Goal: Transaction & Acquisition: Purchase product/service

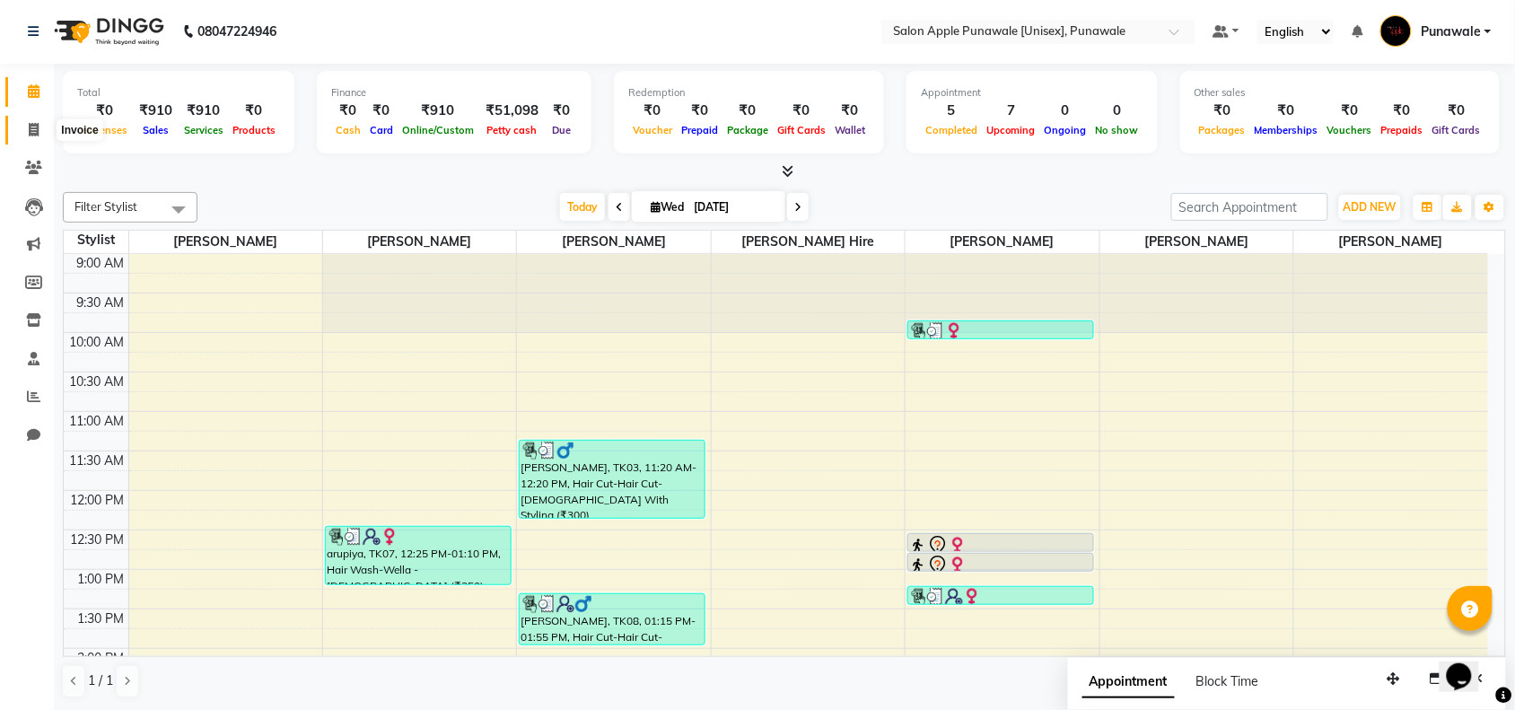
click at [34, 123] on icon at bounding box center [34, 129] width 10 height 13
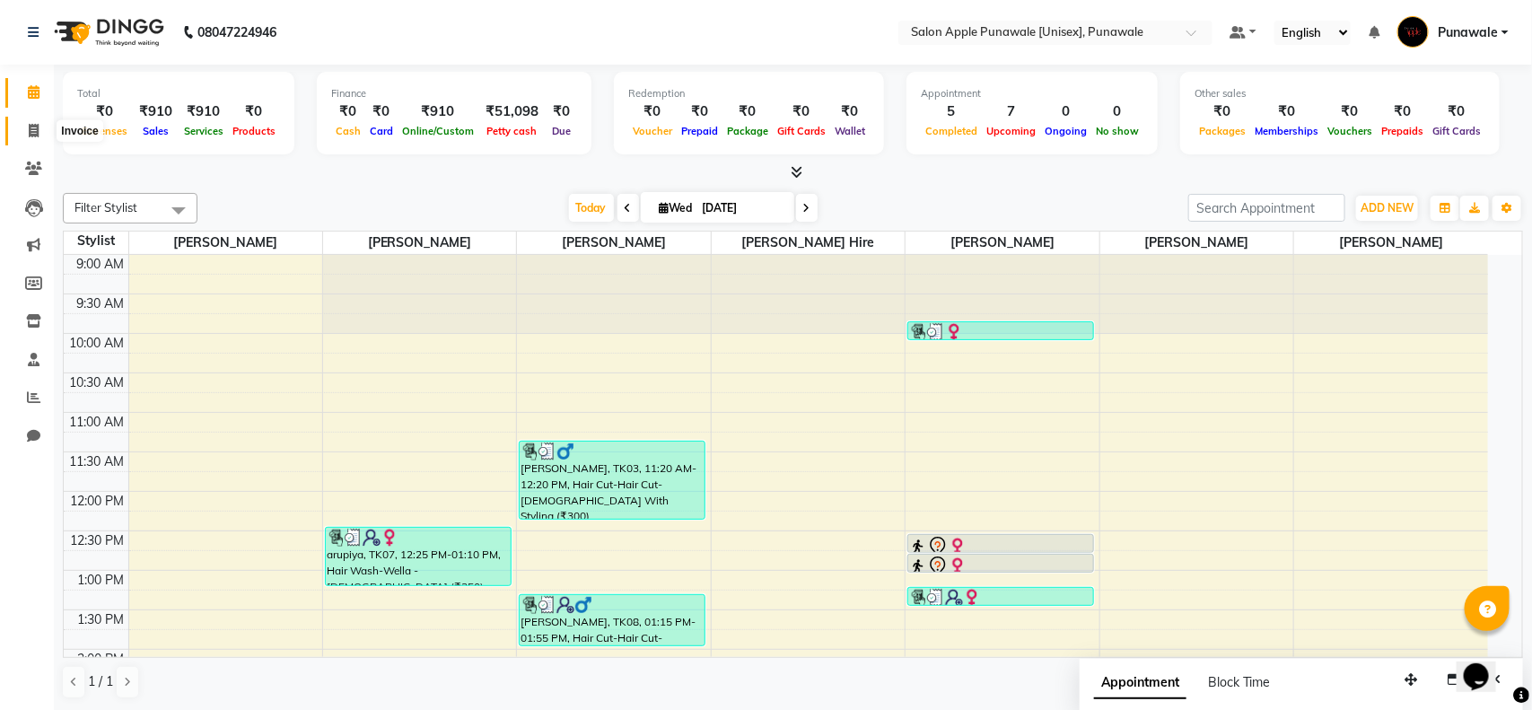
select select "5421"
select select "service"
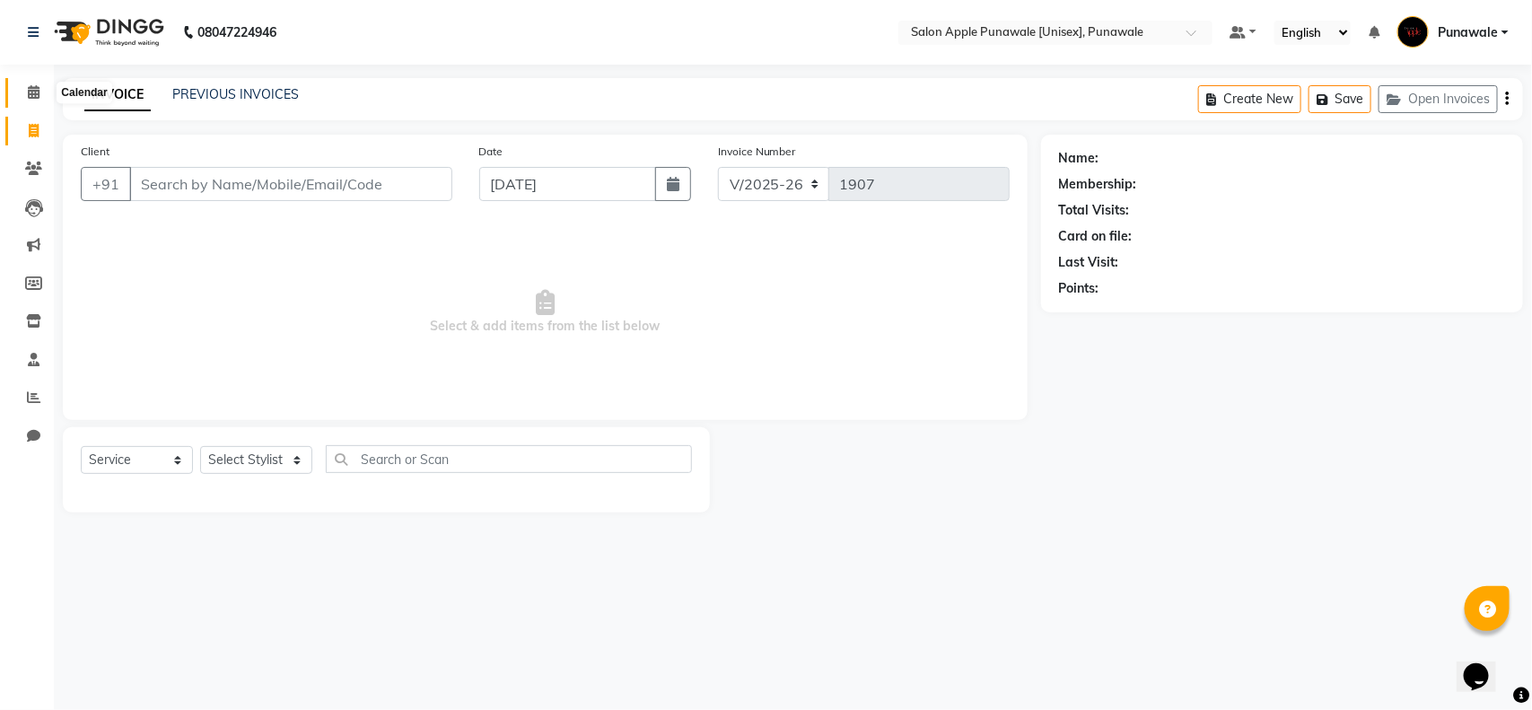
click at [38, 96] on icon at bounding box center [34, 91] width 12 height 13
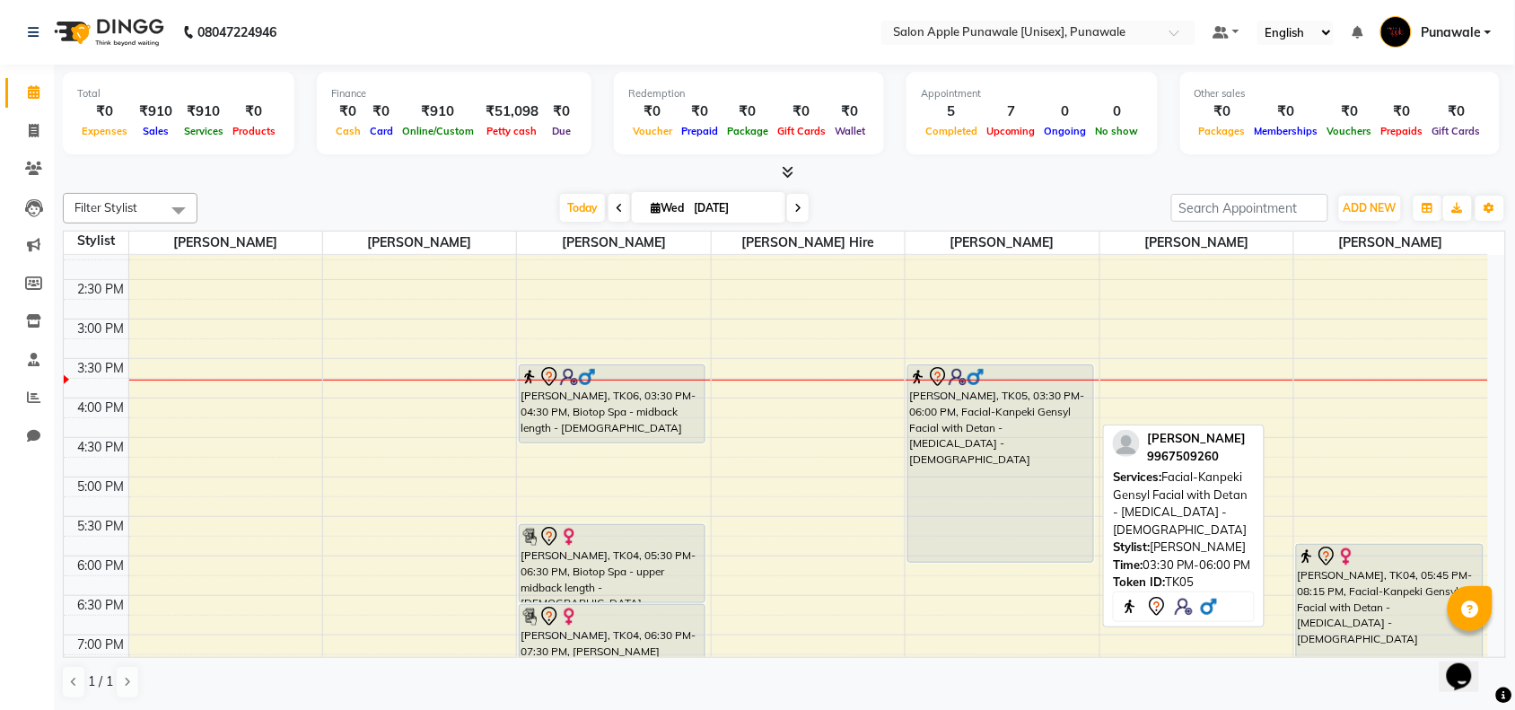
scroll to position [449, 0]
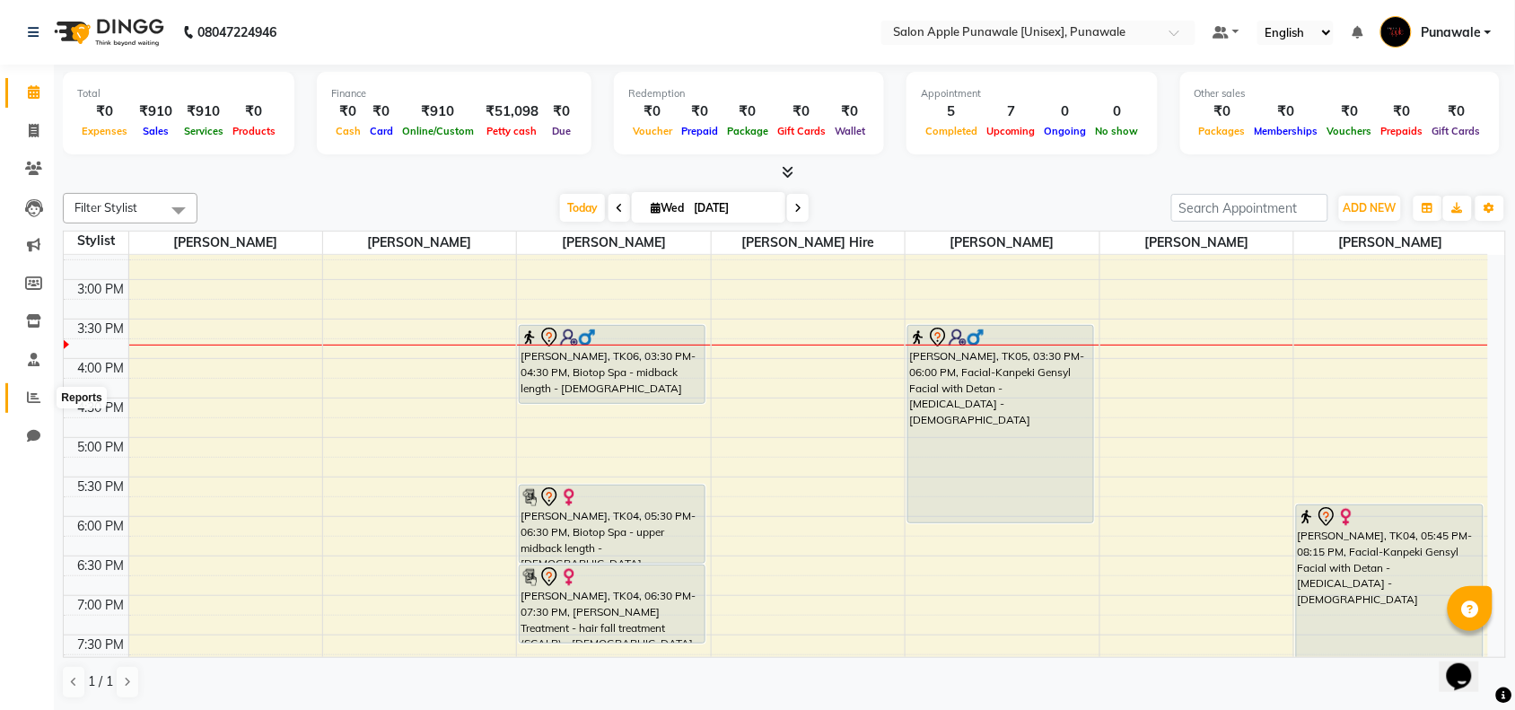
click at [29, 397] on icon at bounding box center [33, 396] width 13 height 13
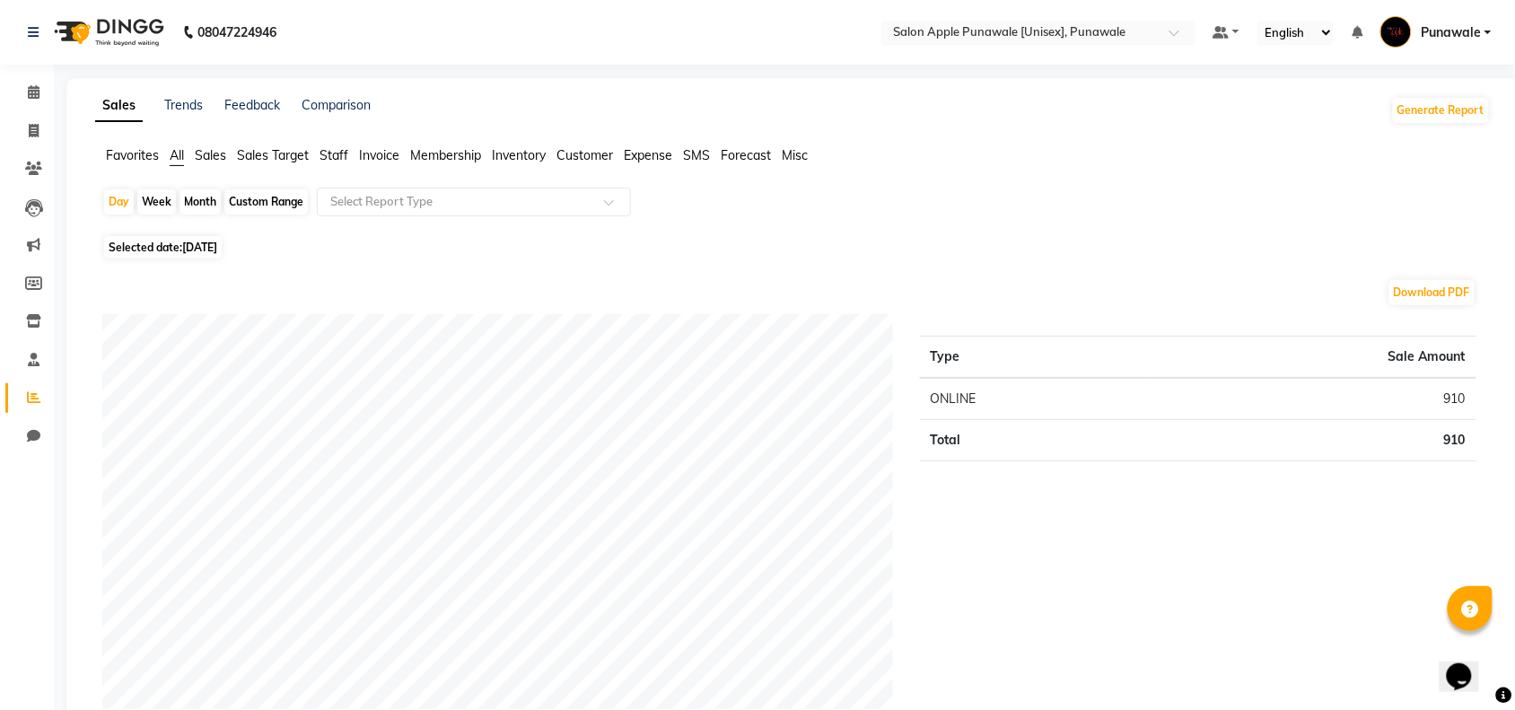
click at [191, 202] on div "Month" at bounding box center [199, 201] width 41 height 25
select select "9"
select select "2025"
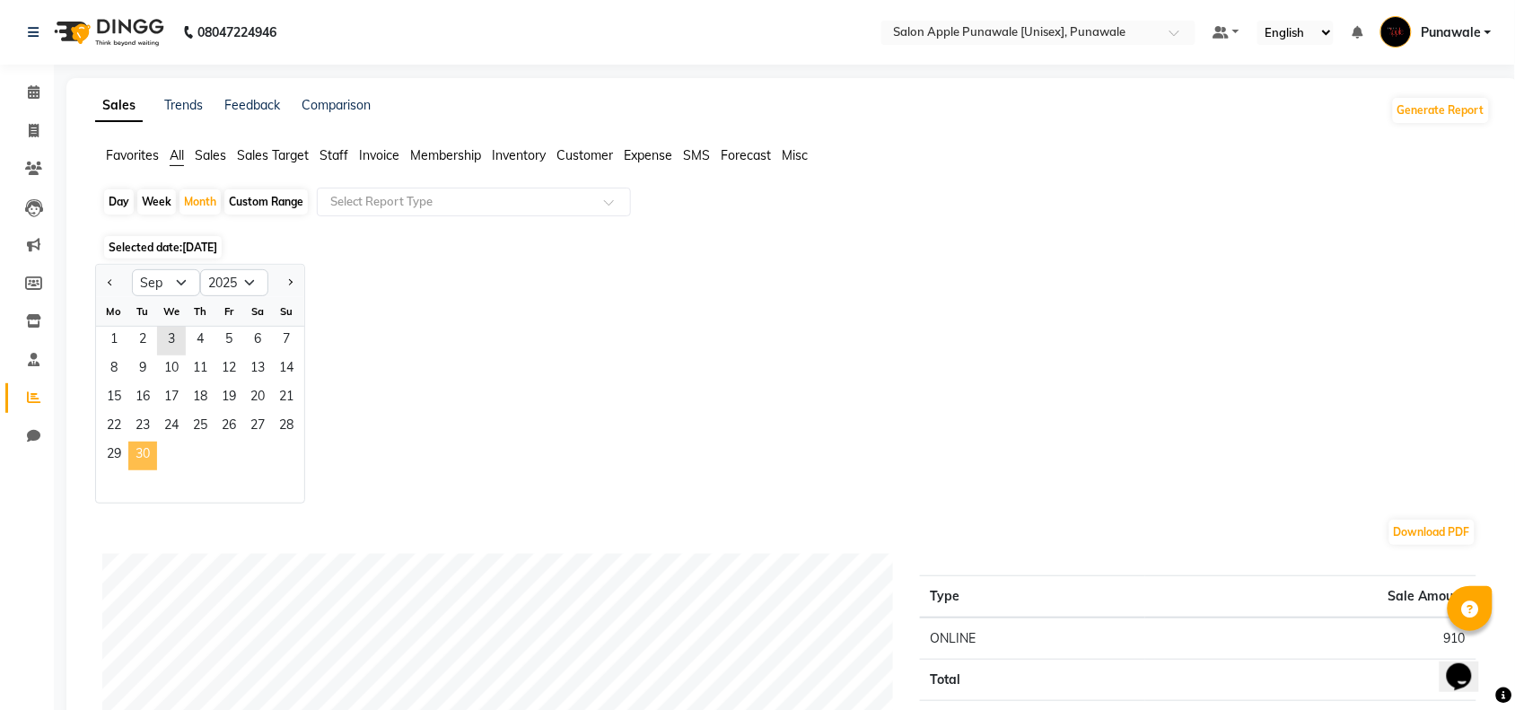
click at [133, 460] on span "30" at bounding box center [142, 455] width 29 height 29
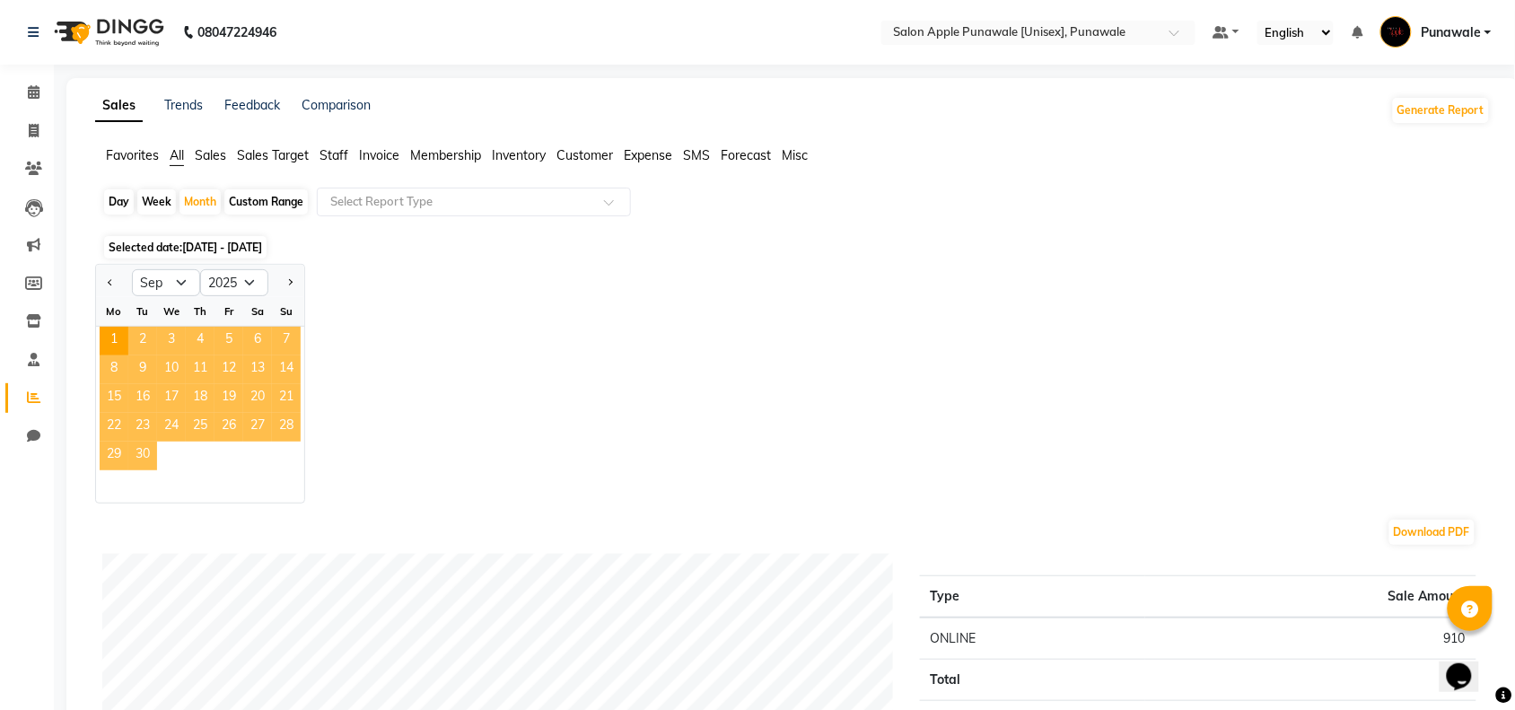
click at [141, 460] on span "30" at bounding box center [142, 455] width 29 height 29
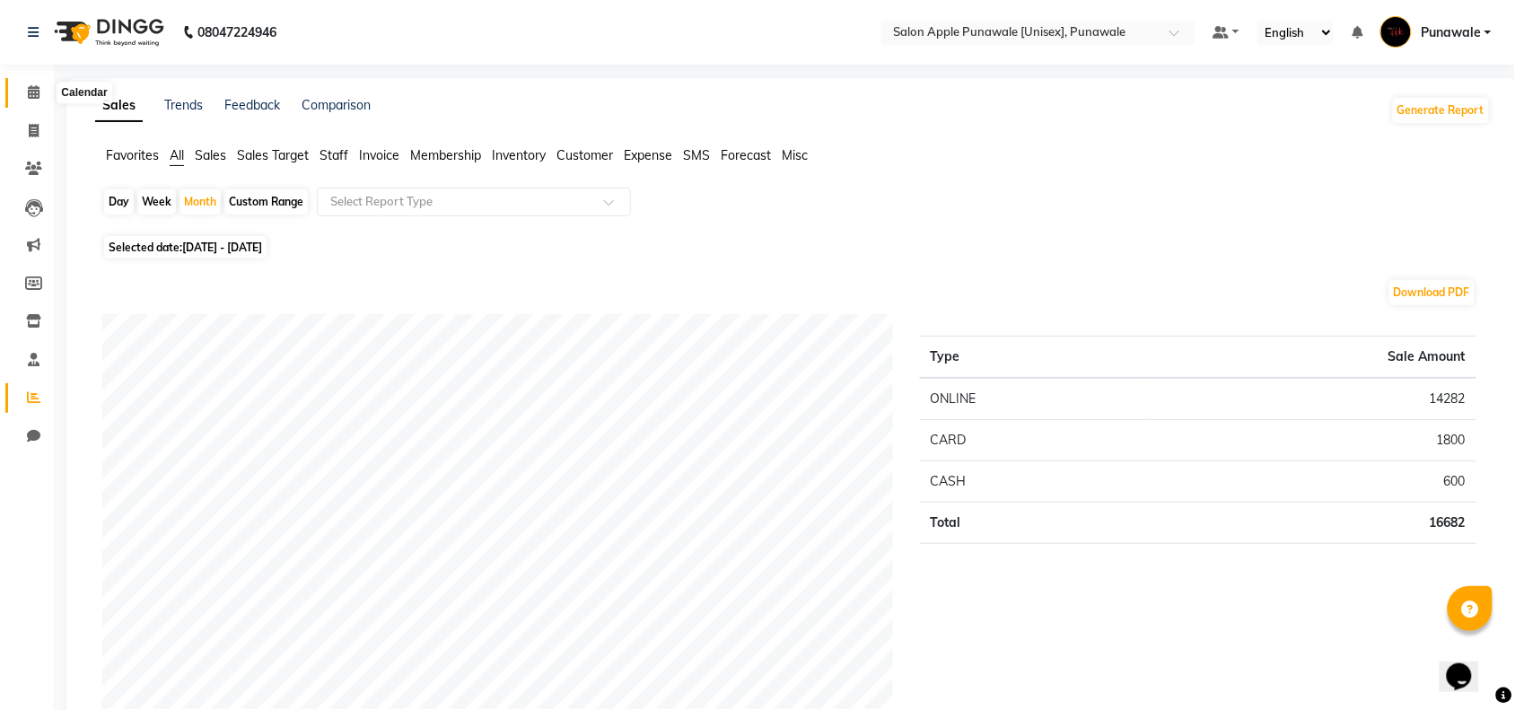
click at [33, 96] on icon at bounding box center [34, 91] width 12 height 13
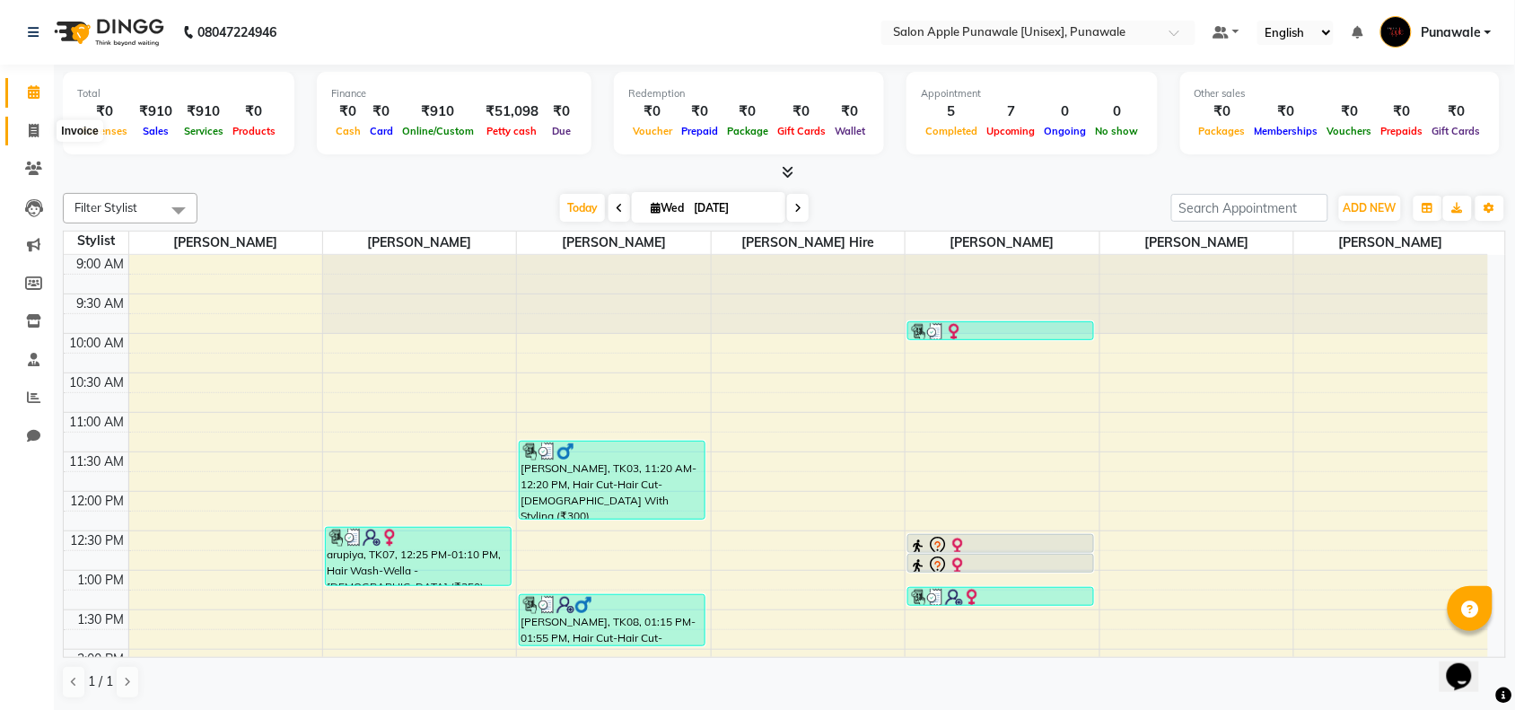
click at [33, 133] on icon at bounding box center [34, 130] width 10 height 13
select select "5421"
select select "service"
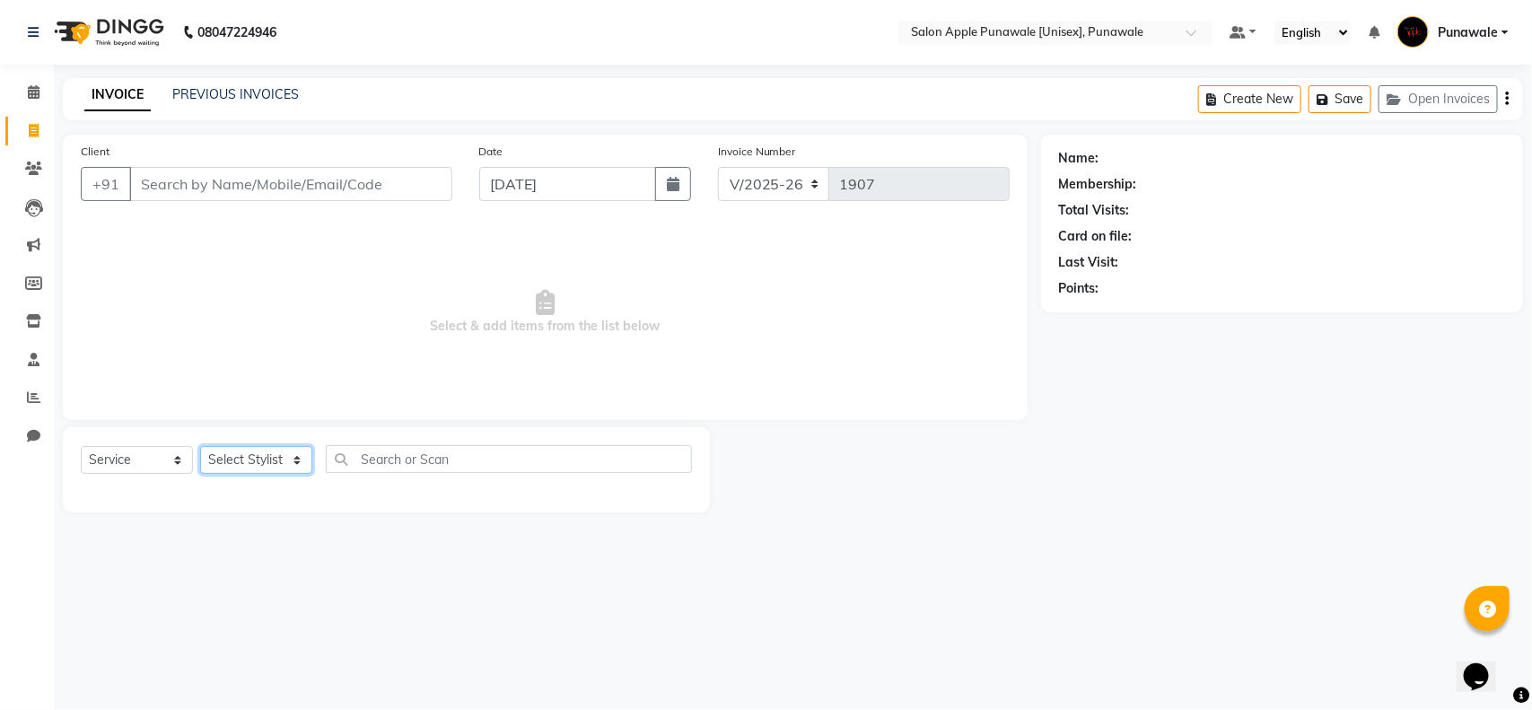
click at [271, 464] on select "Select Stylist [PERSON_NAME] Avi [PERSON_NAME] [PERSON_NAME] [PERSON_NAME] [PER…" at bounding box center [256, 460] width 112 height 28
select select "63297"
click at [200, 446] on select "Select Stylist [PERSON_NAME] Avi [PERSON_NAME] [PERSON_NAME] [PERSON_NAME] [PER…" at bounding box center [256, 460] width 112 height 28
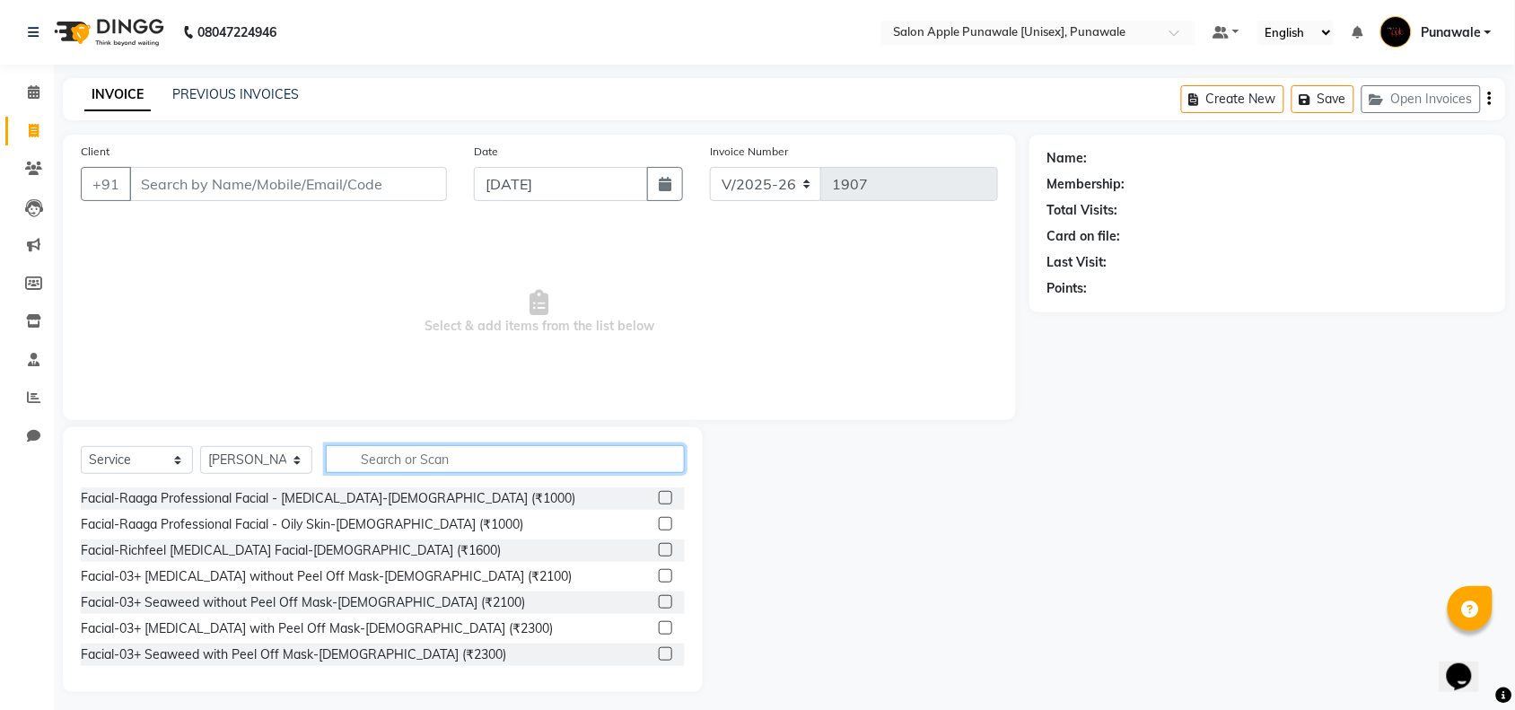
click at [405, 446] on input "text" at bounding box center [505, 459] width 359 height 28
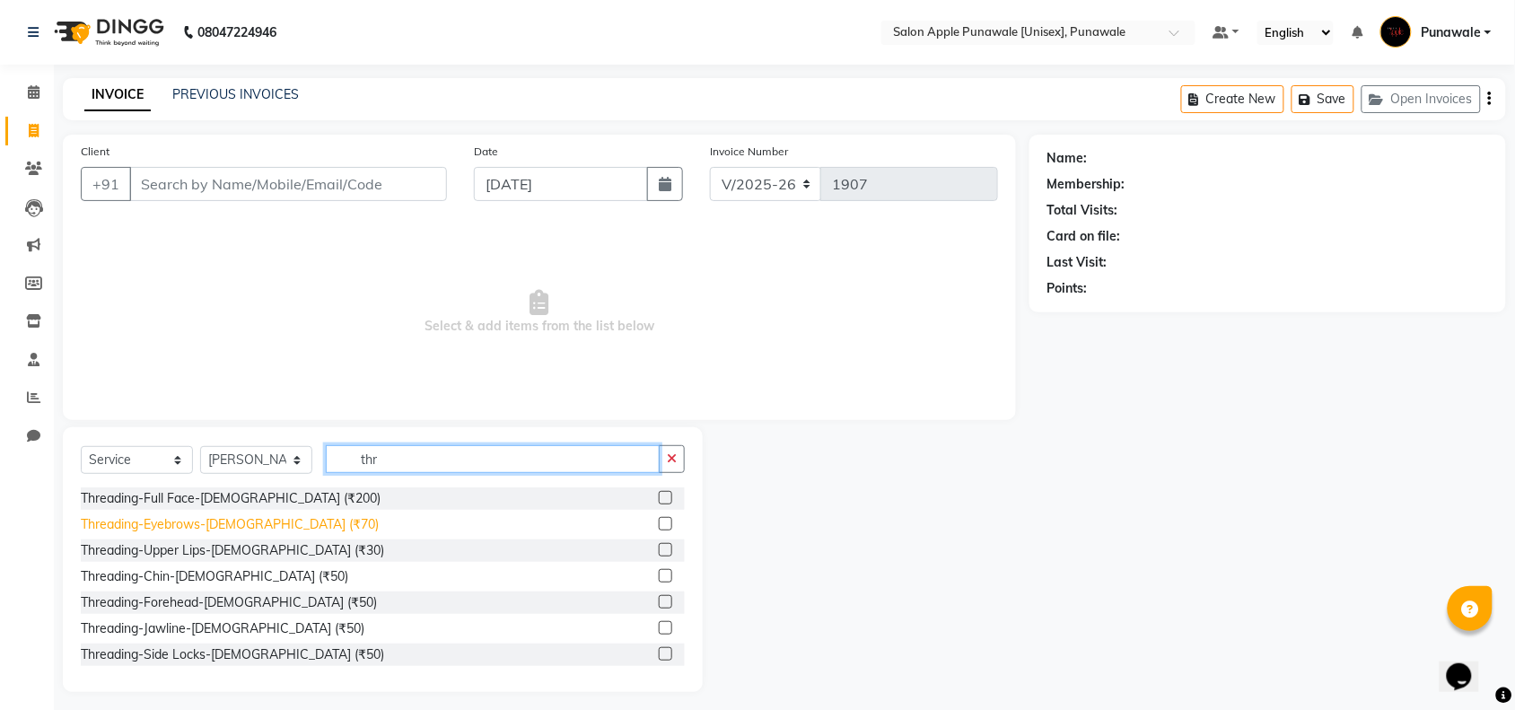
type input "thr"
click at [205, 523] on div "Threading-Eyebrows-[DEMOGRAPHIC_DATA] (₹70)" at bounding box center [230, 524] width 298 height 19
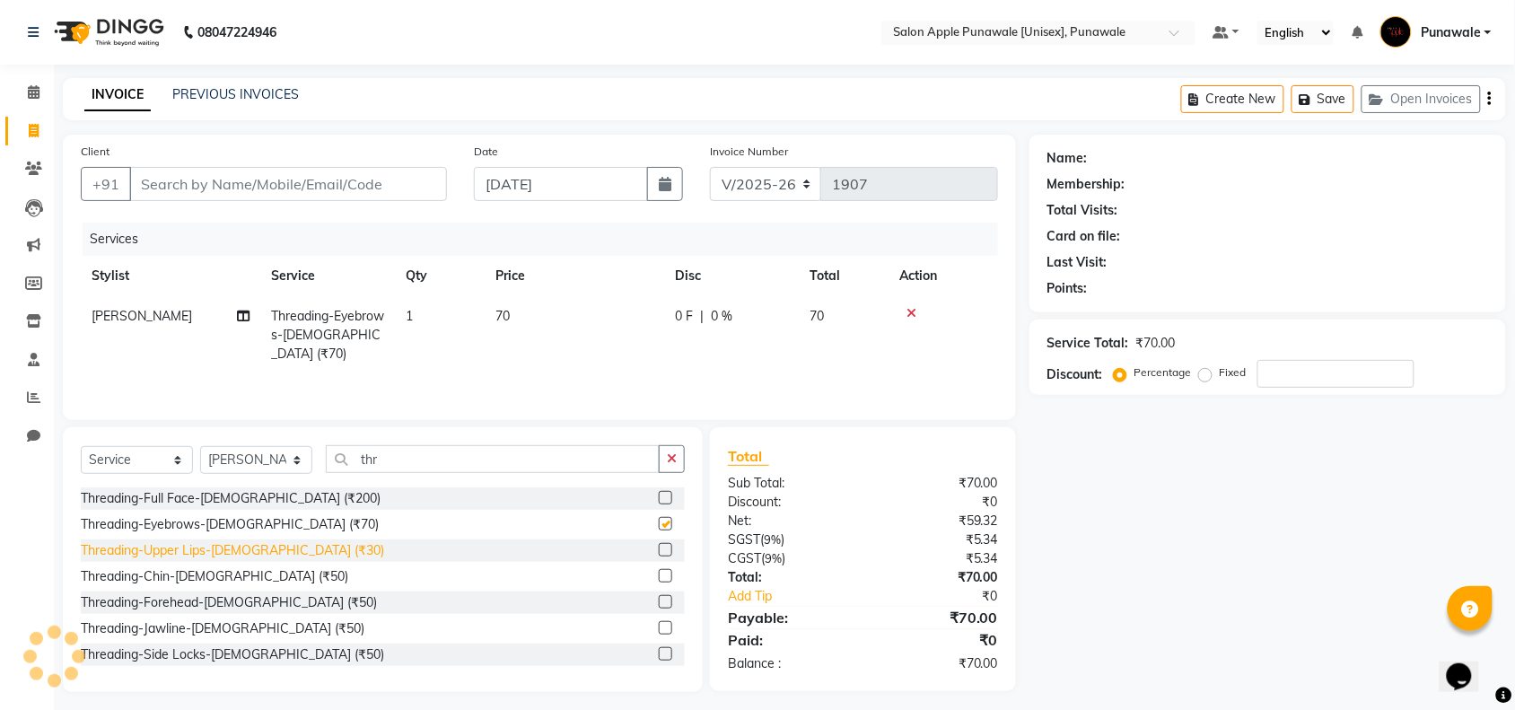
checkbox input "false"
click at [199, 556] on div "Threading-Upper Lips-[DEMOGRAPHIC_DATA] (₹30)" at bounding box center [232, 550] width 303 height 19
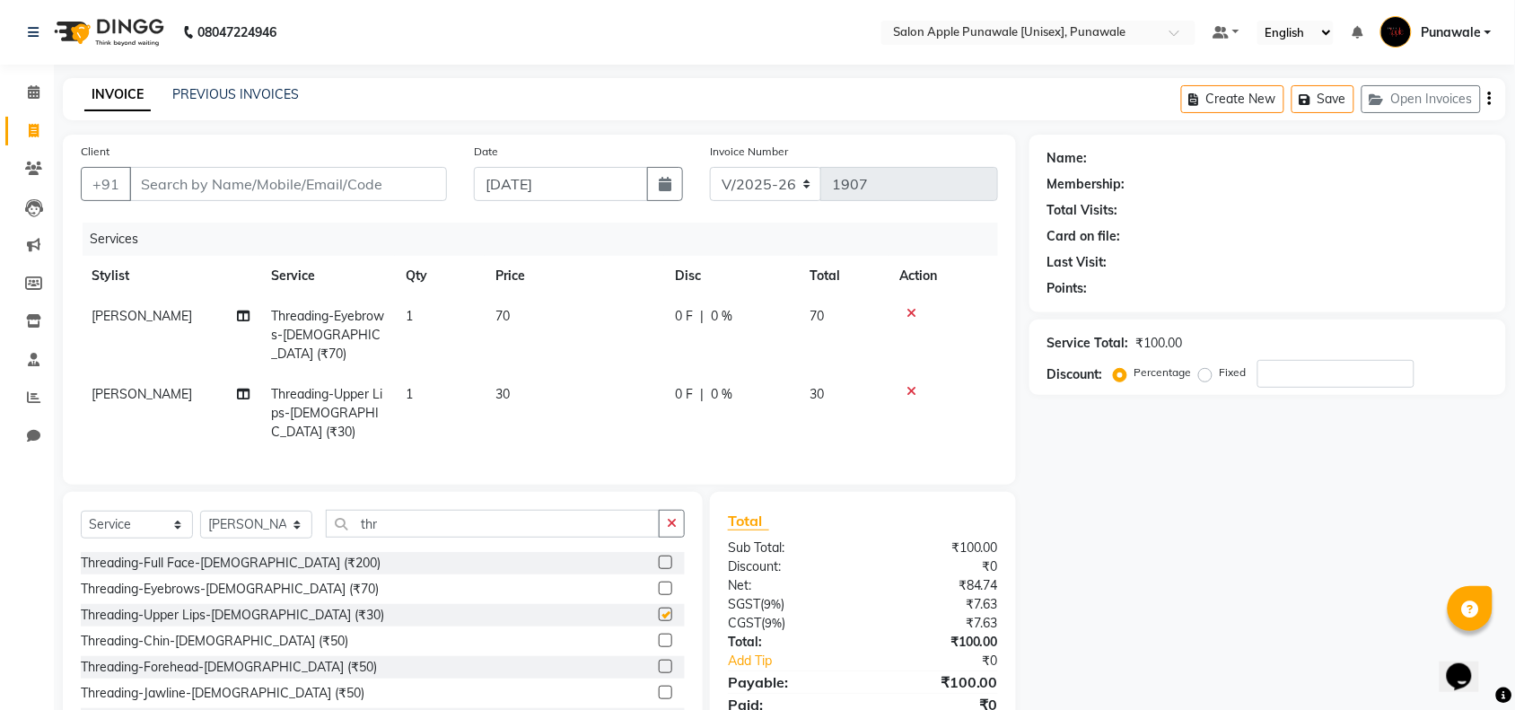
checkbox input "false"
click at [205, 658] on div "Threading-Forehead-[DEMOGRAPHIC_DATA] (₹50)" at bounding box center [229, 667] width 296 height 19
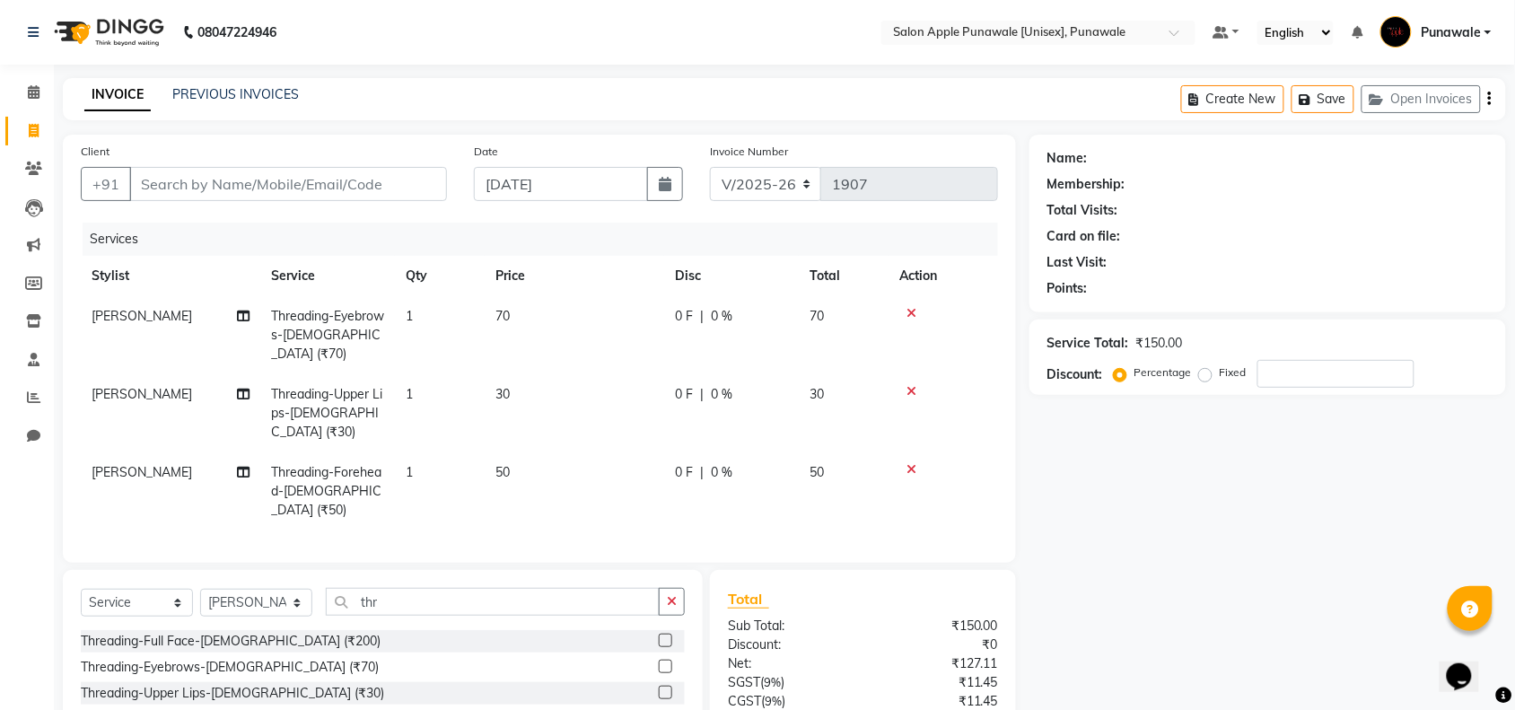
checkbox input "false"
click at [334, 191] on input "Client" at bounding box center [288, 184] width 318 height 34
click at [226, 175] on input "Client" at bounding box center [288, 184] width 318 height 34
click at [275, 589] on select "Select Stylist [PERSON_NAME] Avi [PERSON_NAME] [PERSON_NAME] [PERSON_NAME] [PER…" at bounding box center [256, 603] width 112 height 28
select select "84102"
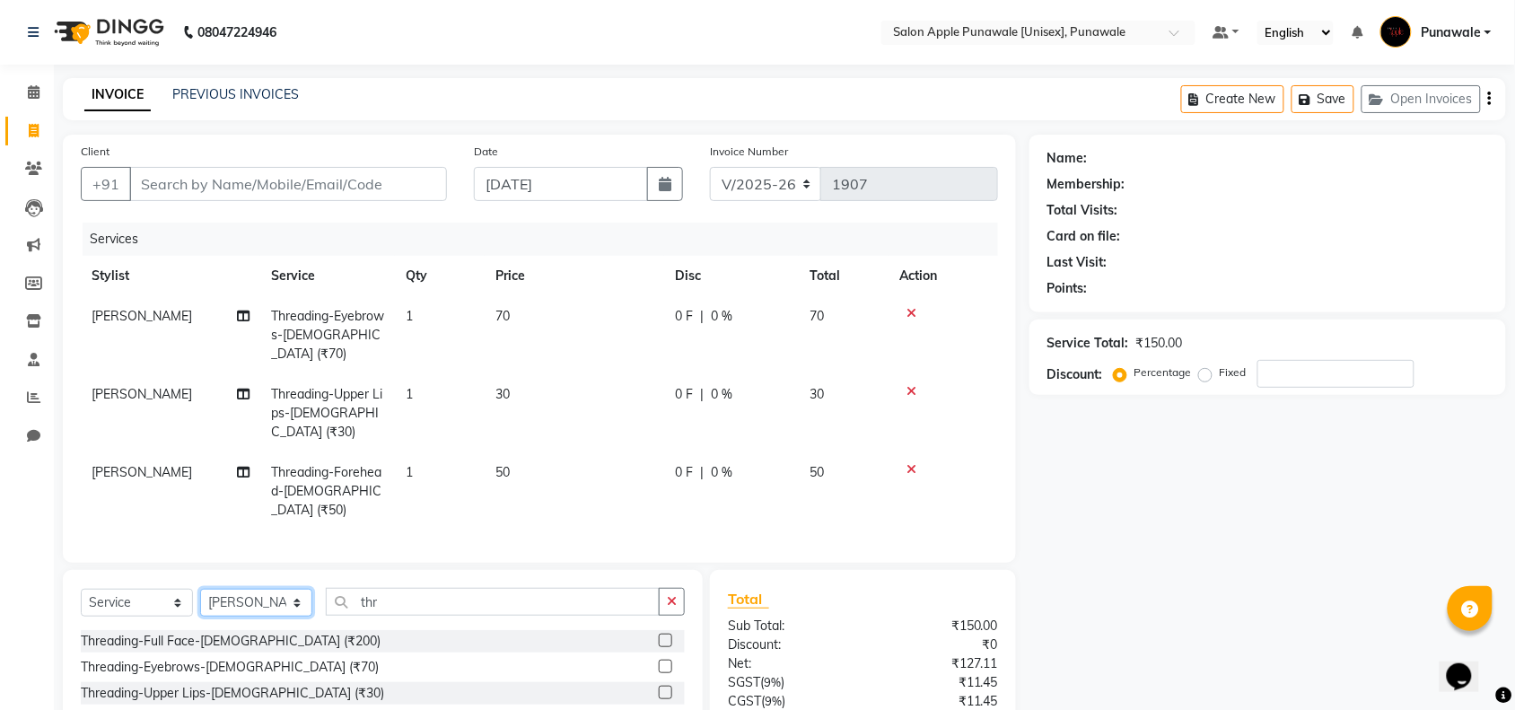
click at [200, 589] on select "Select Stylist [PERSON_NAME] Avi [PERSON_NAME] [PERSON_NAME] [PERSON_NAME] [PER…" at bounding box center [256, 603] width 112 height 28
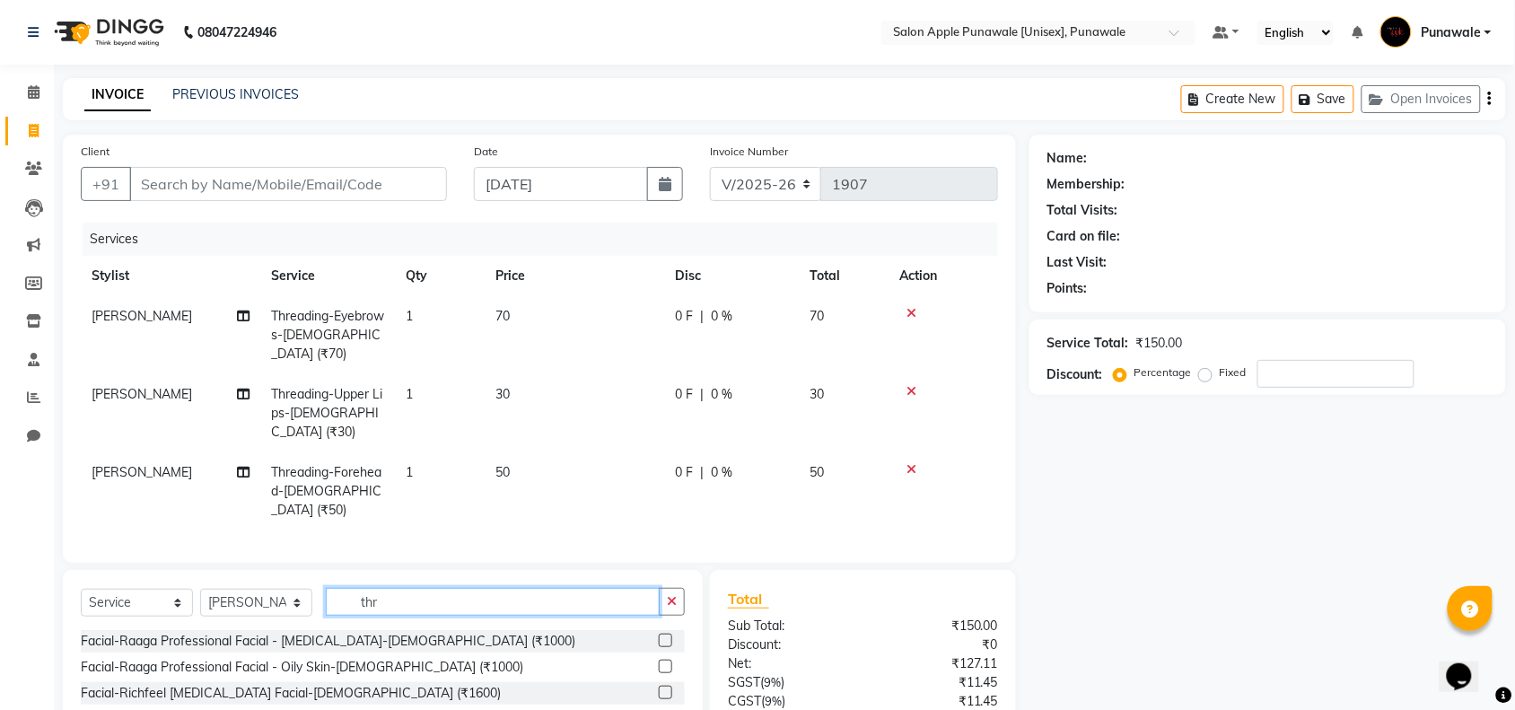
click at [512, 588] on input "thr" at bounding box center [493, 602] width 334 height 28
type input "t"
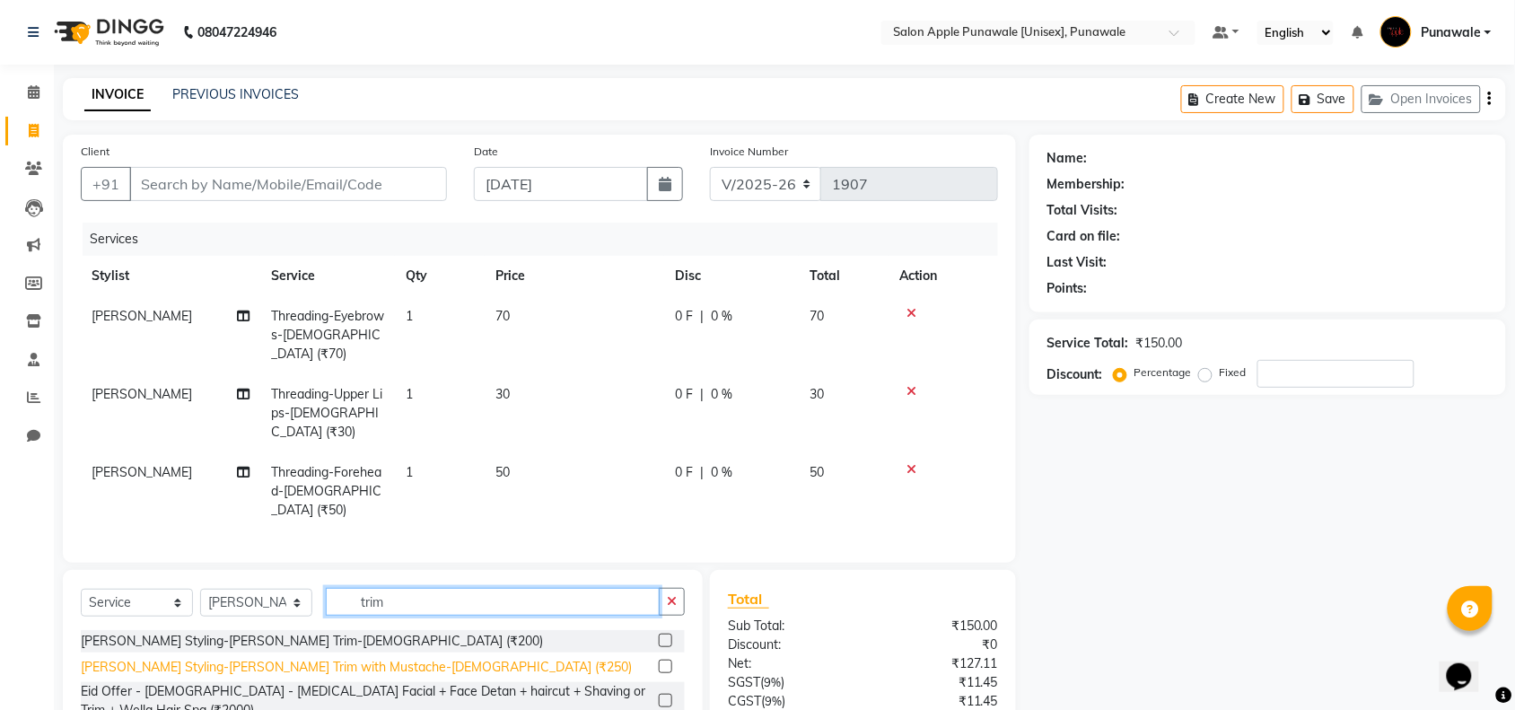
type input "trim"
click at [266, 658] on div "[PERSON_NAME] Styling-[PERSON_NAME] Trim with Mustache-[DEMOGRAPHIC_DATA] (₹250)" at bounding box center [356, 667] width 551 height 19
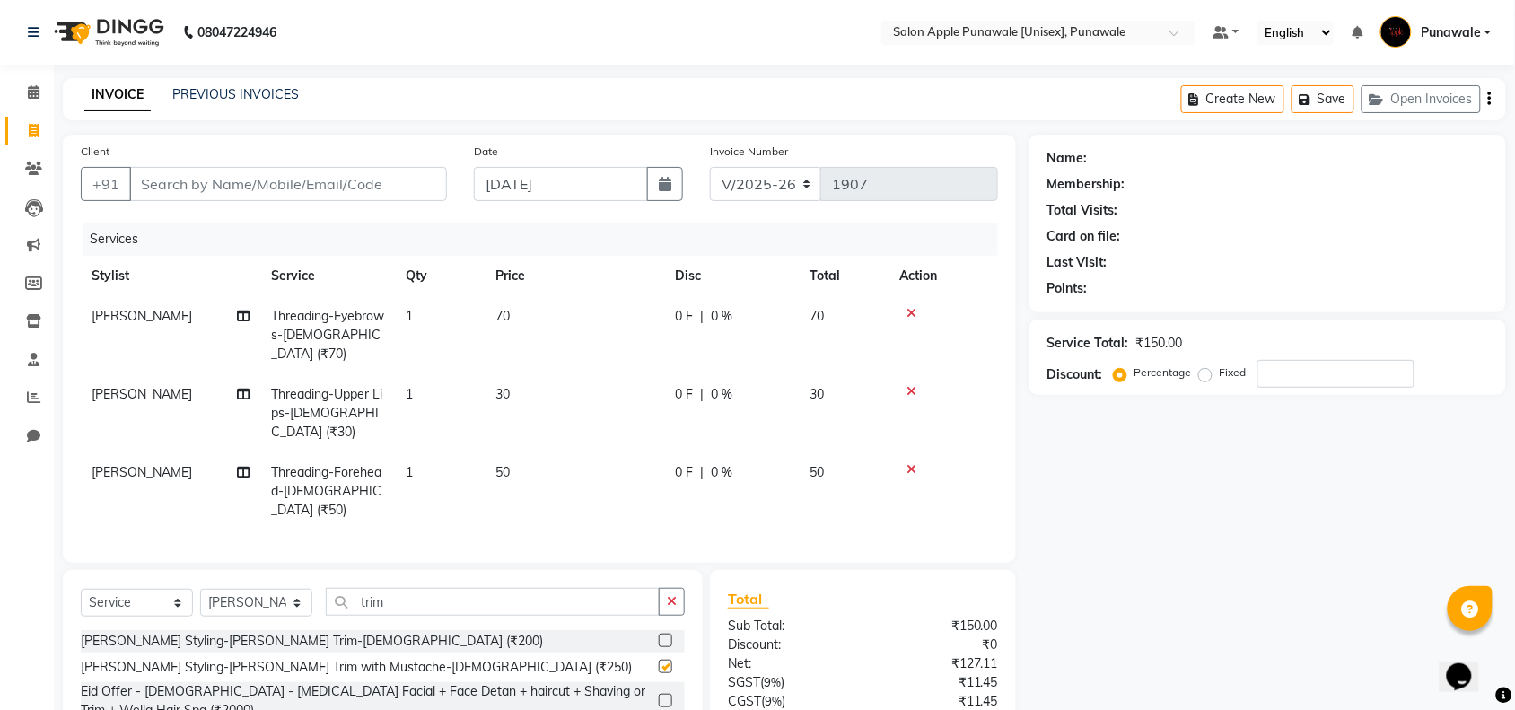
checkbox input "false"
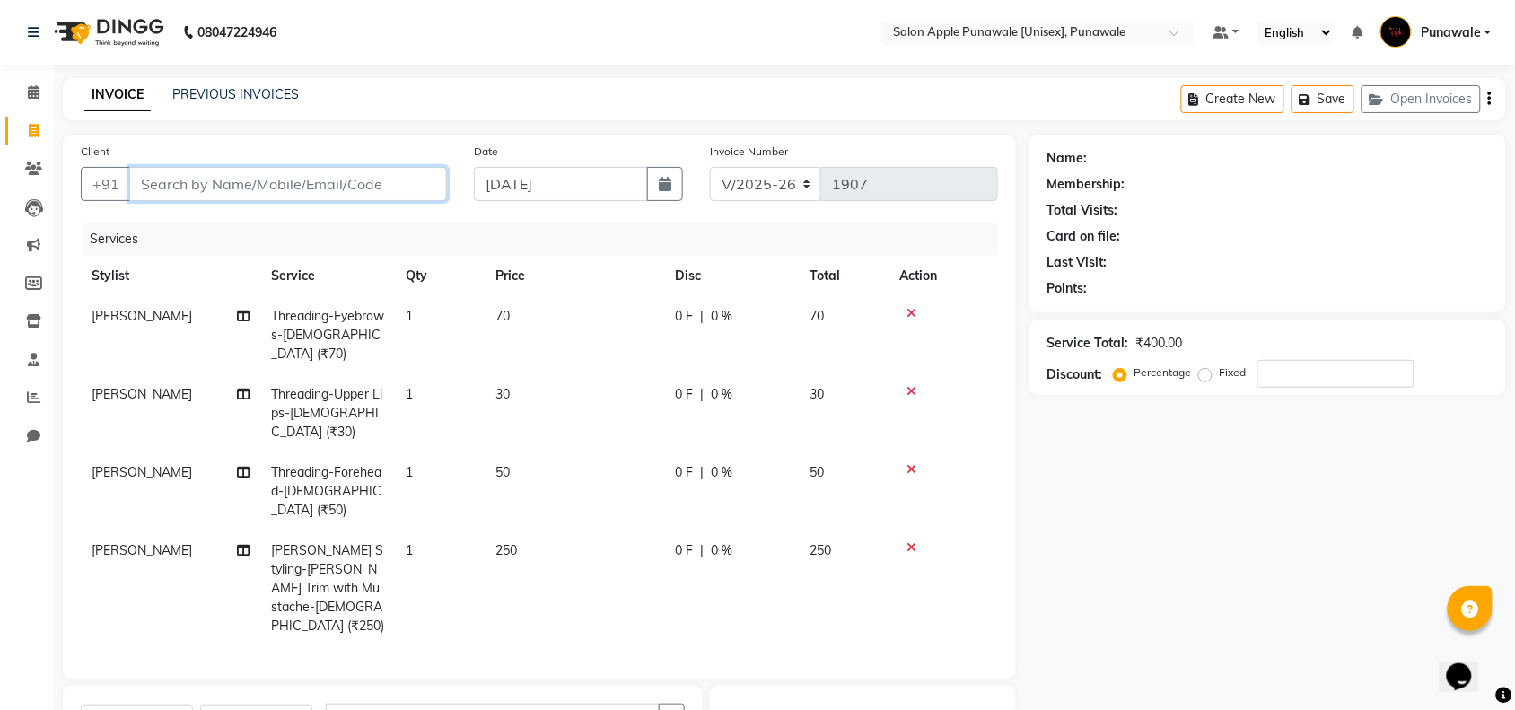
click at [408, 194] on input "Client" at bounding box center [288, 184] width 318 height 34
type input "9"
type input "0"
type input "9860903305"
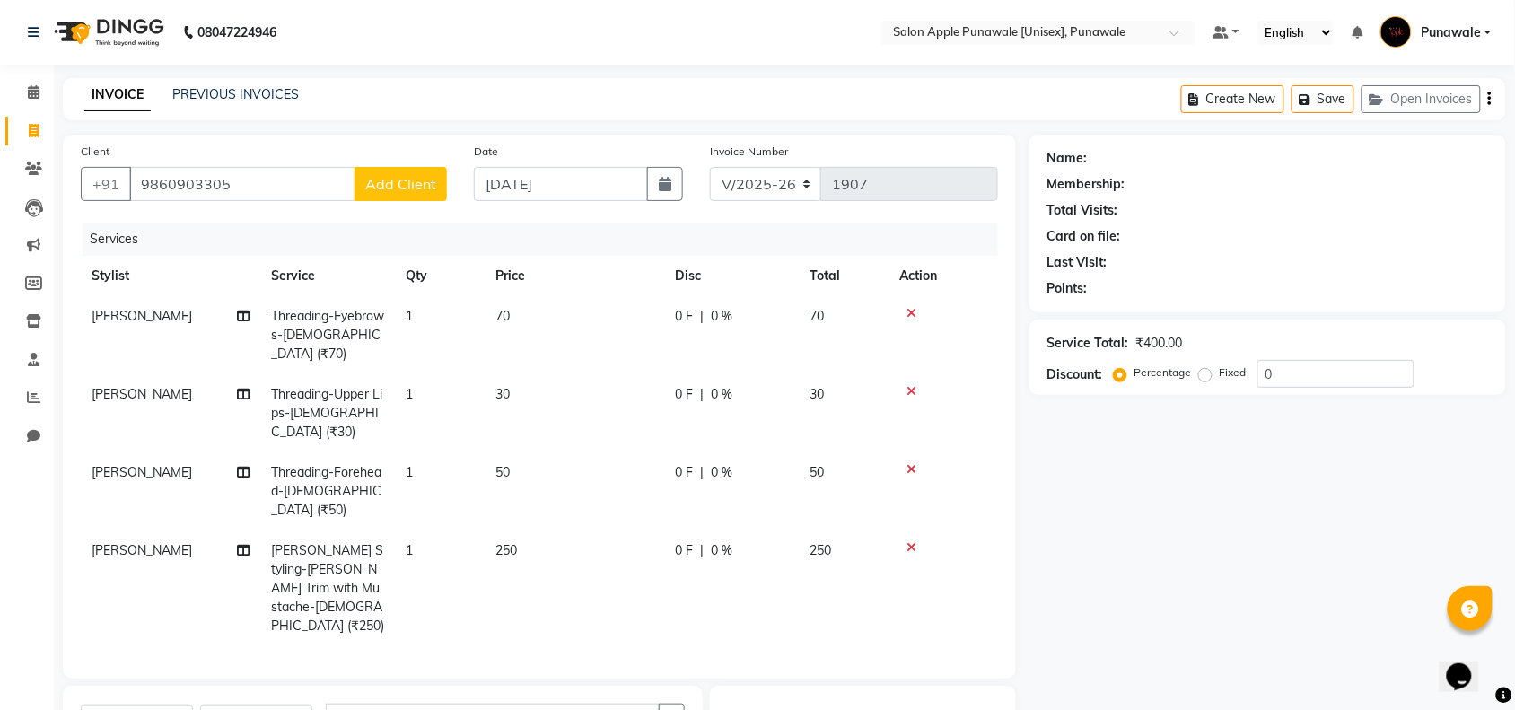
click at [407, 189] on span "Add Client" at bounding box center [400, 184] width 71 height 18
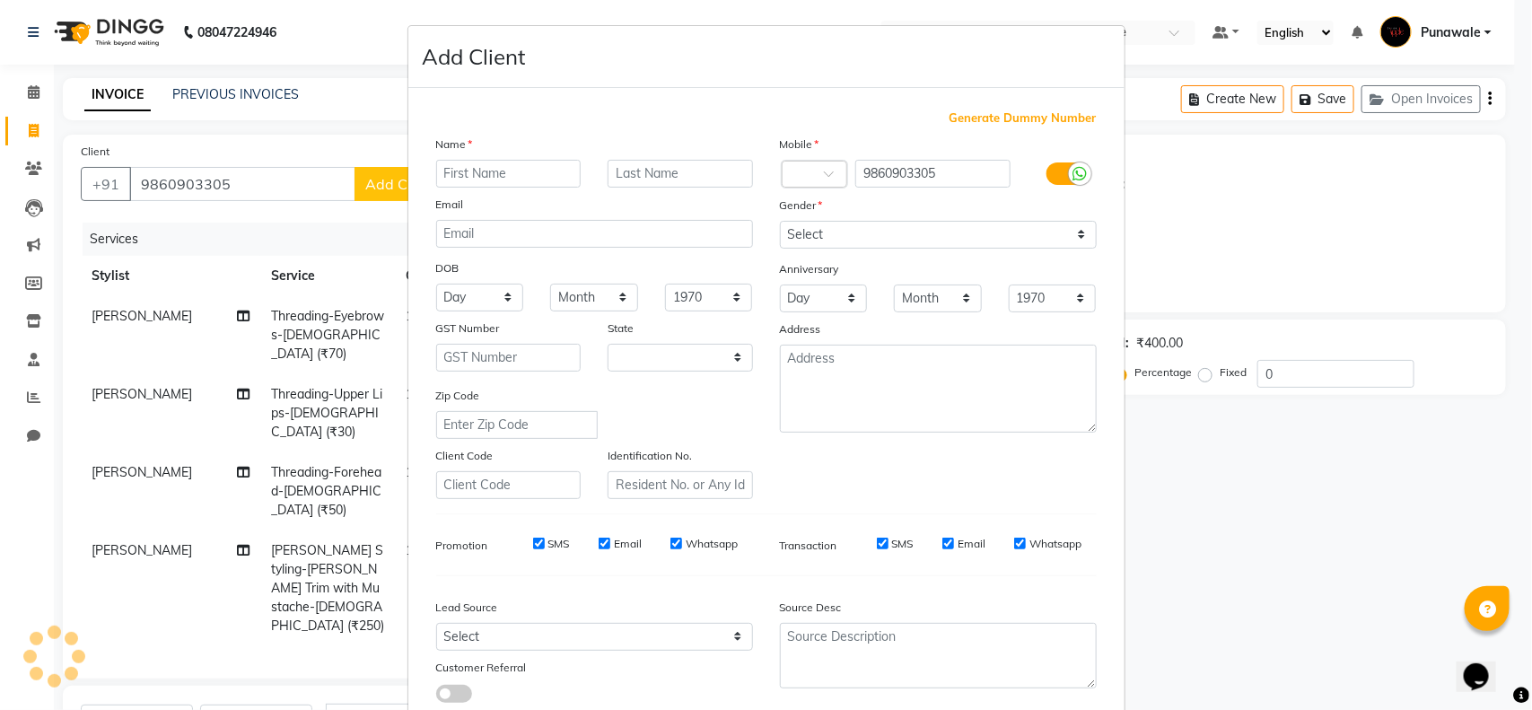
select select "22"
drag, startPoint x: 480, startPoint y: 170, endPoint x: 463, endPoint y: 142, distance: 33.4
click at [481, 166] on input "text" at bounding box center [508, 174] width 145 height 28
type input "Bhakti"
click at [625, 171] on input "text" at bounding box center [680, 174] width 145 height 28
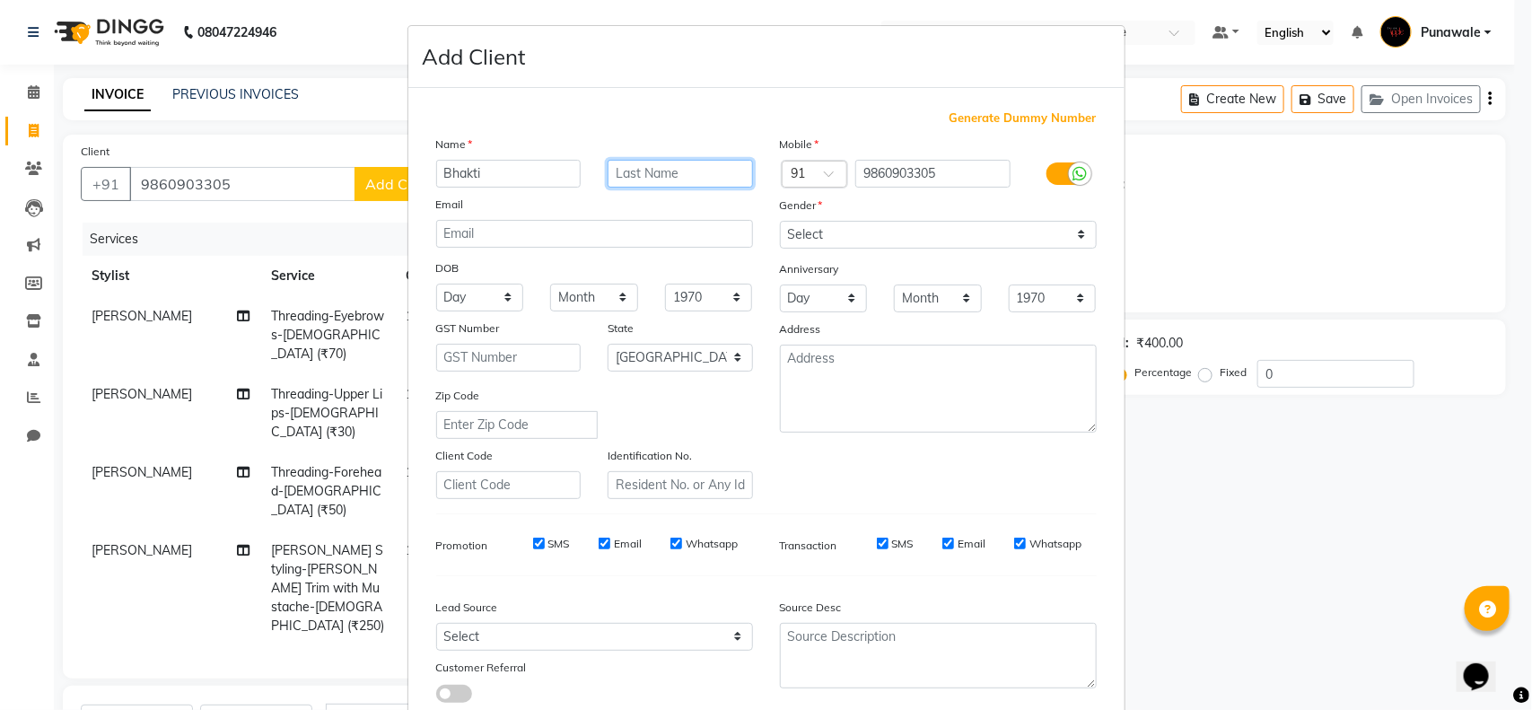
type input "l"
type input "[PERSON_NAME]"
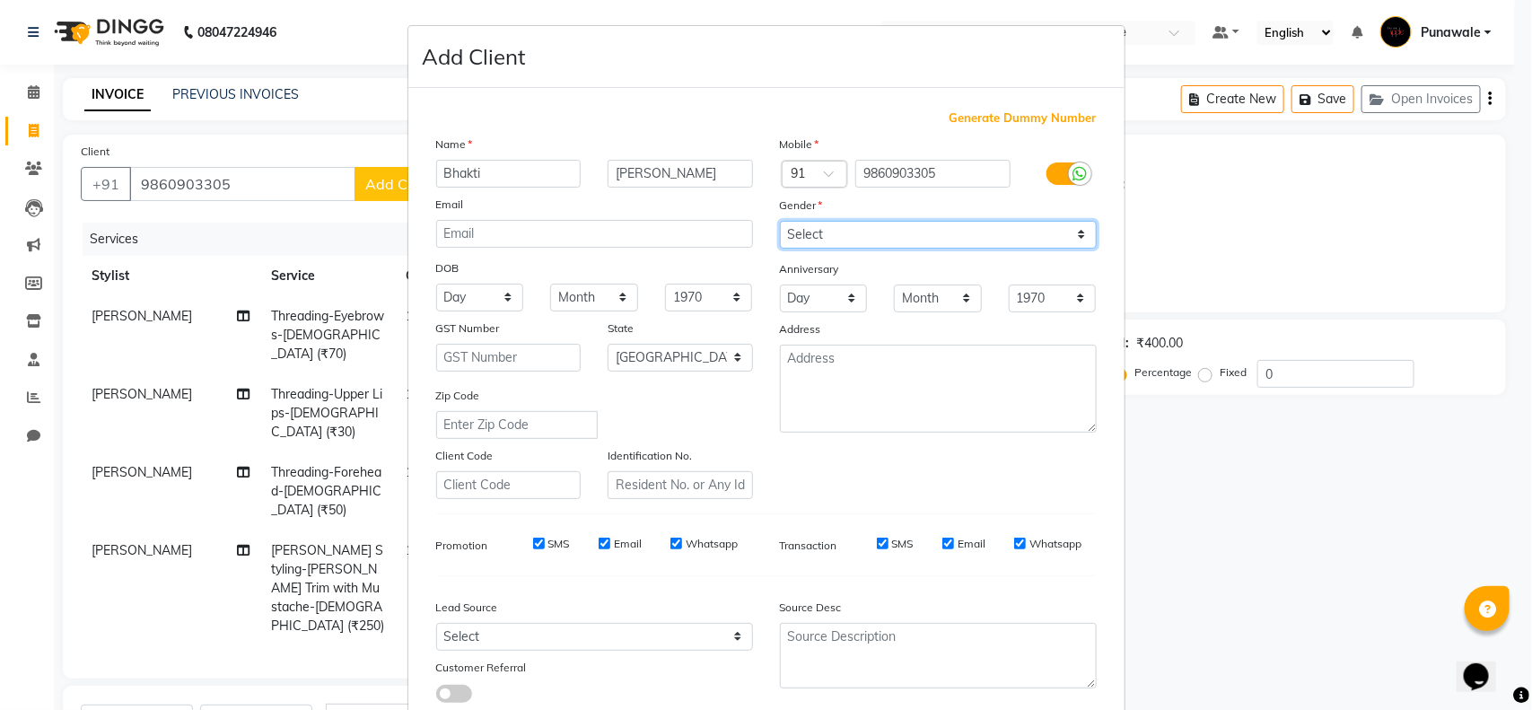
click at [944, 235] on select "Select [DEMOGRAPHIC_DATA] [DEMOGRAPHIC_DATA] Other Prefer Not To Say" at bounding box center [938, 235] width 317 height 28
select select "[DEMOGRAPHIC_DATA]"
click at [780, 221] on select "Select [DEMOGRAPHIC_DATA] [DEMOGRAPHIC_DATA] Other Prefer Not To Say" at bounding box center [938, 235] width 317 height 28
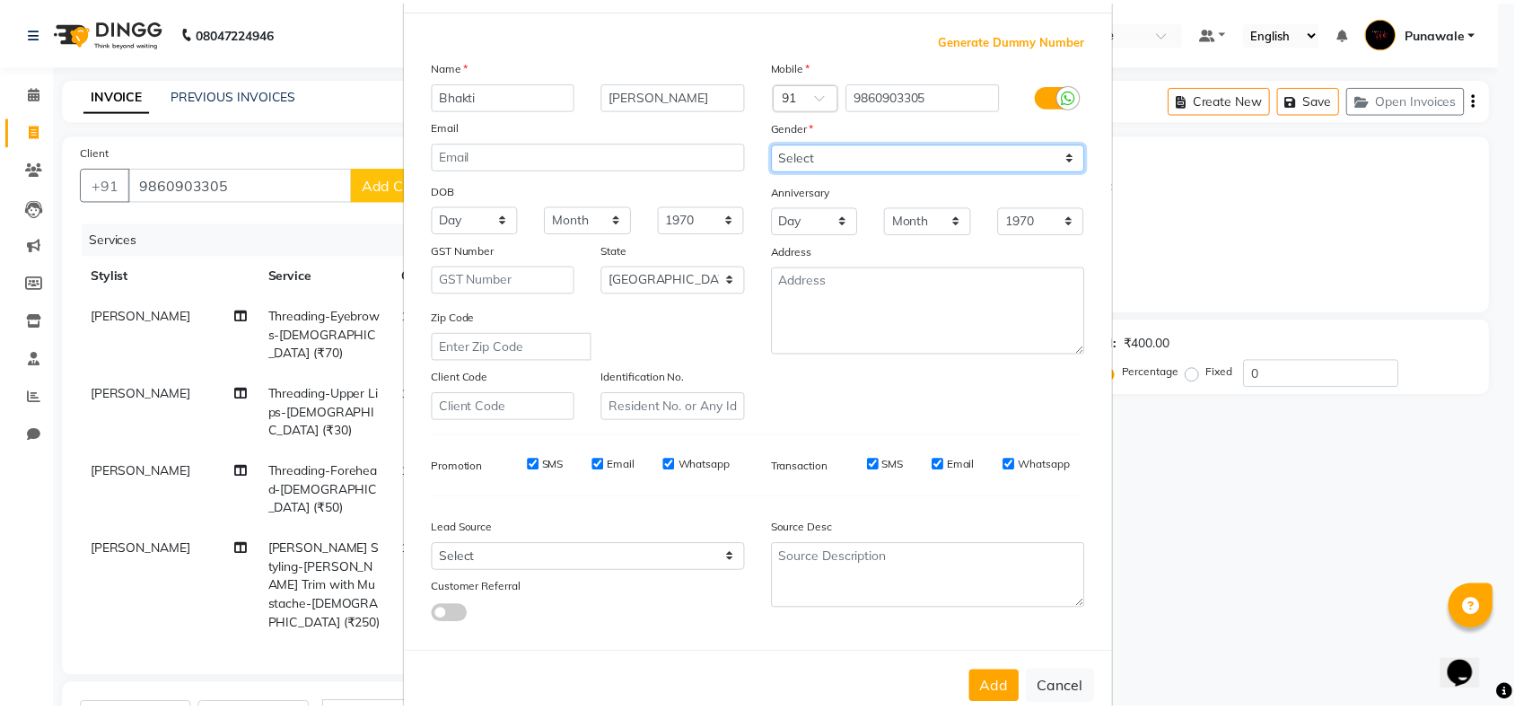
scroll to position [112, 0]
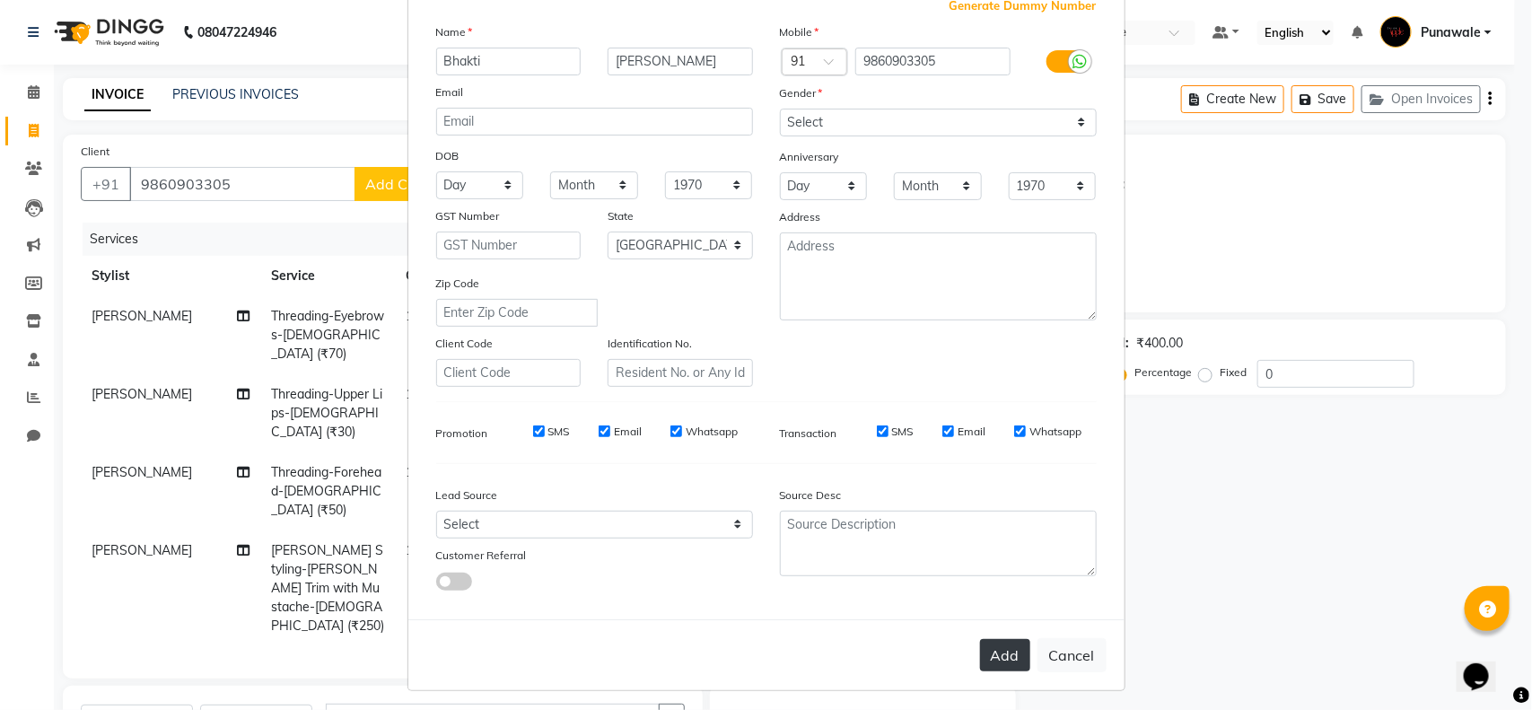
click at [1001, 651] on button "Add" at bounding box center [1005, 655] width 50 height 32
select select
select select "null"
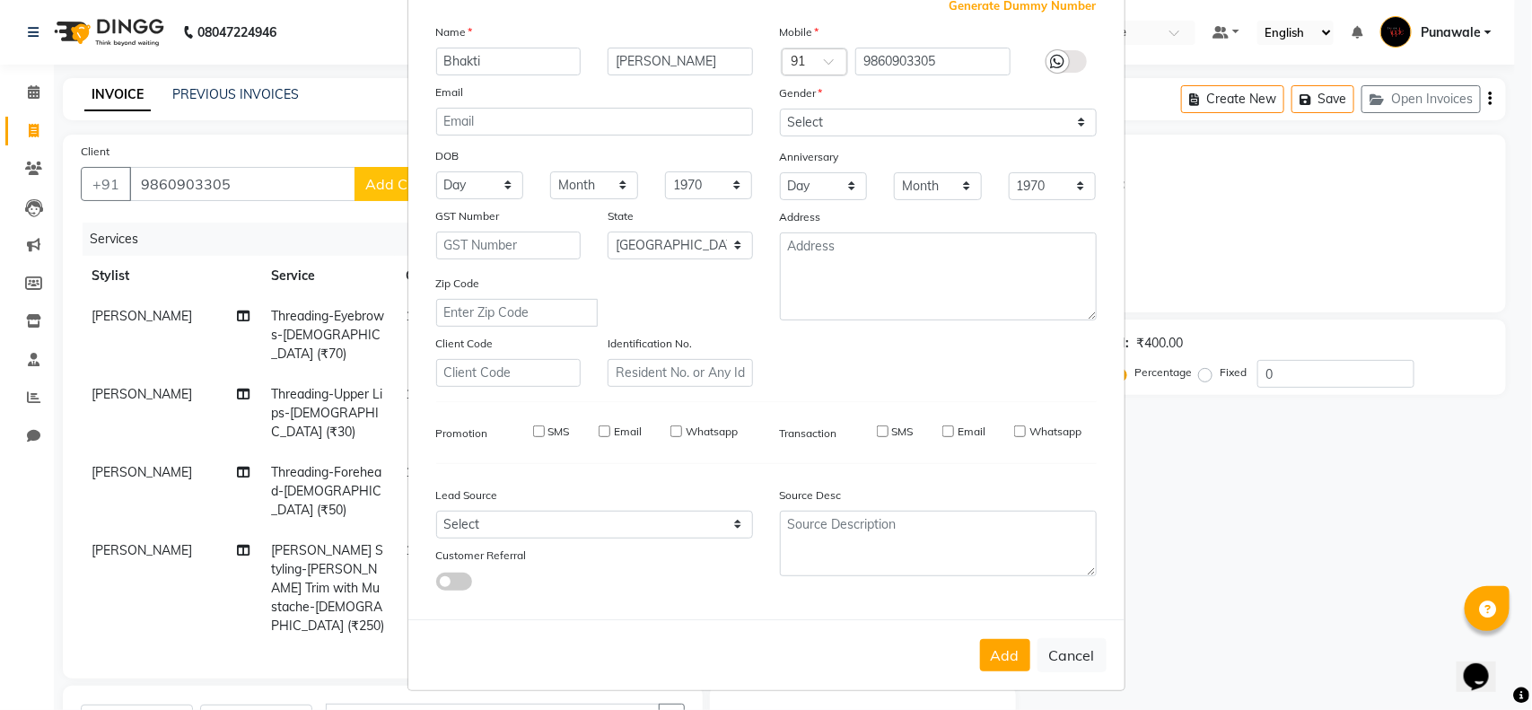
select select
checkbox input "false"
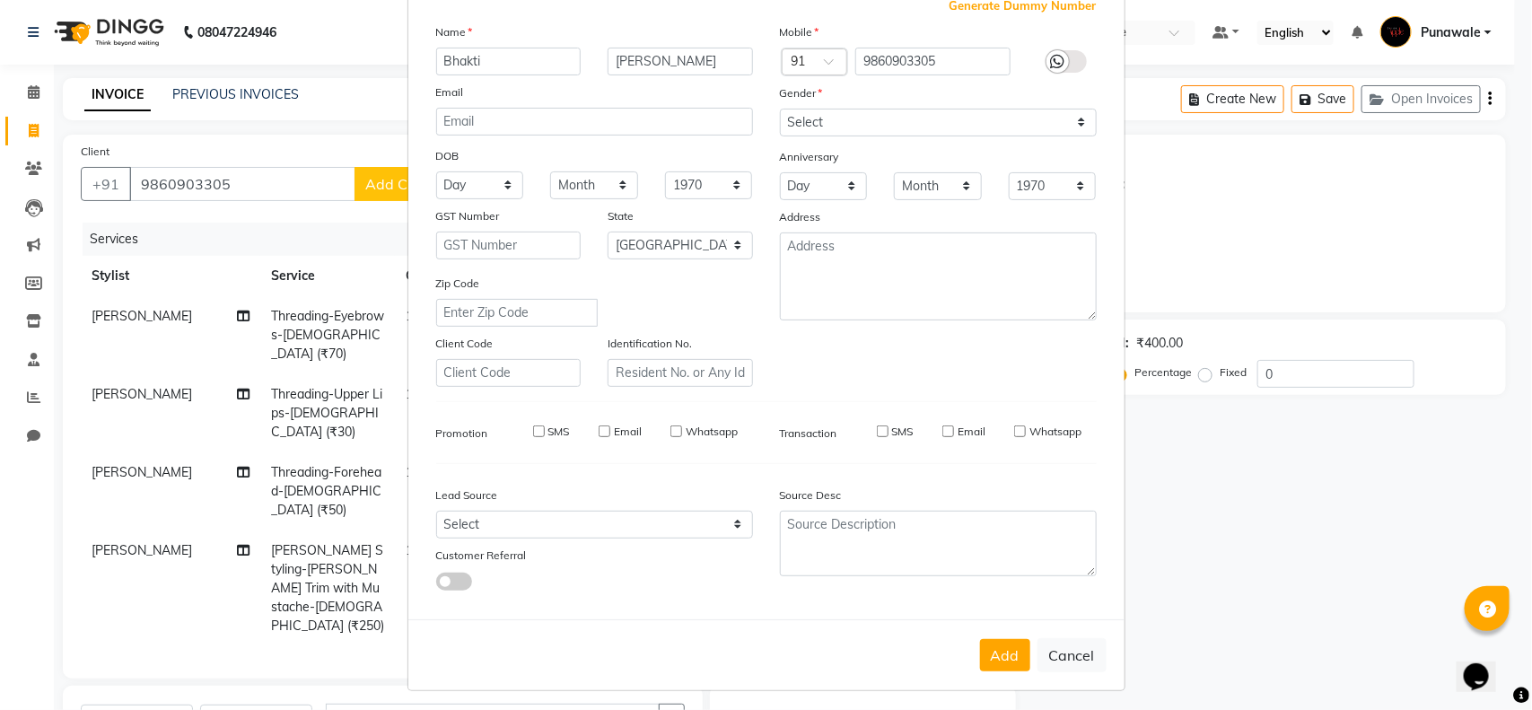
checkbox input "false"
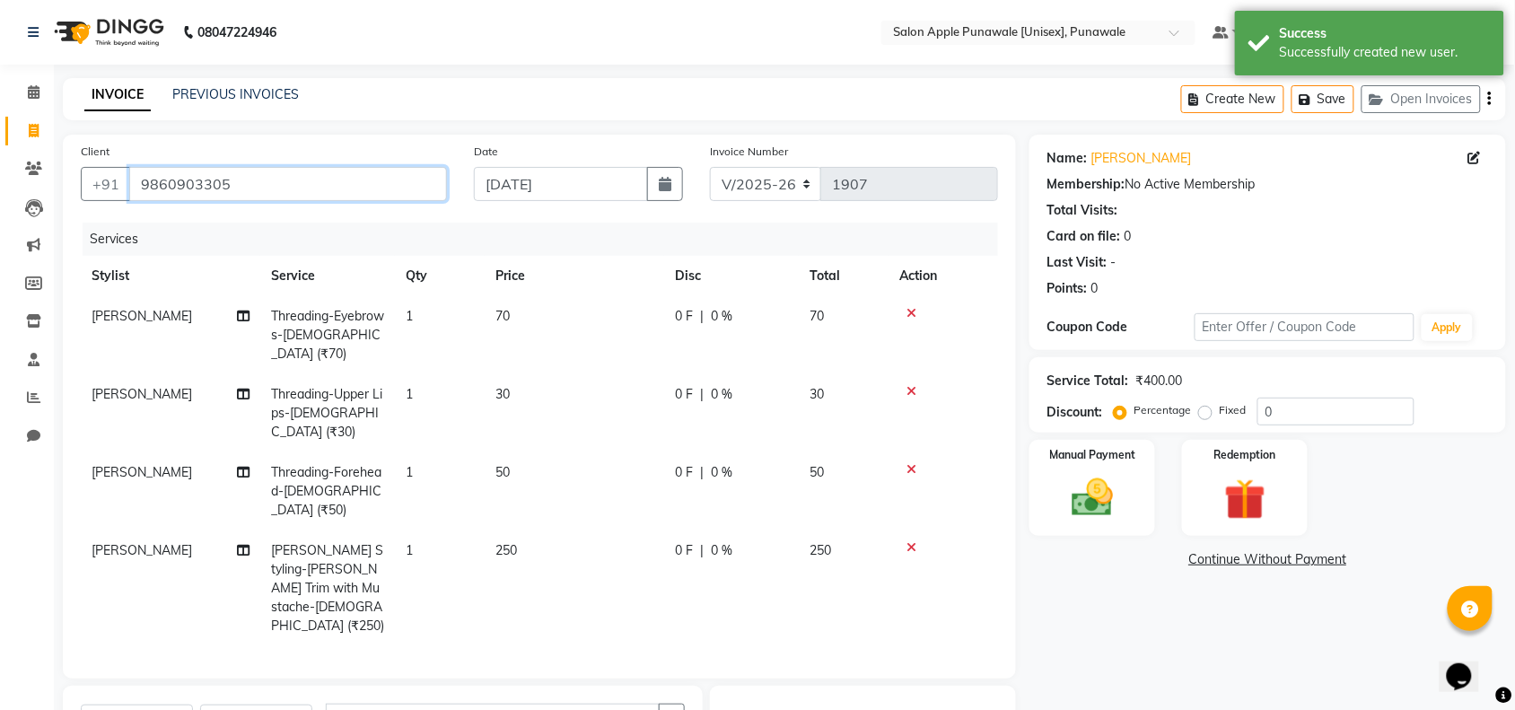
click at [187, 175] on input "9860903305" at bounding box center [288, 184] width 318 height 34
click at [1108, 474] on img at bounding box center [1092, 497] width 70 height 49
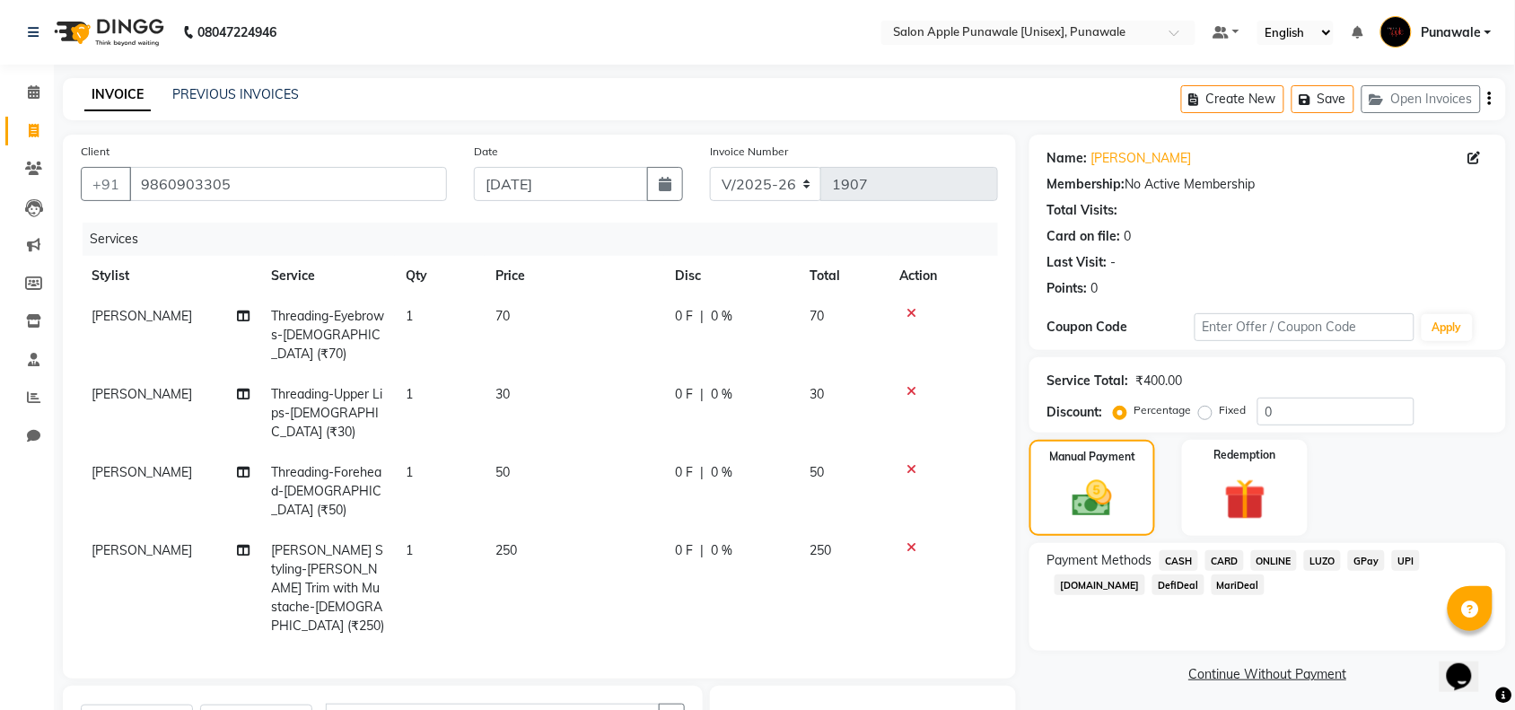
scroll to position [188, 0]
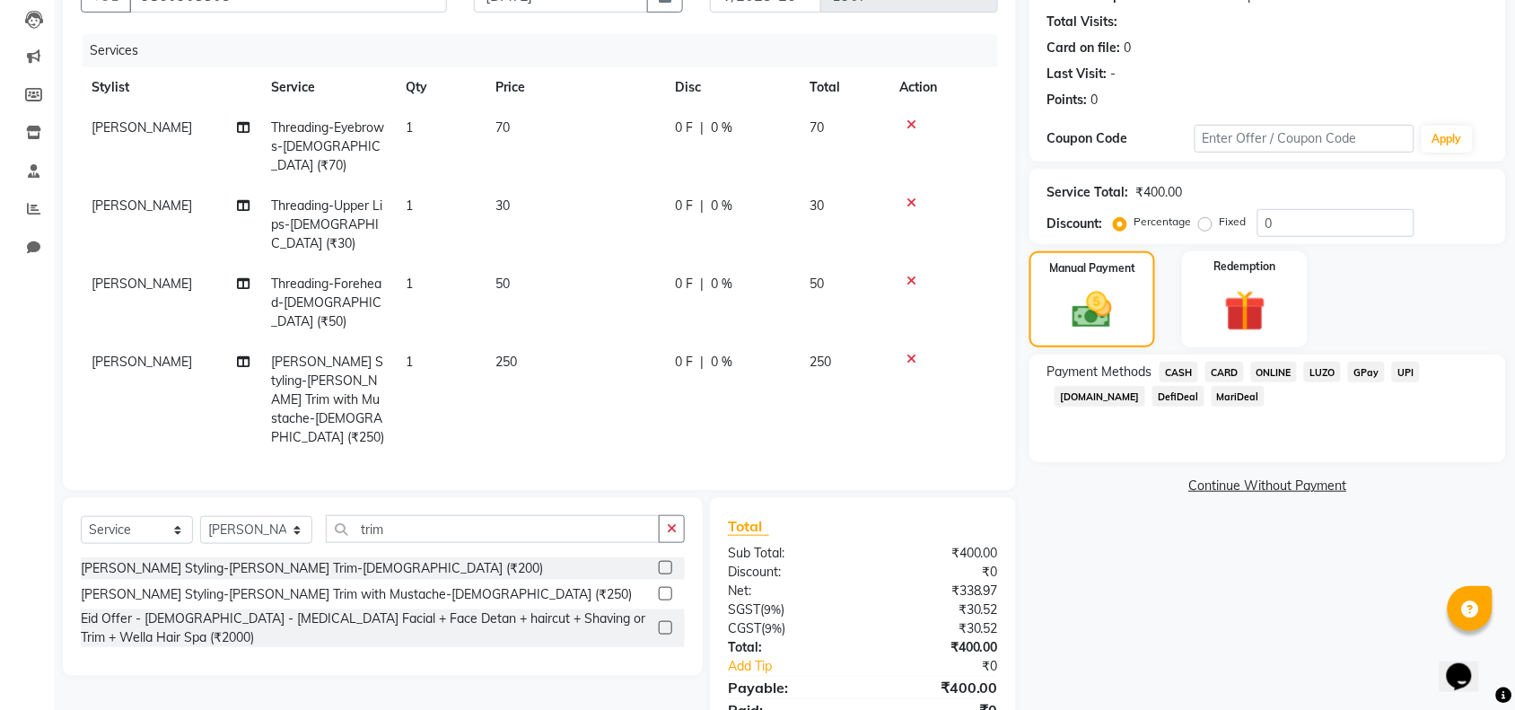
click at [1270, 374] on span "ONLINE" at bounding box center [1274, 372] width 47 height 21
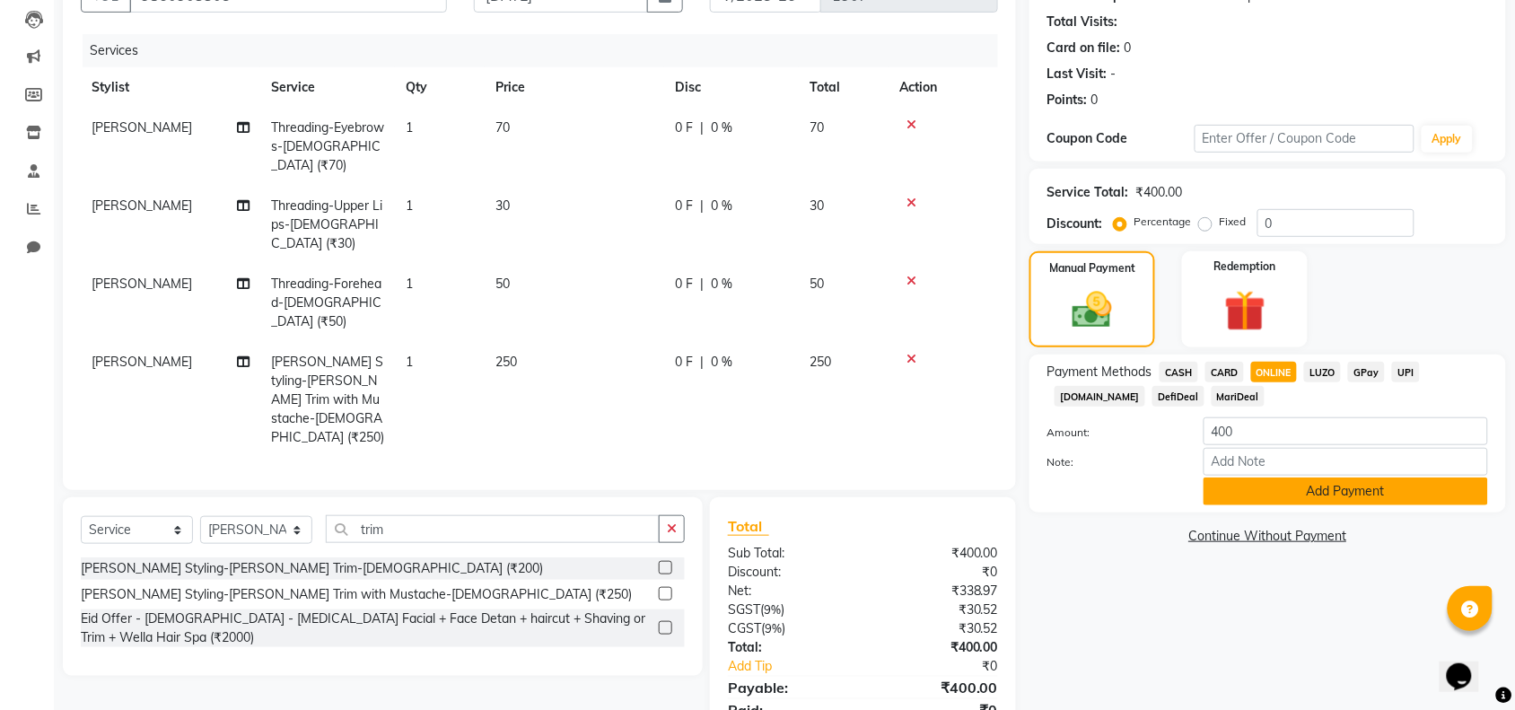
click at [1321, 494] on button "Add Payment" at bounding box center [1345, 491] width 284 height 28
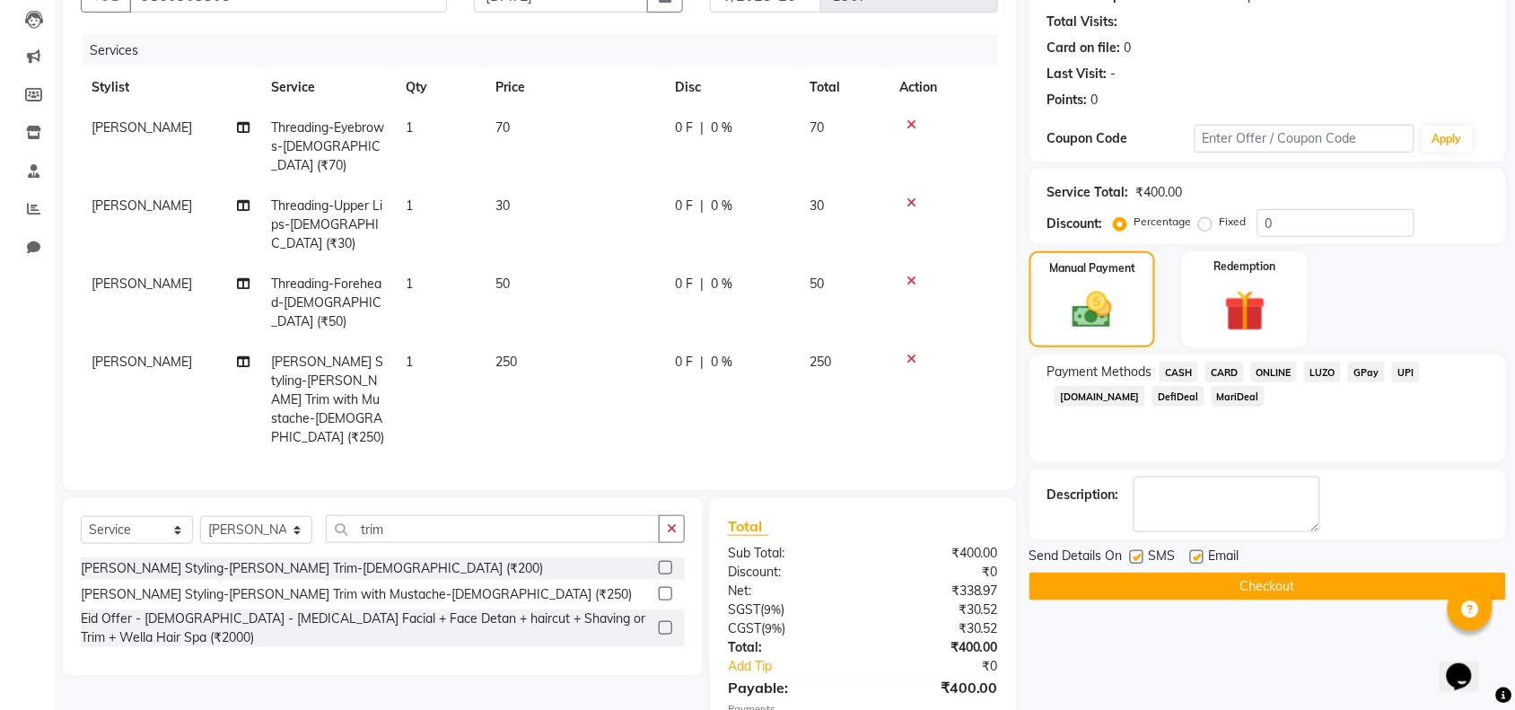
click at [1308, 586] on button "Checkout" at bounding box center [1267, 587] width 476 height 28
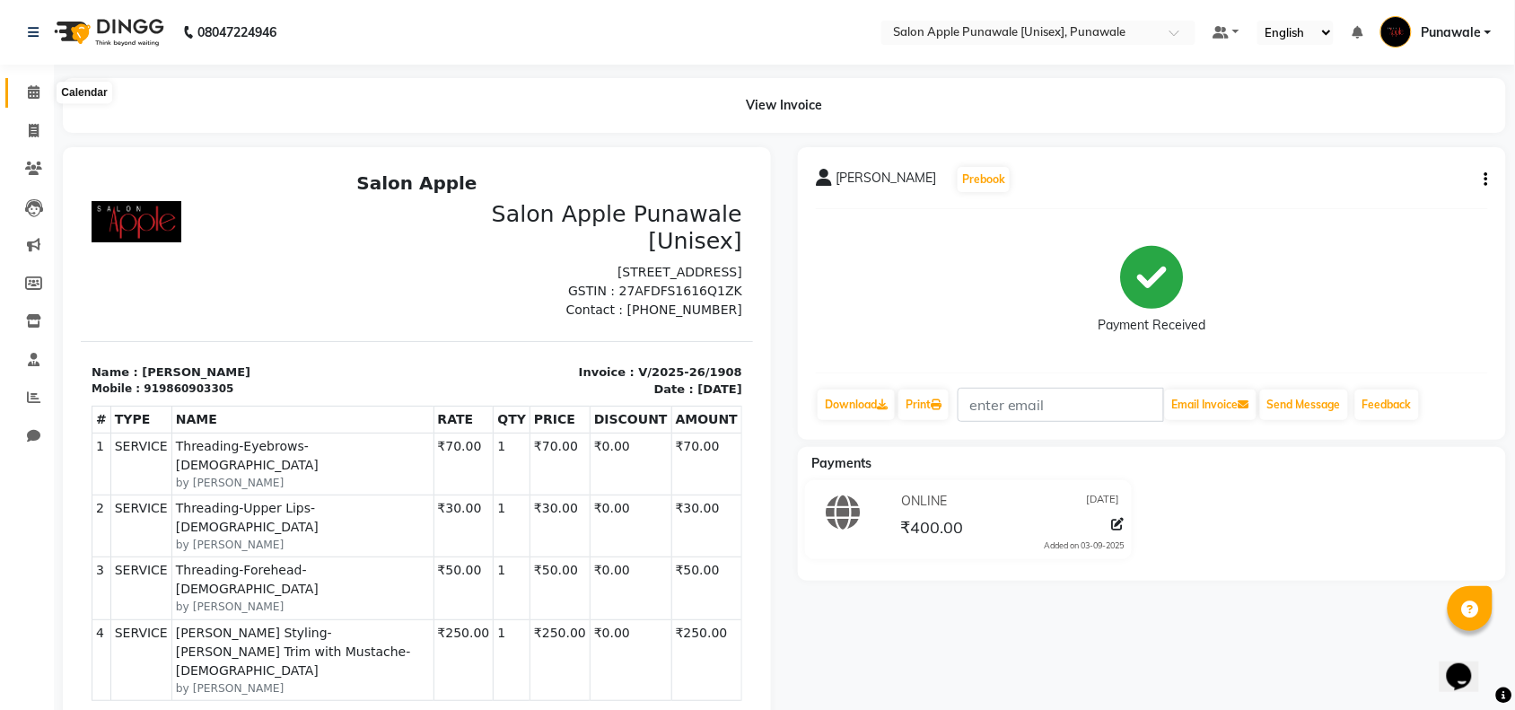
click at [39, 91] on span at bounding box center [33, 93] width 31 height 21
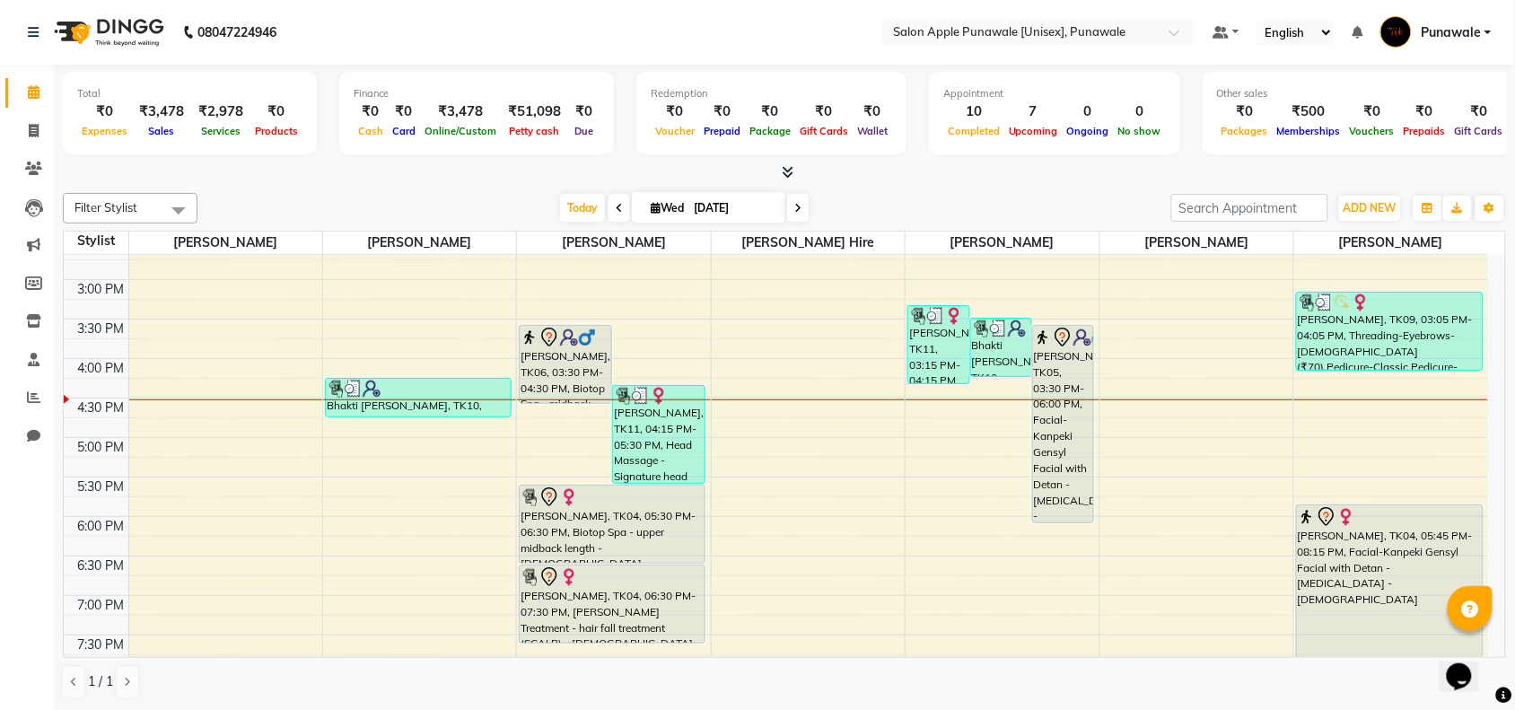
scroll to position [337, 0]
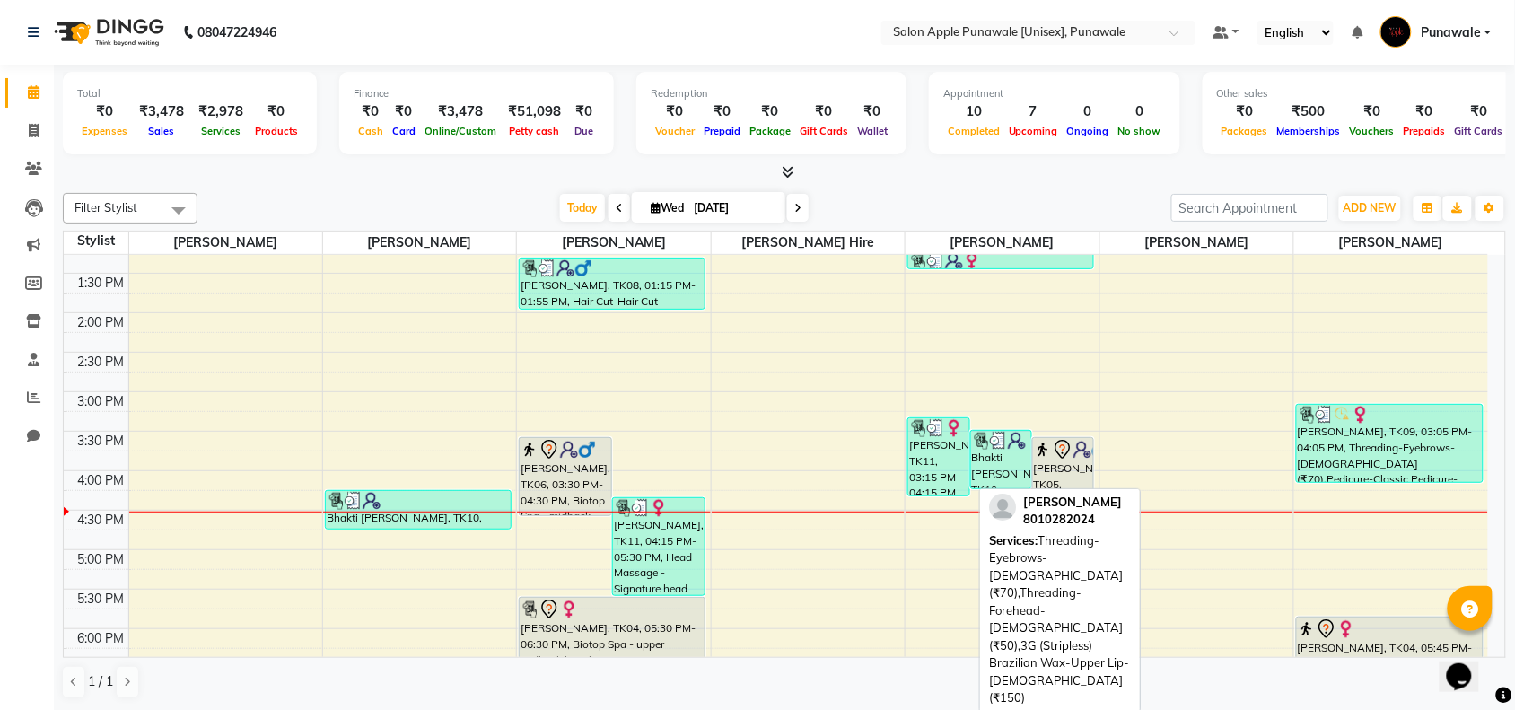
click at [944, 468] on div "[PERSON_NAME], TK11, 03:15 PM-04:15 PM, Threading-Eyebrows-[DEMOGRAPHIC_DATA] (…" at bounding box center [938, 456] width 60 height 77
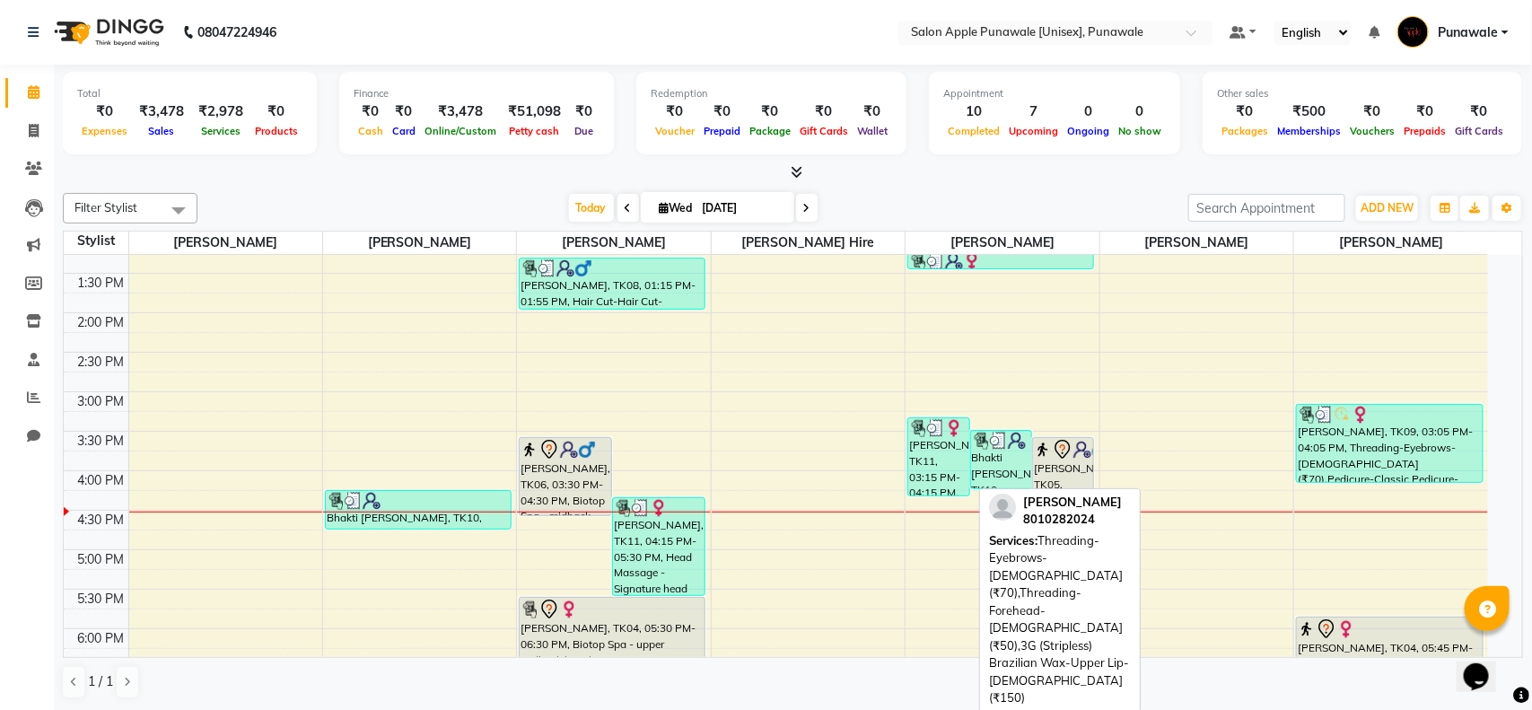
select select "3"
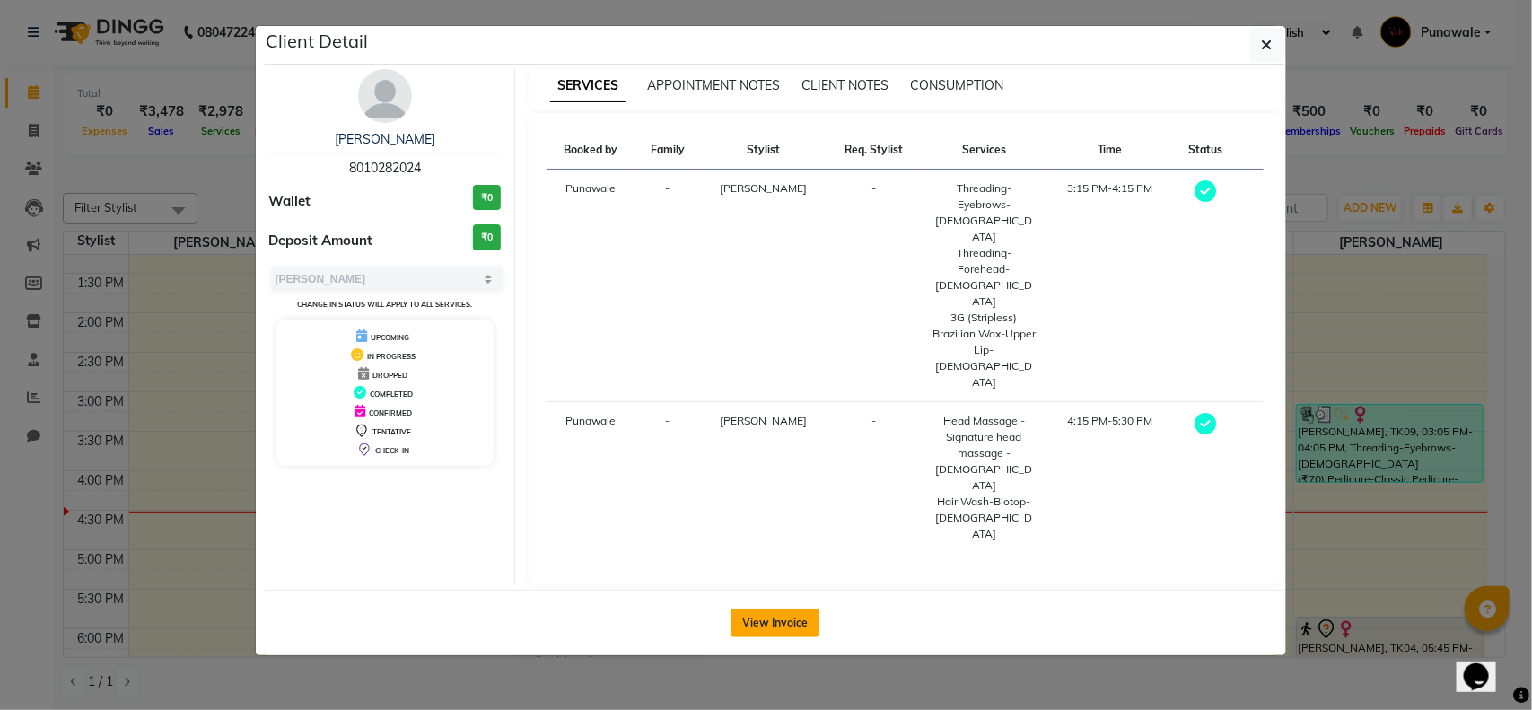
click at [773, 608] on button "View Invoice" at bounding box center [774, 622] width 89 height 29
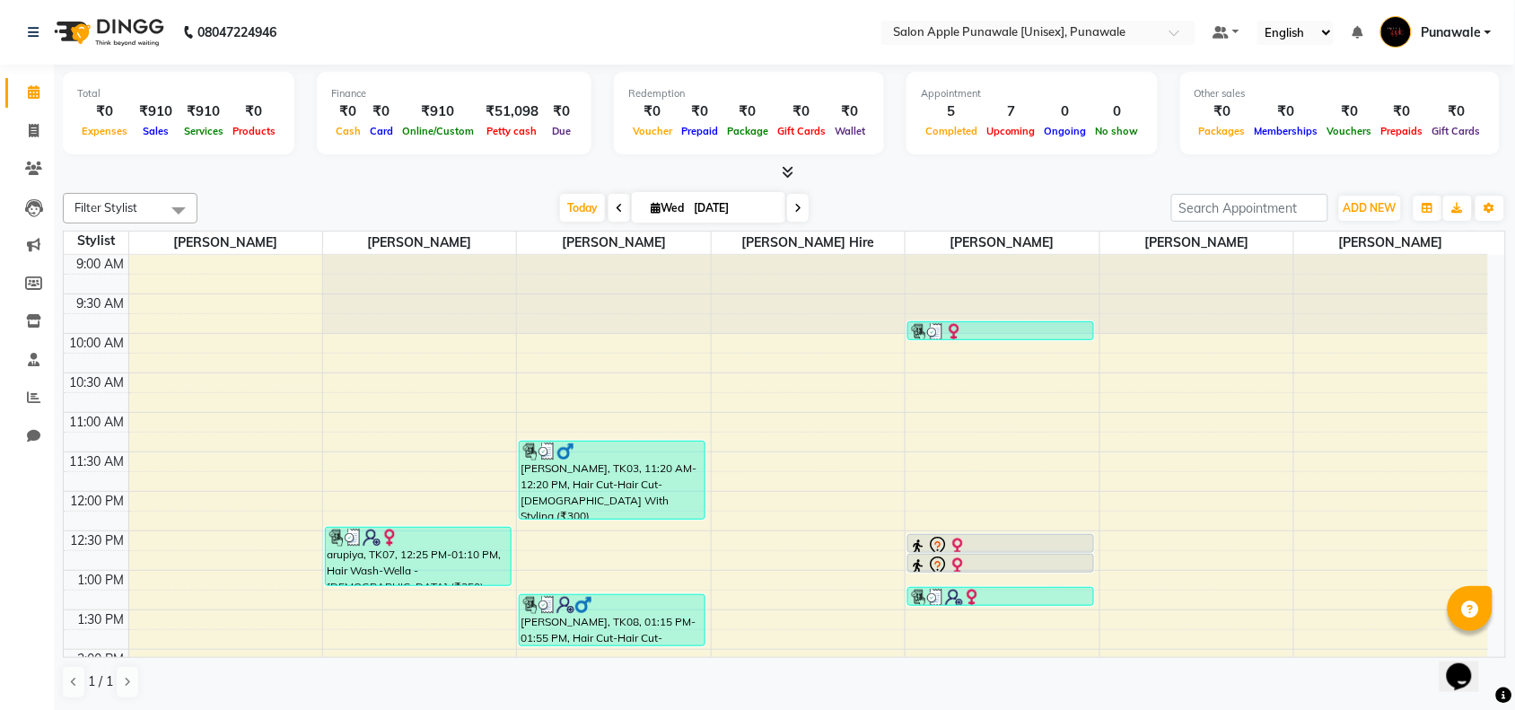
click at [799, 212] on icon at bounding box center [797, 208] width 7 height 11
type input "[DATE]"
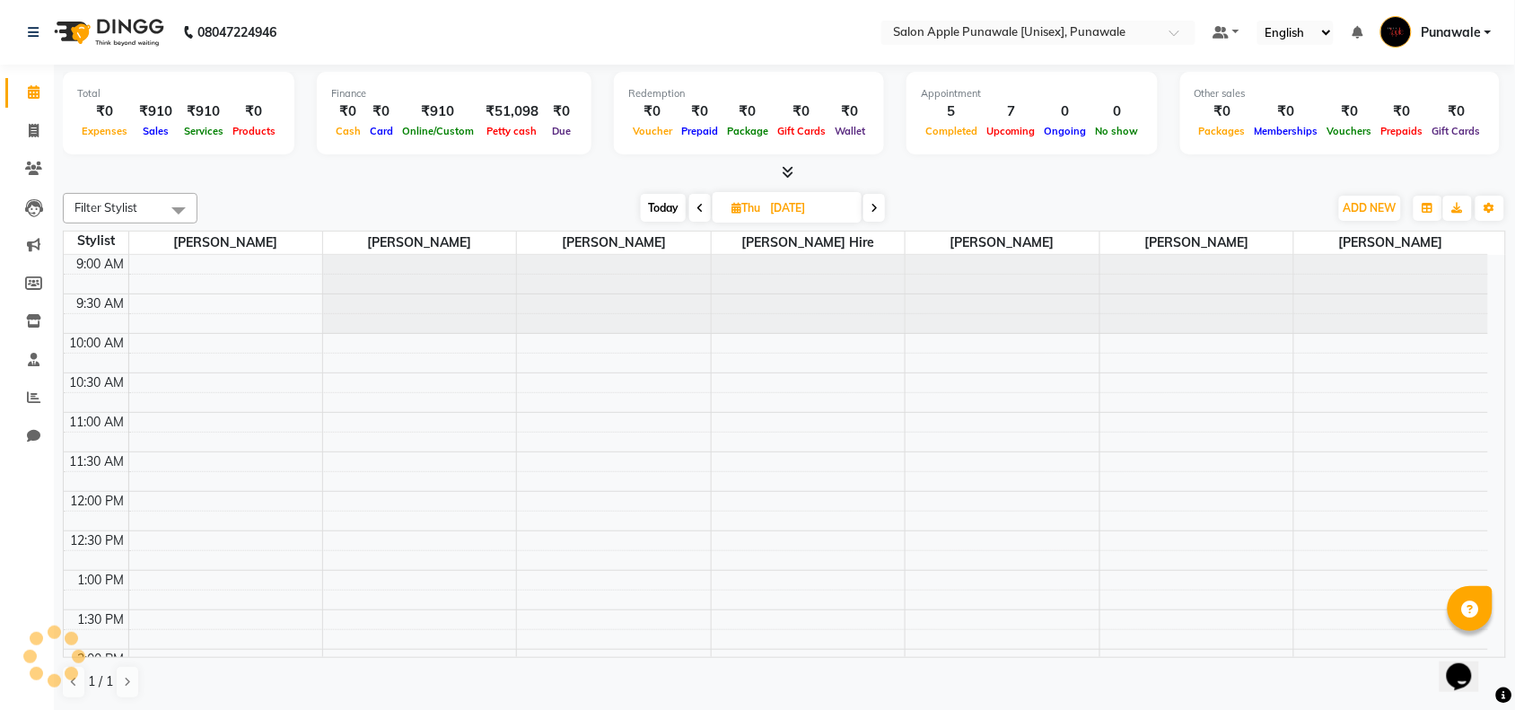
scroll to position [480, 0]
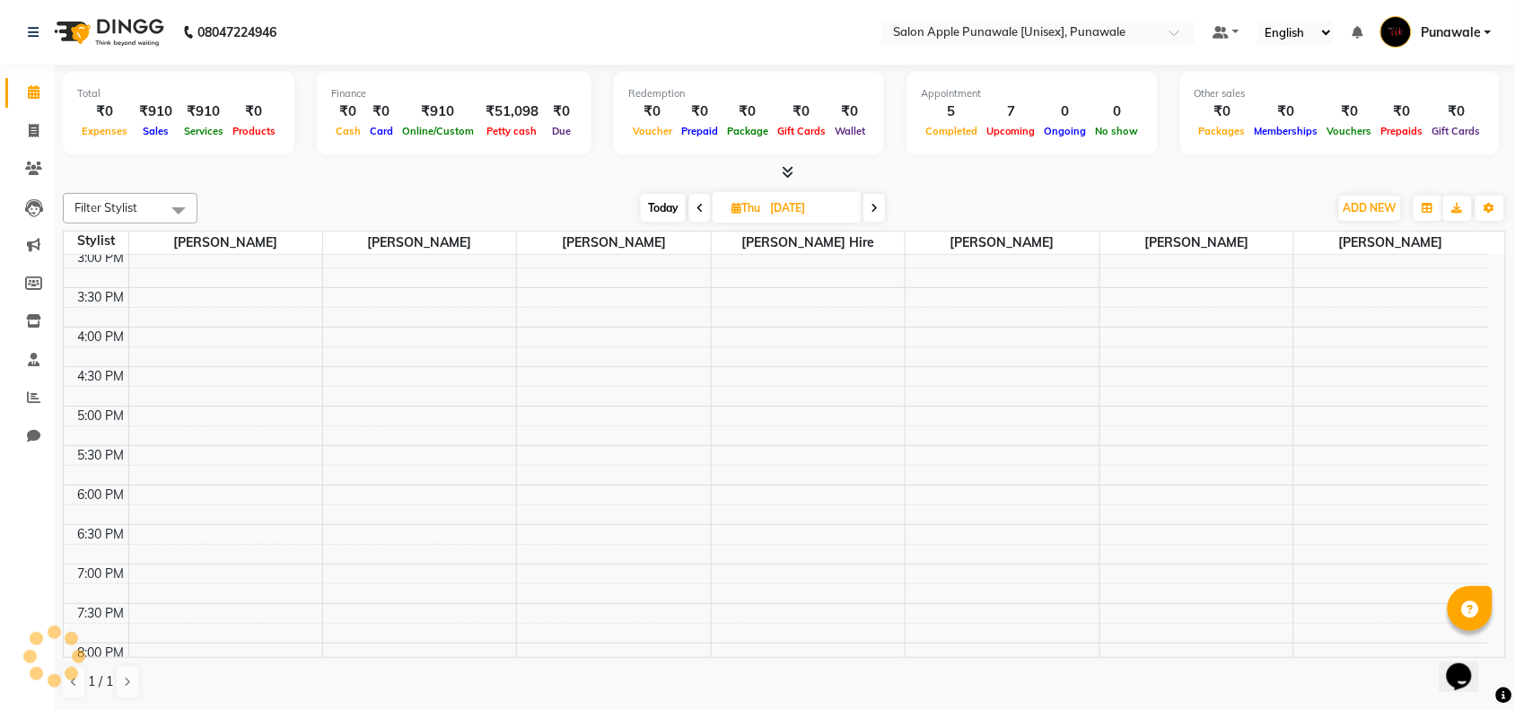
click at [799, 212] on input "[DATE]" at bounding box center [810, 208] width 90 height 27
select select "9"
select select "2025"
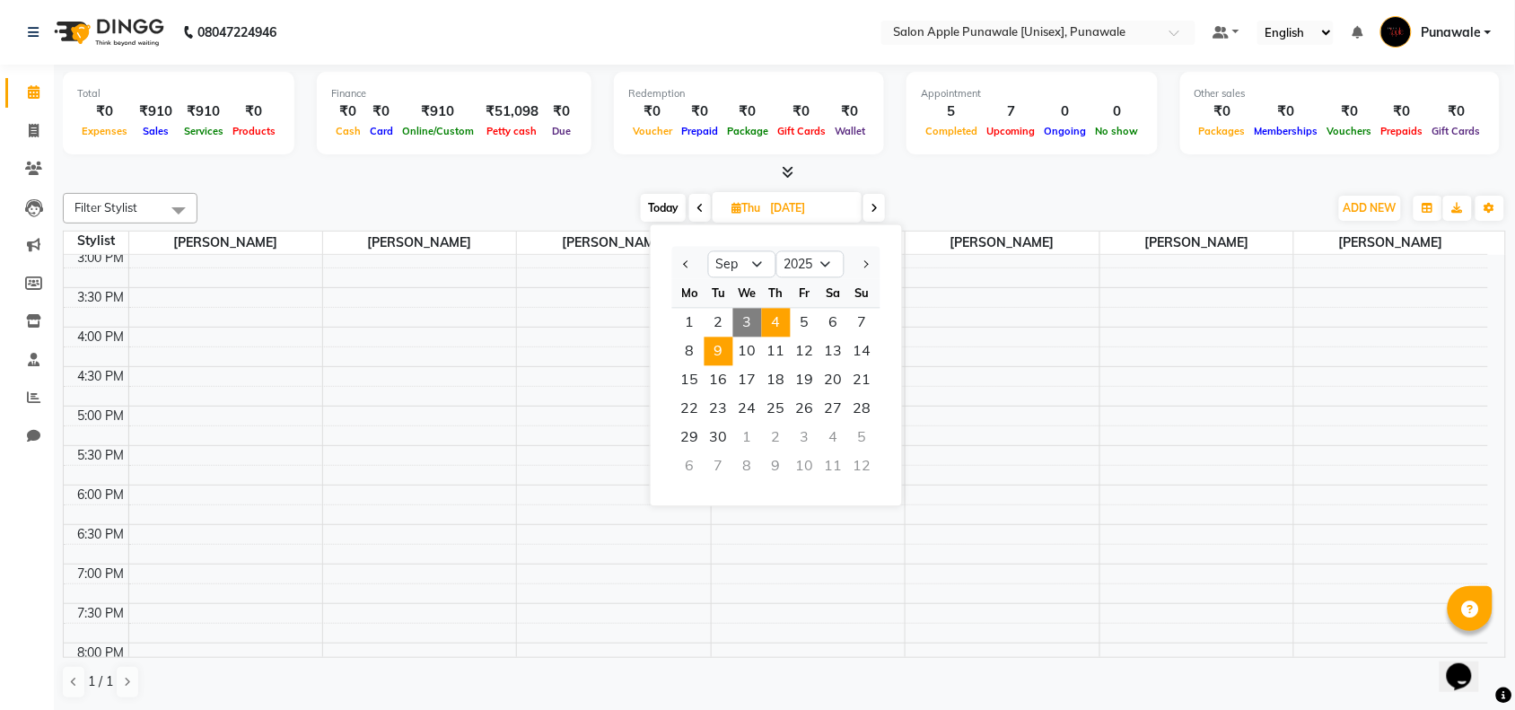
click at [712, 347] on span "9" at bounding box center [718, 351] width 29 height 29
type input "[DATE]"
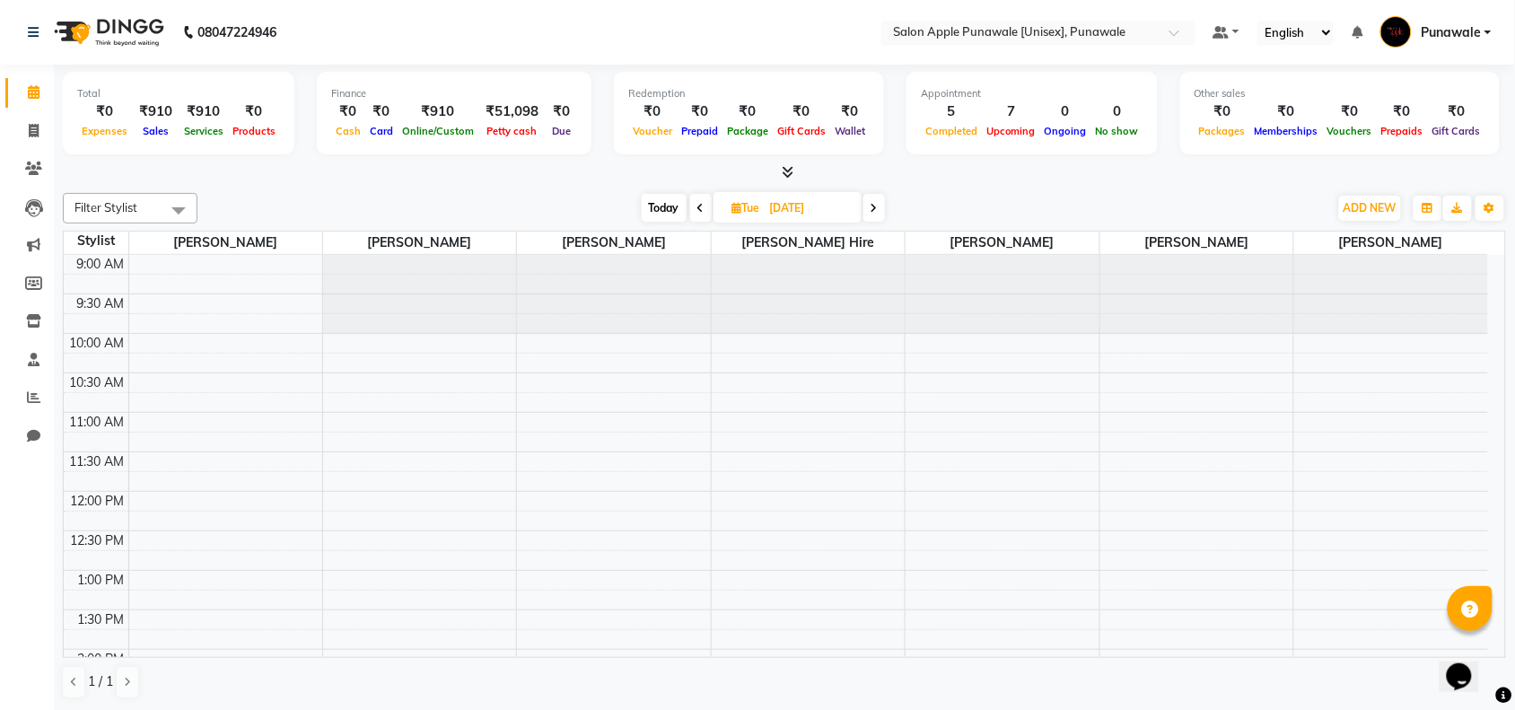
scroll to position [112, 0]
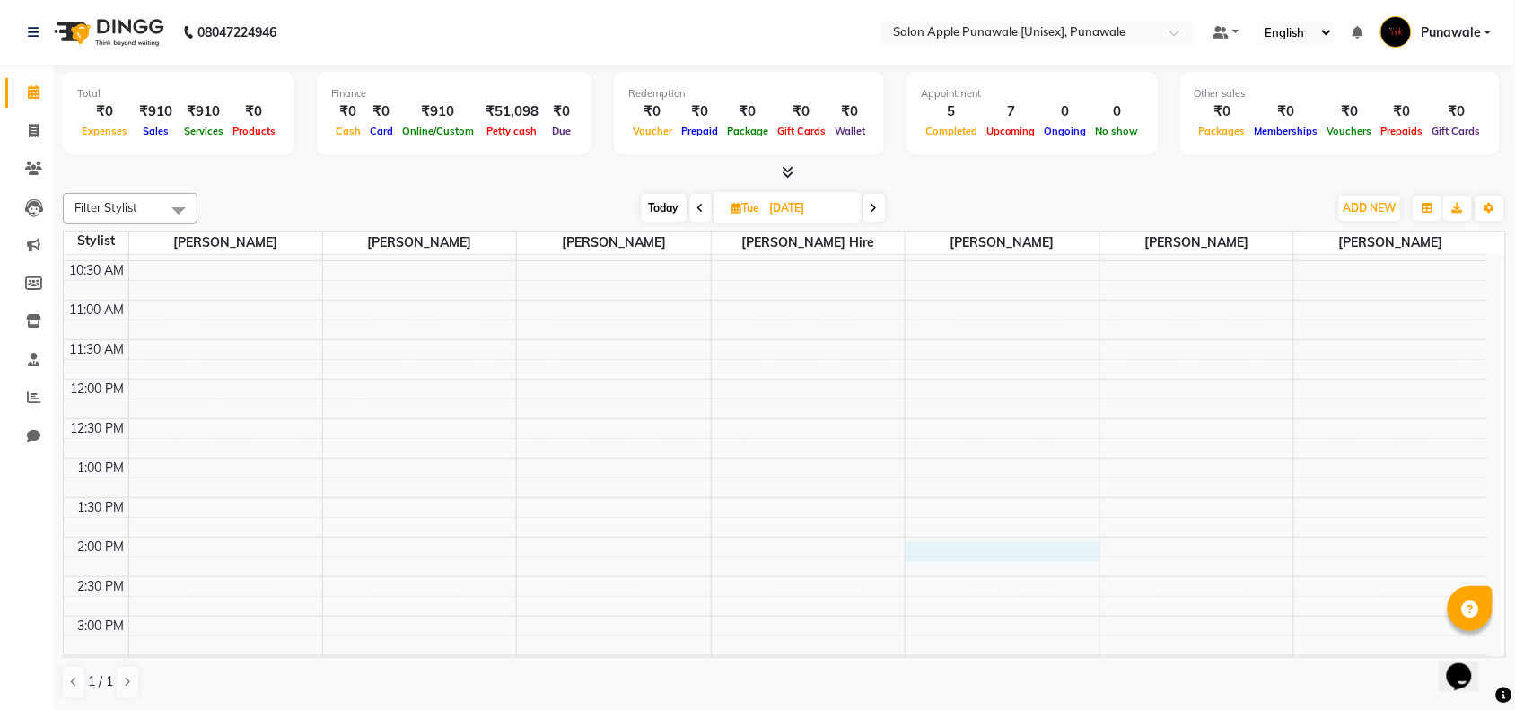
click at [954, 555] on div "9:00 AM 9:30 AM 10:00 AM 10:30 AM 11:00 AM 11:30 AM 12:00 PM 12:30 PM 1:00 PM 1…" at bounding box center [776, 695] width 1424 height 1105
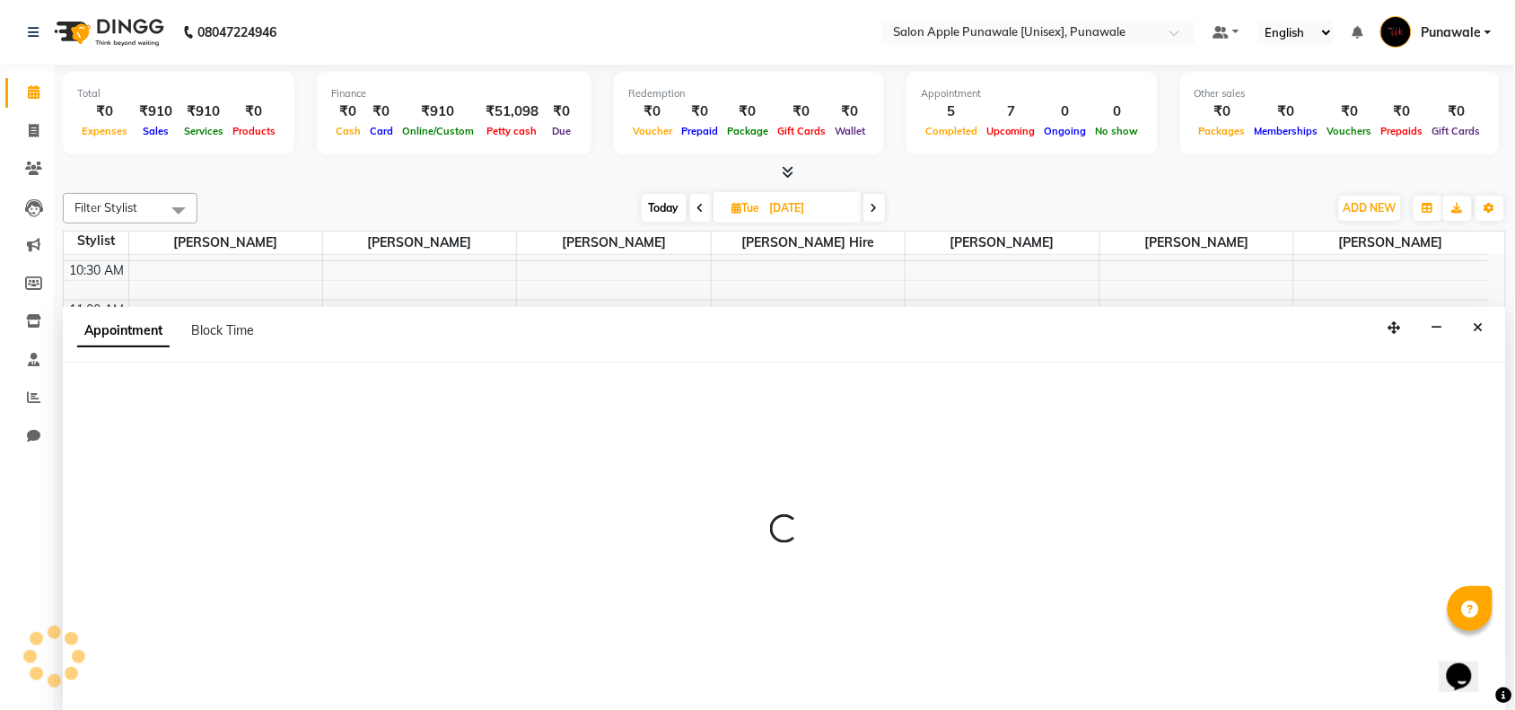
scroll to position [1, 0]
select select "63297"
select select "840"
select select "tentative"
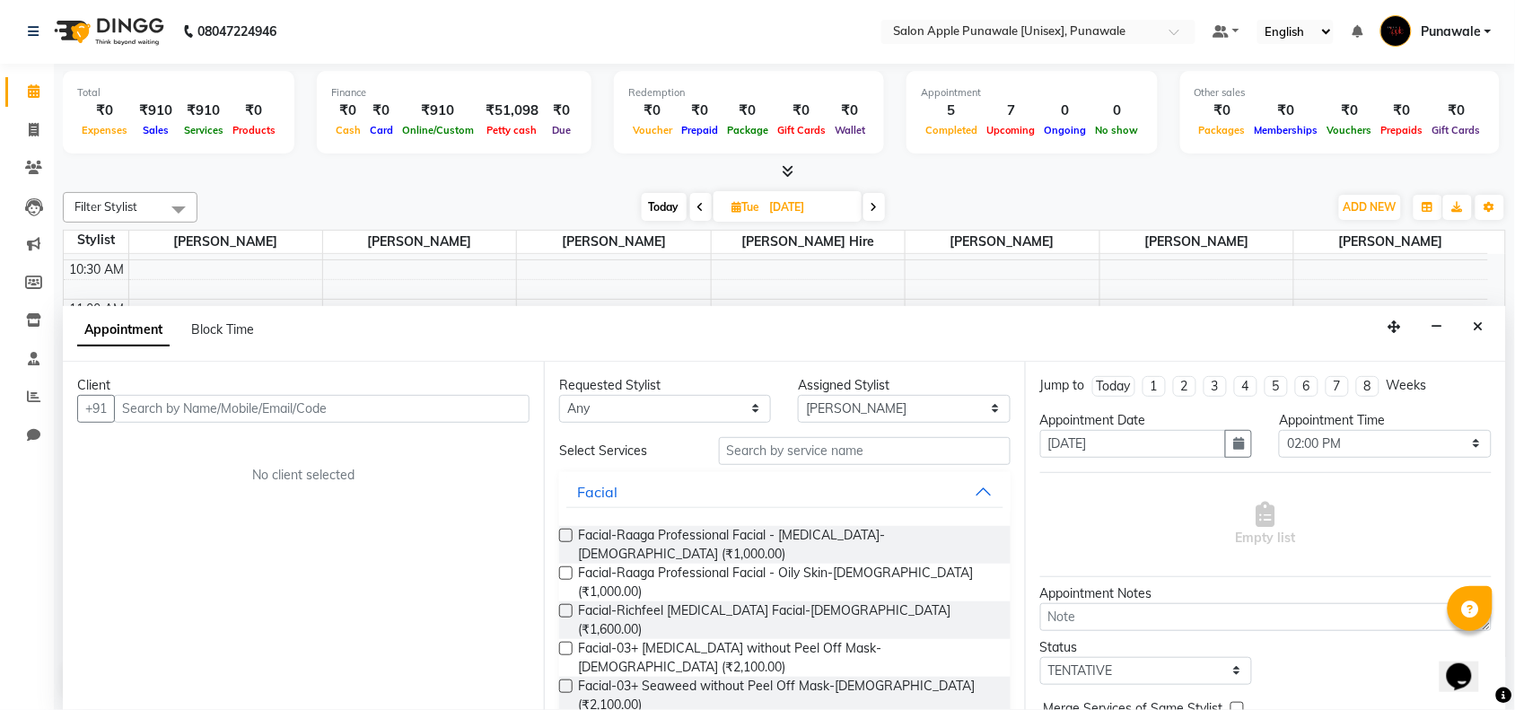
click at [483, 396] on input "text" at bounding box center [321, 409] width 415 height 28
click at [485, 419] on input "text" at bounding box center [321, 409] width 415 height 28
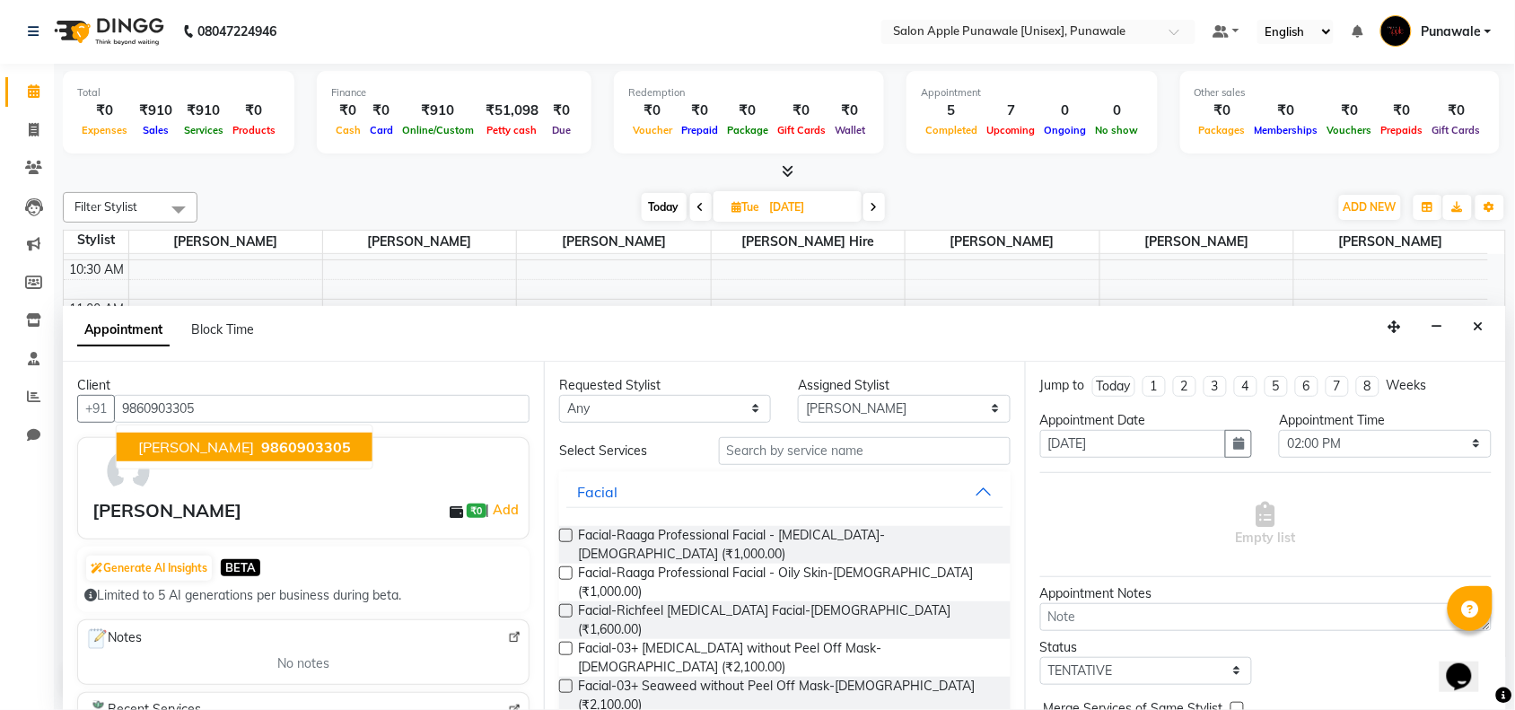
click at [169, 440] on span "[PERSON_NAME]" at bounding box center [196, 447] width 116 height 18
type input "9860903305"
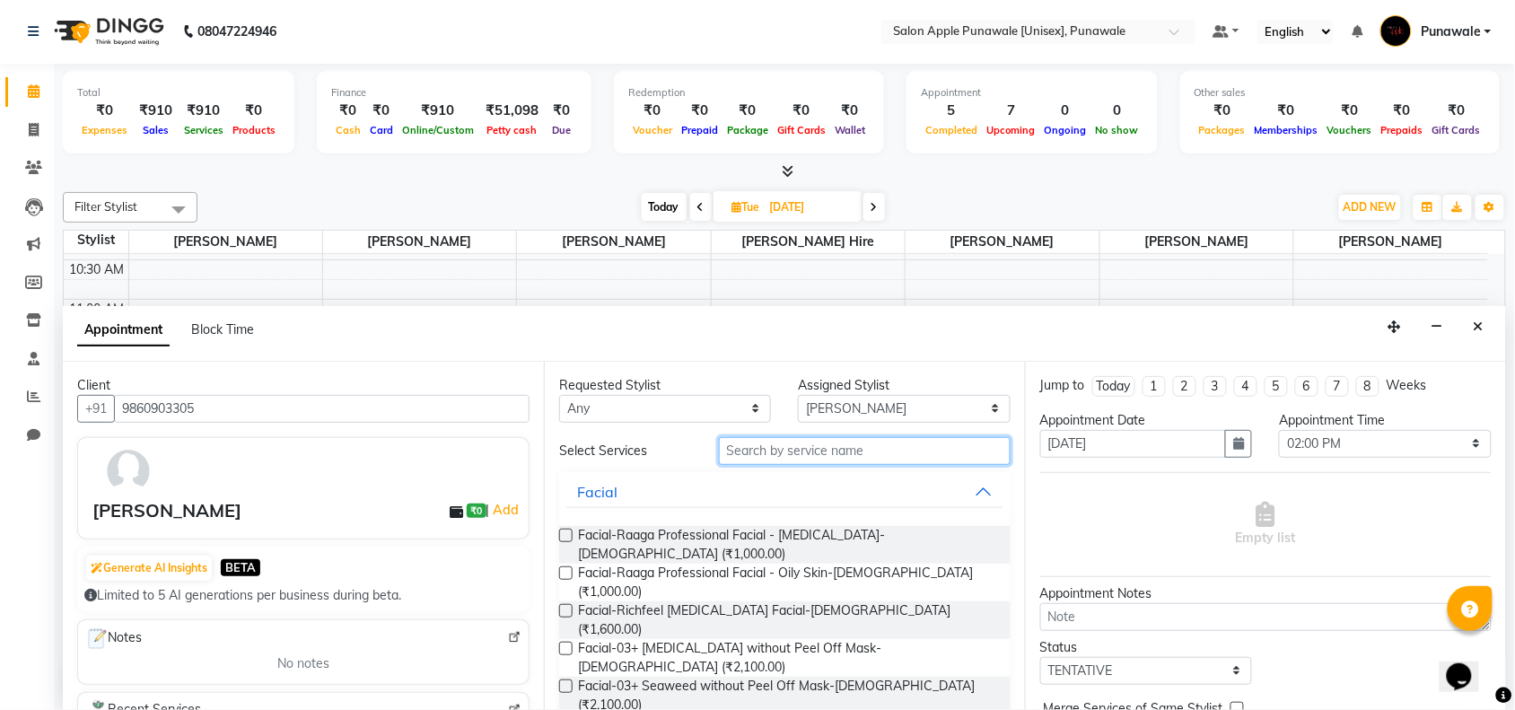
click at [782, 459] on input "text" at bounding box center [865, 451] width 292 height 28
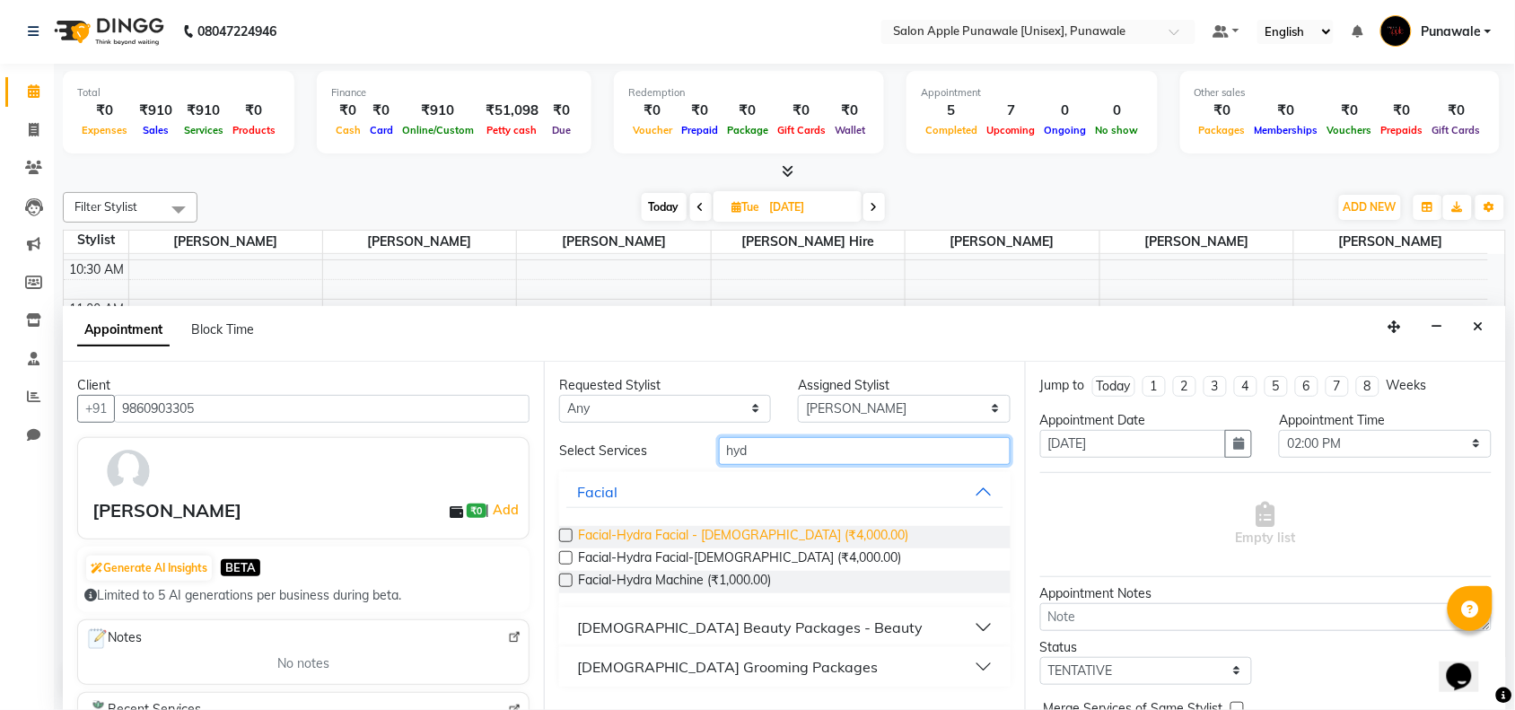
type input "hyd"
click at [713, 529] on span "Facial-Hydra Facial - Female (₹4,000.00)" at bounding box center [743, 537] width 330 height 22
checkbox input "false"
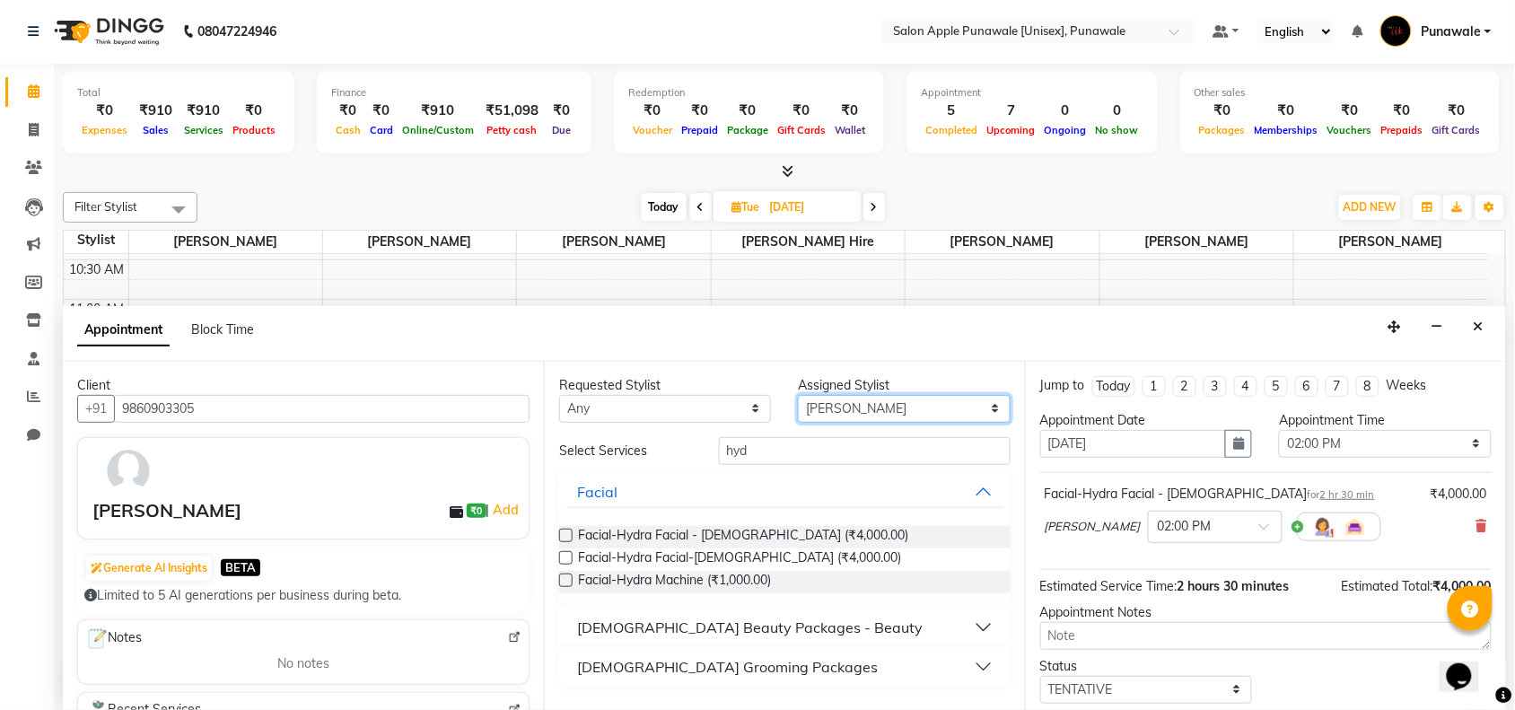
click at [900, 398] on select "Select Apurva deshmukh Avi Sonawane Kamlesh Nikam Pallavi Waghamare Sneha Jadha…" at bounding box center [904, 409] width 212 height 28
select select "54408"
click at [799, 395] on select "Select Apurva deshmukh Avi Sonawane Kamlesh Nikam Pallavi Waghamare Sneha Jadha…" at bounding box center [904, 409] width 212 height 28
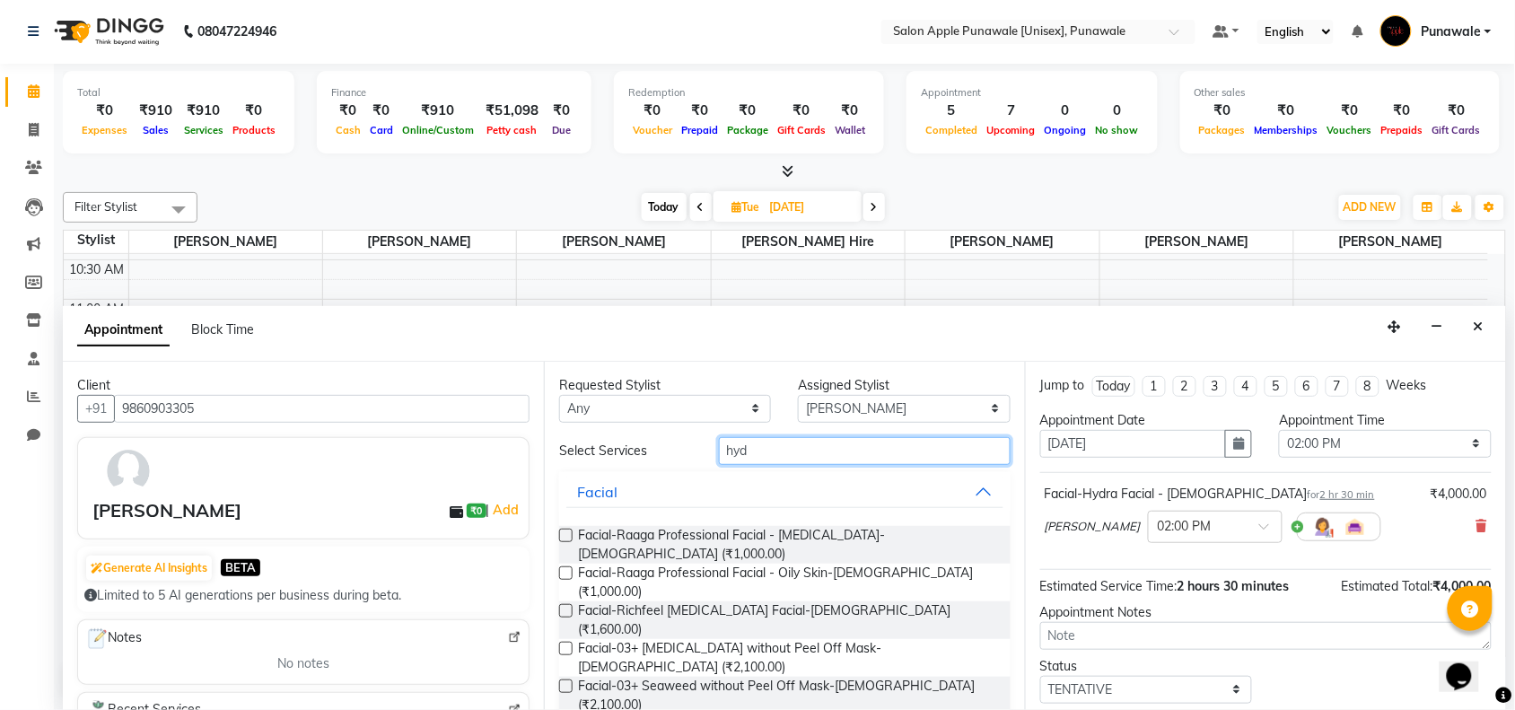
click at [878, 438] on input "hyd" at bounding box center [865, 451] width 292 height 28
type input "h"
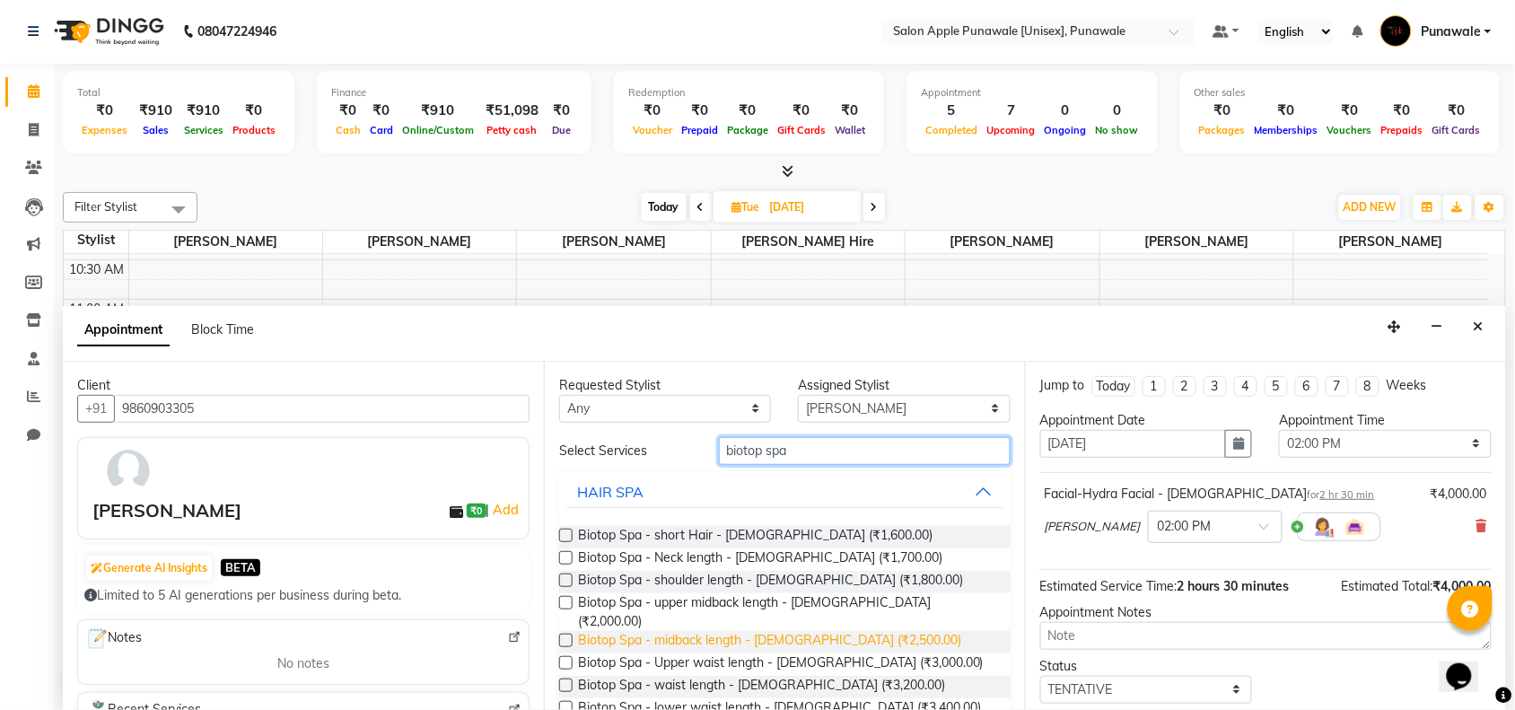
type input "biotop spa"
click at [850, 631] on span "Biotop Spa - midback length - Female (₹2,500.00)" at bounding box center [769, 642] width 383 height 22
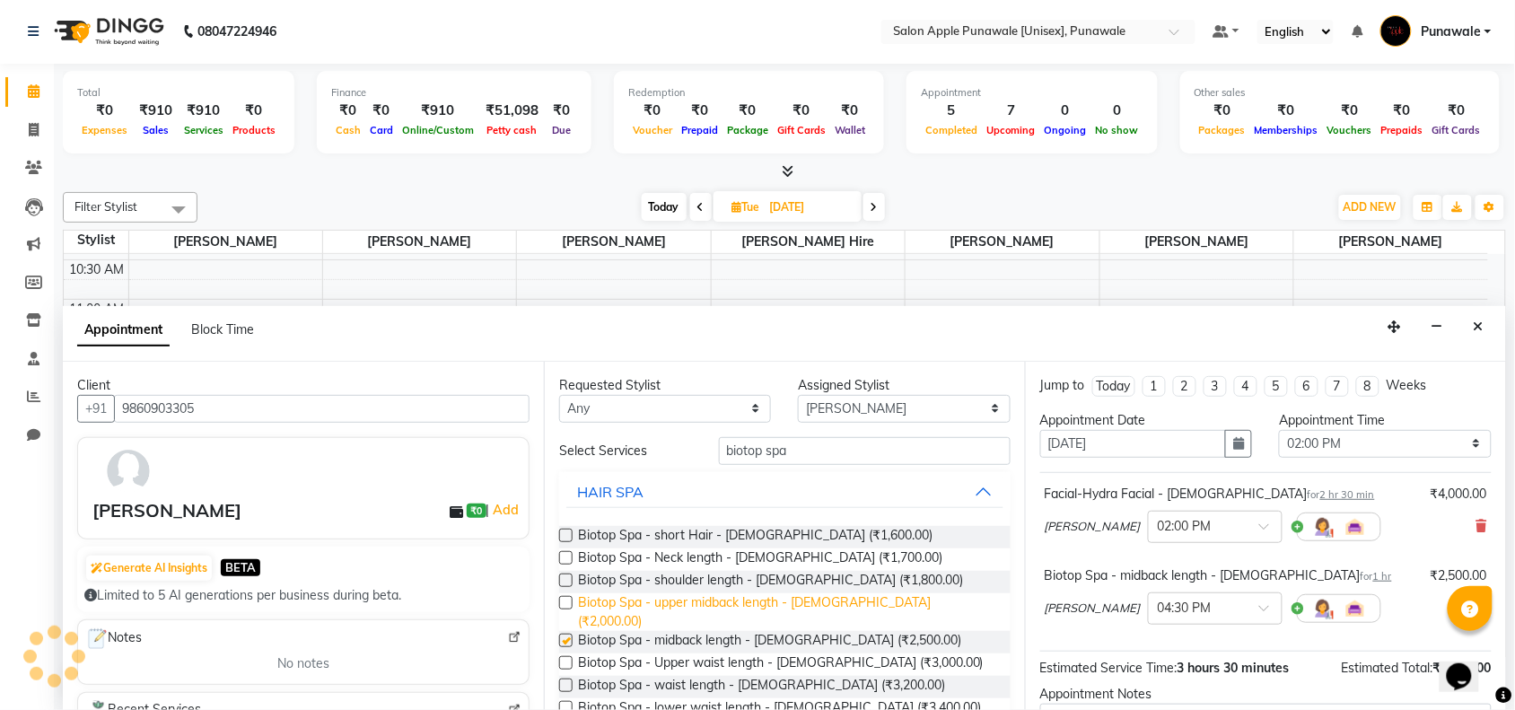
checkbox input "false"
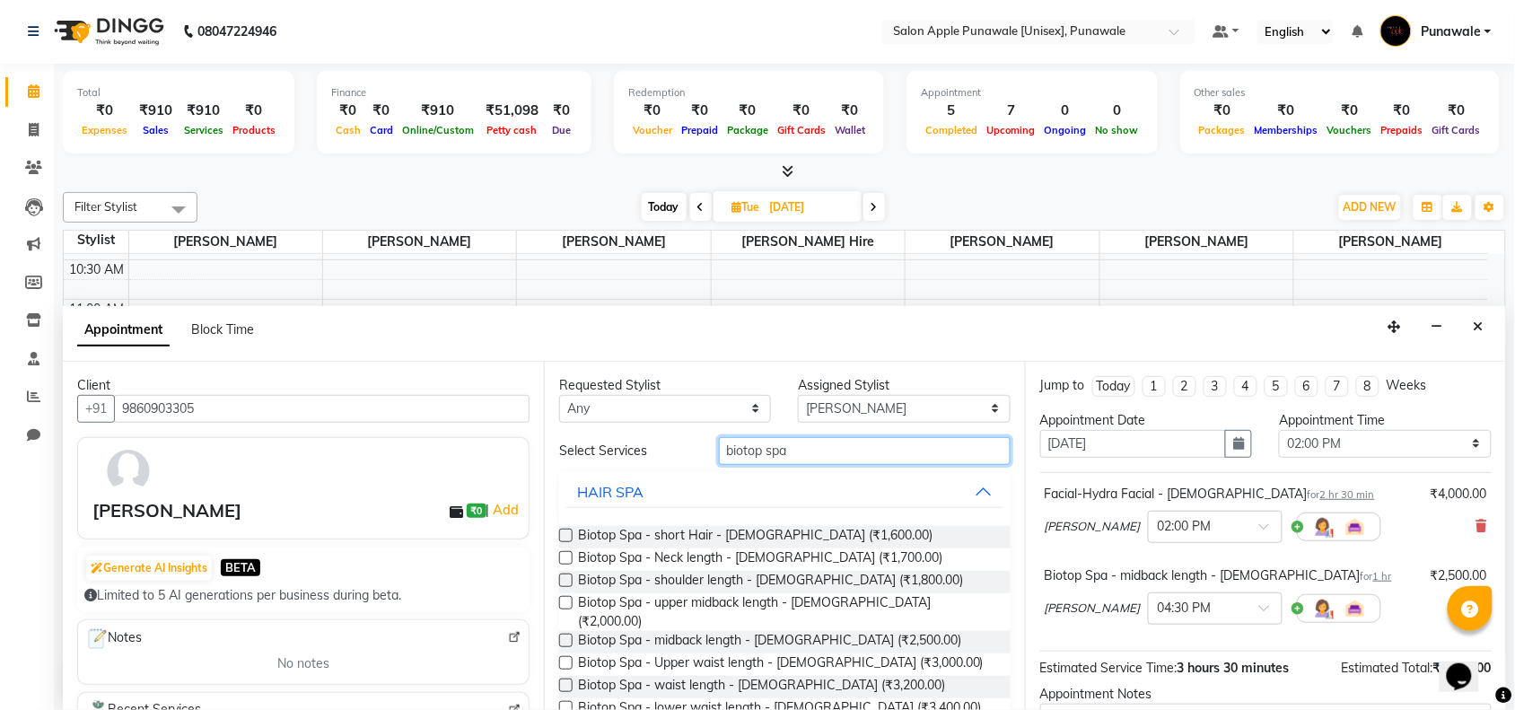
click at [896, 455] on input "biotop spa" at bounding box center [865, 451] width 292 height 28
type input "b"
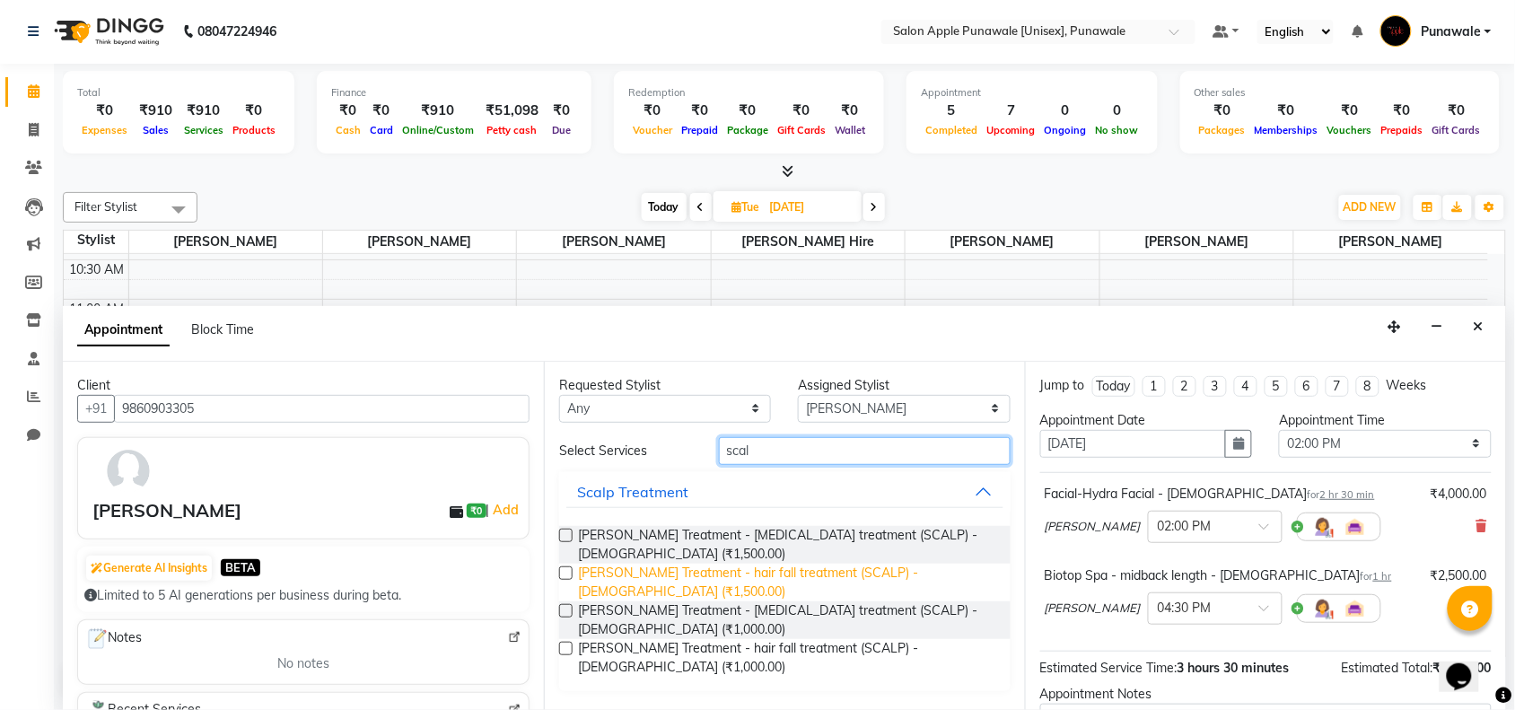
type input "scal"
click at [907, 564] on span "Scalf Treatment - hair fall treatment (SCALP) - Female (₹1,500.00)" at bounding box center [787, 583] width 418 height 38
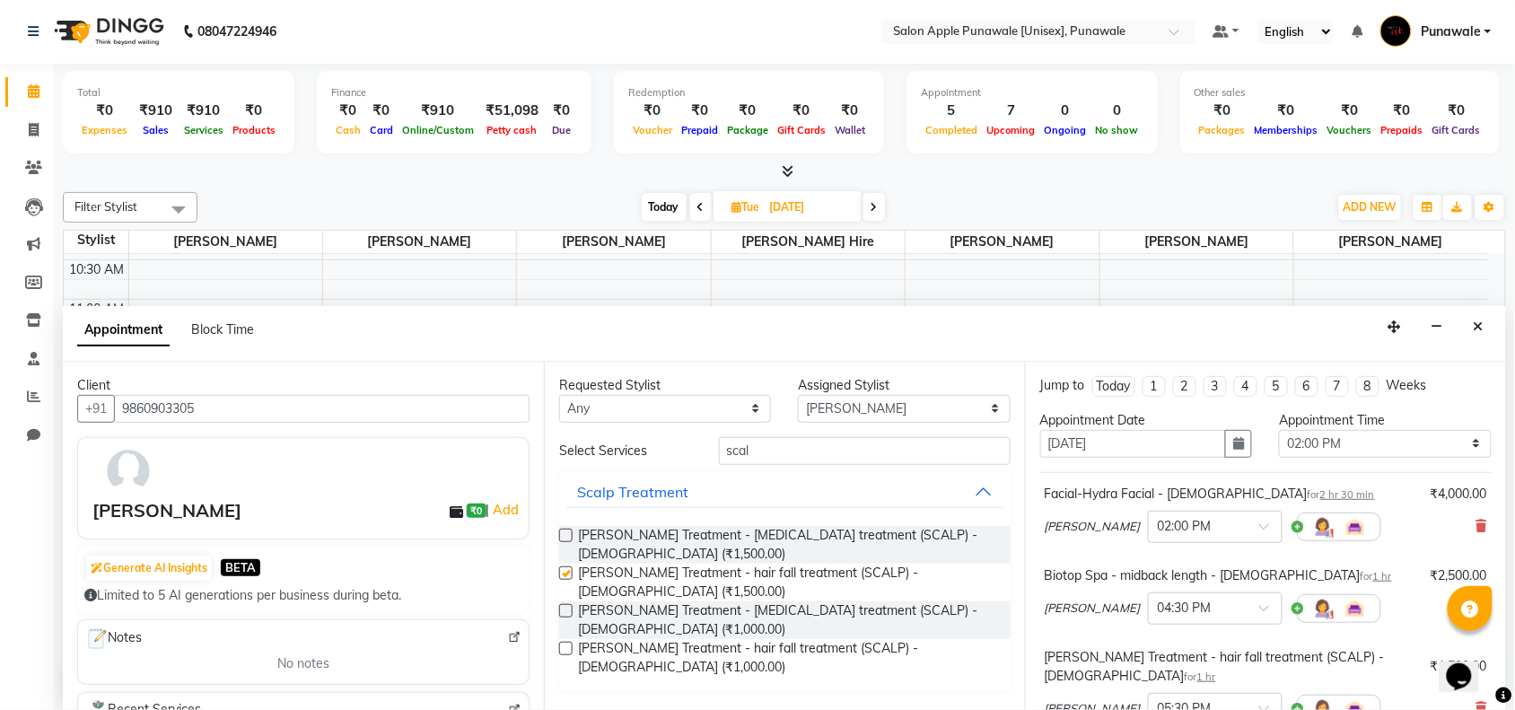
checkbox input "false"
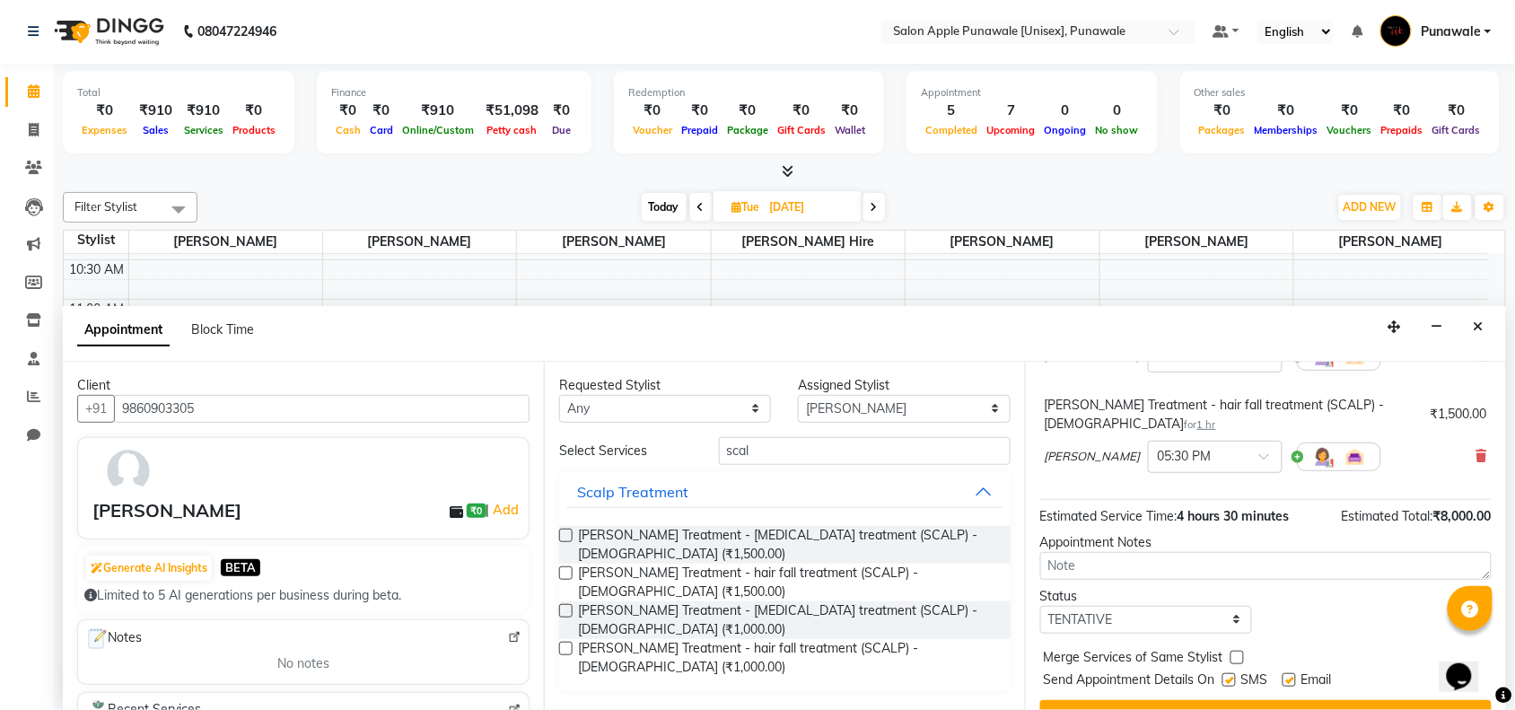
scroll to position [271, 0]
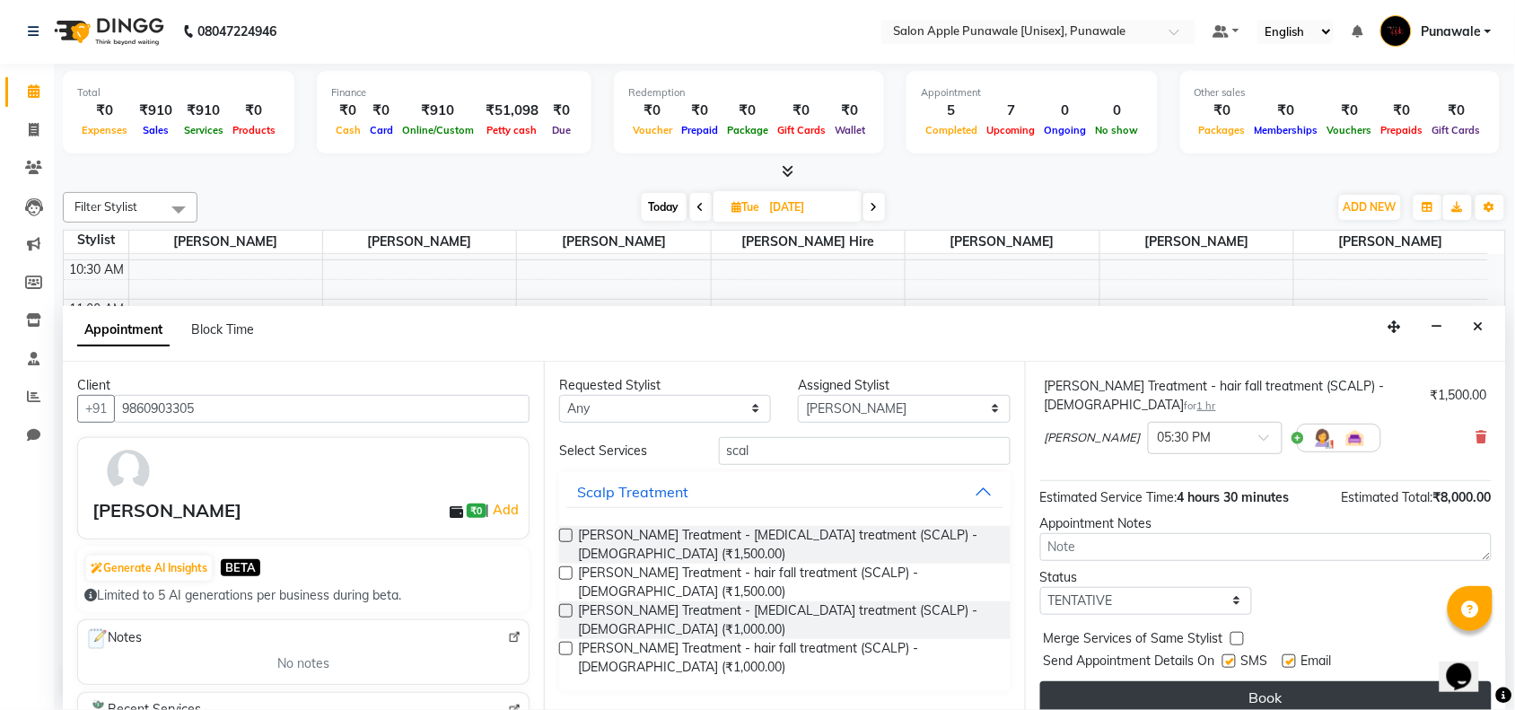
click at [1249, 683] on button "Book" at bounding box center [1265, 697] width 451 height 32
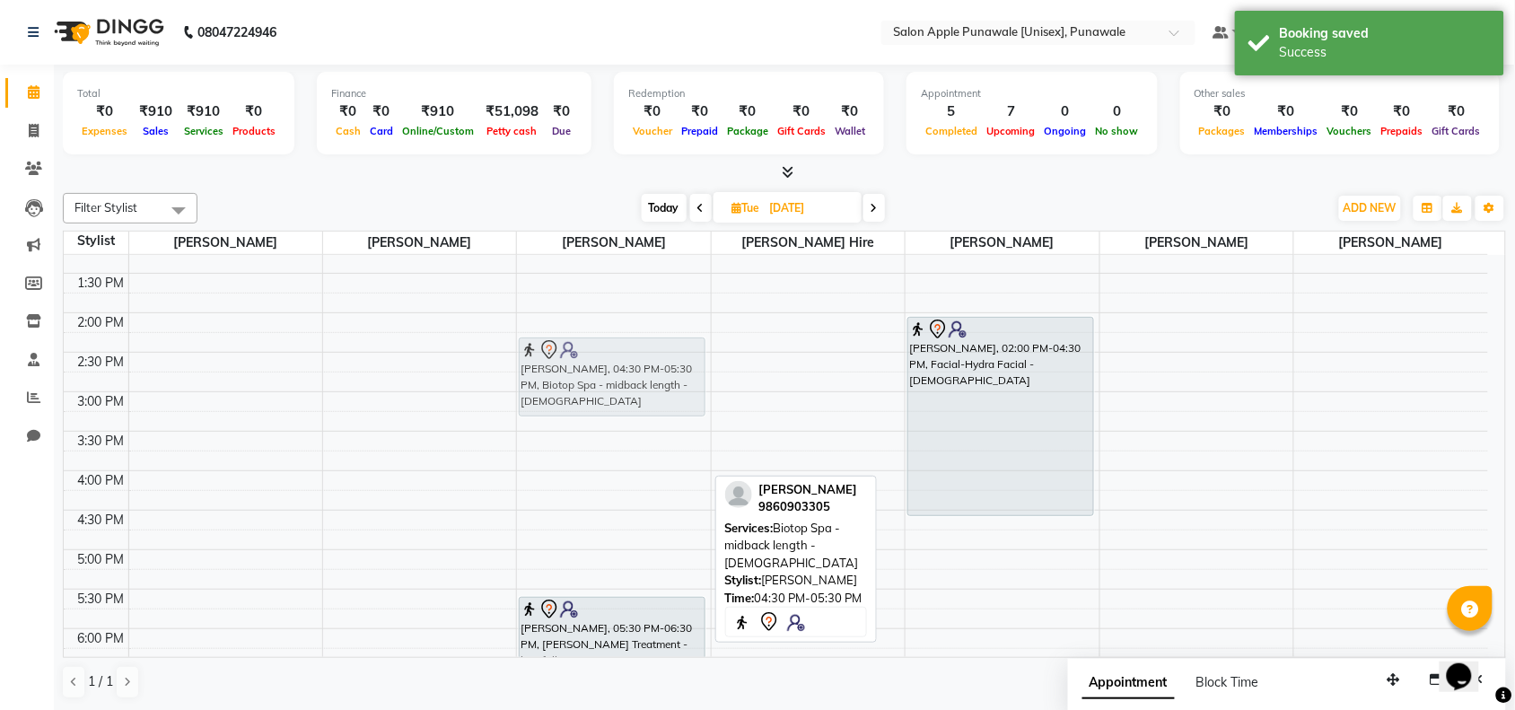
scroll to position [224, 0]
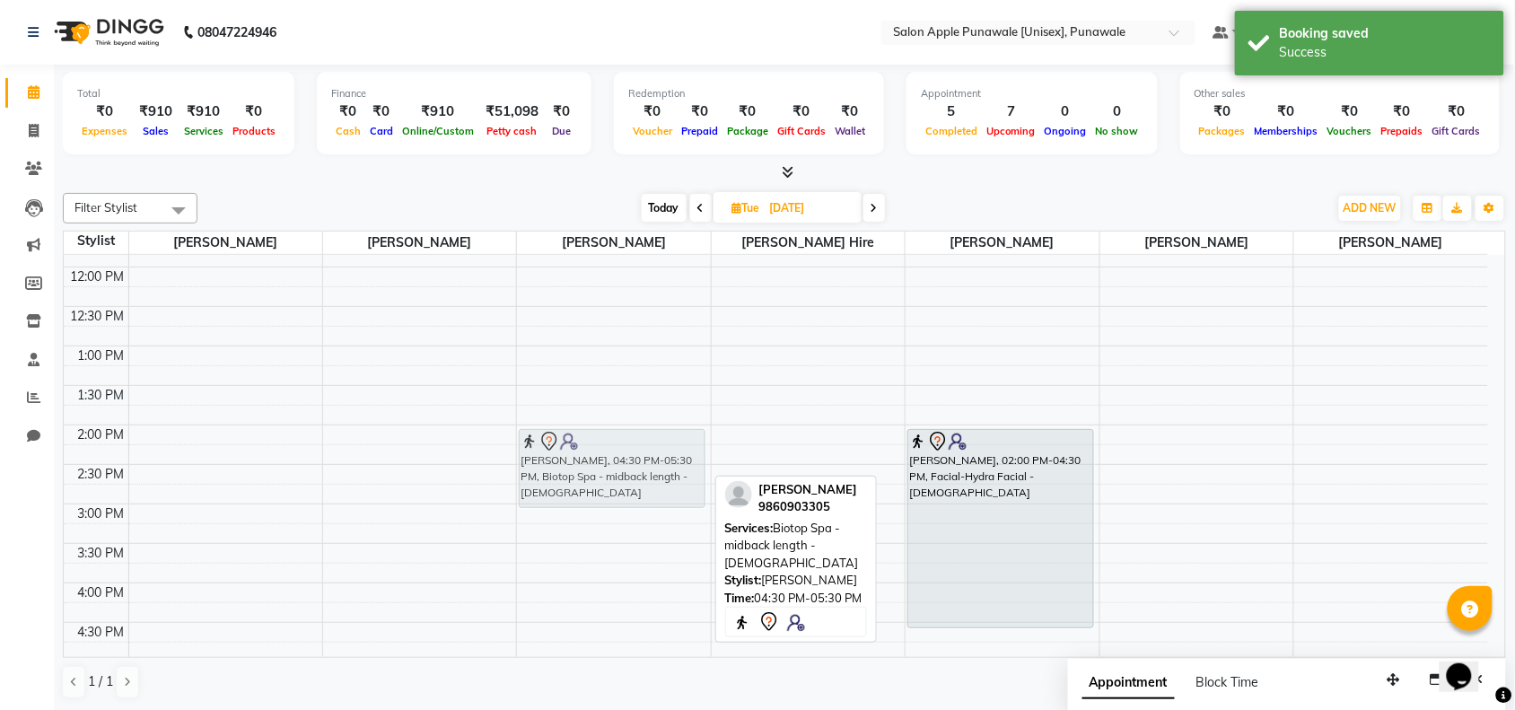
drag, startPoint x: 608, startPoint y: 444, endPoint x: 620, endPoint y: 468, distance: 26.5
click at [620, 468] on div "Bhakti khedkar, 04:30 PM-05:30 PM, Biotop Spa - midback length - Female Bhakti …" at bounding box center [613, 583] width 193 height 1105
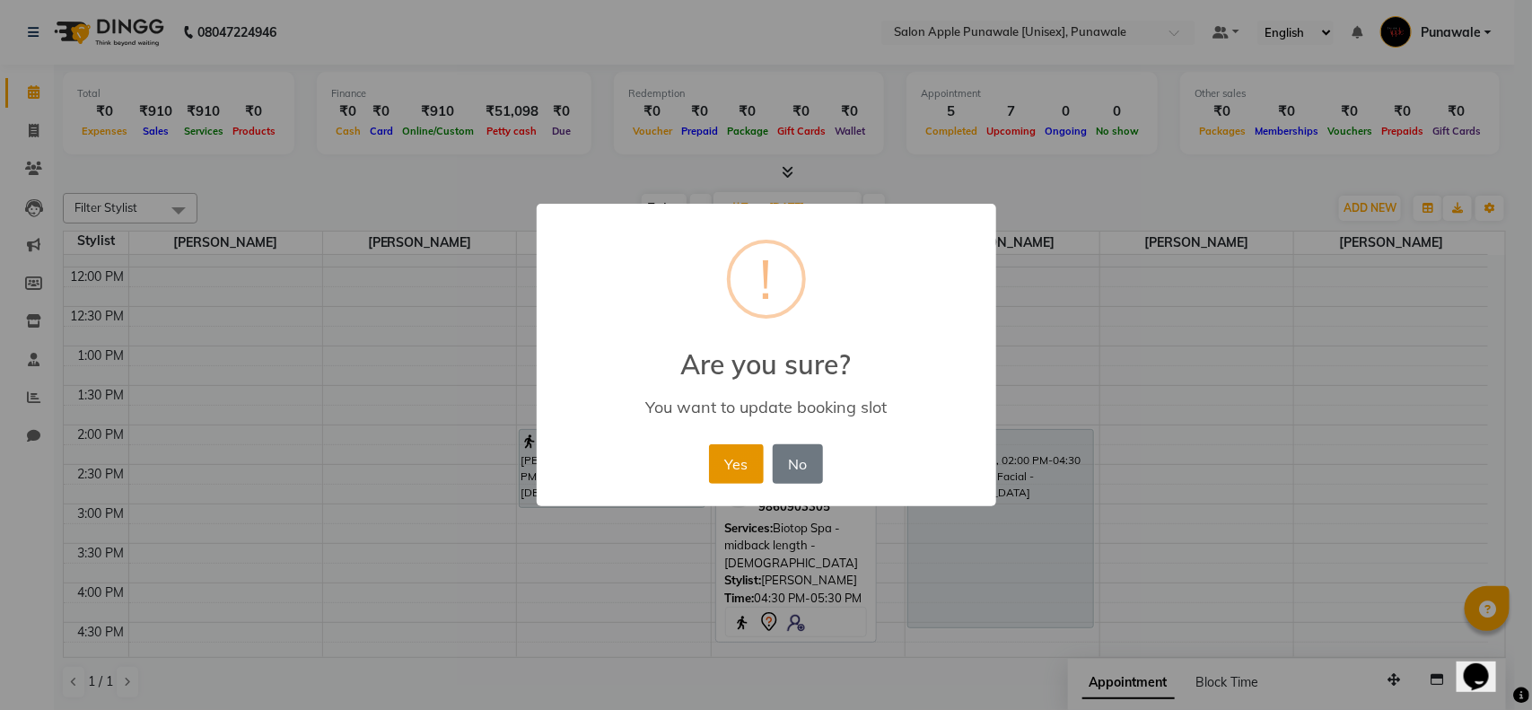
click at [721, 453] on button "Yes" at bounding box center [736, 463] width 55 height 39
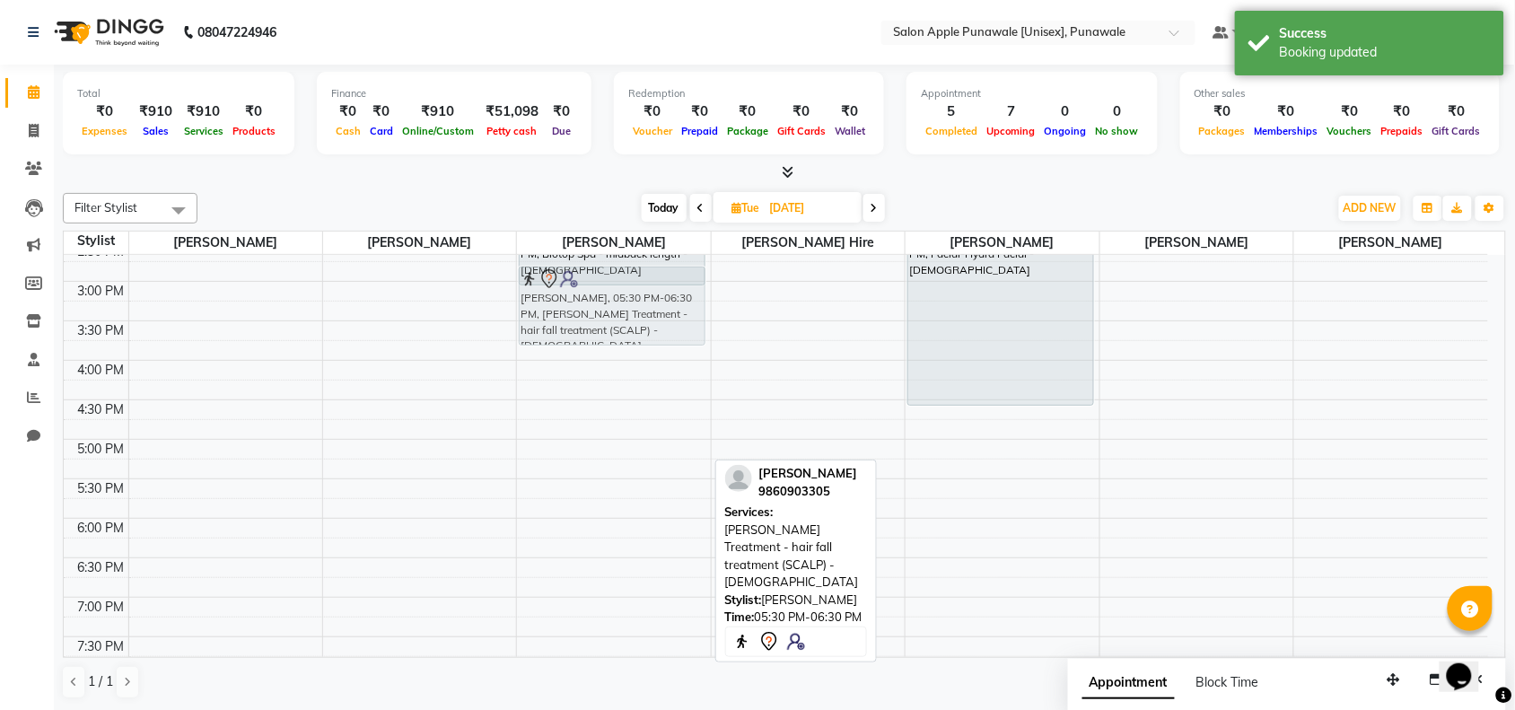
scroll to position [446, 0]
drag, startPoint x: 608, startPoint y: 508, endPoint x: 633, endPoint y: 308, distance: 201.6
click at [633, 308] on div "Bhakti khedkar, 02:00 PM-03:00 PM, Biotop Spa - midback length - Female Bhakti …" at bounding box center [613, 361] width 193 height 1105
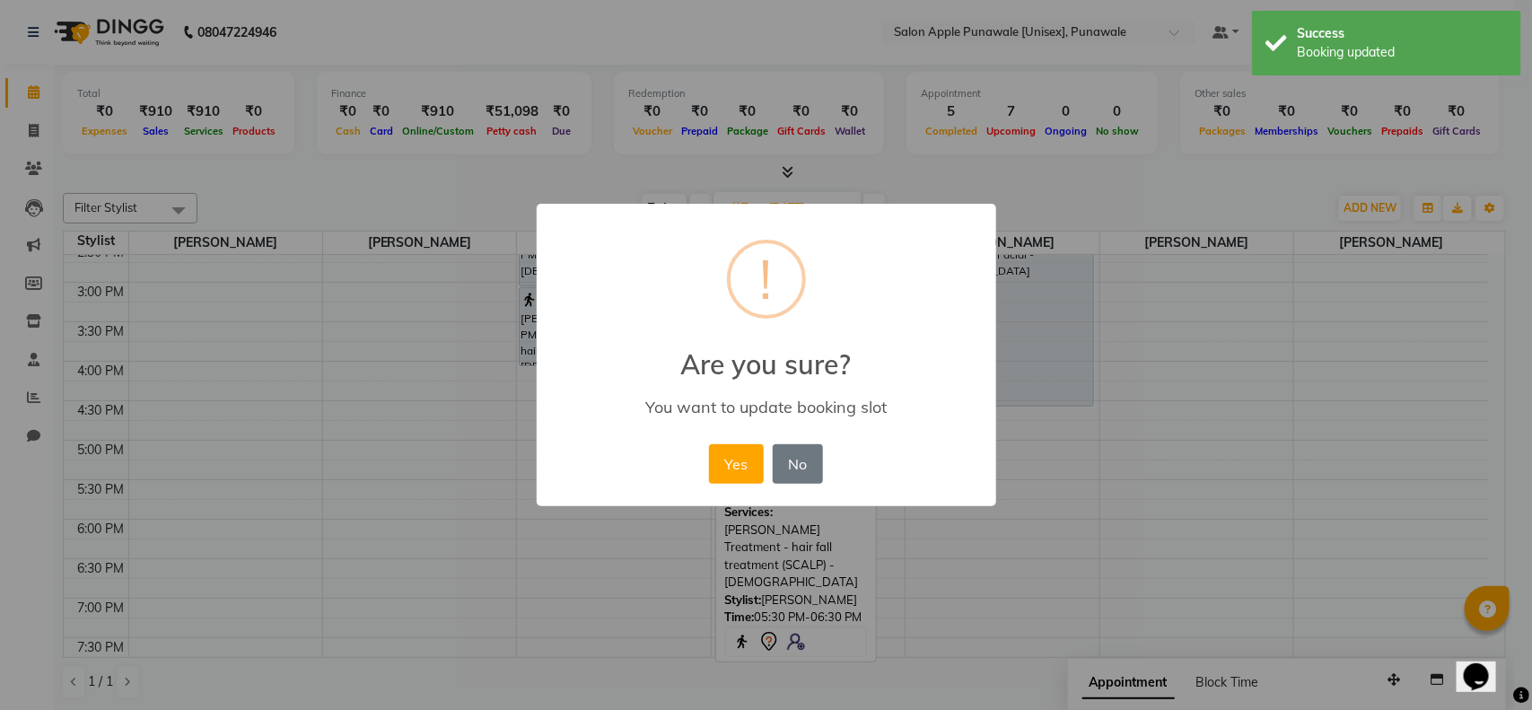
click at [749, 441] on div "Yes No No" at bounding box center [765, 464] width 123 height 48
click at [746, 459] on button "Yes" at bounding box center [736, 463] width 55 height 39
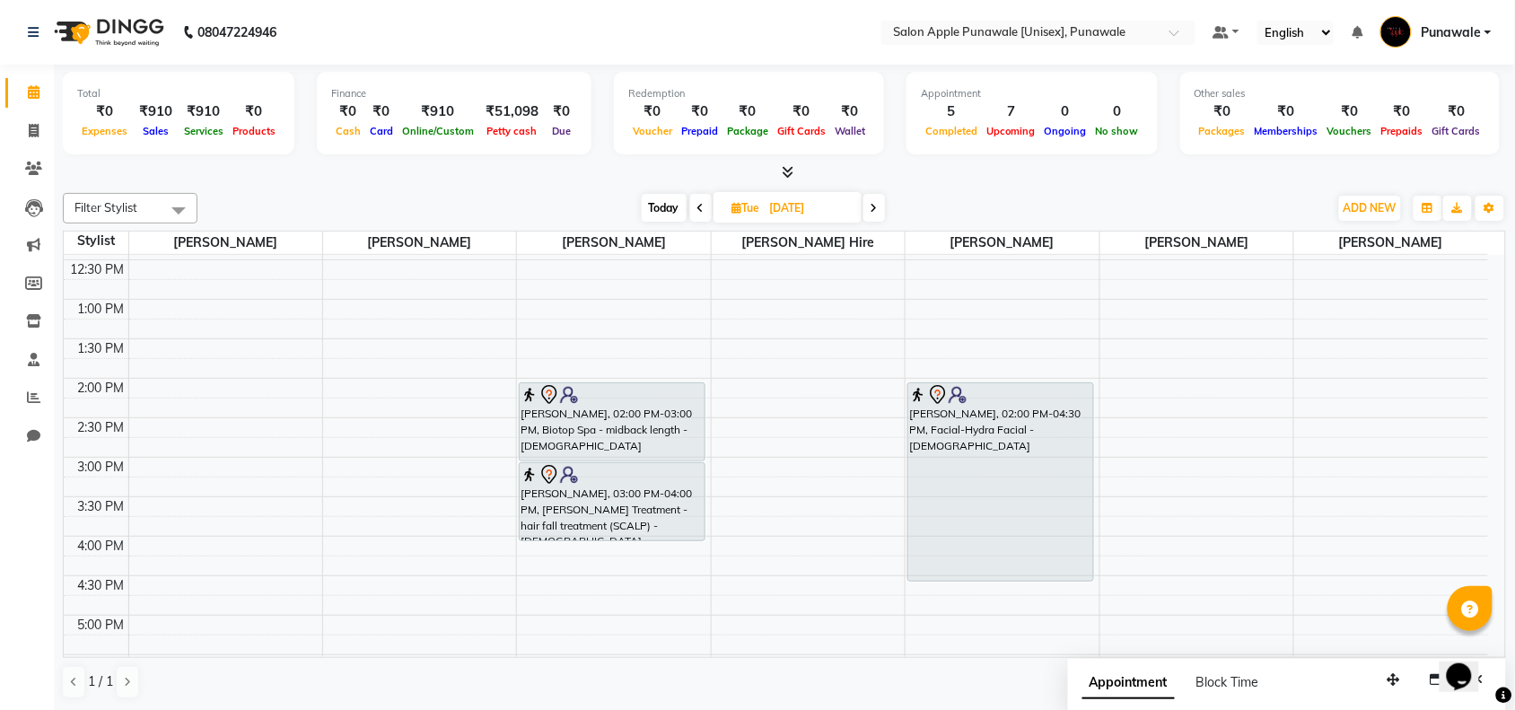
scroll to position [222, 0]
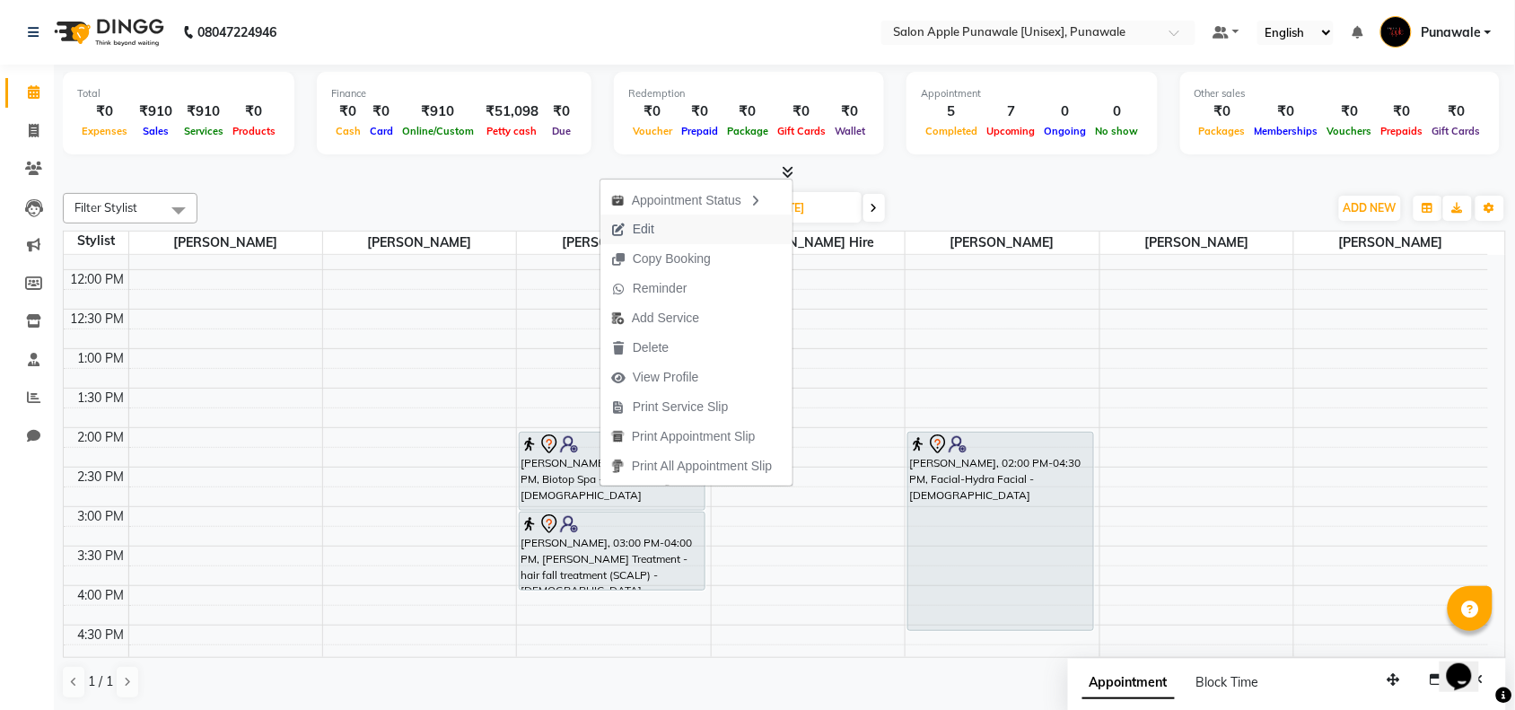
click at [674, 229] on button "Edit" at bounding box center [696, 229] width 192 height 30
select select "tentative"
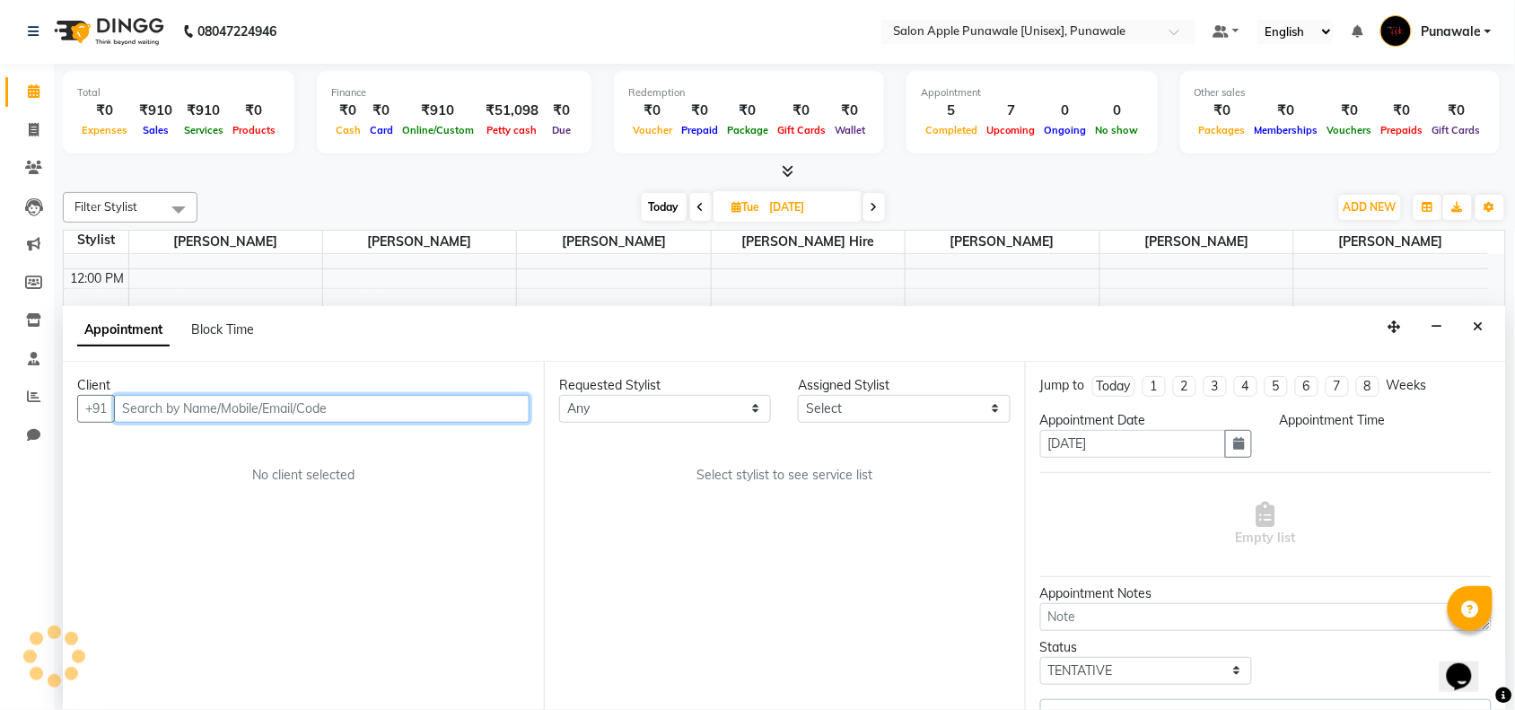
scroll to position [480, 0]
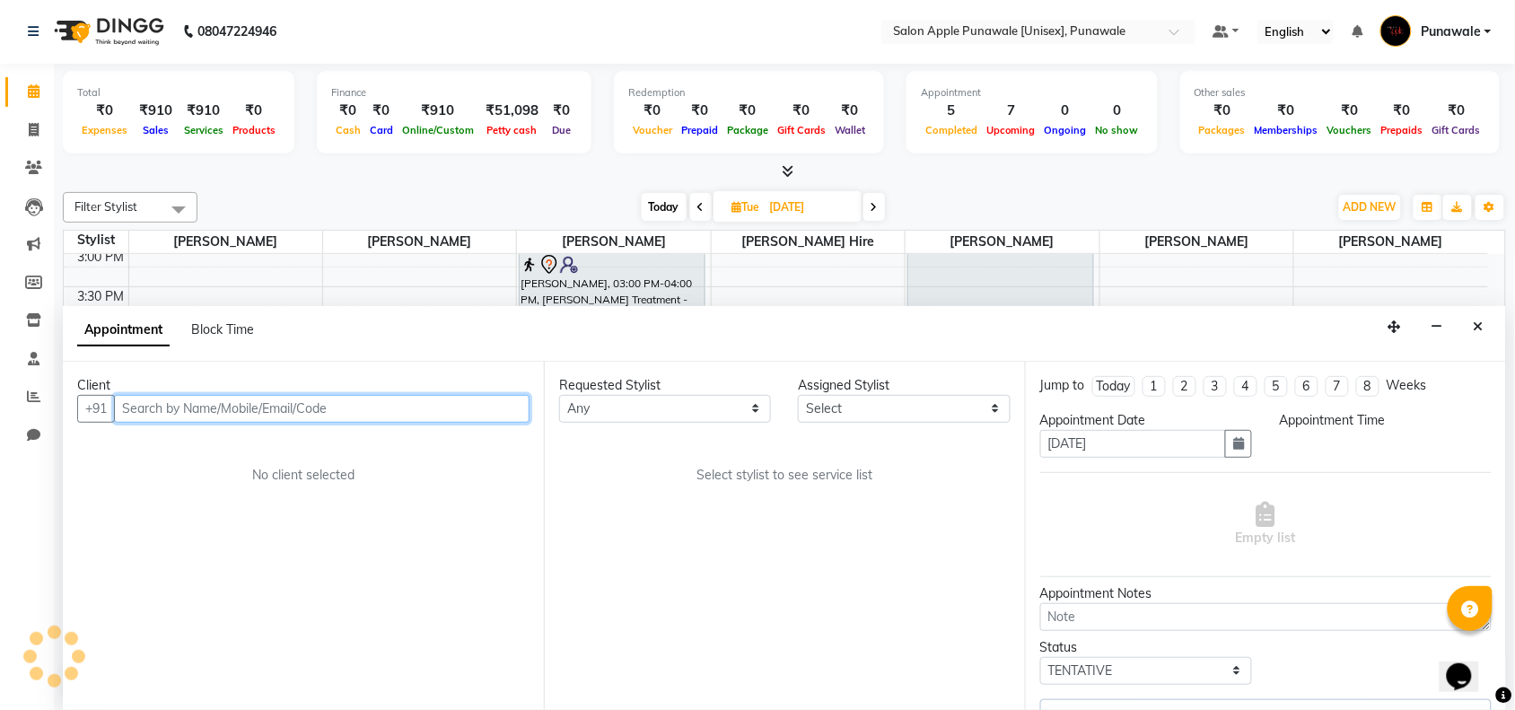
select select "840"
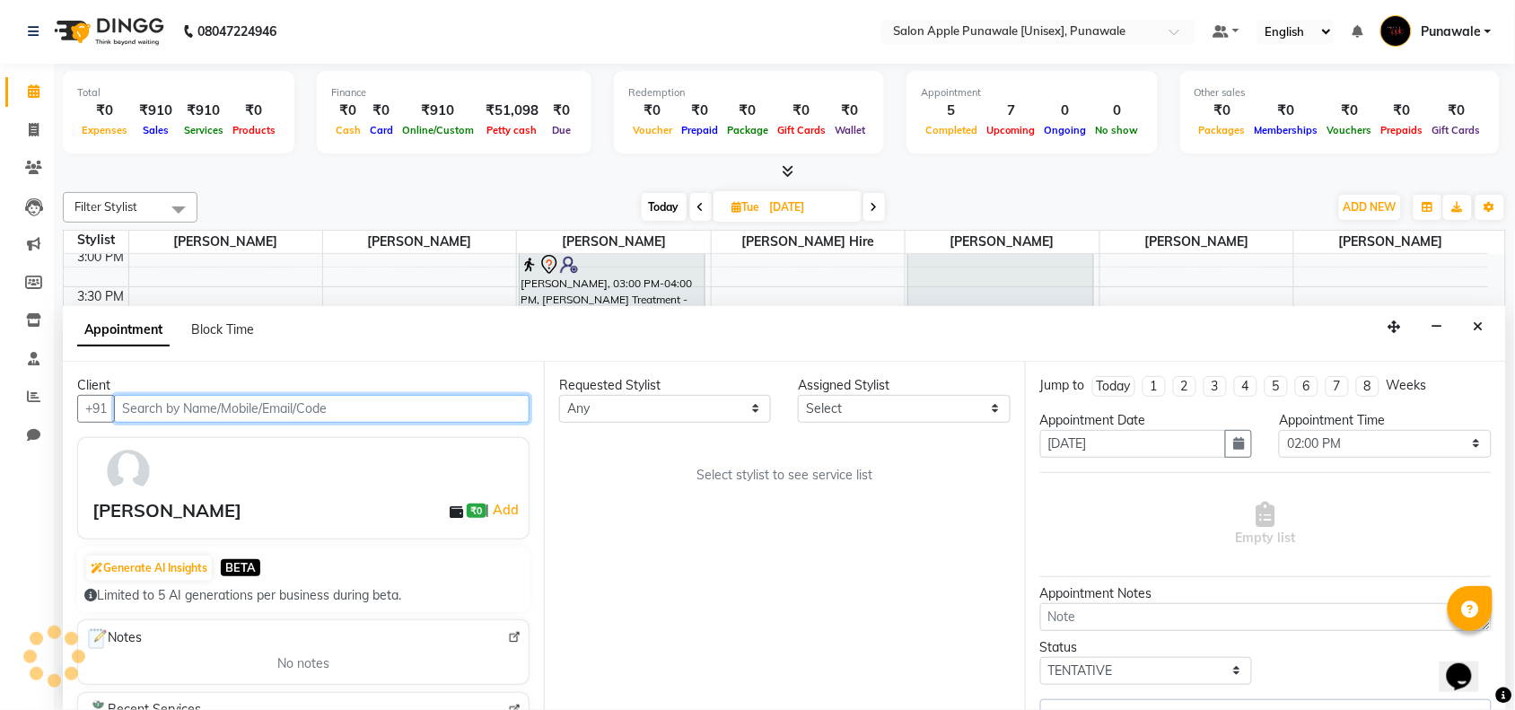
select select "54408"
select select "3135"
select select "3136"
select select "3135"
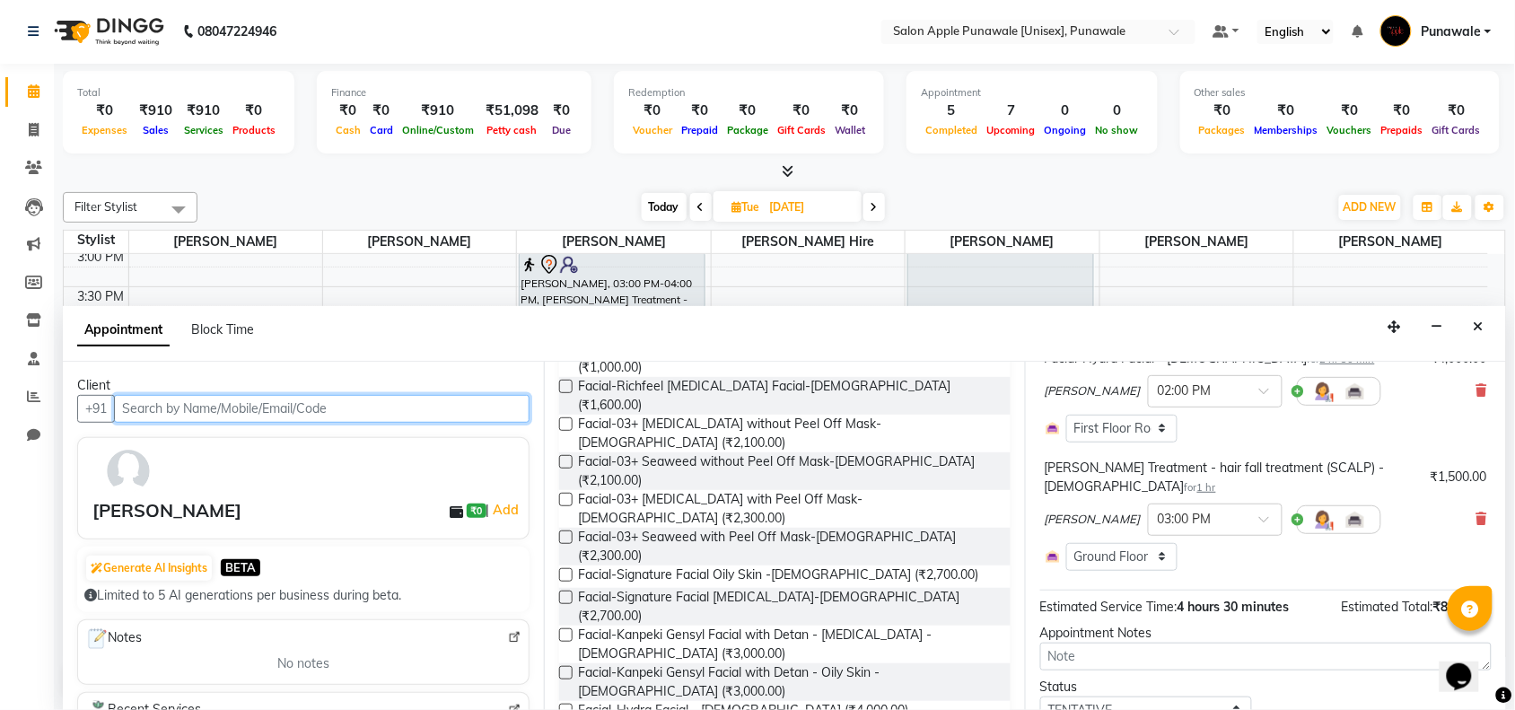
scroll to position [190, 0]
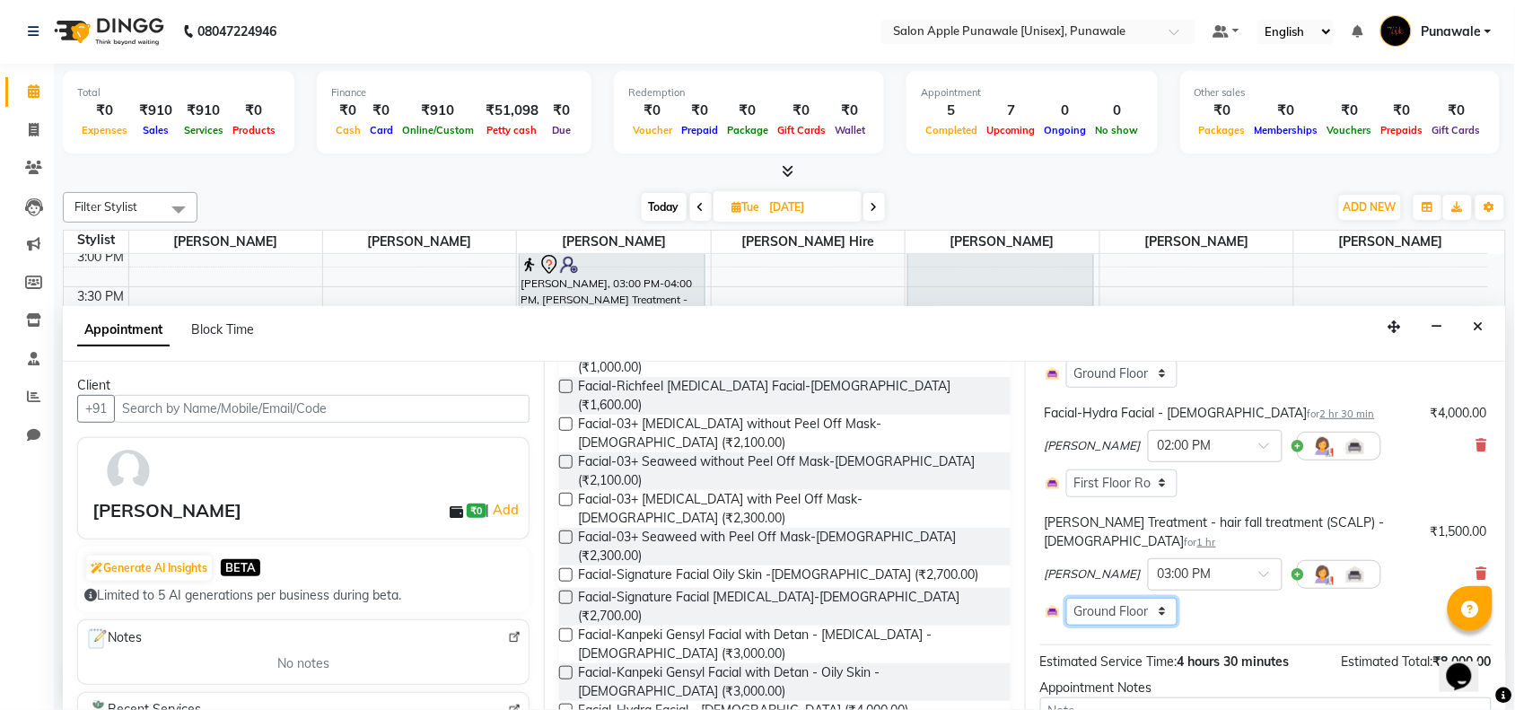
click at [1135, 598] on select "Select Room Floor Ground Floor Room First Floor Room 1 - Cubicle Room First Flo…" at bounding box center [1121, 612] width 111 height 28
click at [1229, 601] on div "Select Room Floor Ground Floor Room First Floor Room 1 - Cubicle Room First Flo…" at bounding box center [1266, 612] width 442 height 28
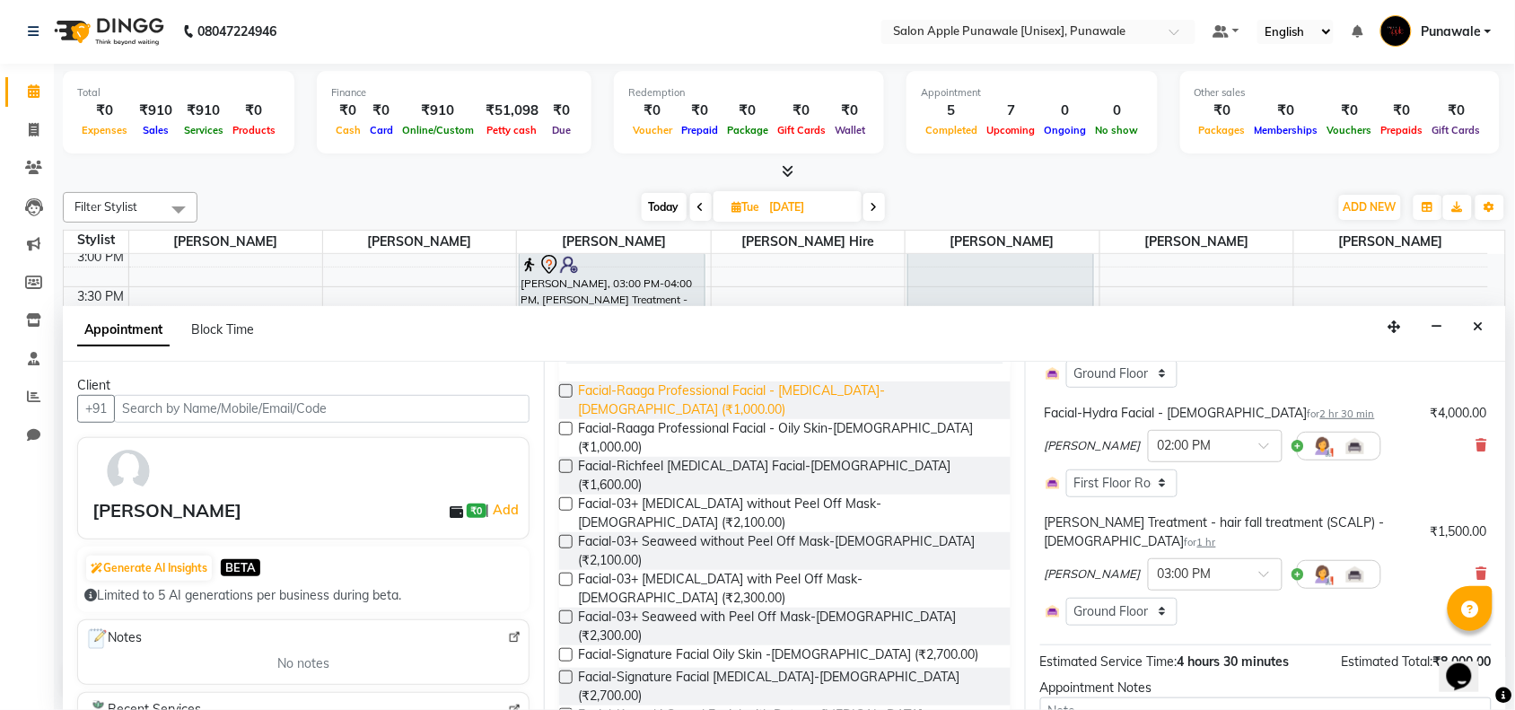
scroll to position [0, 0]
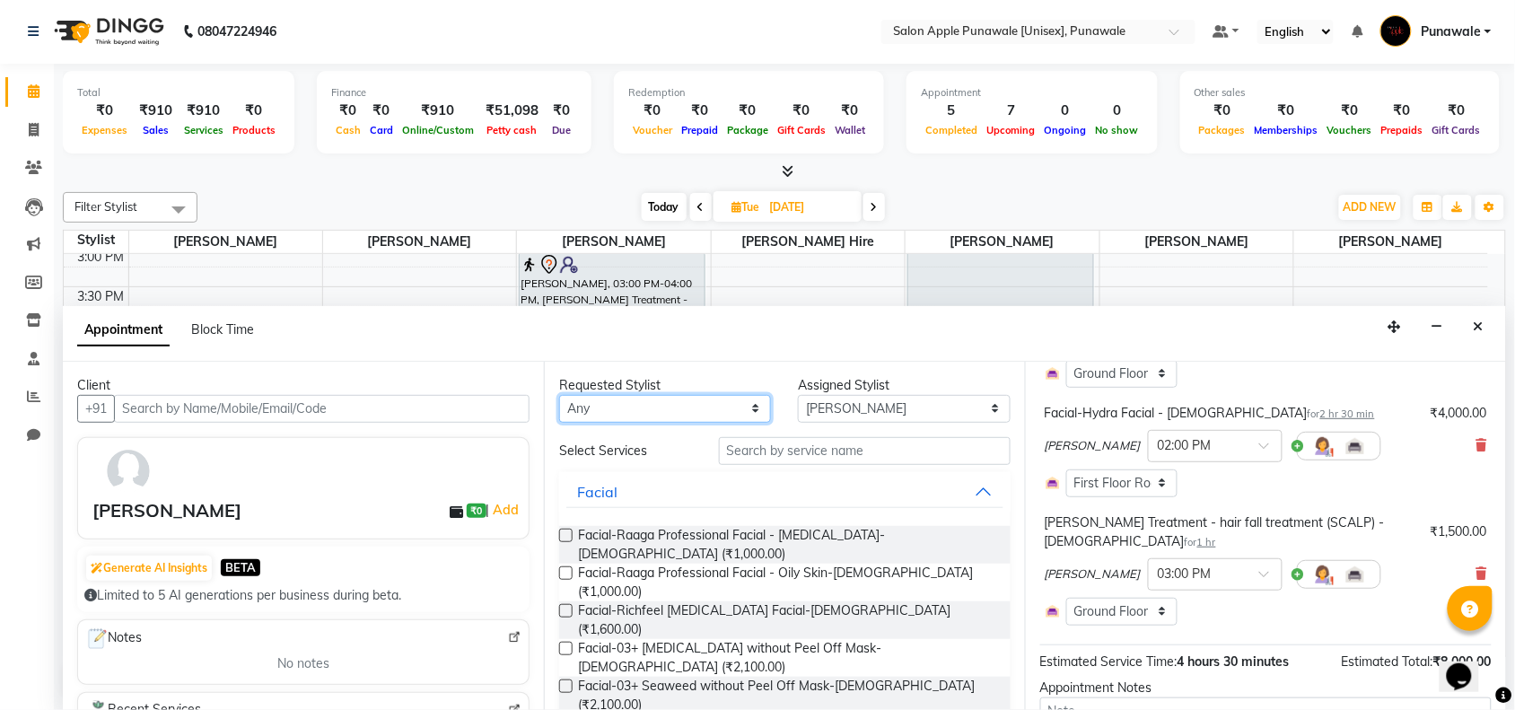
click at [723, 413] on select "Any Apurva deshmukh Avi Sonawane Kamlesh Nikam Pallavi Waghamare Sneha Jadhav S…" at bounding box center [665, 409] width 212 height 28
select select "54408"
click at [559, 395] on select "Any Apurva deshmukh Avi Sonawane Kamlesh Nikam Pallavi Waghamare Sneha Jadhav S…" at bounding box center [665, 409] width 212 height 28
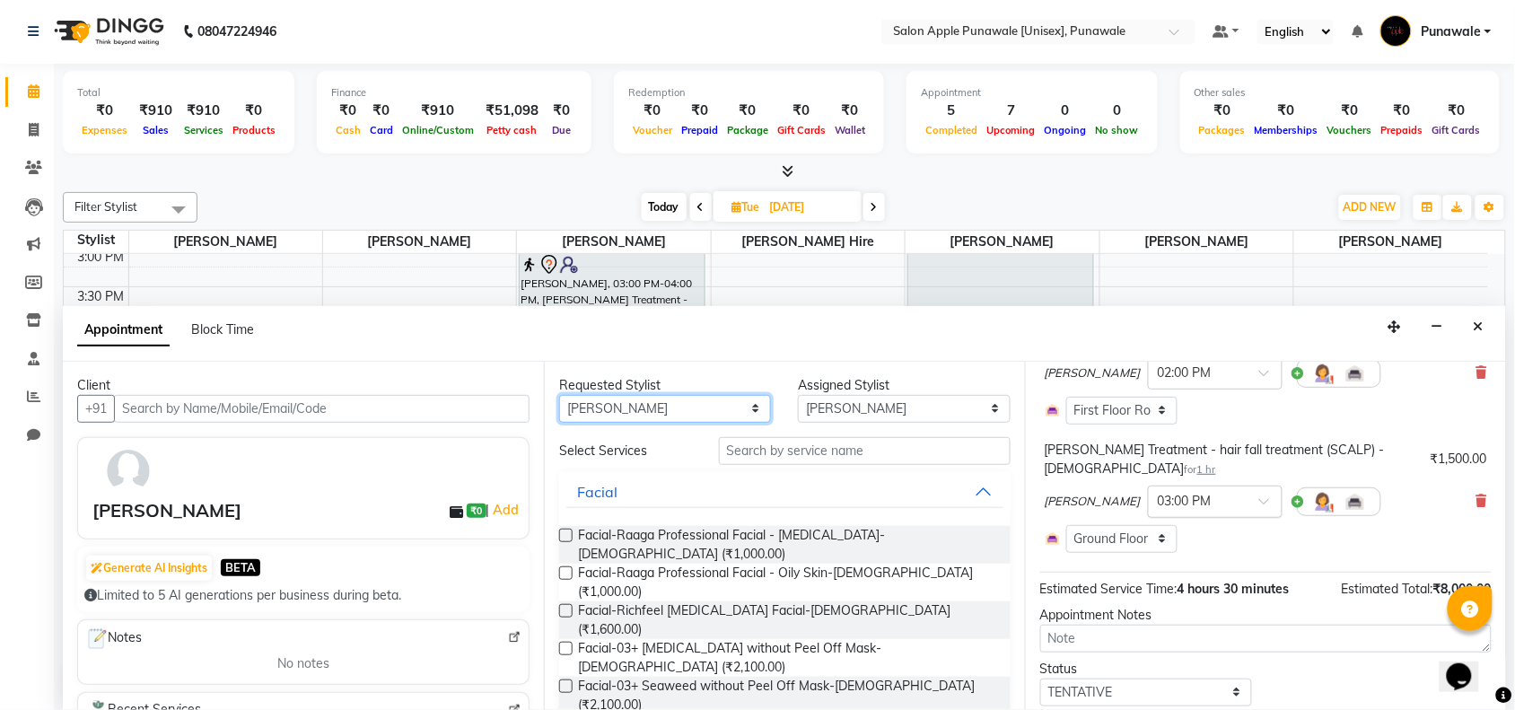
scroll to position [302, 0]
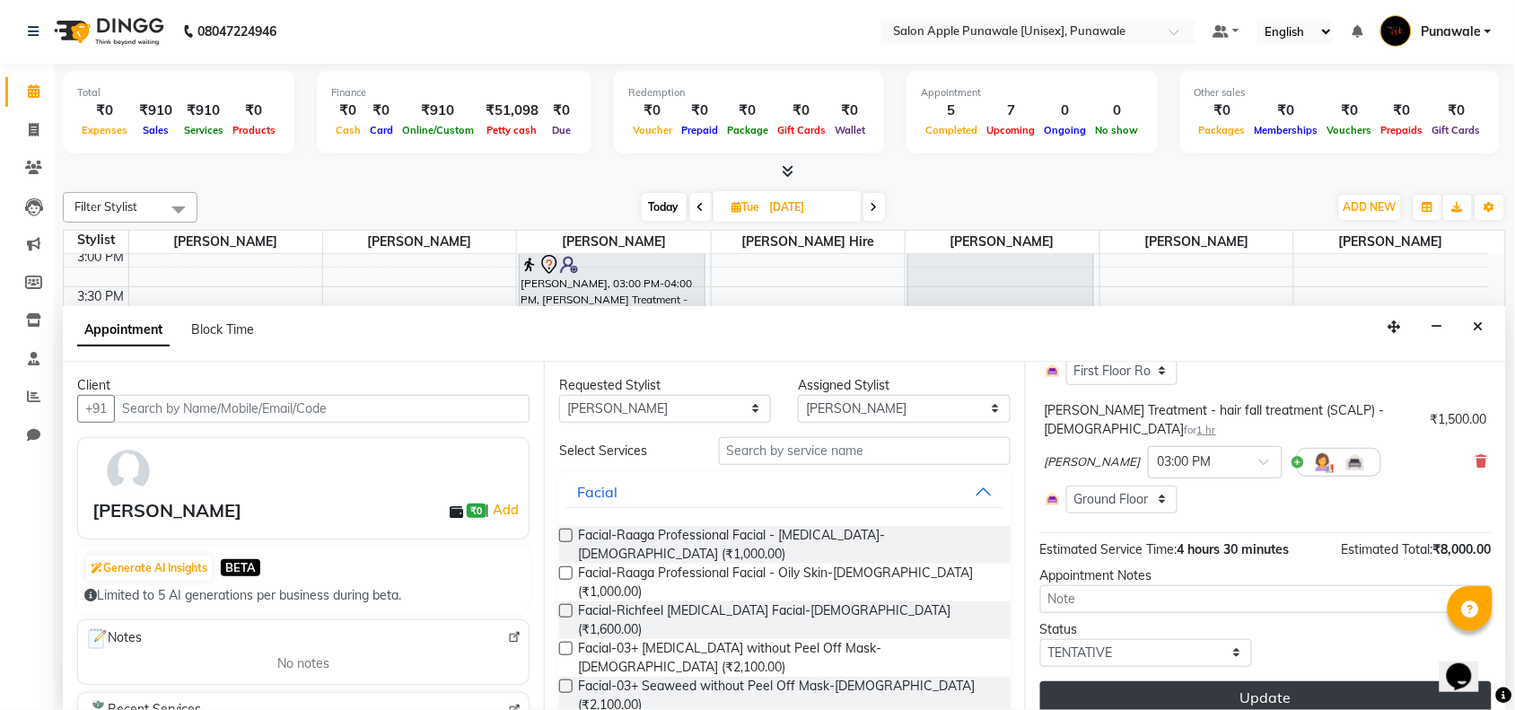
click at [1176, 681] on button "Update" at bounding box center [1265, 697] width 451 height 32
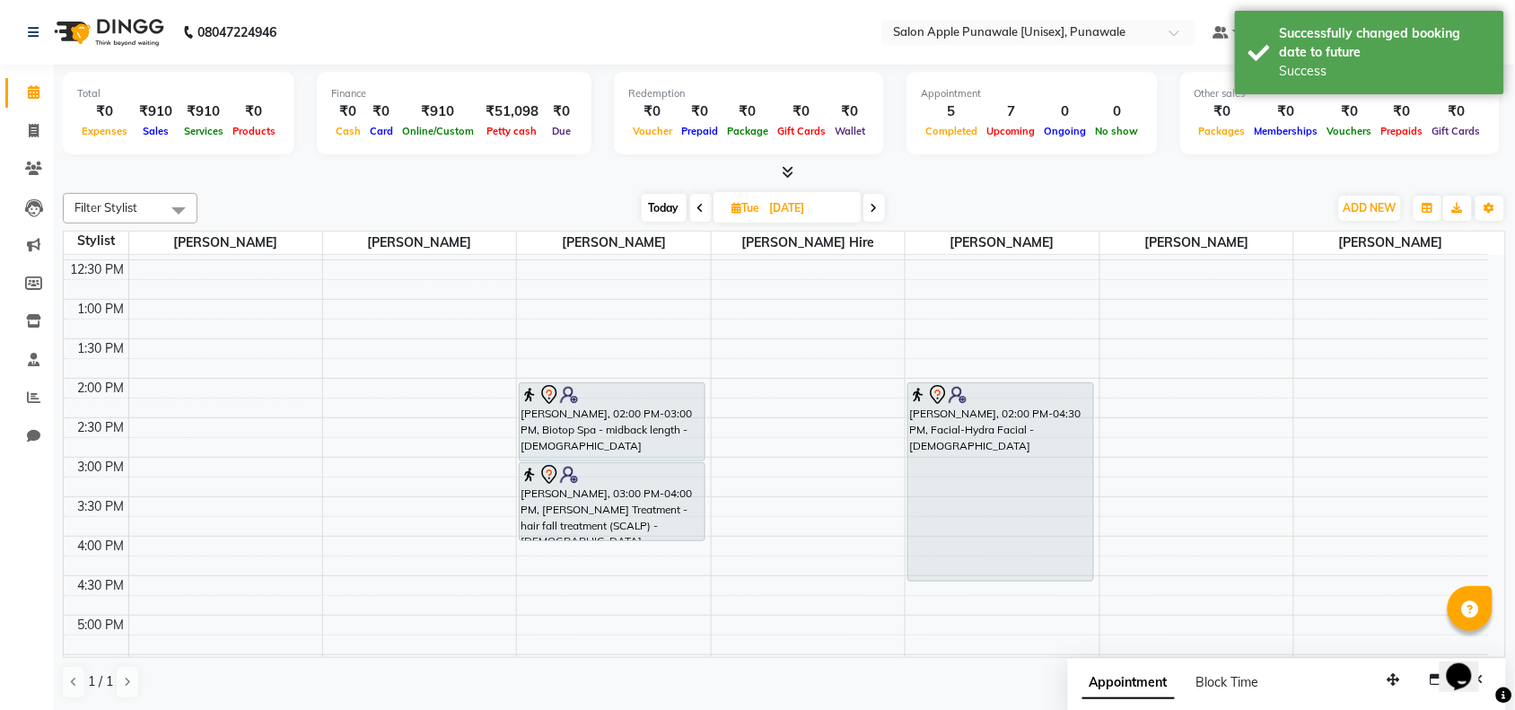
scroll to position [256, 0]
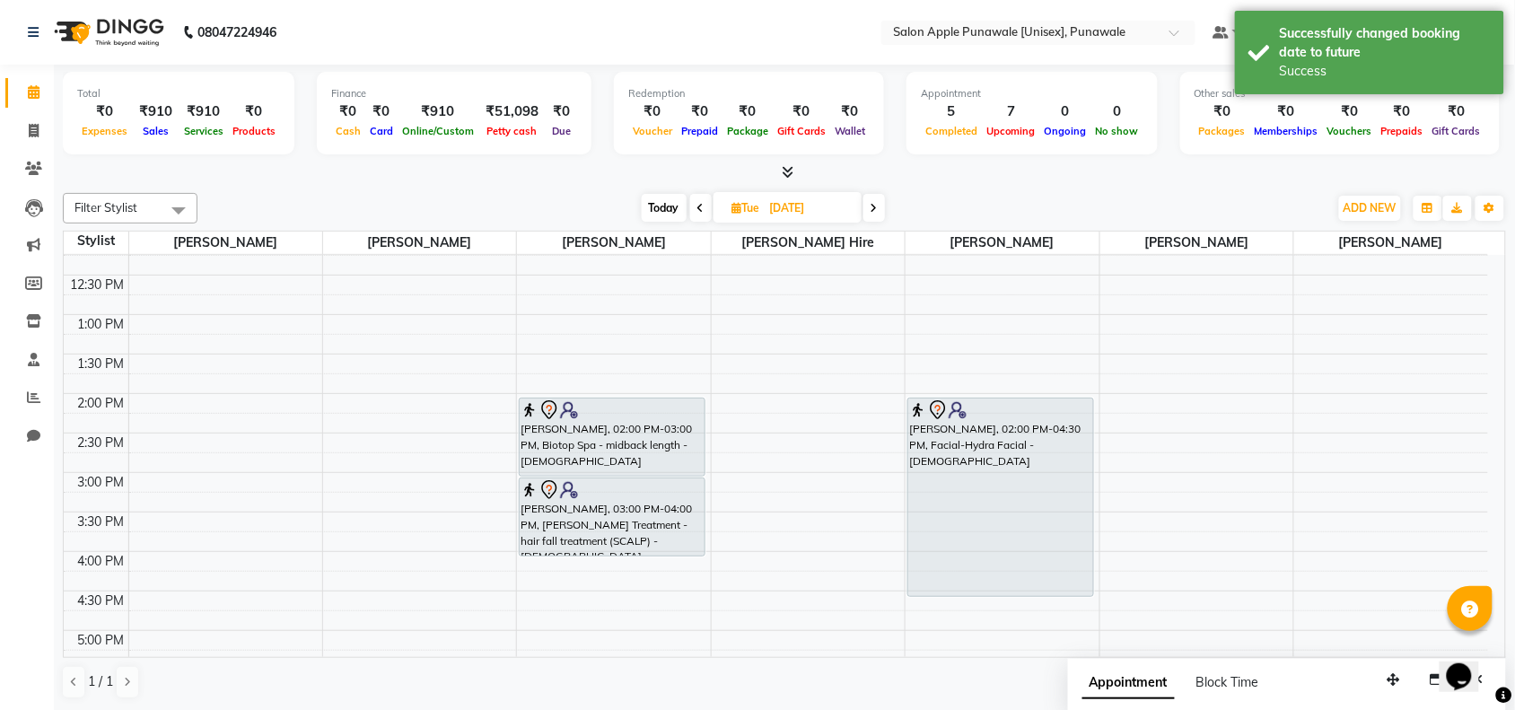
click at [801, 208] on input "09-09-2025" at bounding box center [810, 208] width 90 height 27
select select "9"
select select "2025"
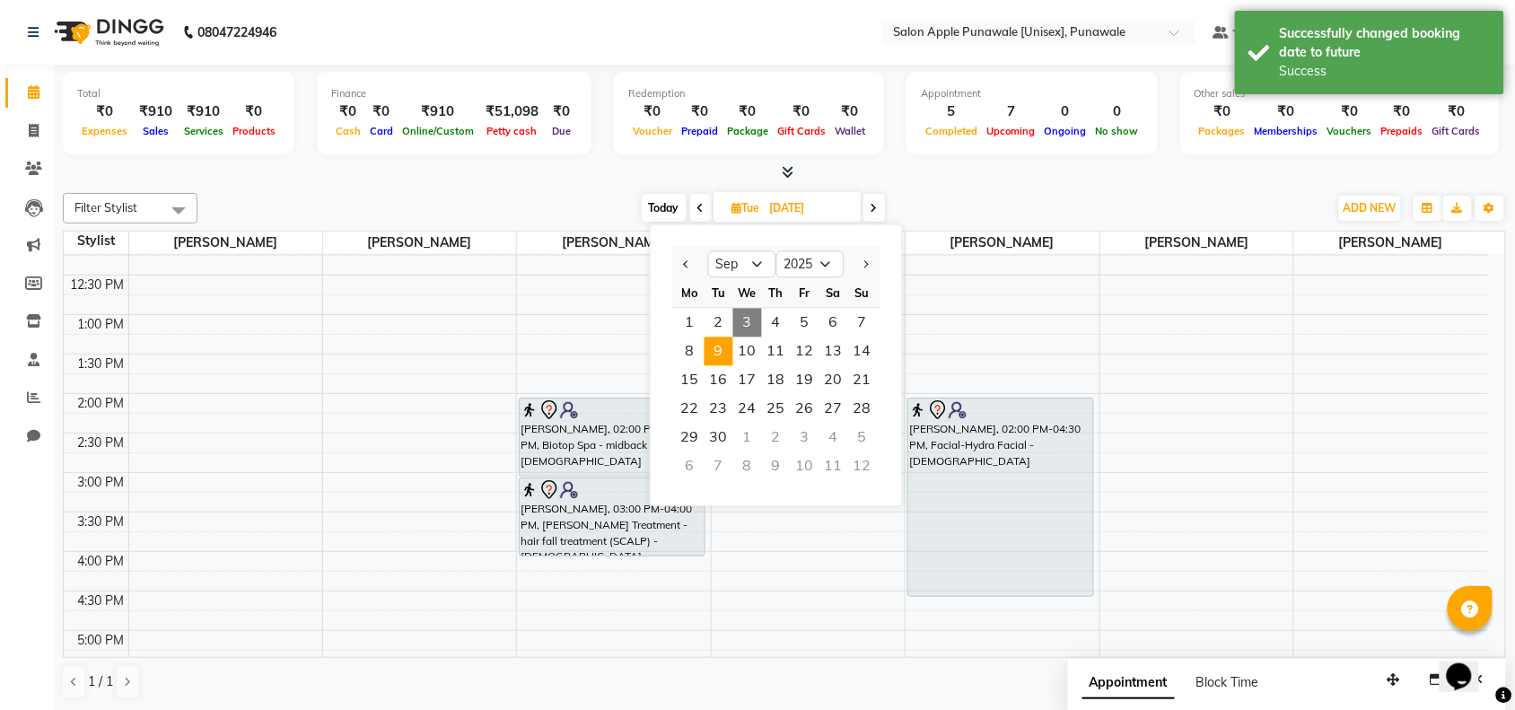
click at [741, 326] on span "3" at bounding box center [747, 323] width 29 height 29
type input "[DATE]"
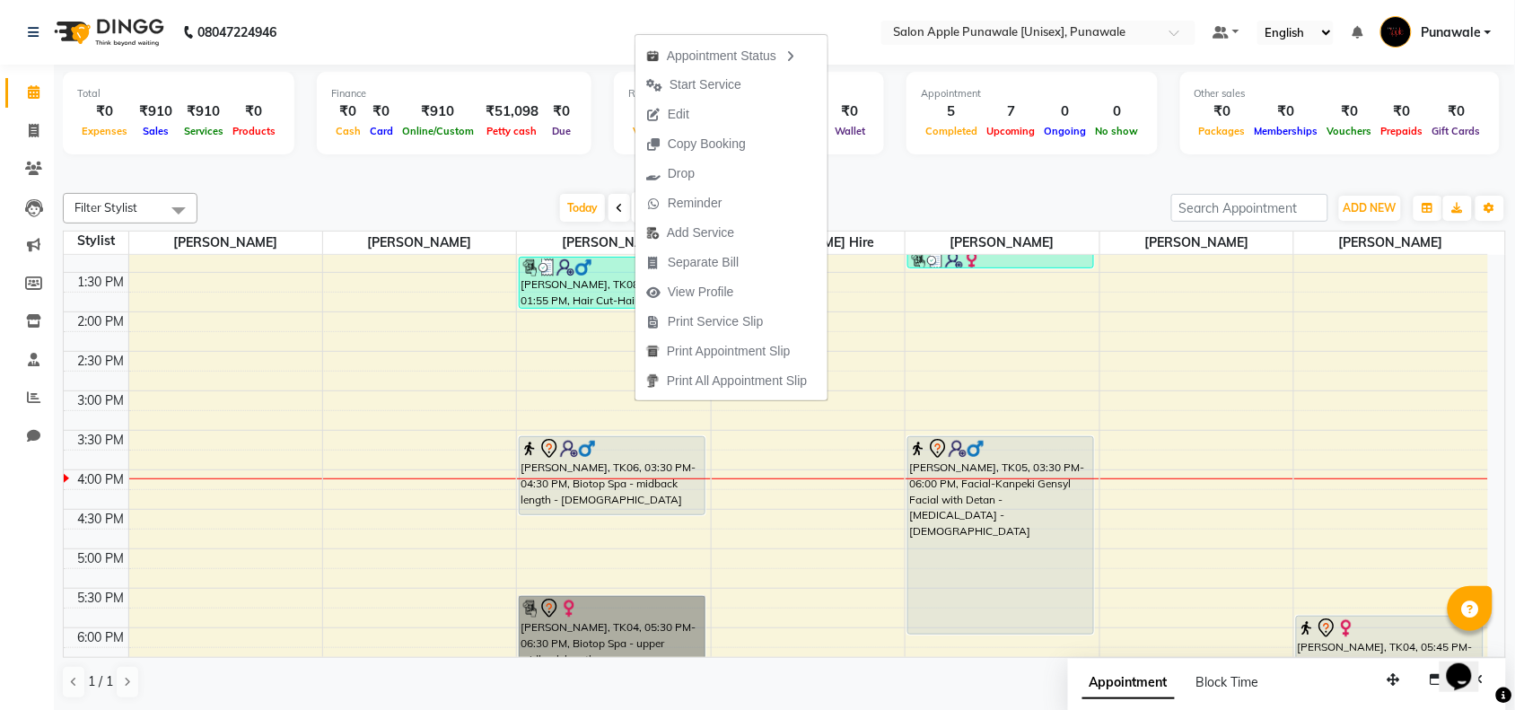
scroll to position [335, 0]
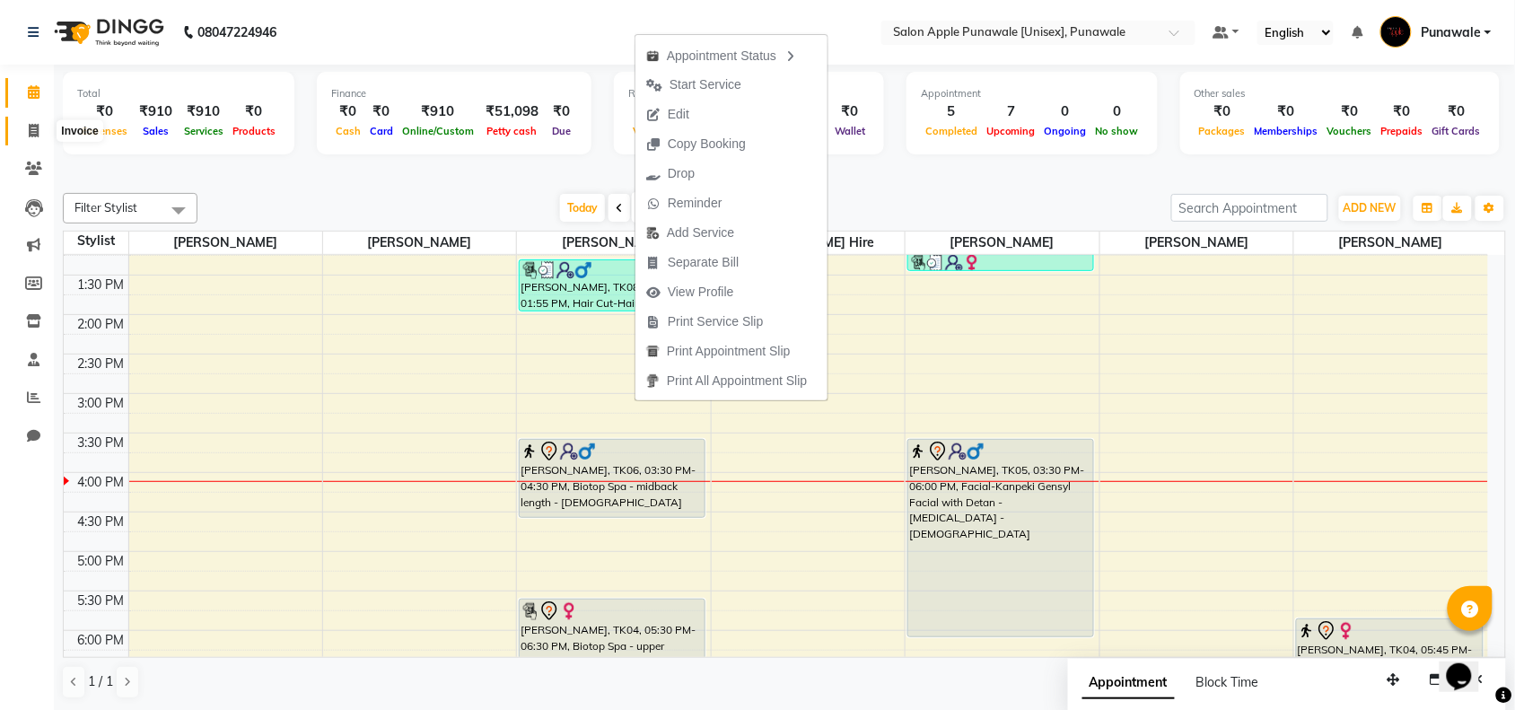
click at [30, 128] on icon at bounding box center [34, 130] width 10 height 13
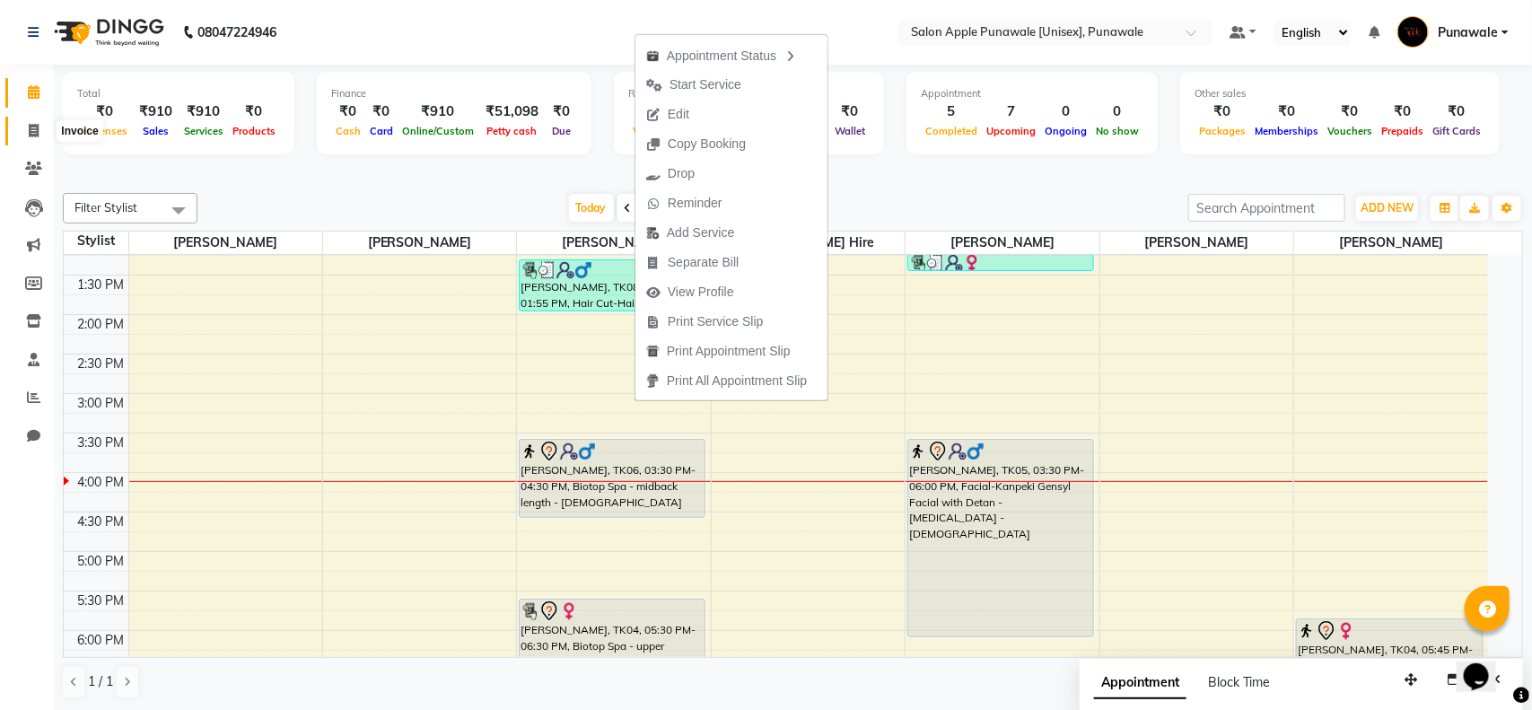
select select "5421"
select select "service"
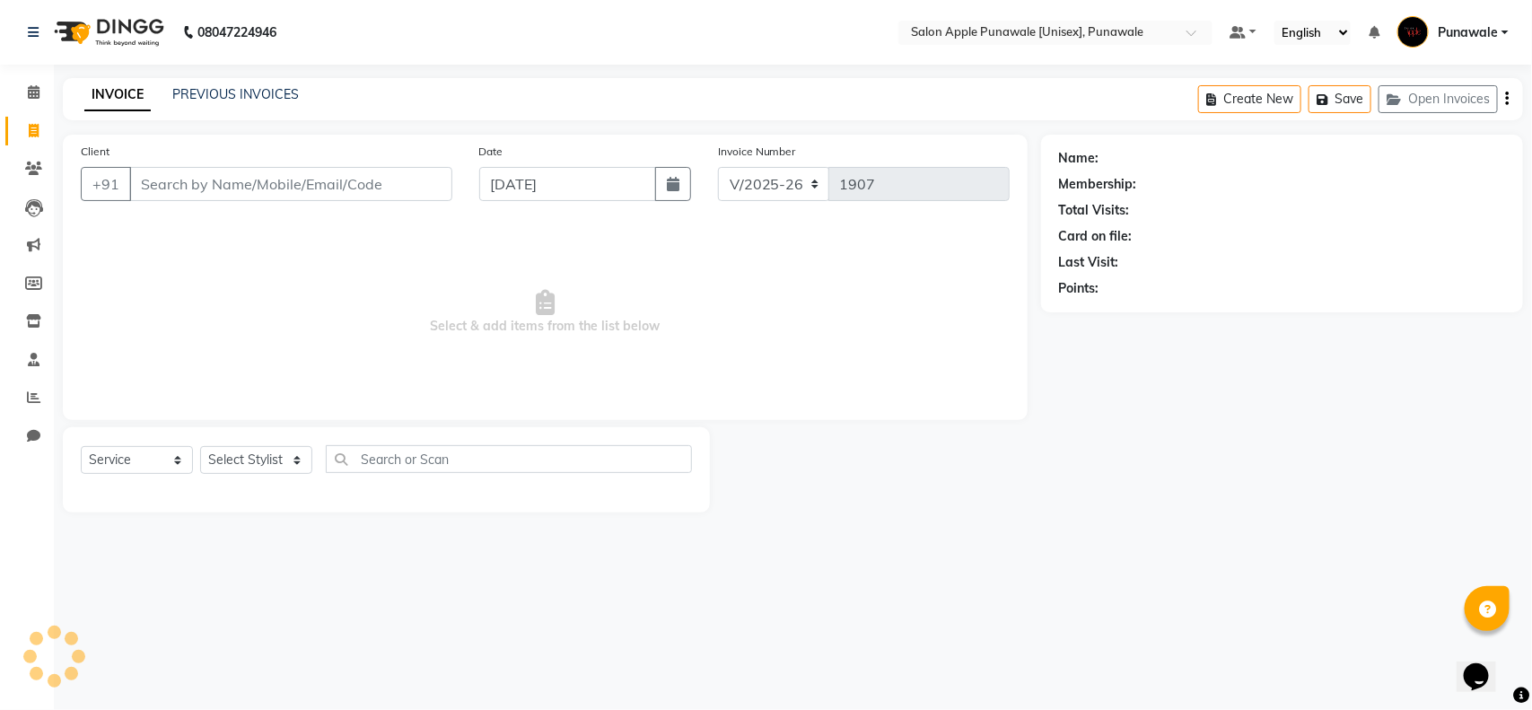
click at [284, 186] on input "Client" at bounding box center [290, 184] width 323 height 34
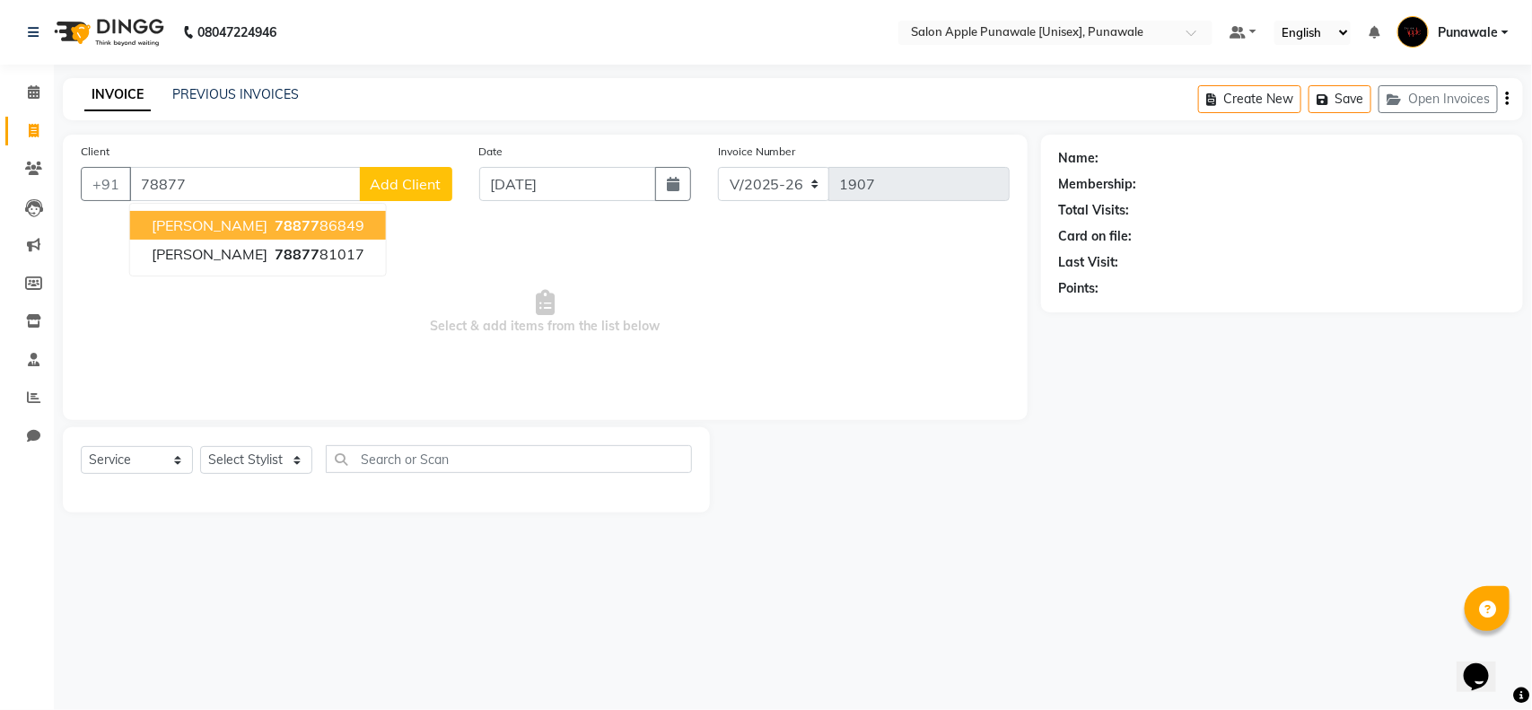
click at [275, 218] on span "78877" at bounding box center [297, 225] width 45 height 18
type input "7887786849"
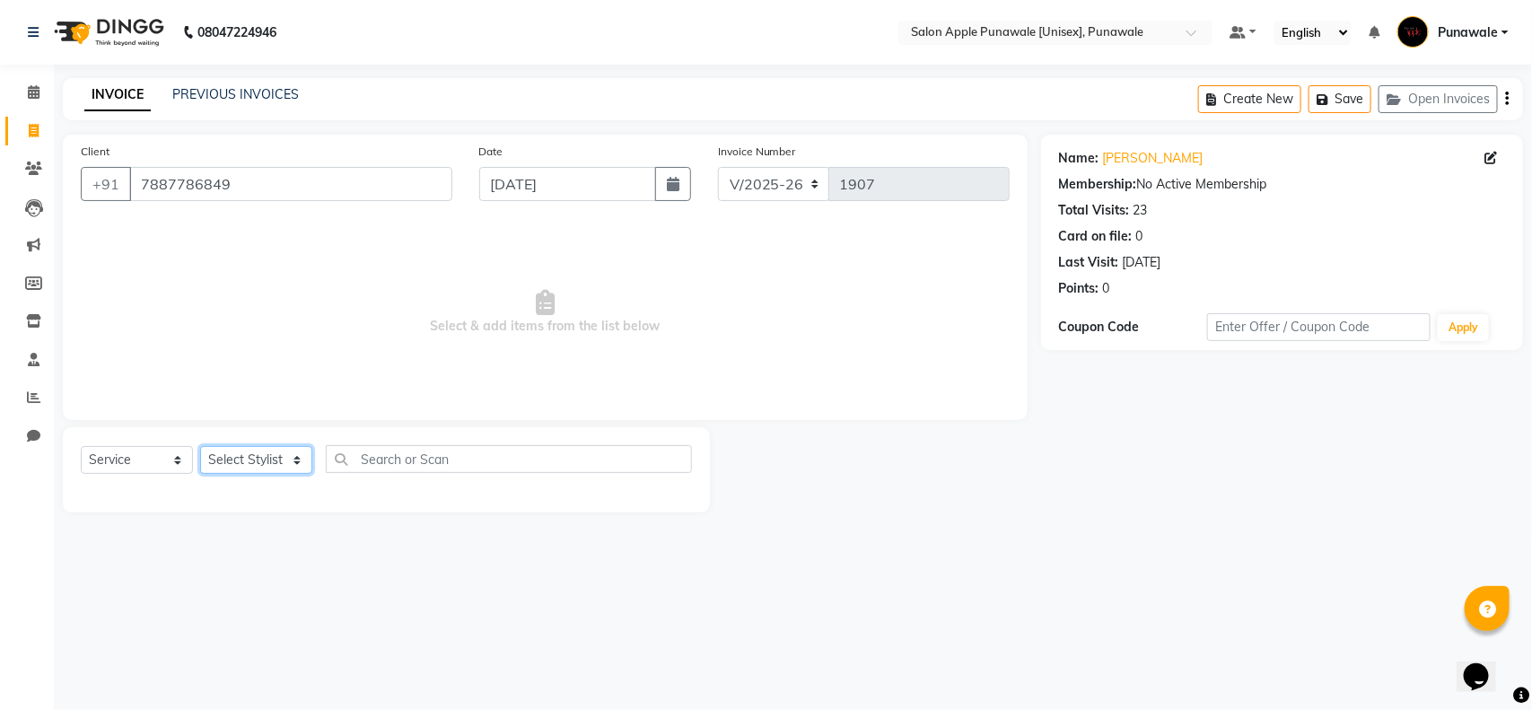
click at [269, 451] on select "Select Stylist [PERSON_NAME] Avi [PERSON_NAME] [PERSON_NAME] [PERSON_NAME] [PER…" at bounding box center [256, 460] width 112 height 28
select select "88723"
click at [200, 446] on select "Select Stylist [PERSON_NAME] Avi [PERSON_NAME] [PERSON_NAME] [PERSON_NAME] [PER…" at bounding box center [256, 460] width 112 height 28
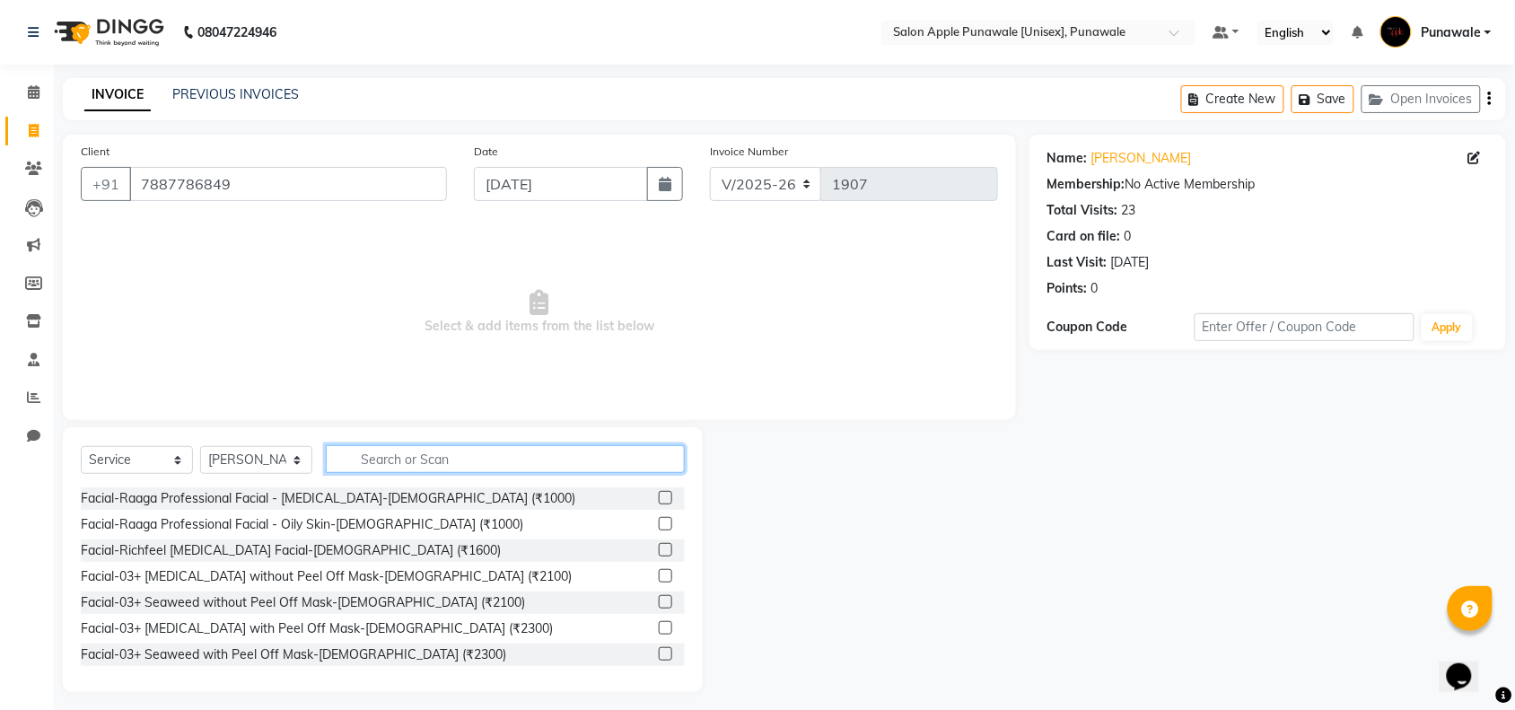
click at [481, 468] on input "text" at bounding box center [505, 459] width 359 height 28
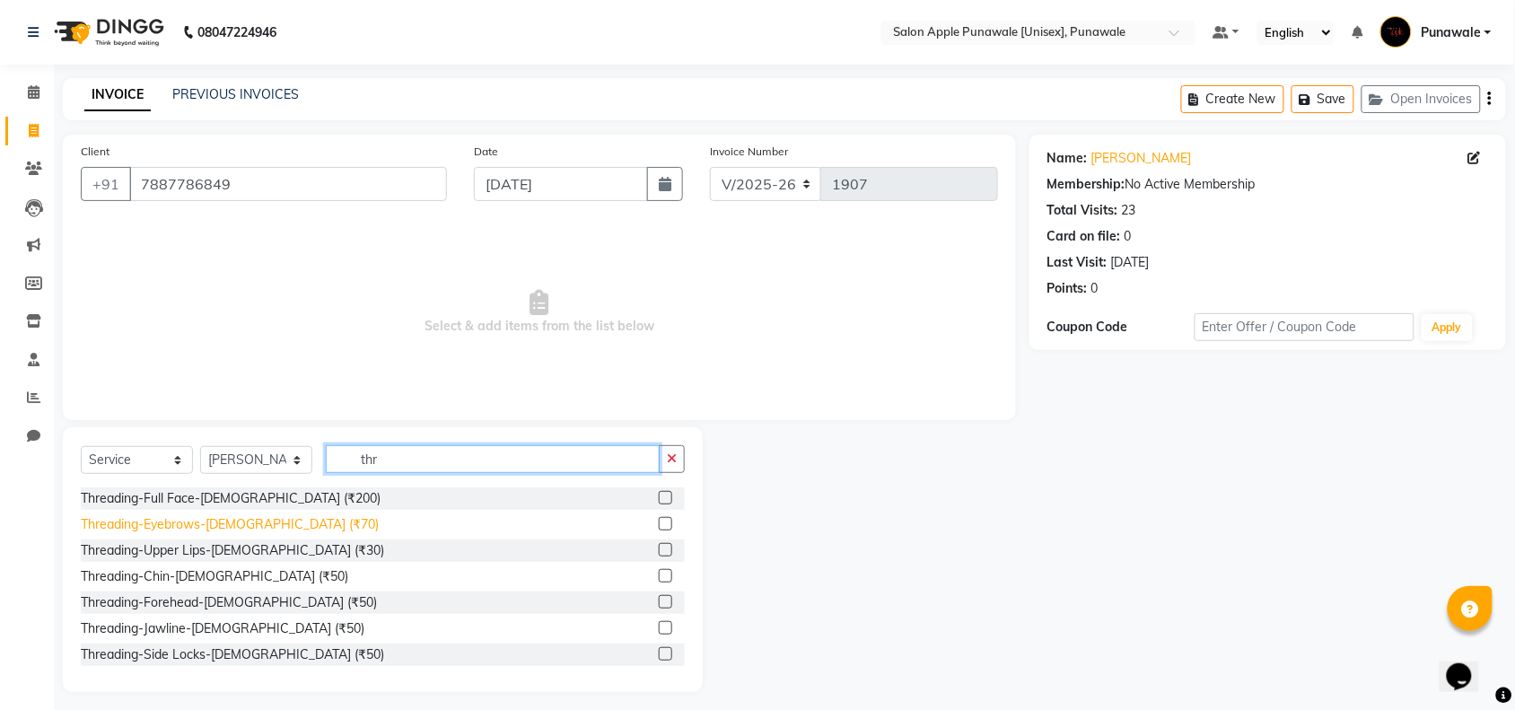
type input "thr"
drag, startPoint x: 218, startPoint y: 521, endPoint x: 235, endPoint y: 521, distance: 17.0
click at [220, 521] on div "Threading-Eyebrows-[DEMOGRAPHIC_DATA] (₹70)" at bounding box center [230, 524] width 298 height 19
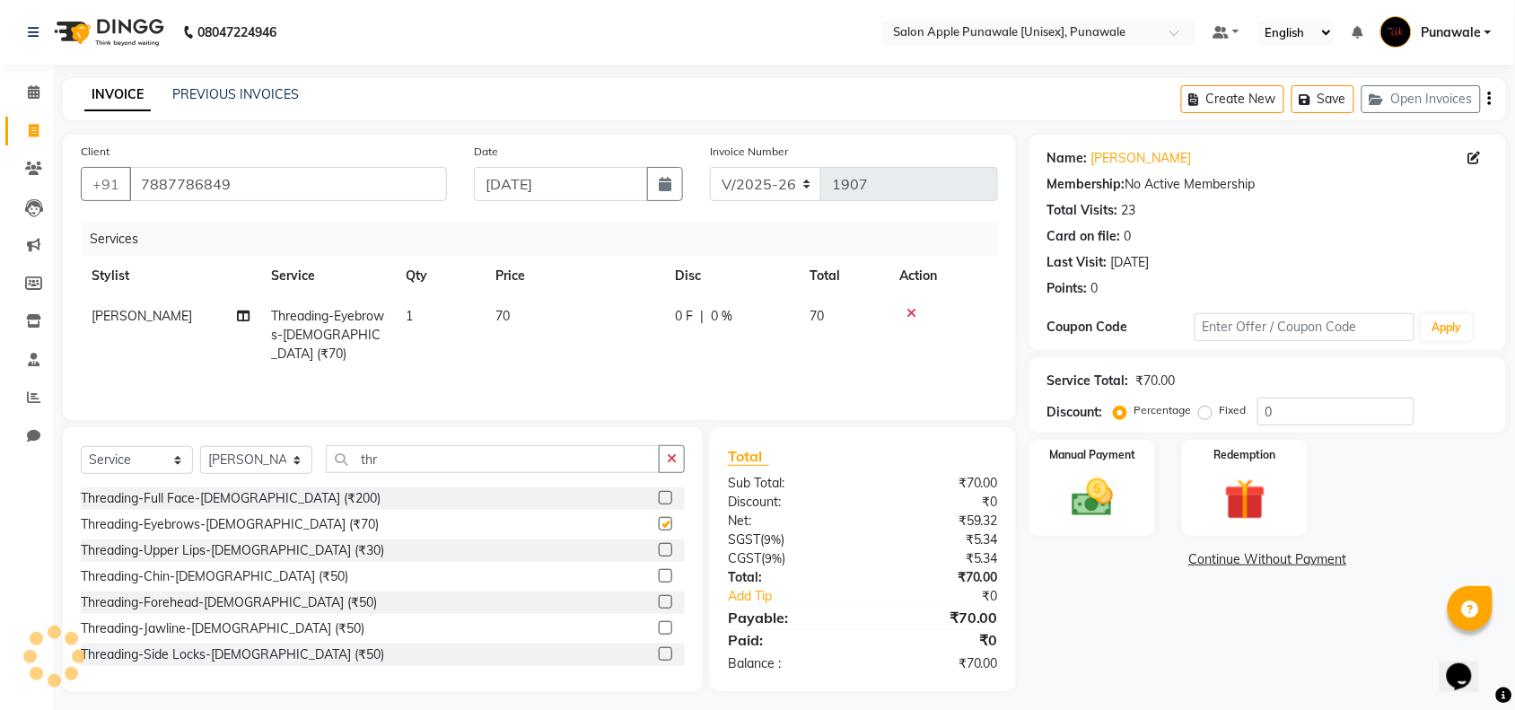
checkbox input "false"
click at [428, 467] on input "thr" at bounding box center [493, 459] width 334 height 28
click at [427, 472] on input "thr" at bounding box center [493, 459] width 334 height 28
click at [427, 467] on input "thr" at bounding box center [493, 459] width 334 height 28
type input "t"
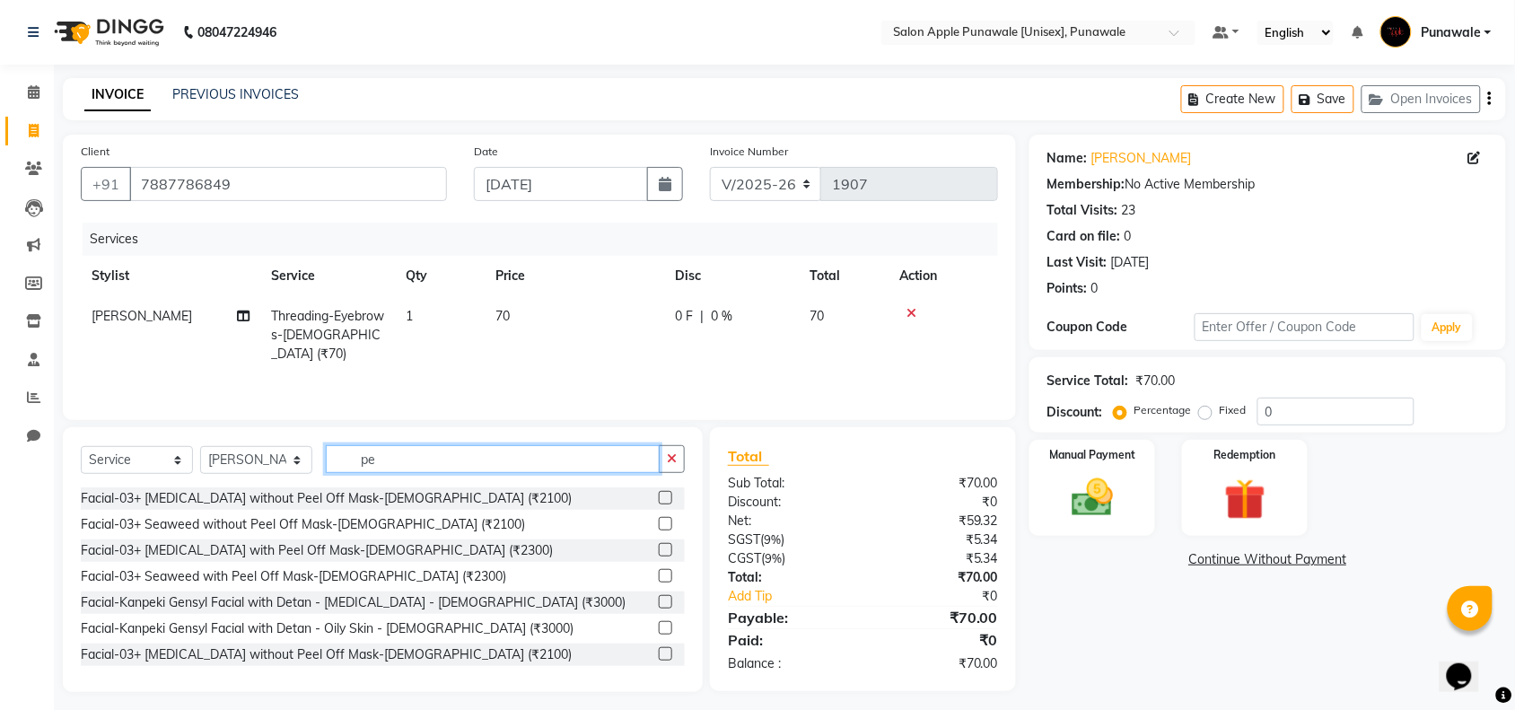
type input "pe"
click at [301, 189] on input "7887786849" at bounding box center [288, 184] width 318 height 34
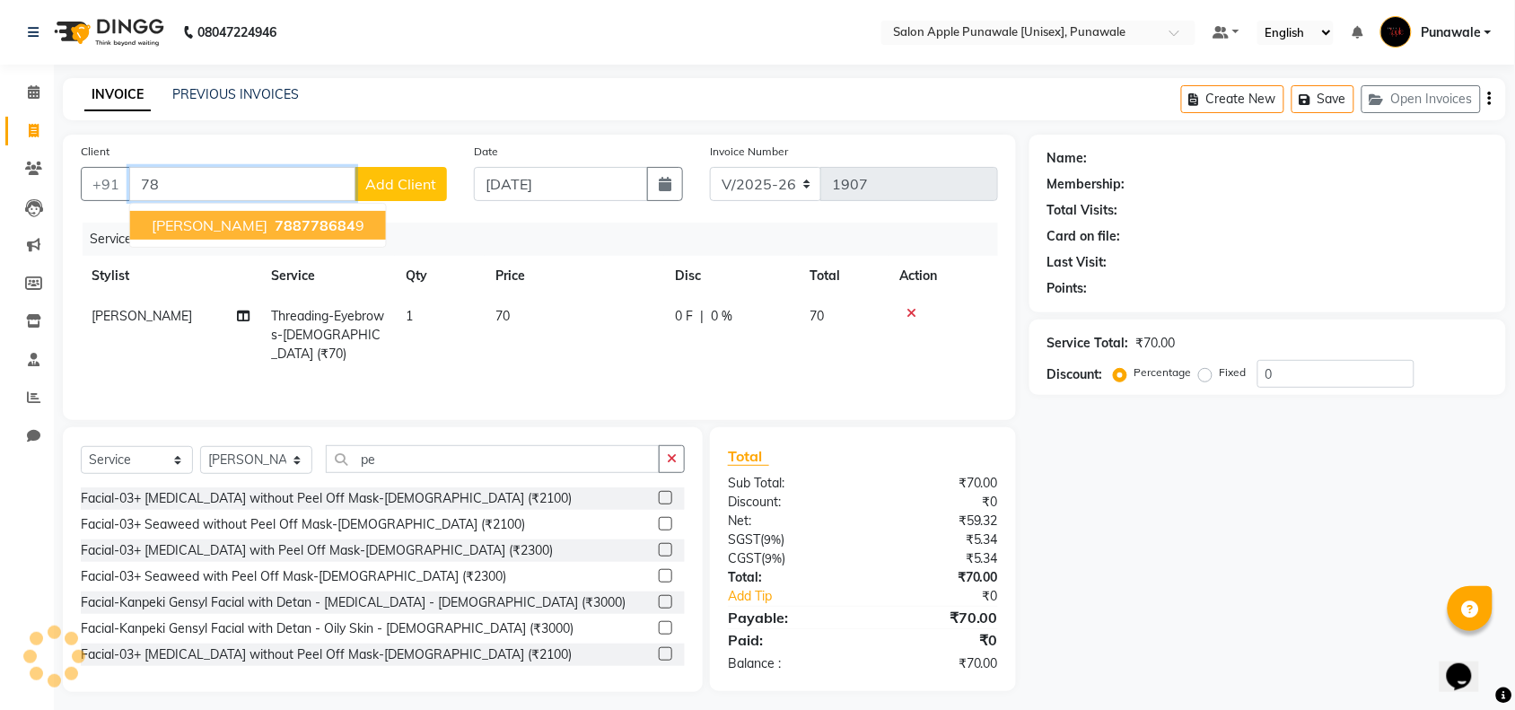
type input "7"
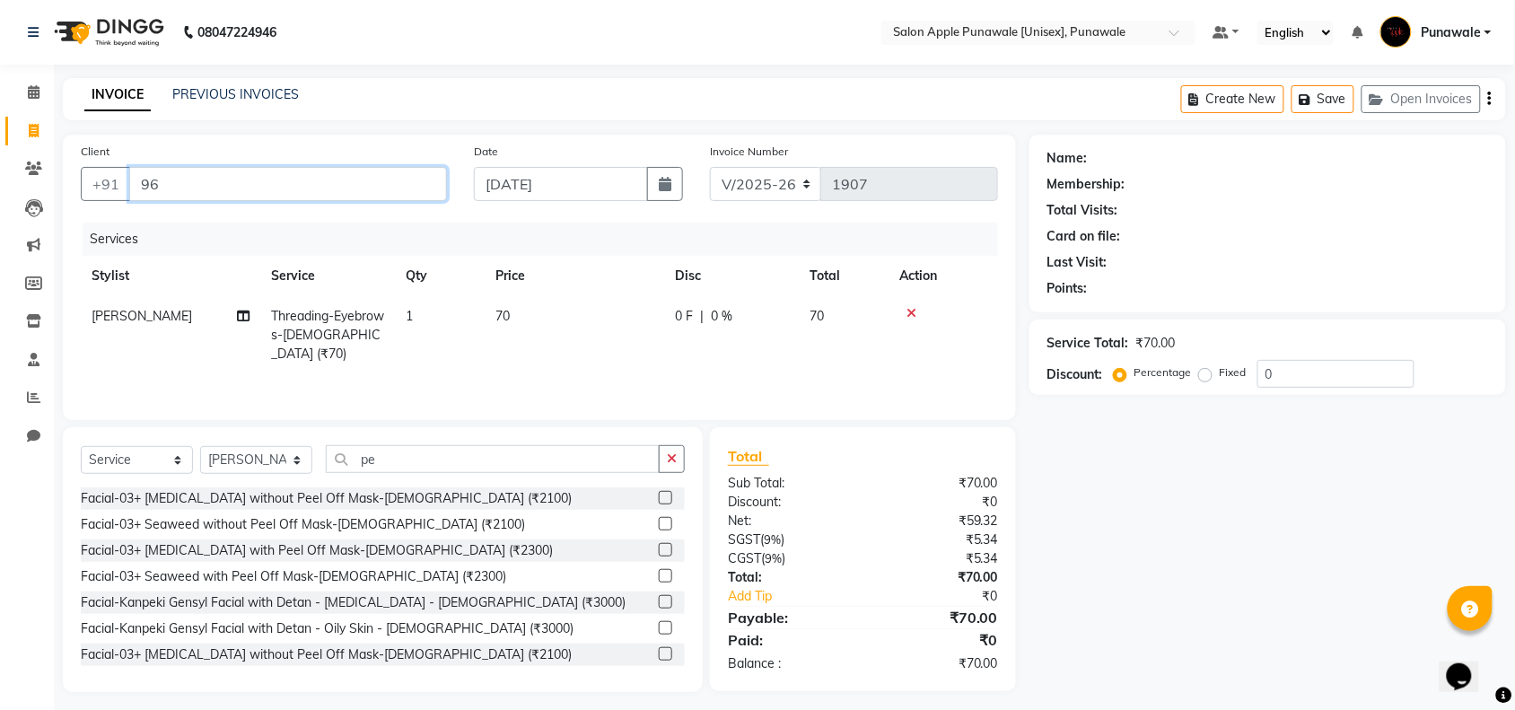
type input "9"
type input "s"
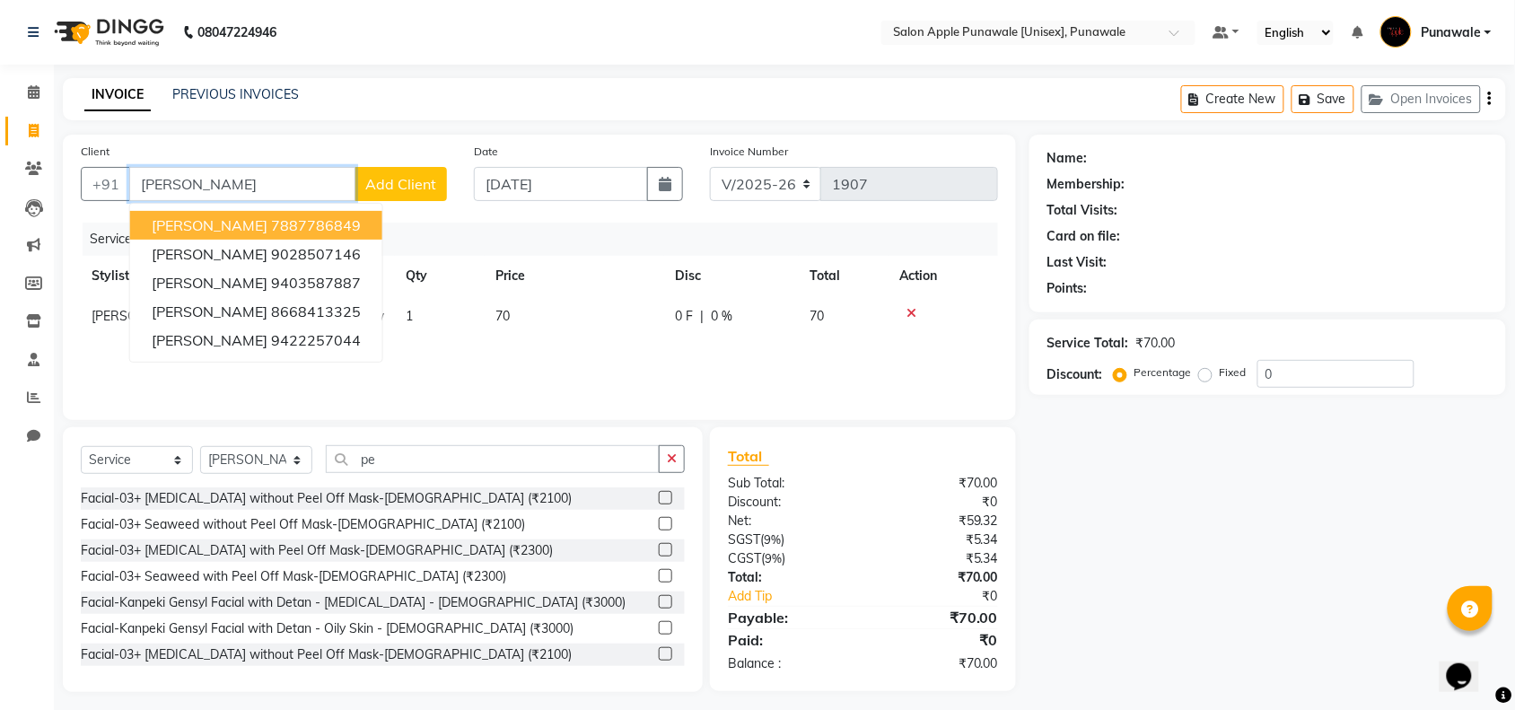
click at [218, 226] on span "Swara Gore" at bounding box center [210, 225] width 116 height 18
type input "7887786849"
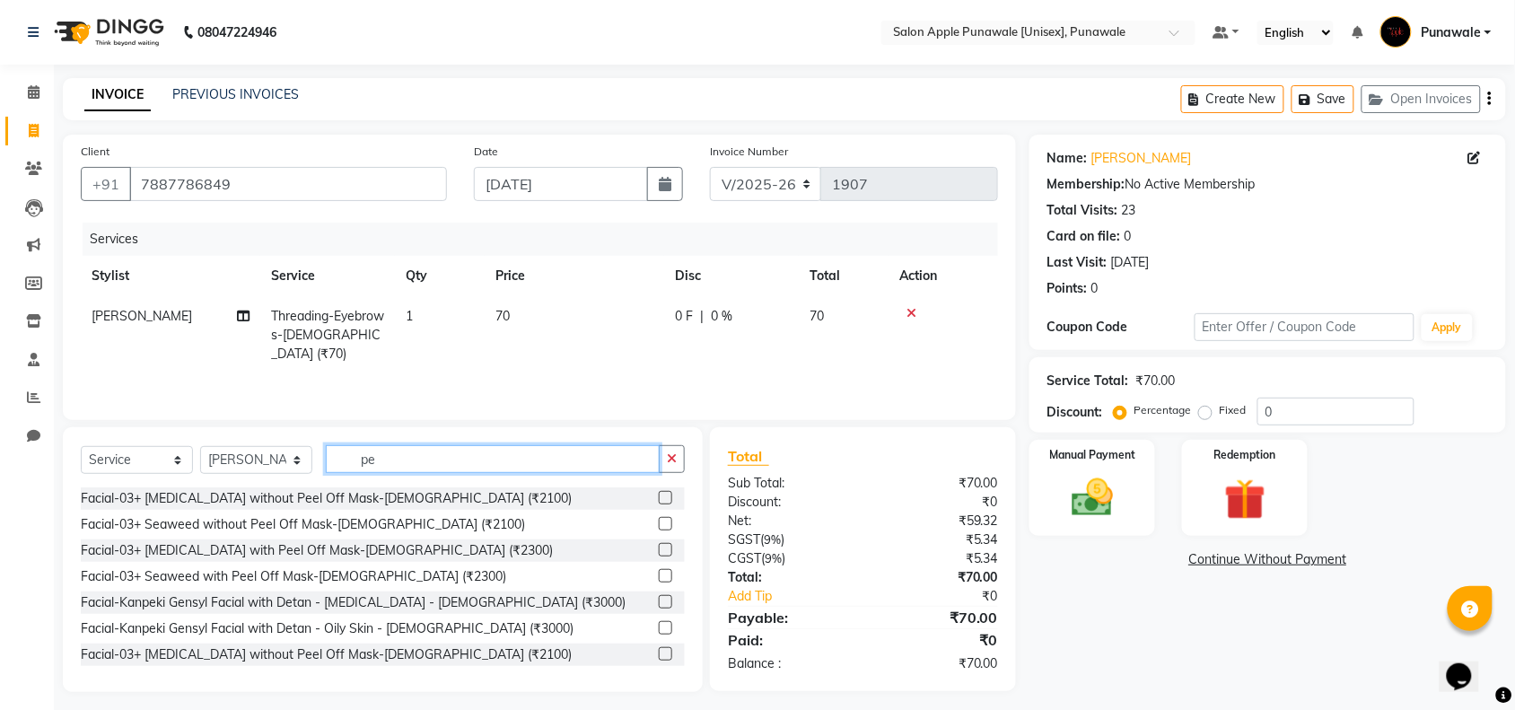
click at [459, 451] on input "pe" at bounding box center [493, 459] width 334 height 28
type input "p"
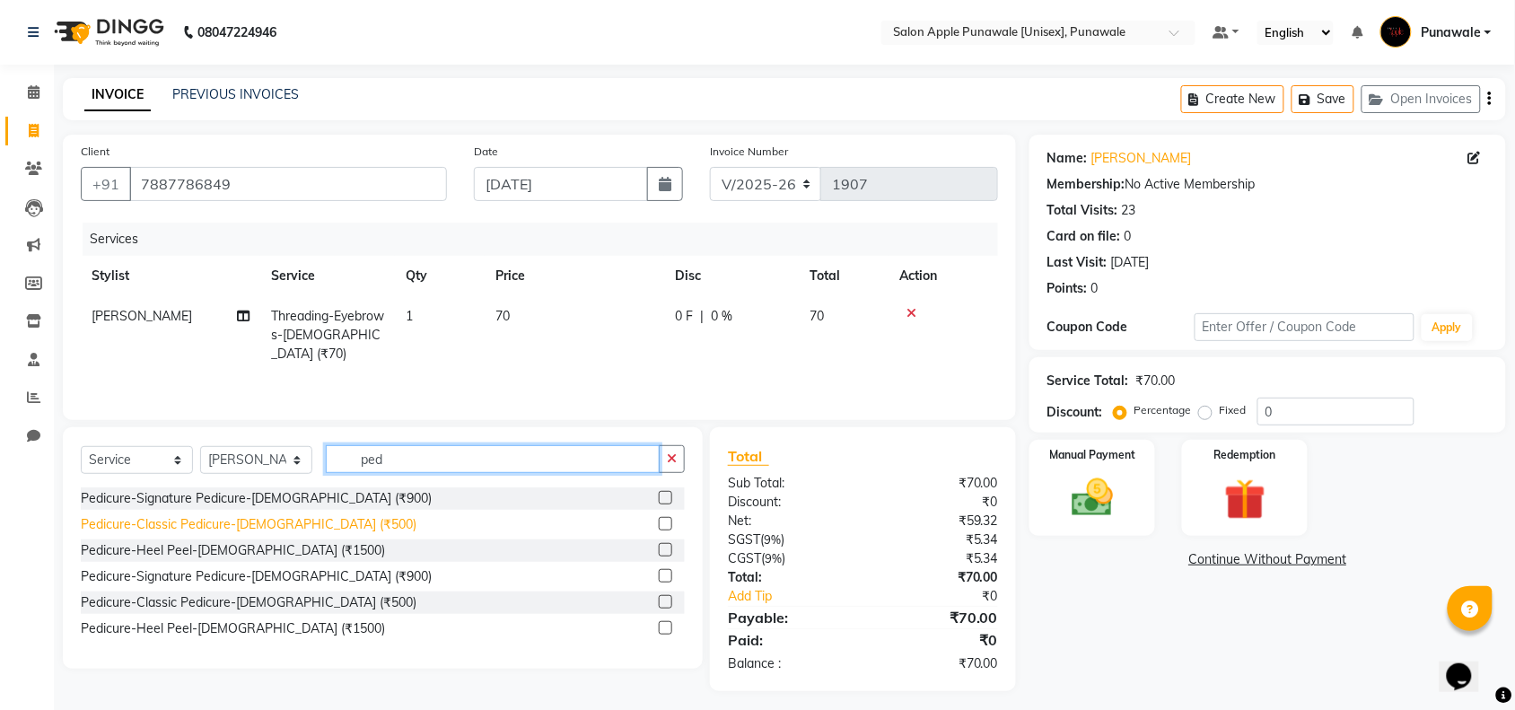
type input "ped"
click at [234, 521] on div "Pedicure-Classic Pedicure-[DEMOGRAPHIC_DATA] (₹500)" at bounding box center [249, 524] width 336 height 19
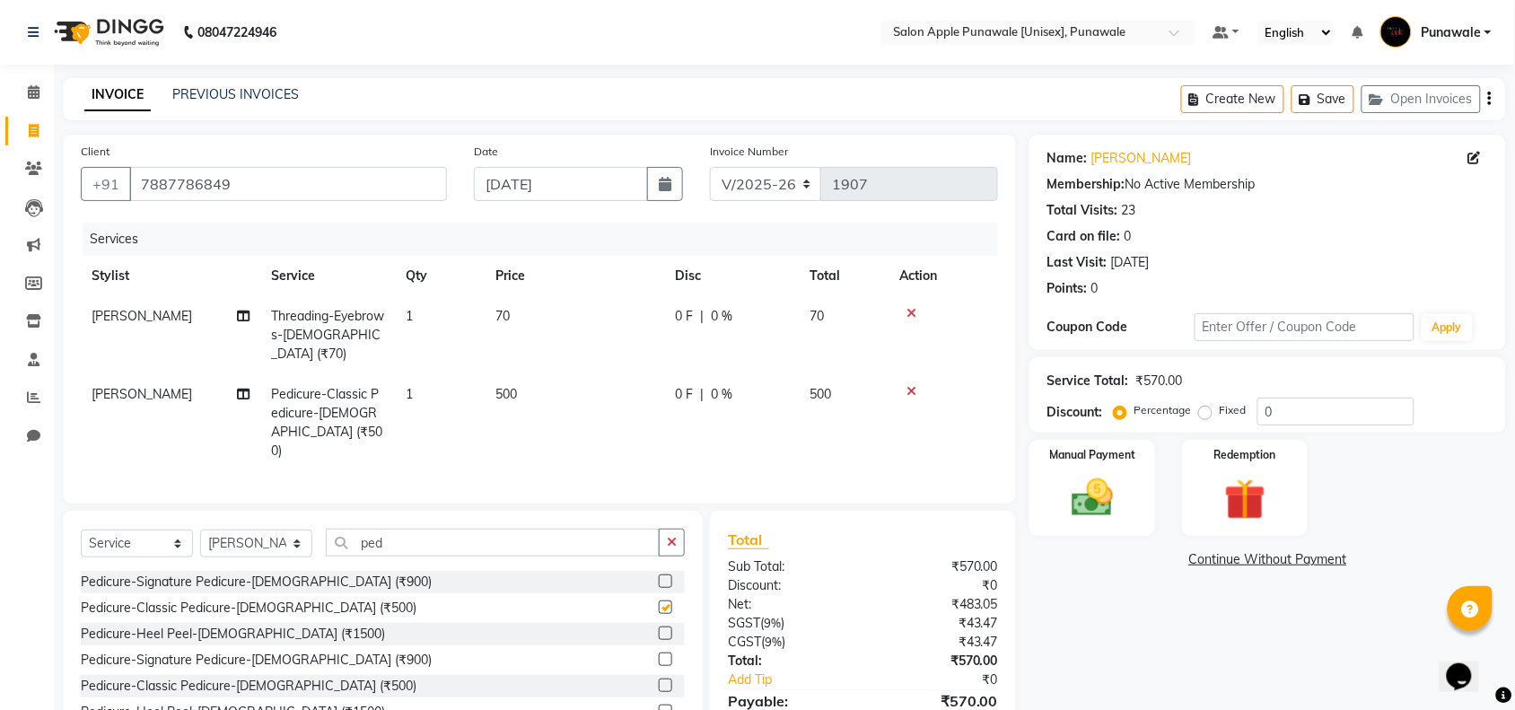
checkbox input "false"
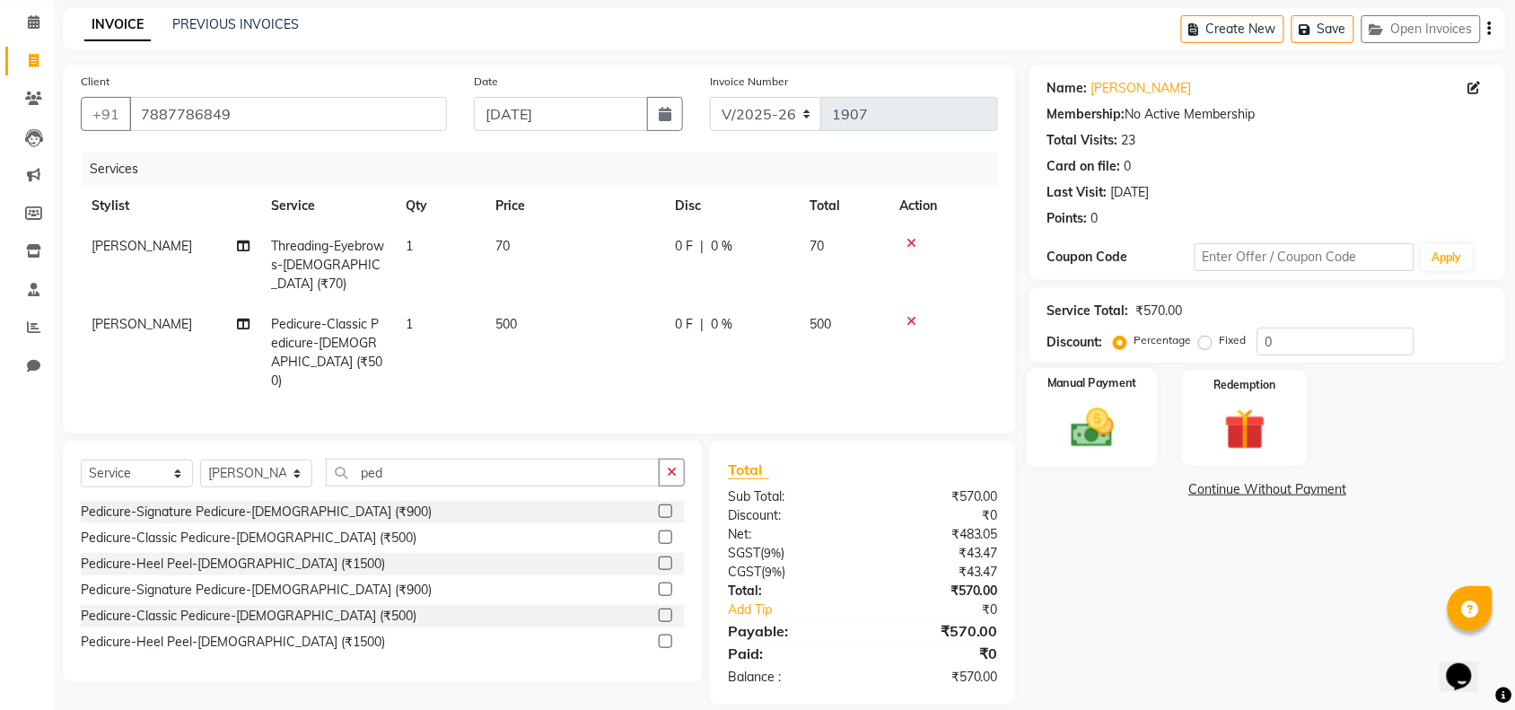
click at [1123, 397] on div "Manual Payment" at bounding box center [1092, 418] width 131 height 101
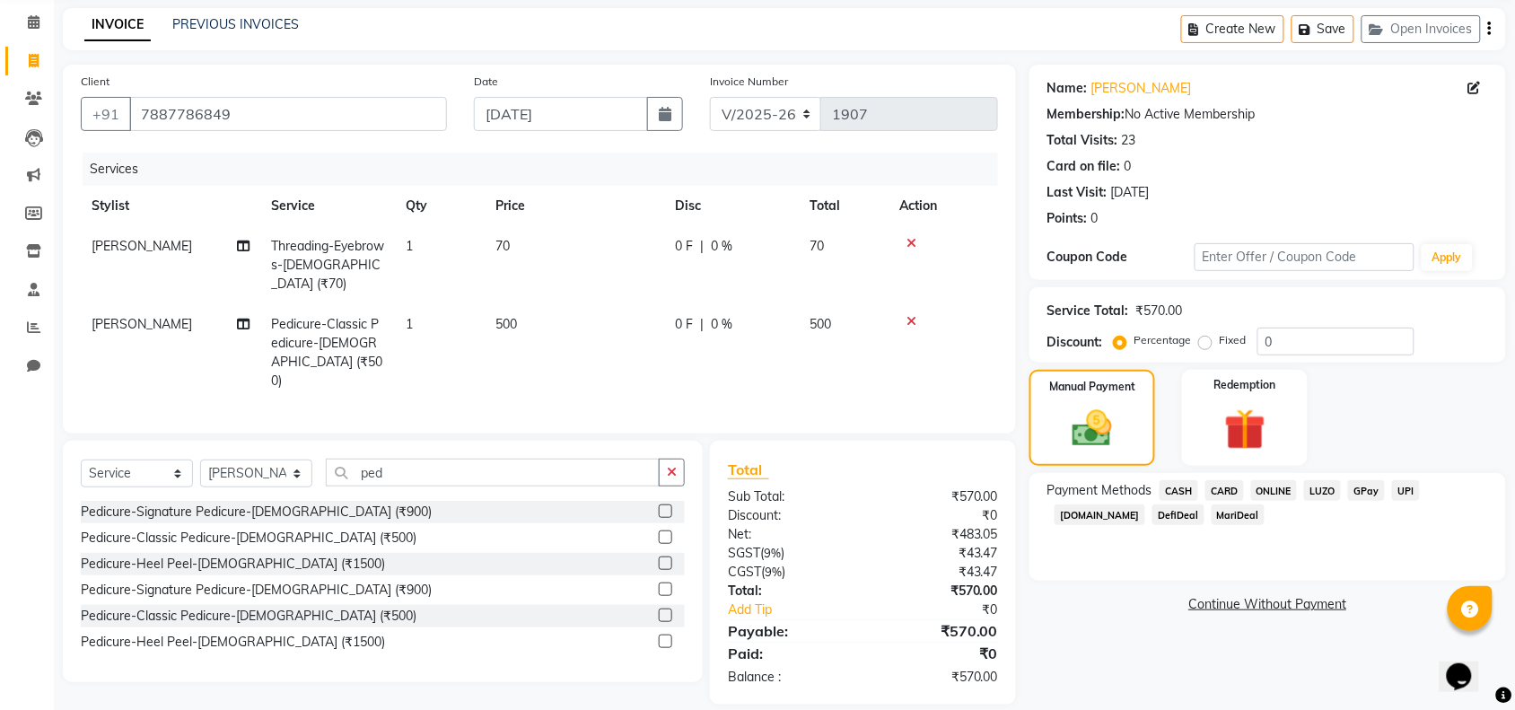
click at [1275, 486] on span "ONLINE" at bounding box center [1274, 490] width 47 height 21
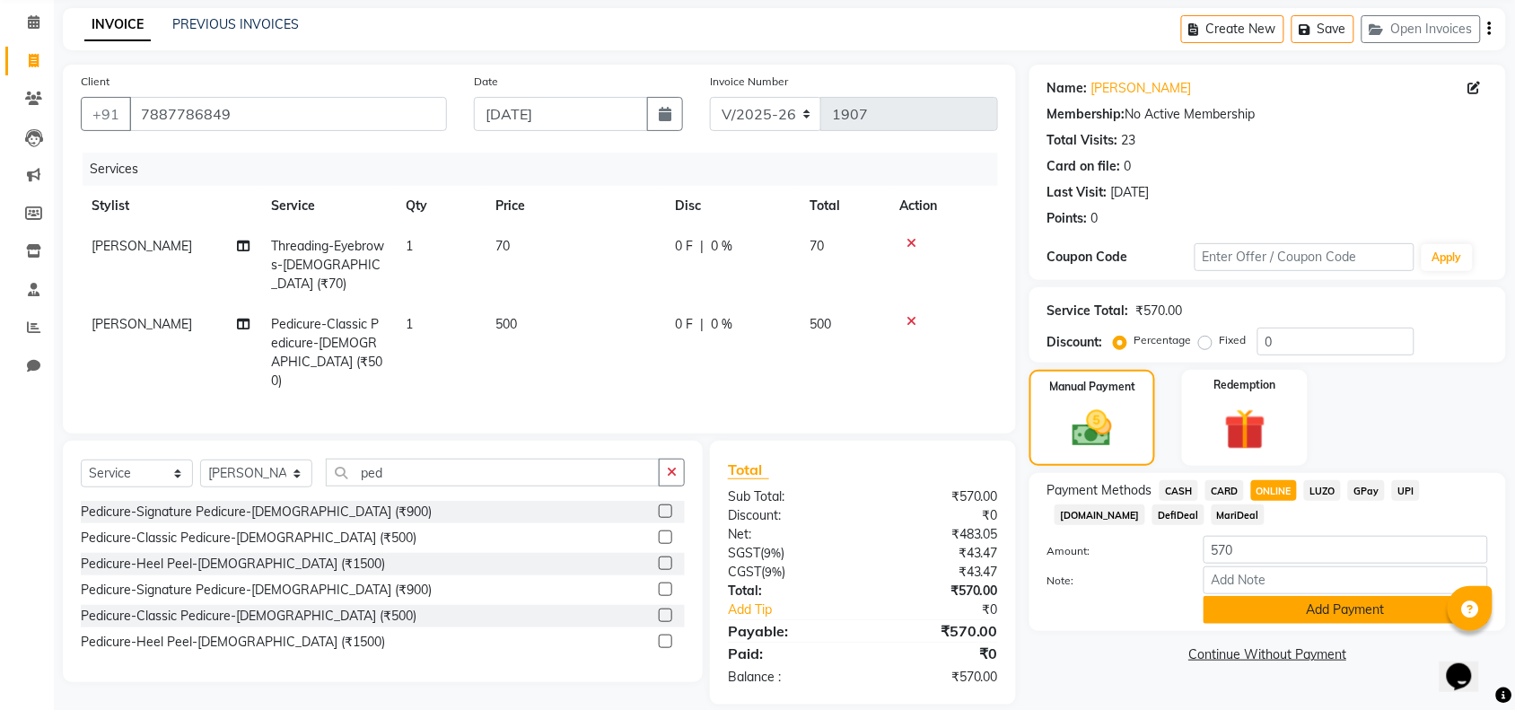
click at [1373, 597] on button "Add Payment" at bounding box center [1345, 610] width 284 height 28
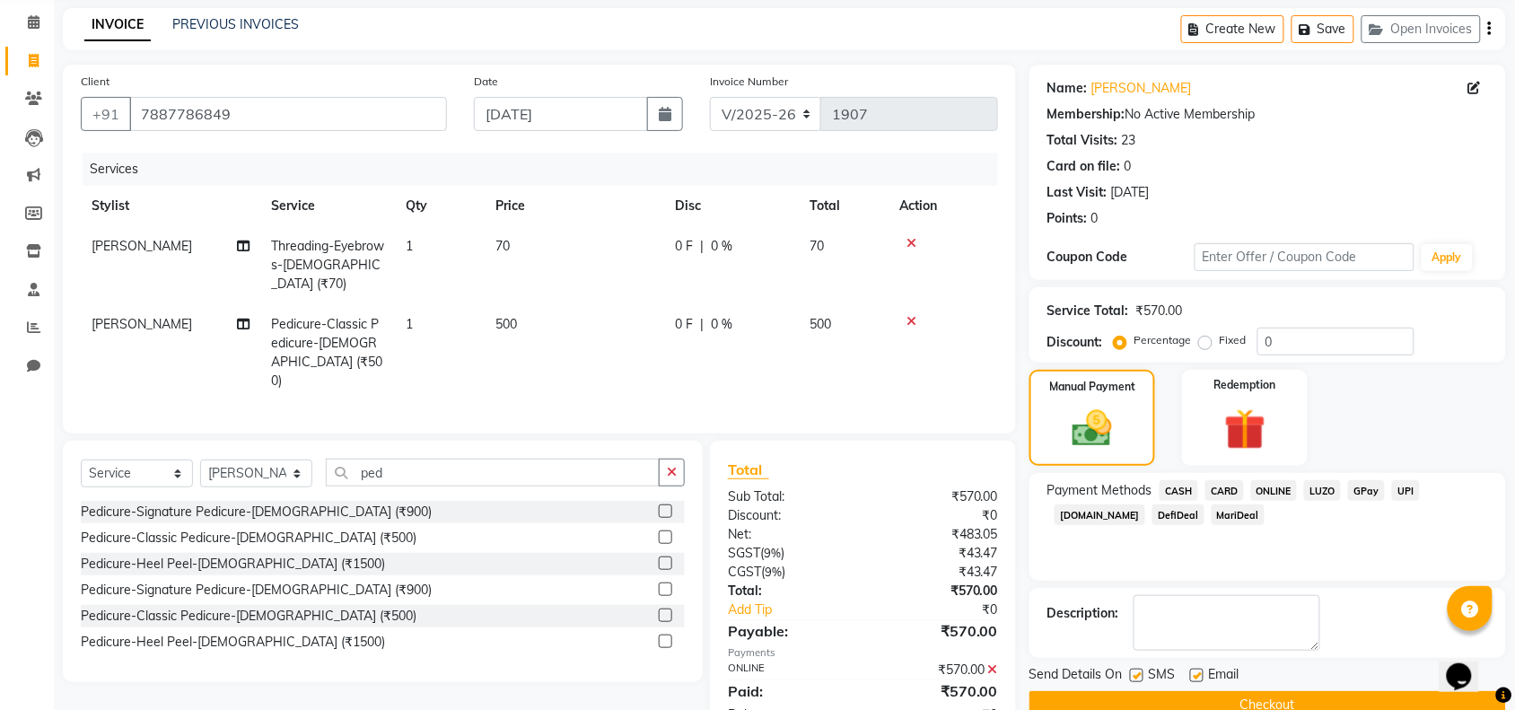
scroll to position [108, 0]
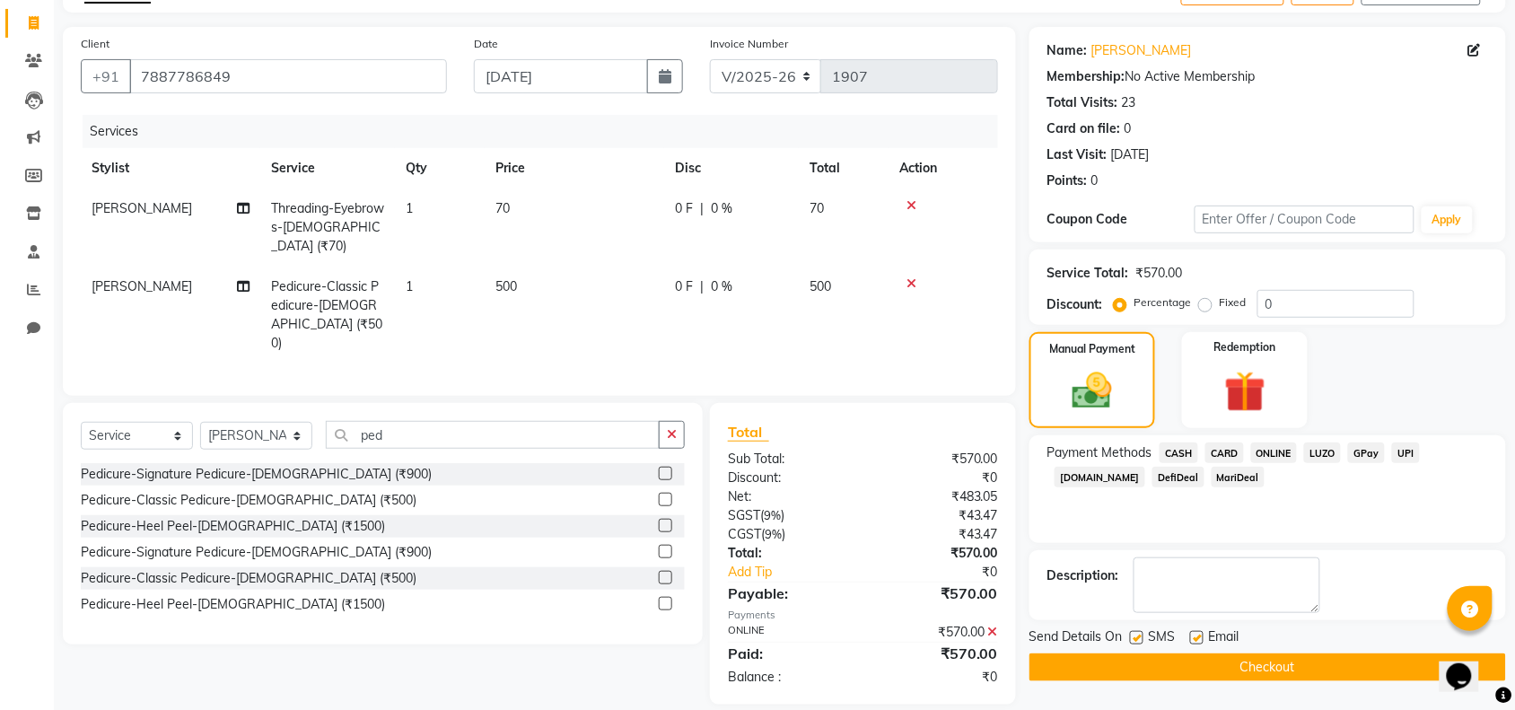
click at [1352, 660] on button "Checkout" at bounding box center [1267, 667] width 476 height 28
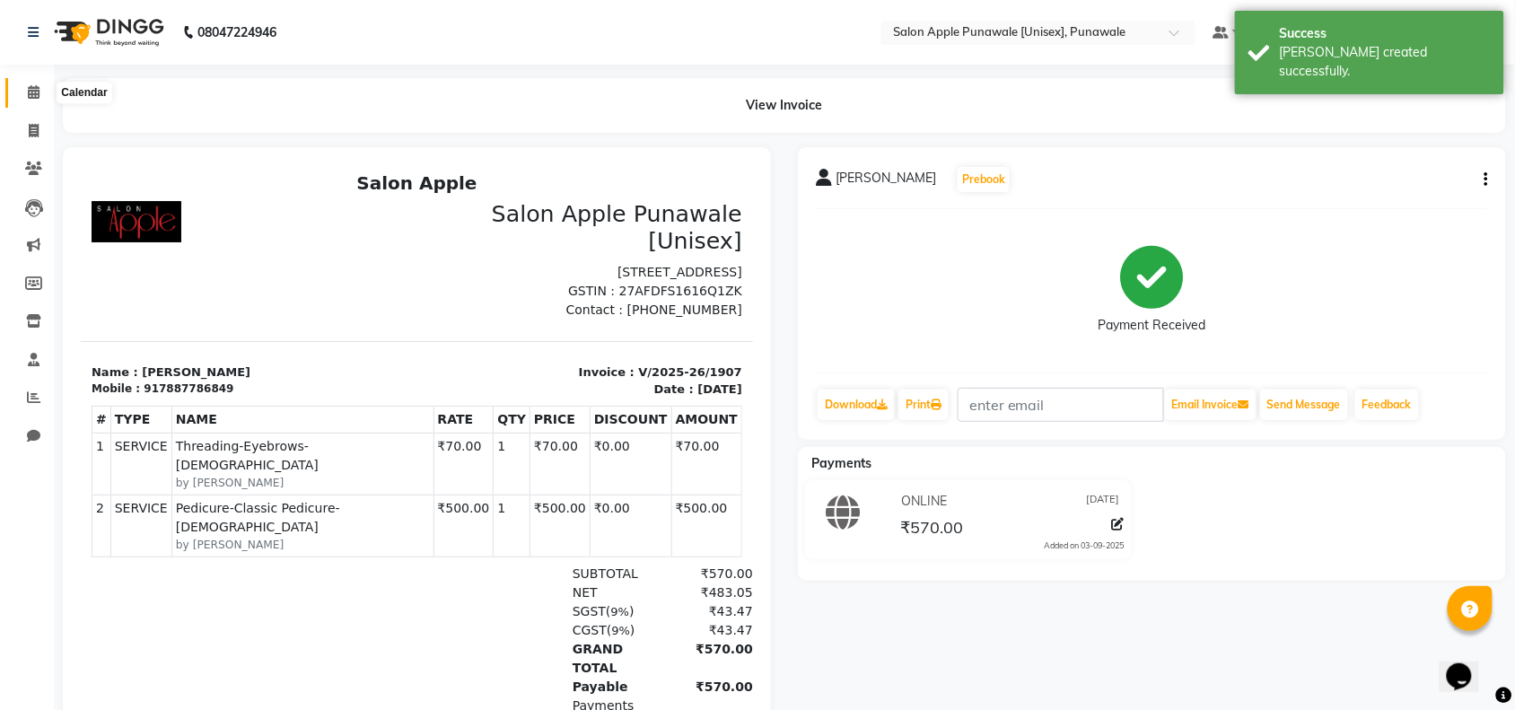
click at [28, 88] on icon at bounding box center [34, 91] width 12 height 13
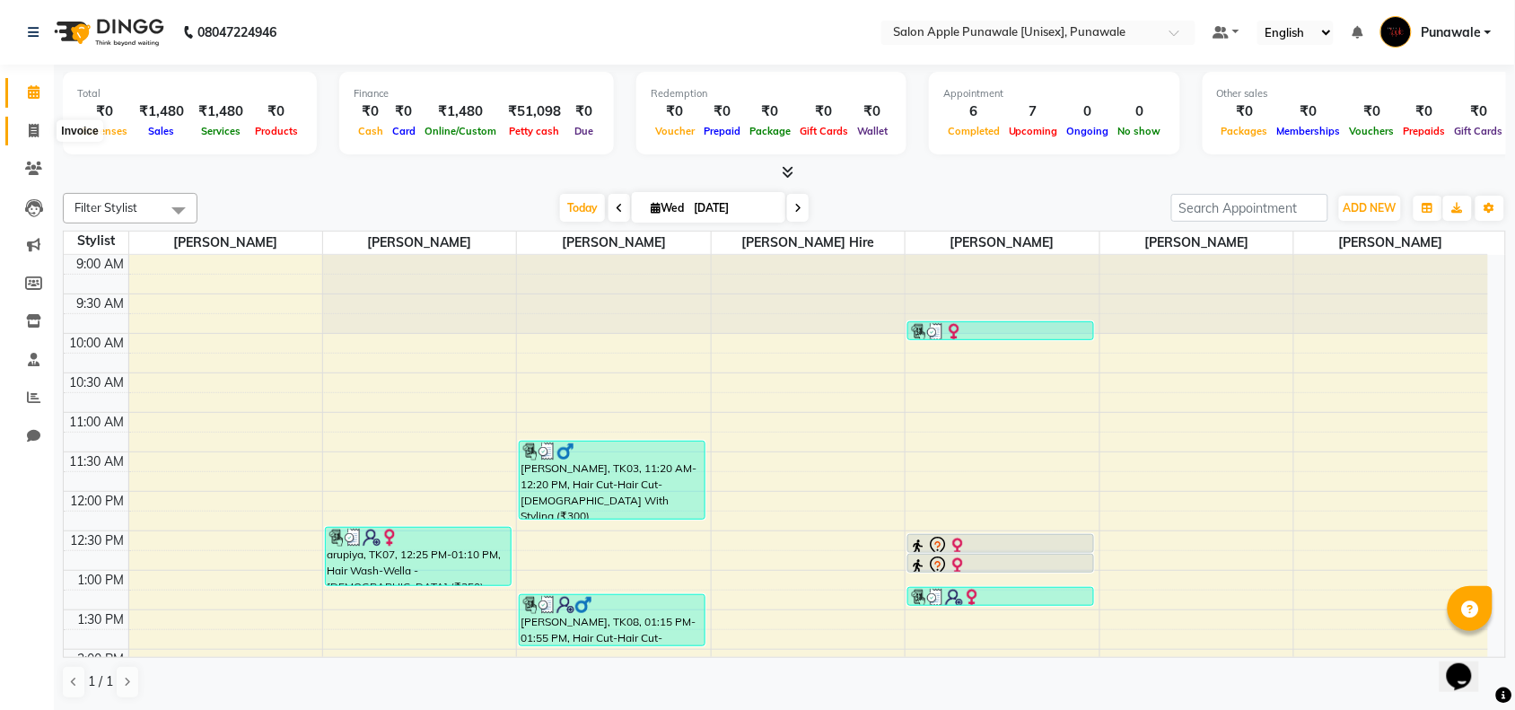
click at [32, 132] on icon at bounding box center [34, 130] width 10 height 13
select select "service"
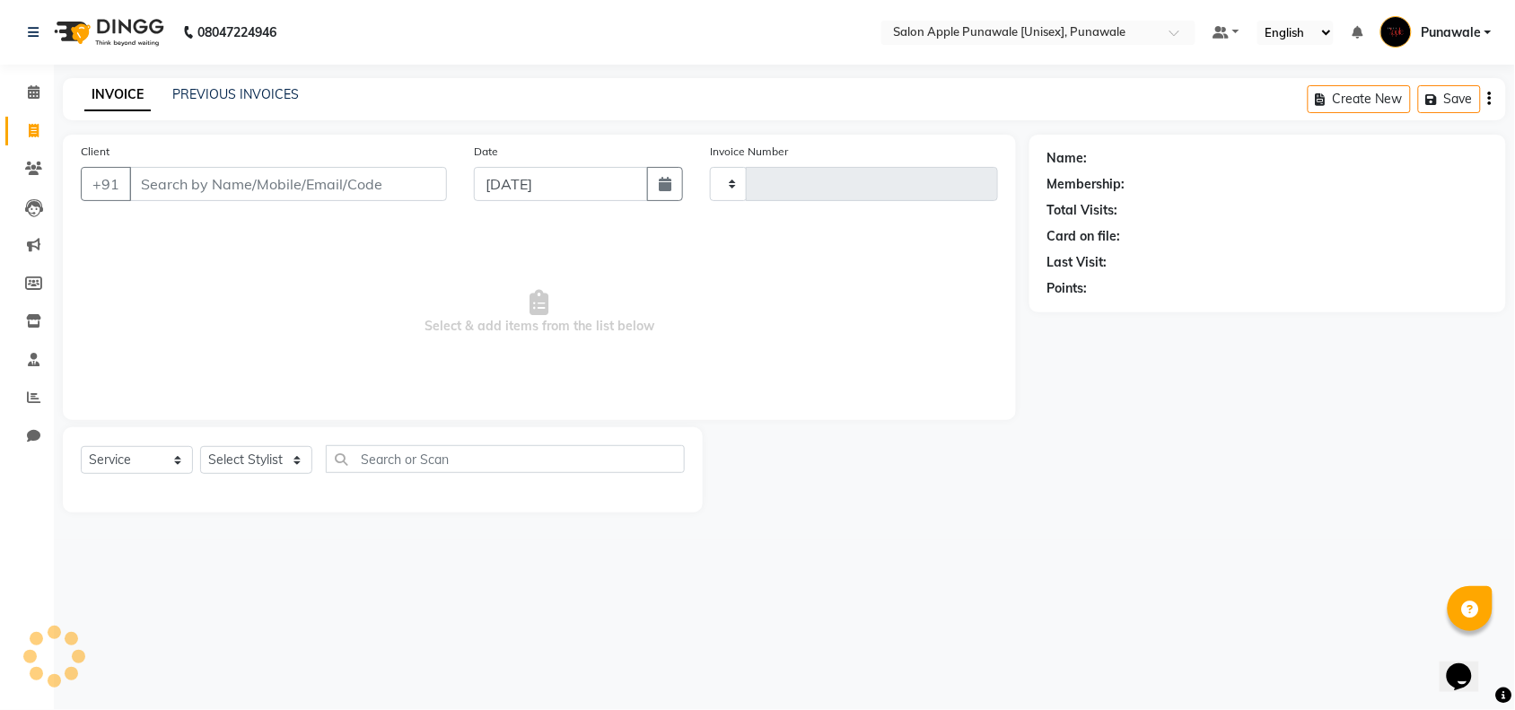
type input "1908"
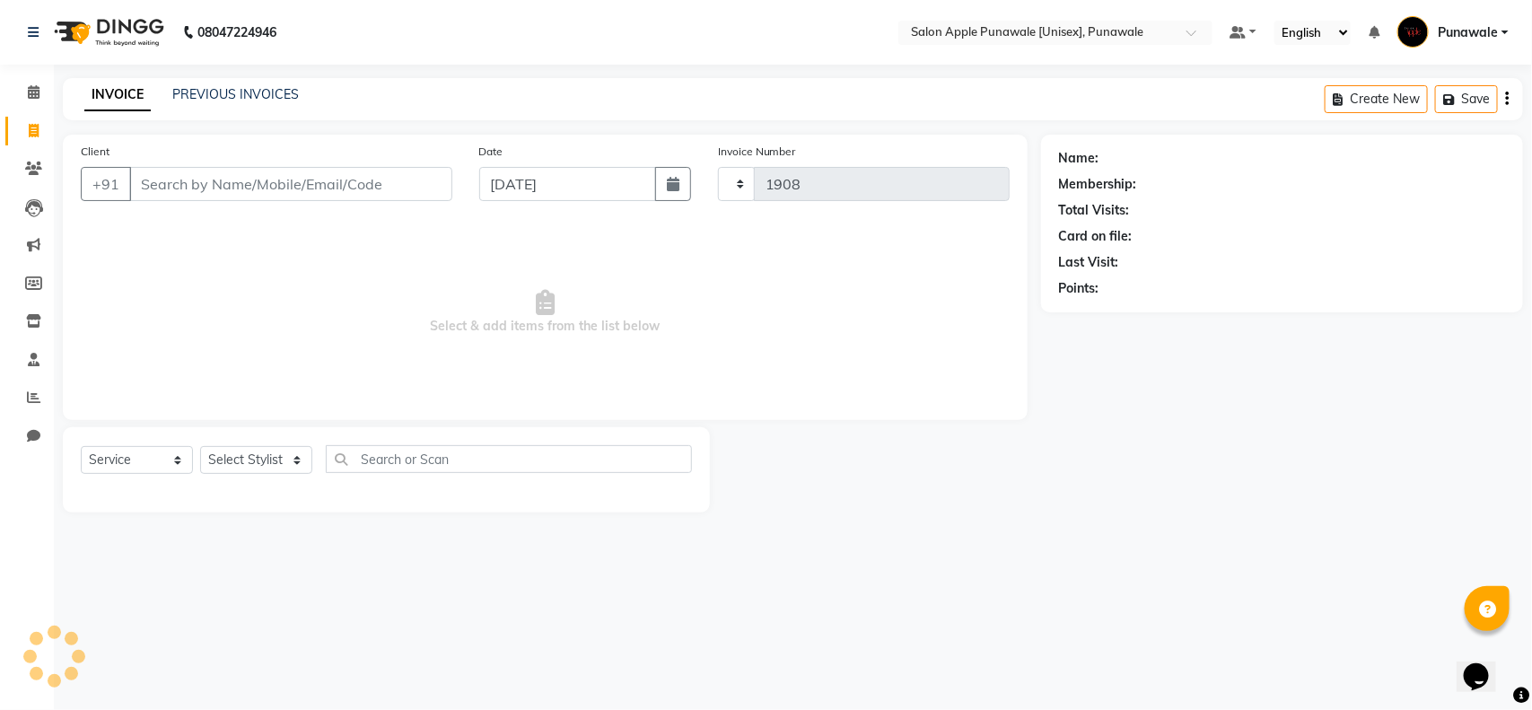
select select "5421"
click at [220, 186] on input "Client" at bounding box center [290, 184] width 323 height 34
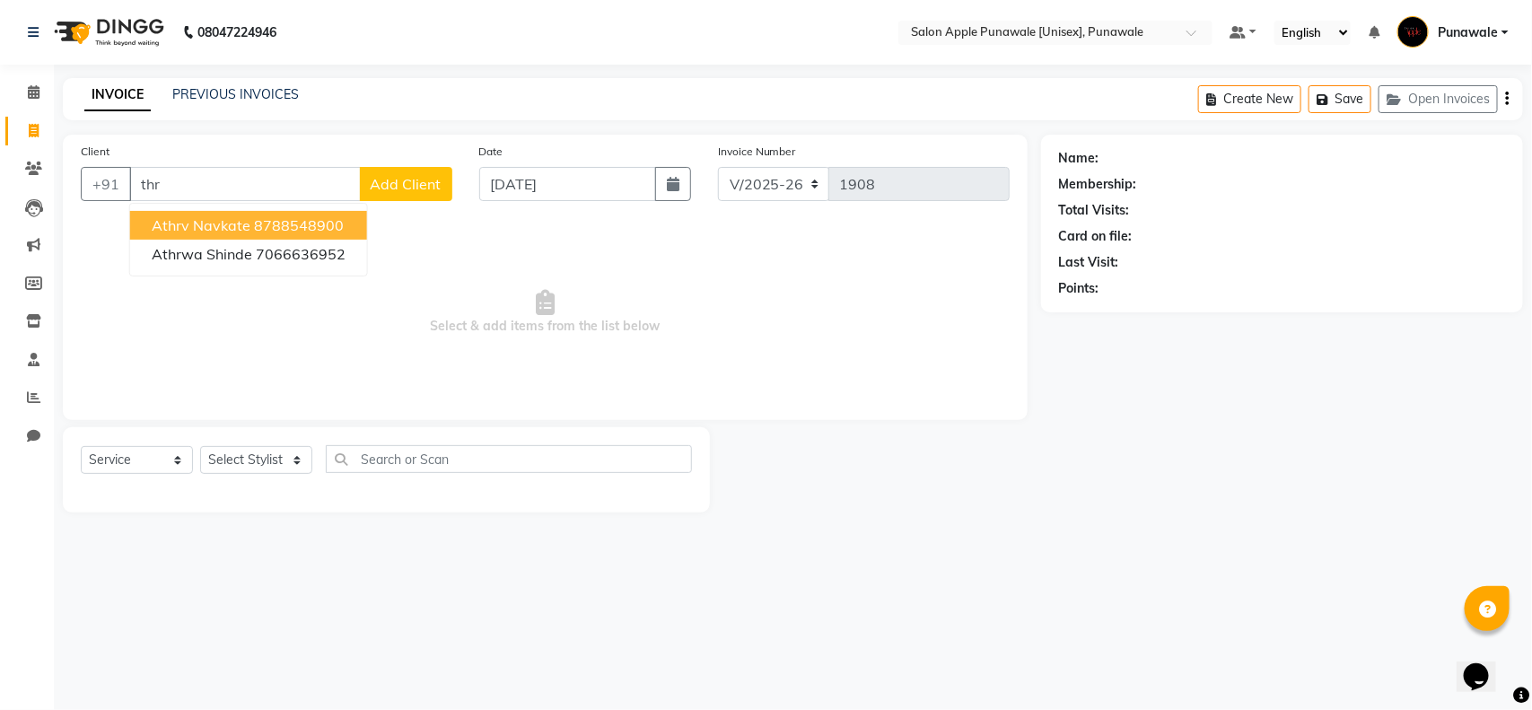
click at [233, 179] on input "thr" at bounding box center [245, 184] width 232 height 34
type input "t"
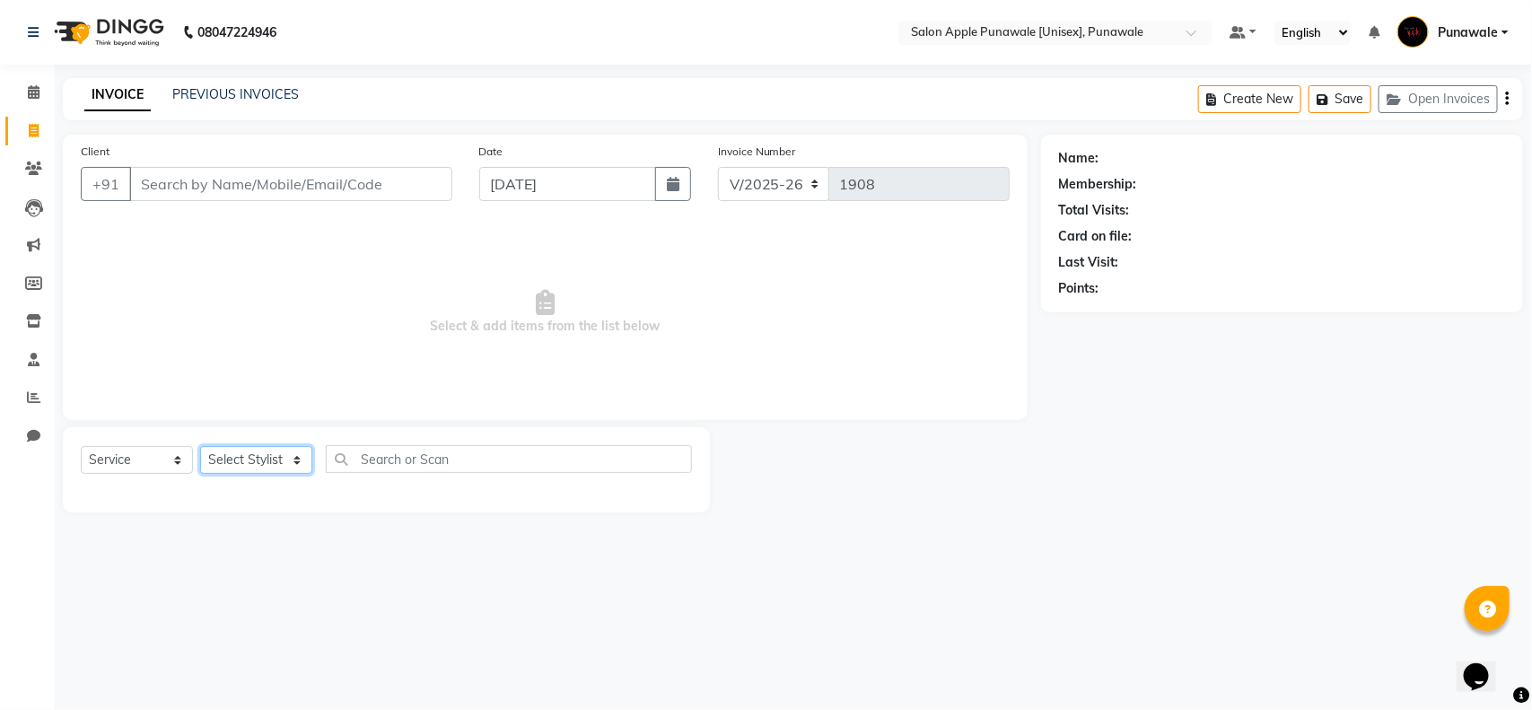
click at [251, 451] on select "Select Stylist [PERSON_NAME] Avi [PERSON_NAME] [PERSON_NAME] [PERSON_NAME] [PER…" at bounding box center [256, 460] width 112 height 28
click at [299, 454] on select "Select Stylist [PERSON_NAME] Avi [PERSON_NAME] [PERSON_NAME] [PERSON_NAME] [PER…" at bounding box center [256, 460] width 112 height 28
click at [332, 189] on input "Client" at bounding box center [290, 184] width 323 height 34
click at [260, 462] on select "Select Stylist [PERSON_NAME] Avi [PERSON_NAME] [PERSON_NAME] [PERSON_NAME] [PER…" at bounding box center [256, 460] width 112 height 28
click at [396, 185] on input "Client" at bounding box center [290, 184] width 323 height 34
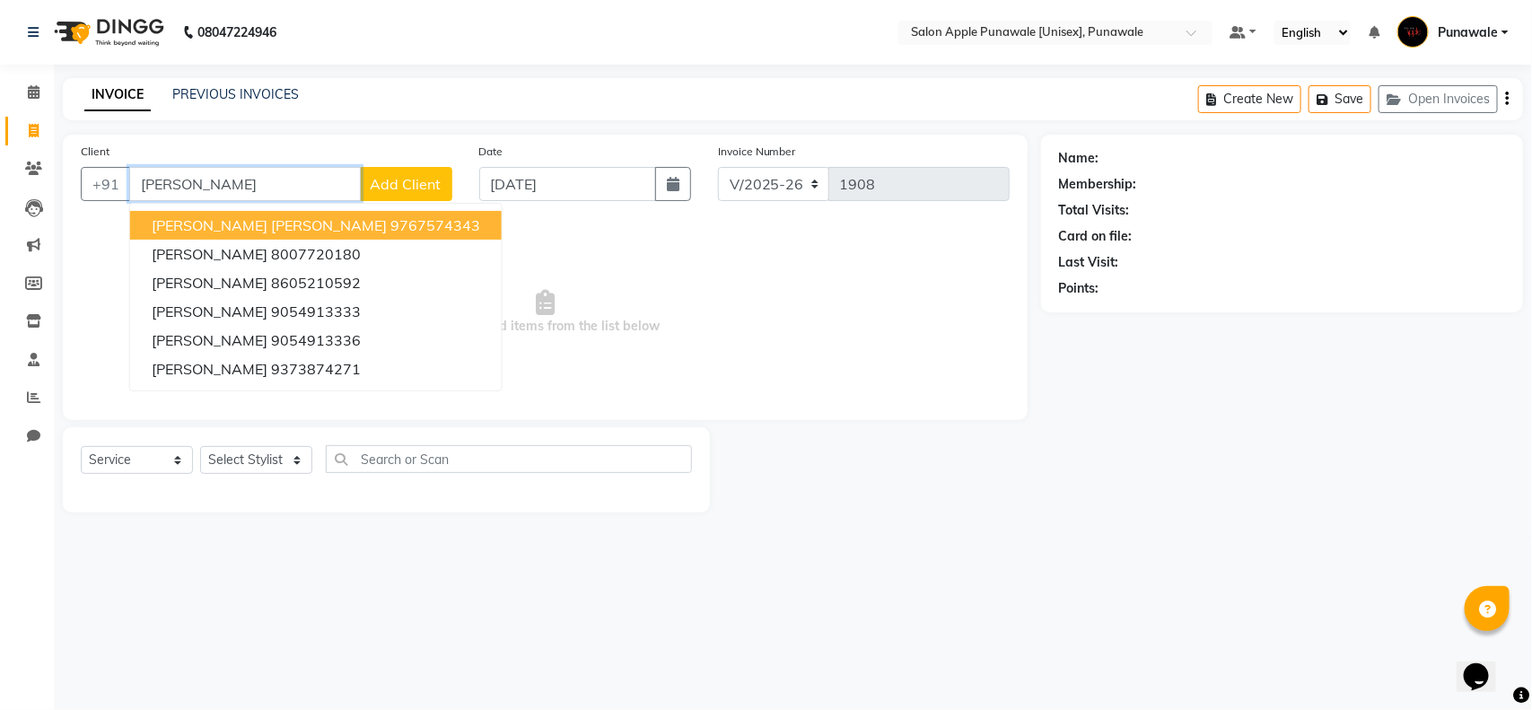
click at [311, 173] on input "rajes" at bounding box center [245, 184] width 232 height 34
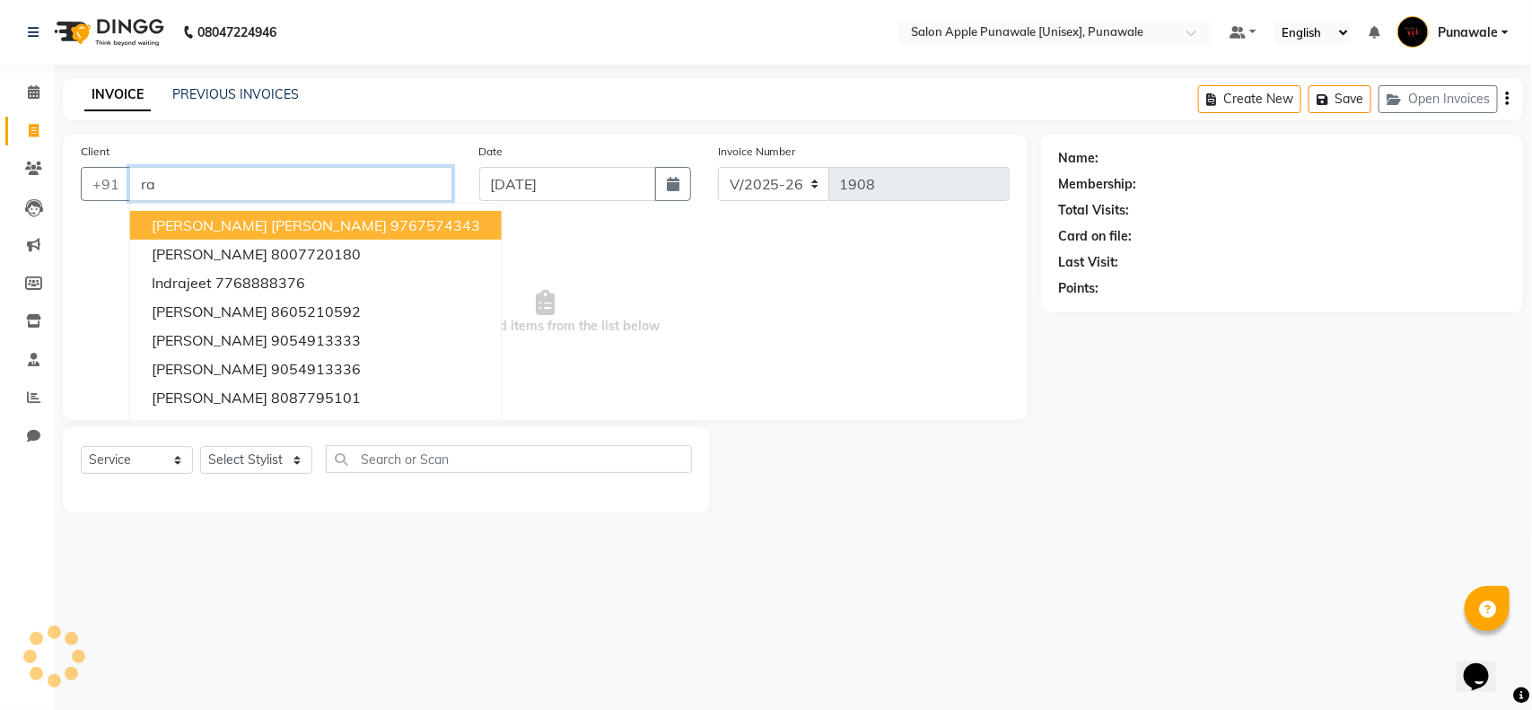
type input "r"
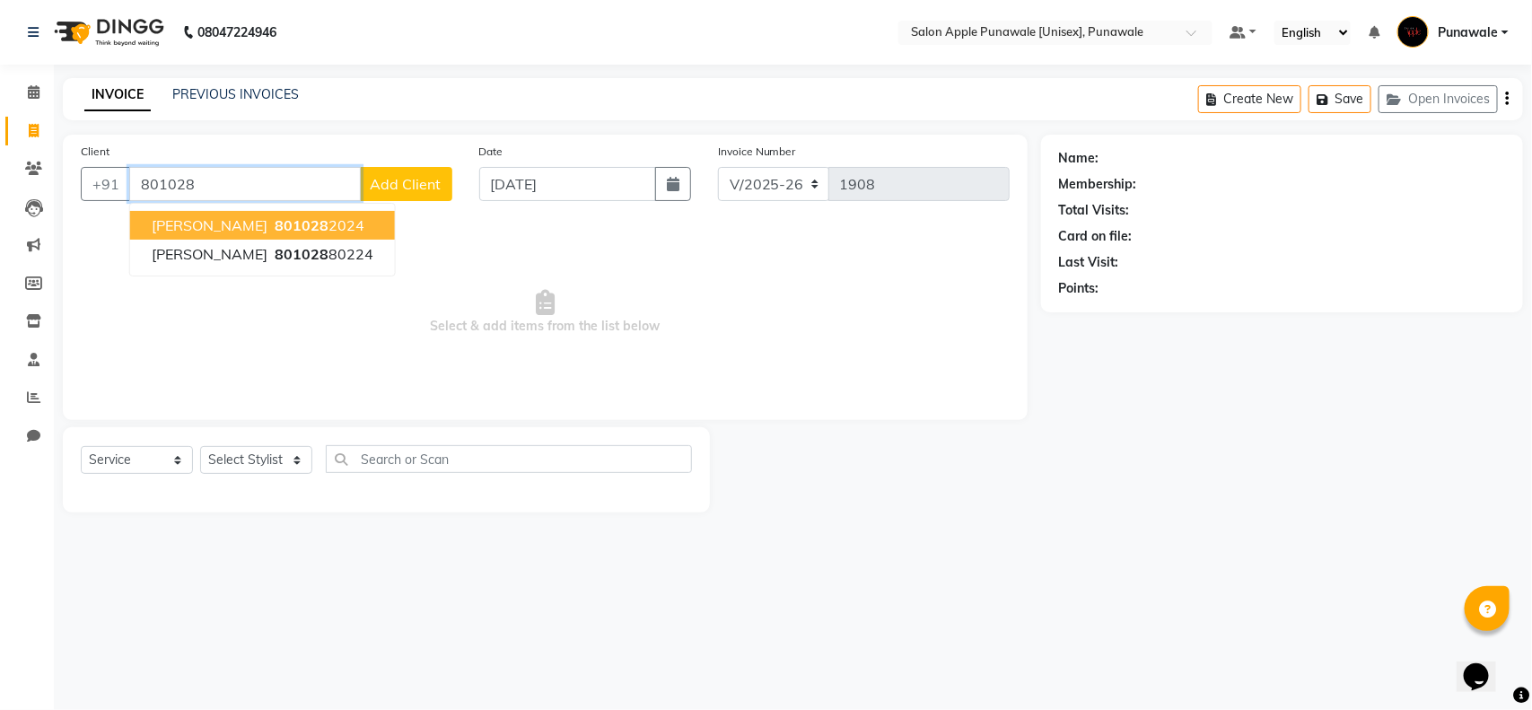
click at [308, 218] on span "801028" at bounding box center [302, 225] width 54 height 18
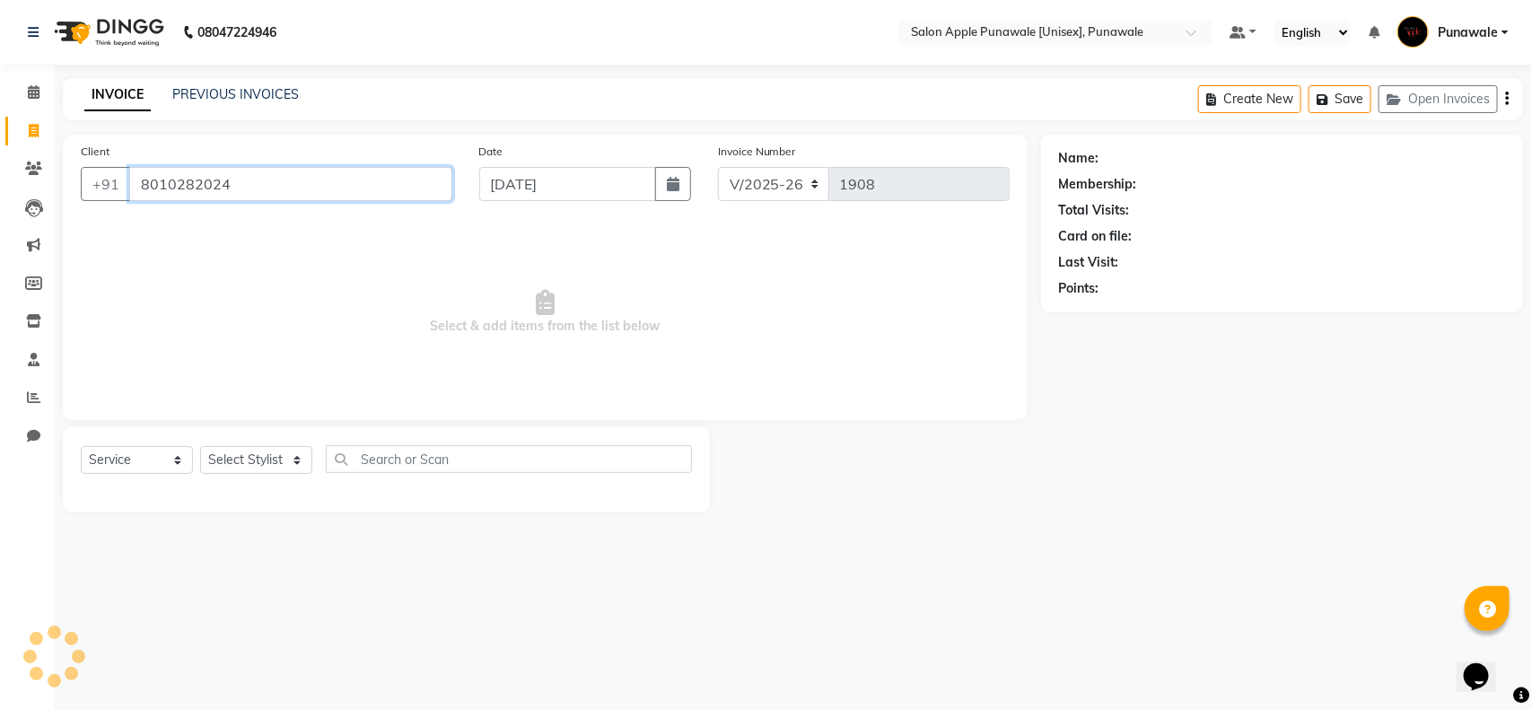
type input "8010282024"
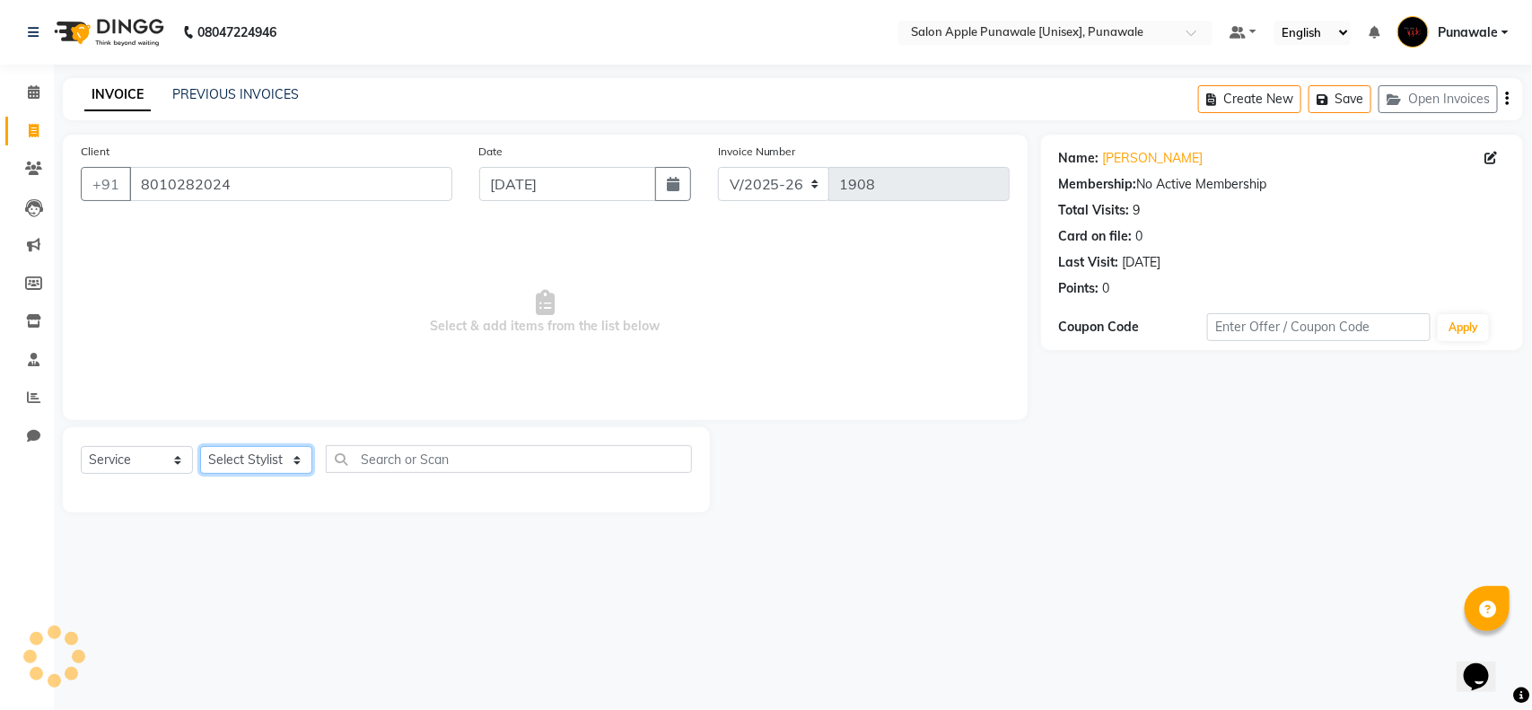
click at [305, 449] on select "Select Stylist [PERSON_NAME] Avi [PERSON_NAME] [PERSON_NAME] [PERSON_NAME] [PER…" at bounding box center [256, 460] width 112 height 28
select select "63297"
click at [200, 446] on select "Select Stylist [PERSON_NAME] Avi [PERSON_NAME] [PERSON_NAME] [PERSON_NAME] [PER…" at bounding box center [256, 460] width 112 height 28
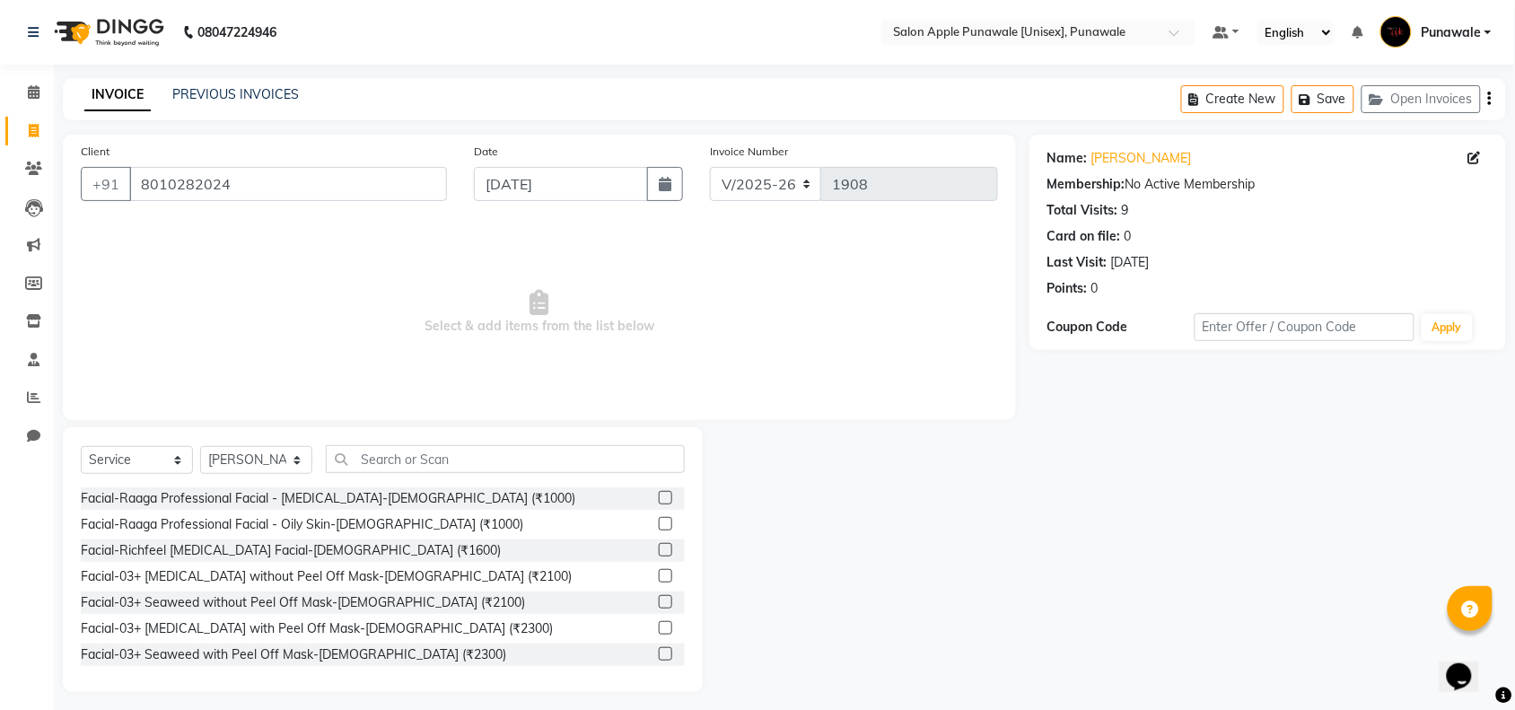
click at [391, 441] on div "Select Service Product Membership Package Voucher Prepaid Gift Card Select Styl…" at bounding box center [383, 559] width 640 height 265
click at [391, 455] on input "text" at bounding box center [505, 459] width 359 height 28
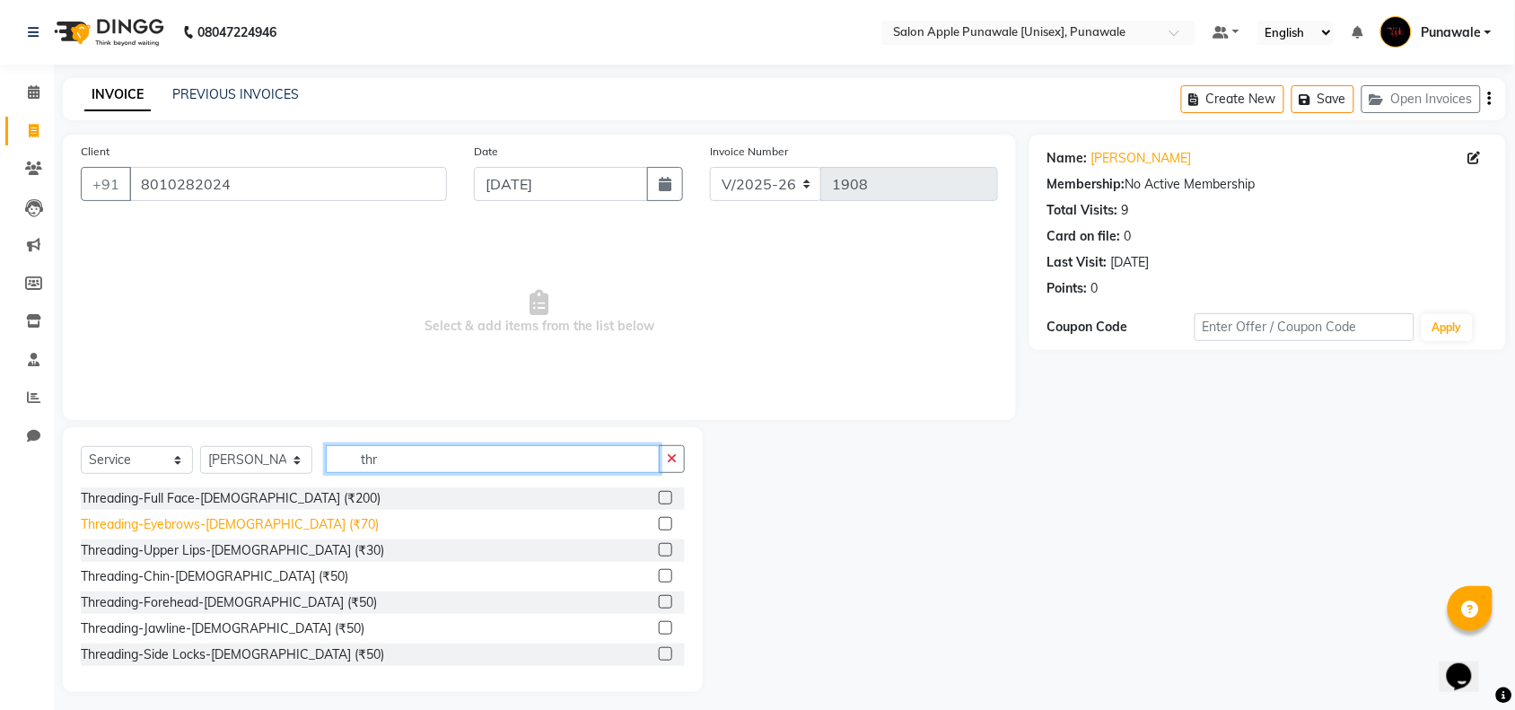
type input "thr"
click at [225, 519] on div "Threading-Eyebrows-[DEMOGRAPHIC_DATA] (₹70)" at bounding box center [230, 524] width 298 height 19
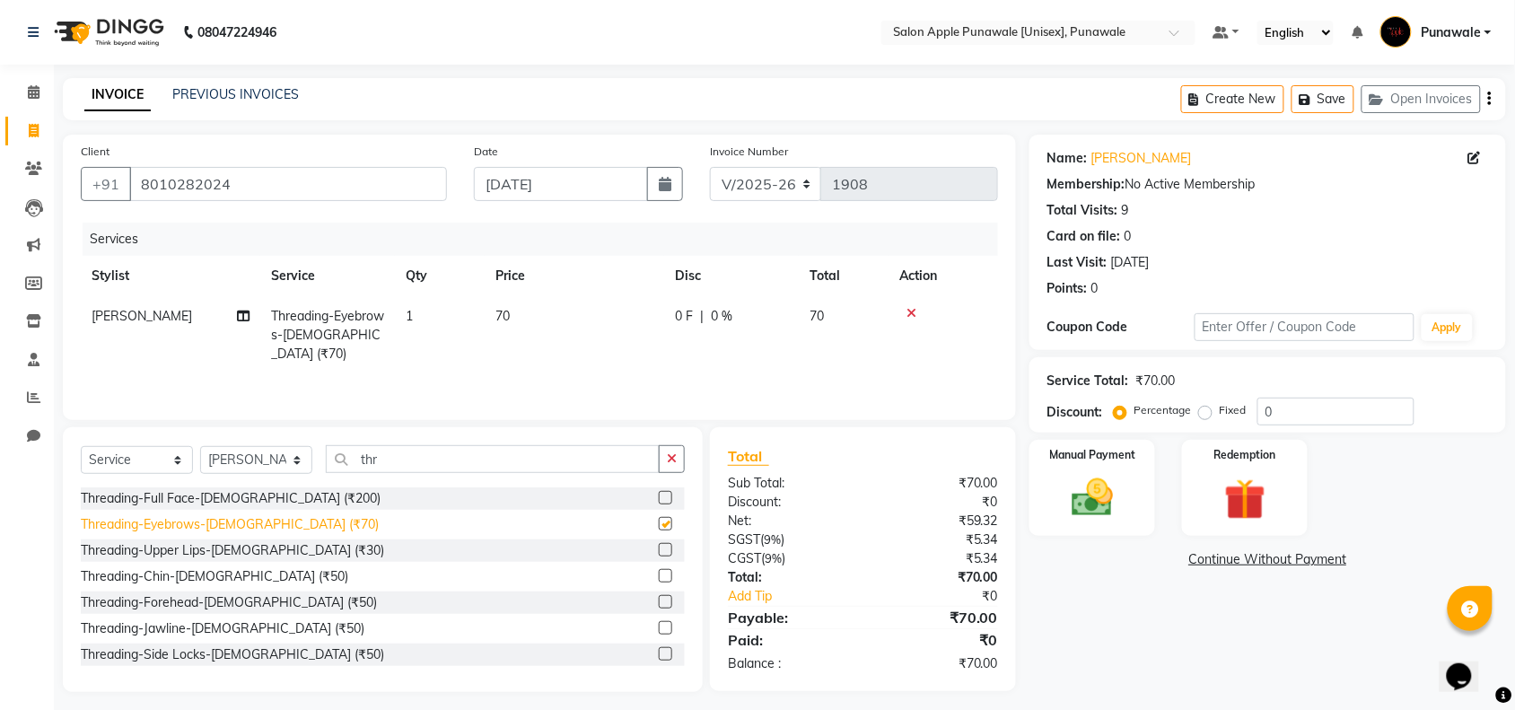
checkbox input "false"
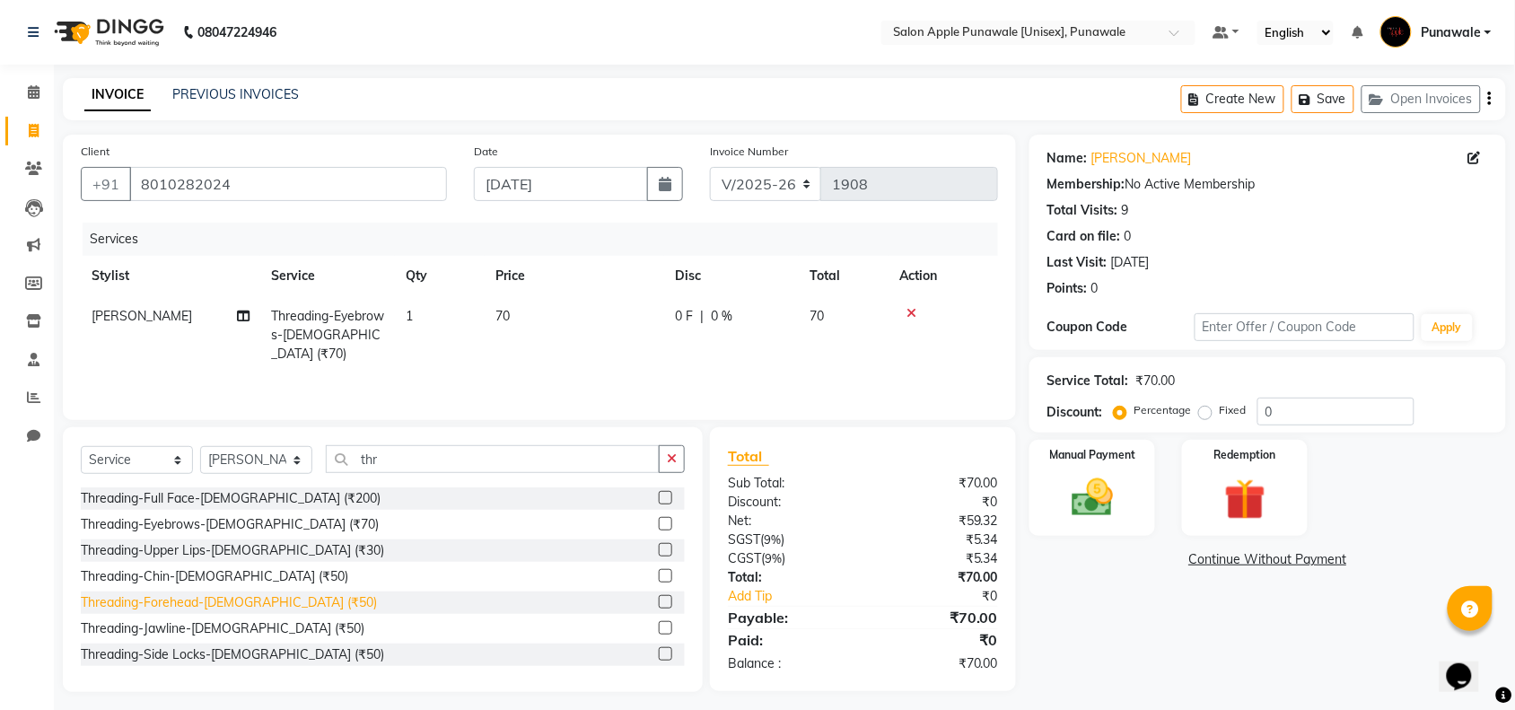
click at [204, 602] on div "Threading-Forehead-[DEMOGRAPHIC_DATA] (₹50)" at bounding box center [229, 602] width 296 height 19
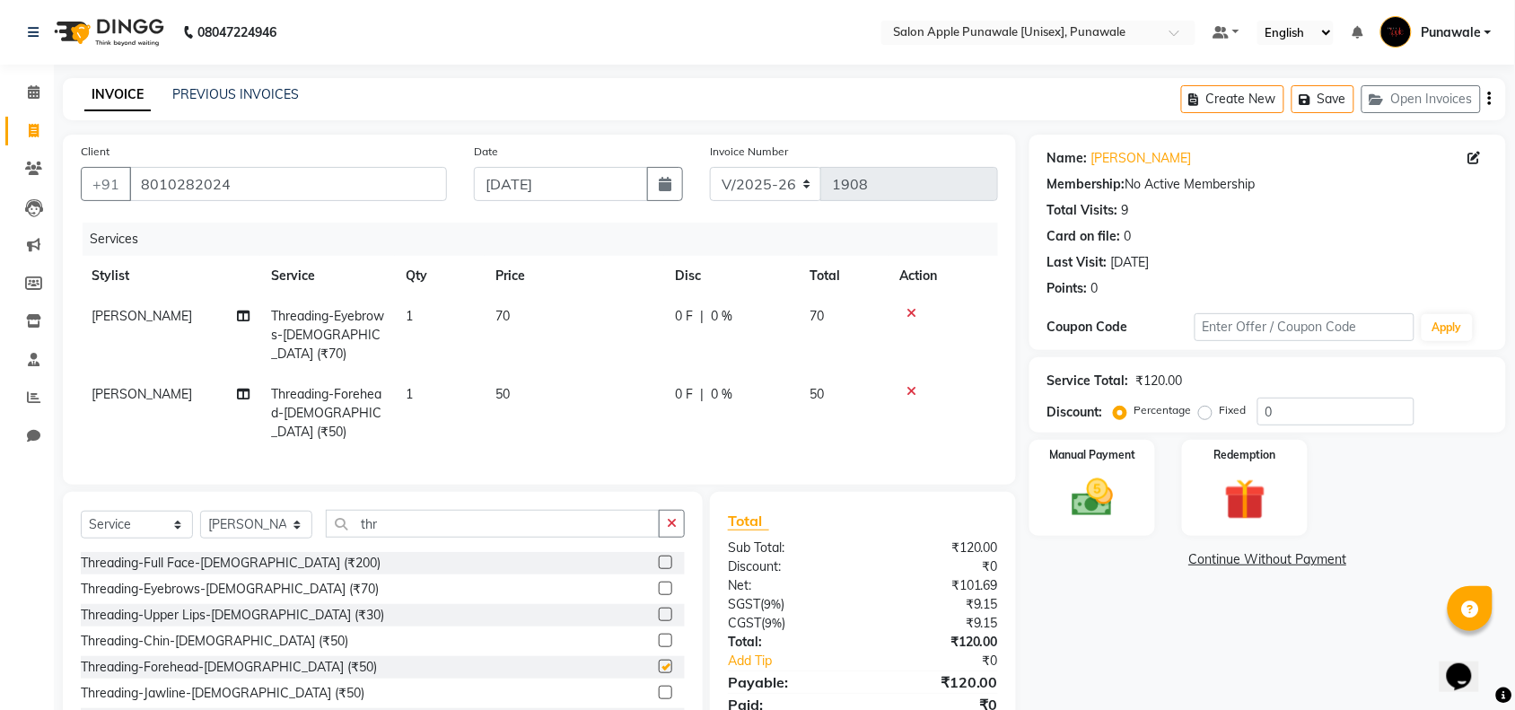
checkbox input "false"
click at [424, 514] on input "thr" at bounding box center [493, 524] width 334 height 28
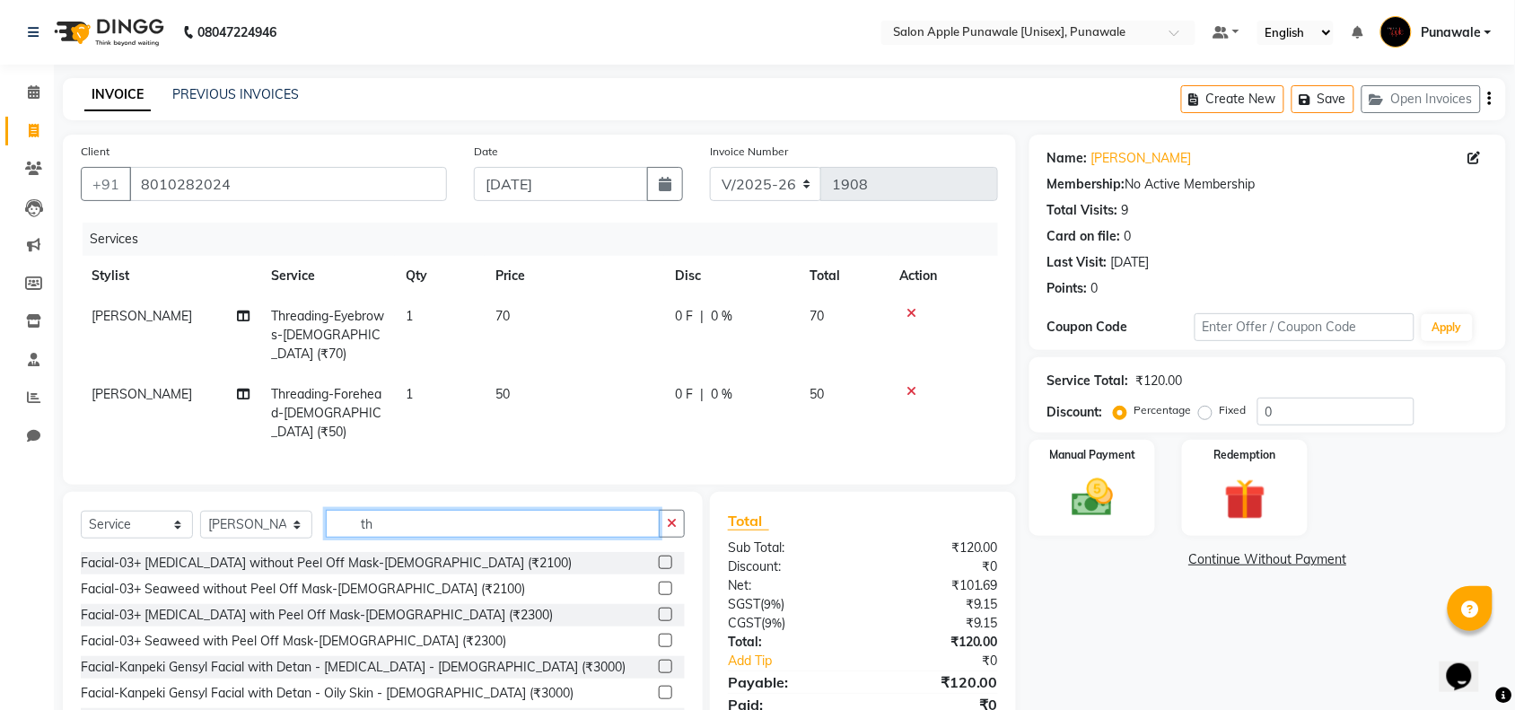
type input "t"
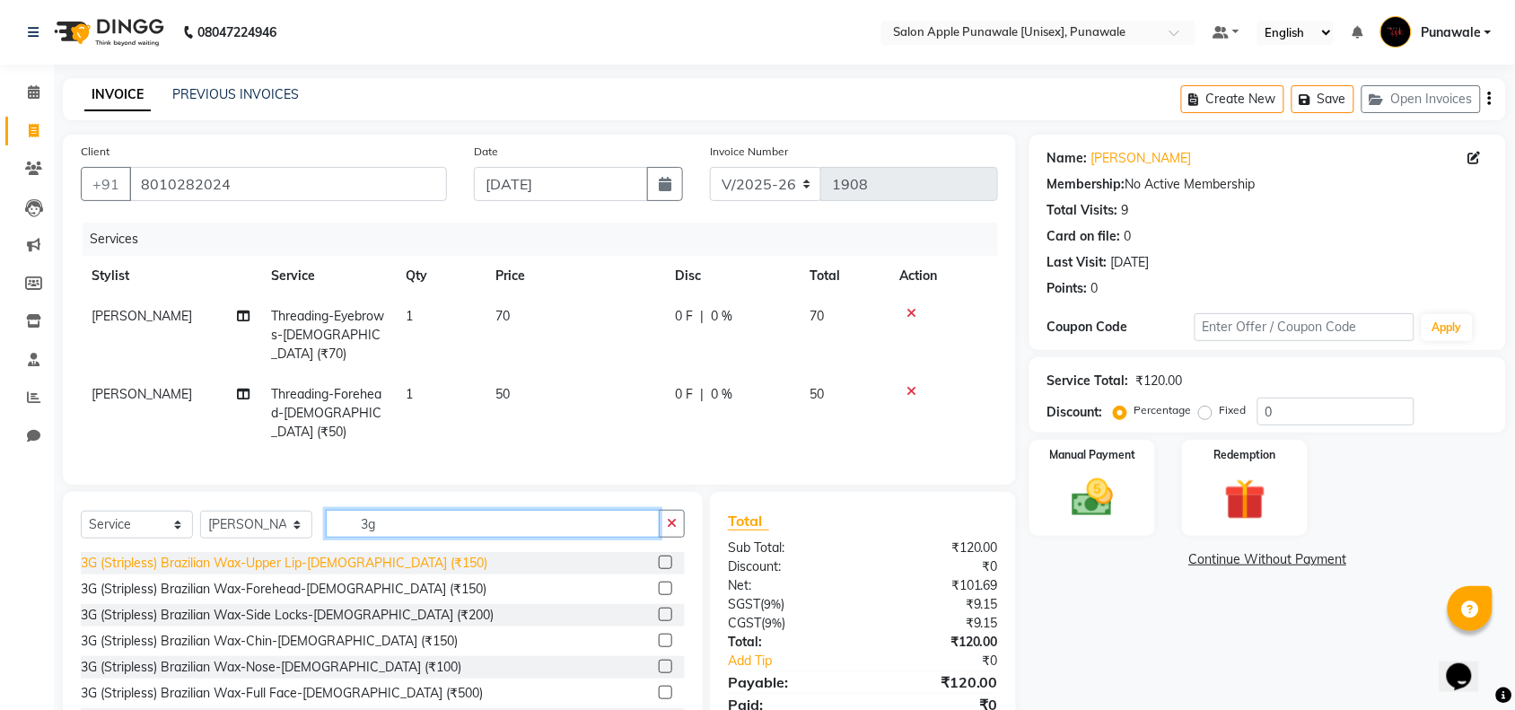
type input "3g"
click at [292, 554] on div "3G (Stripless) Brazilian Wax-Upper Lip-[DEMOGRAPHIC_DATA] (₹150)" at bounding box center [284, 563] width 407 height 19
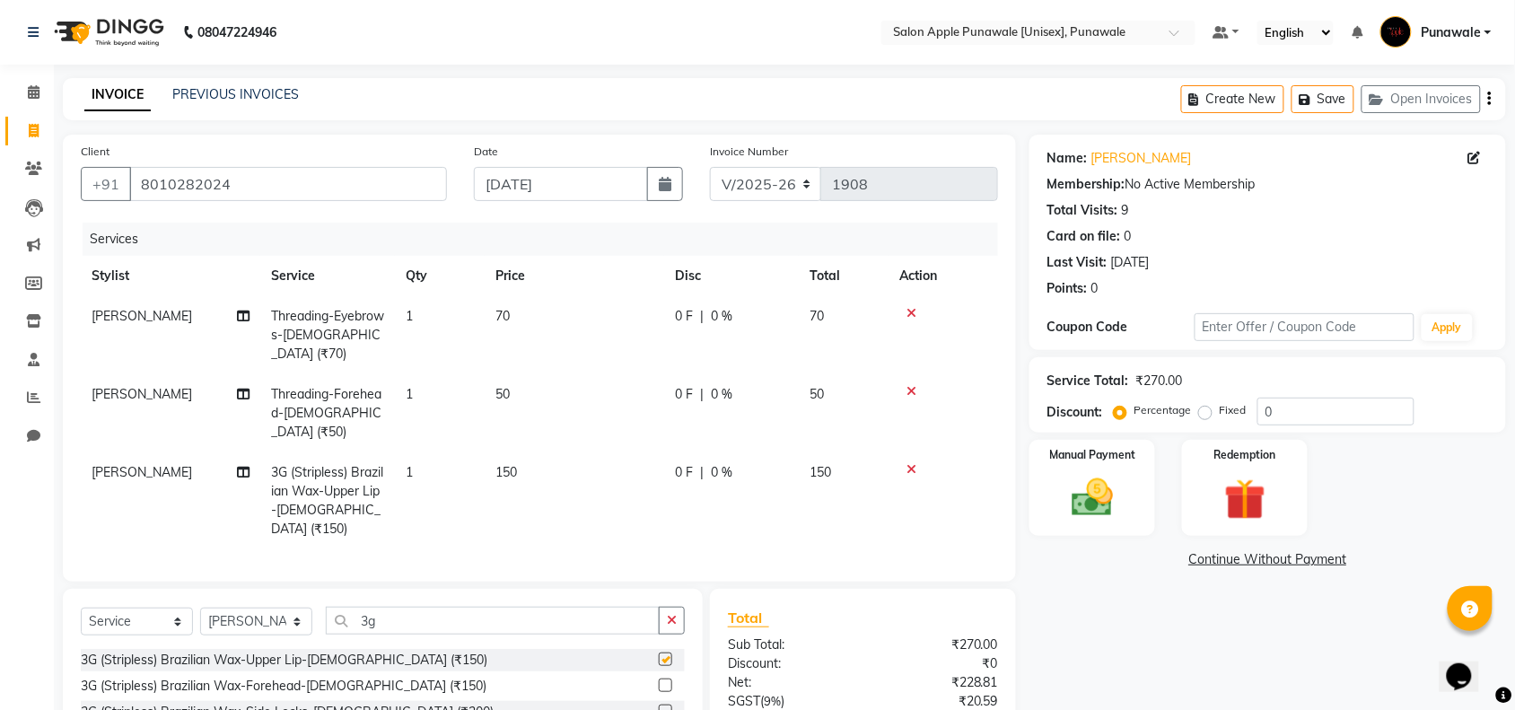
checkbox input "false"
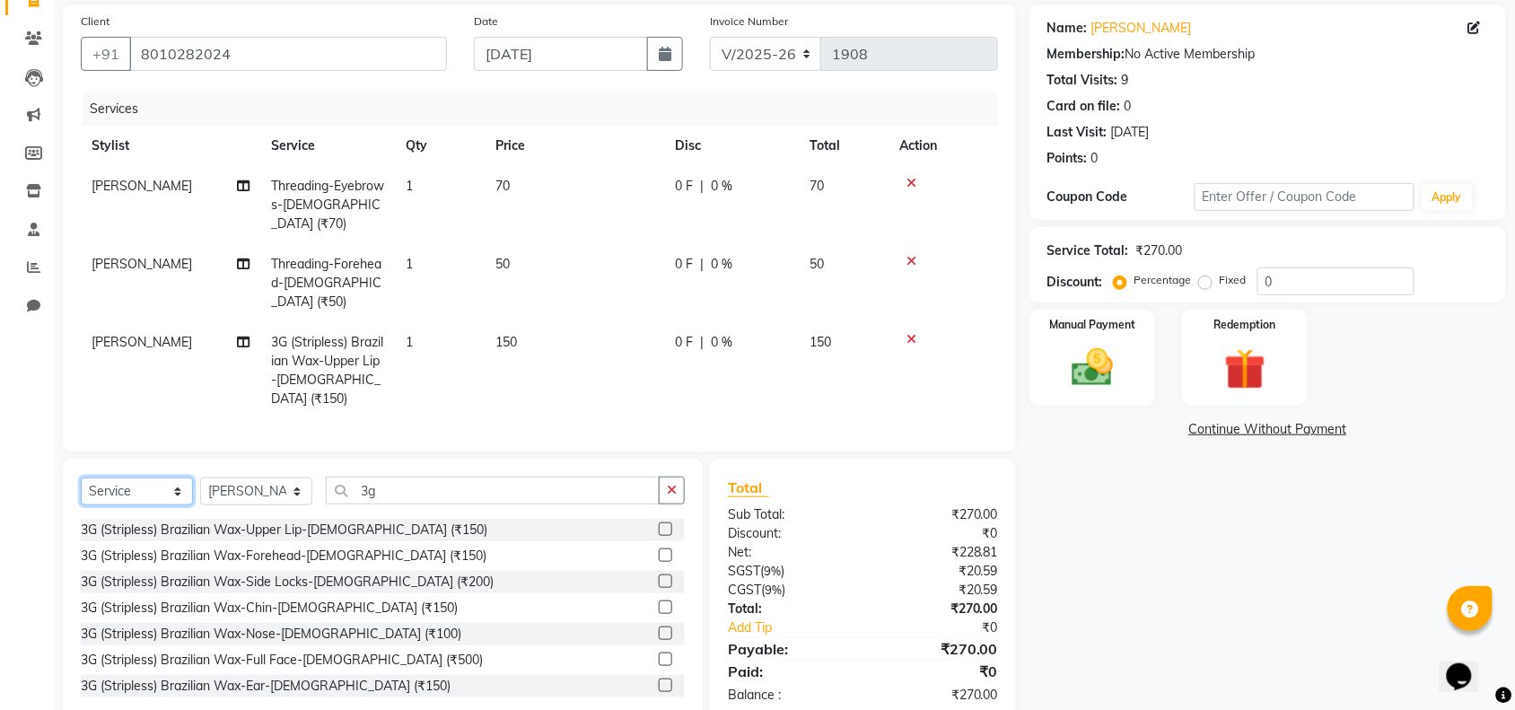
click at [140, 477] on select "Select Service Product Membership Package Voucher Prepaid Gift Card" at bounding box center [137, 491] width 112 height 28
click at [81, 477] on select "Select Service Product Membership Package Voucher Prepaid Gift Card" at bounding box center [137, 491] width 112 height 28
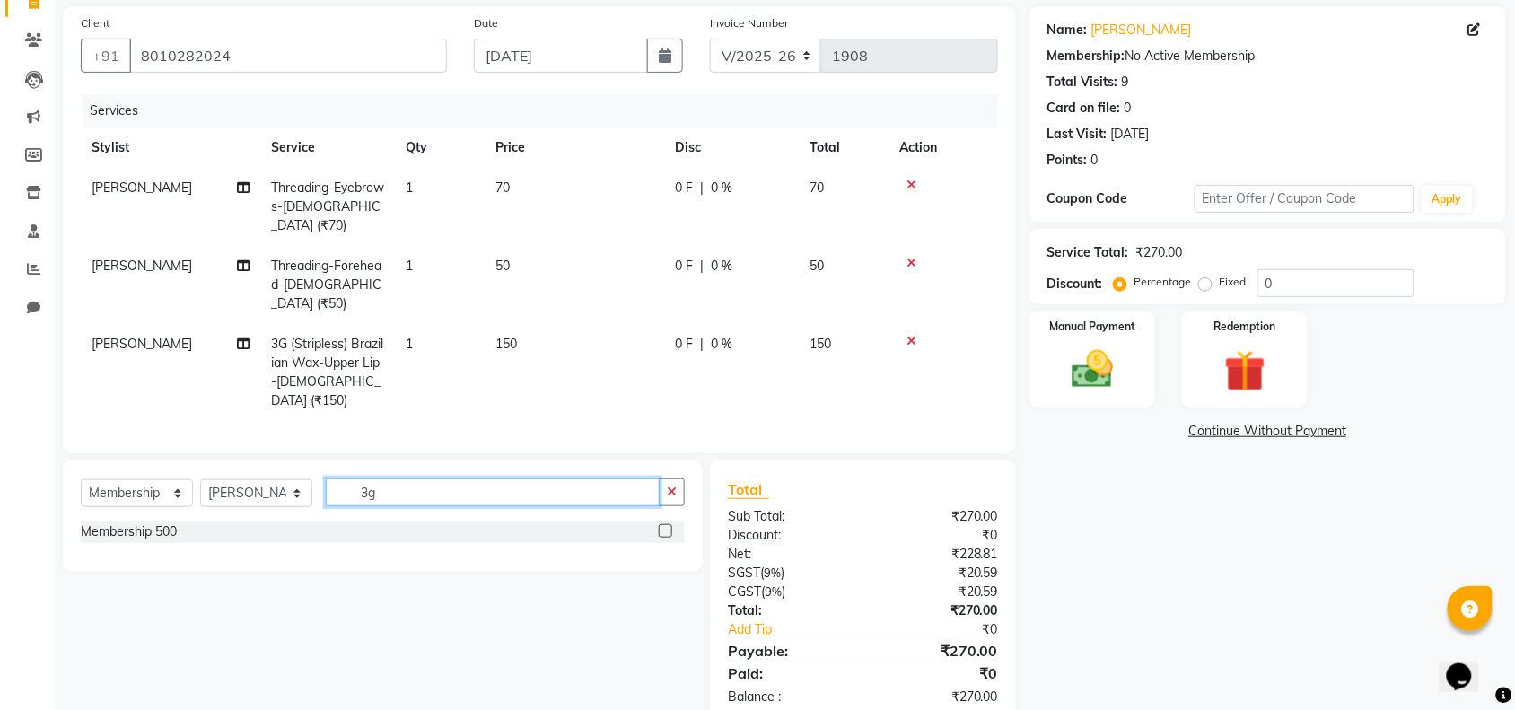
click at [464, 478] on input "3g" at bounding box center [493, 492] width 334 height 28
click at [661, 520] on div at bounding box center [672, 531] width 26 height 22
click at [662, 524] on label at bounding box center [665, 530] width 13 height 13
click at [662, 526] on input "checkbox" at bounding box center [665, 532] width 12 height 12
select select "select"
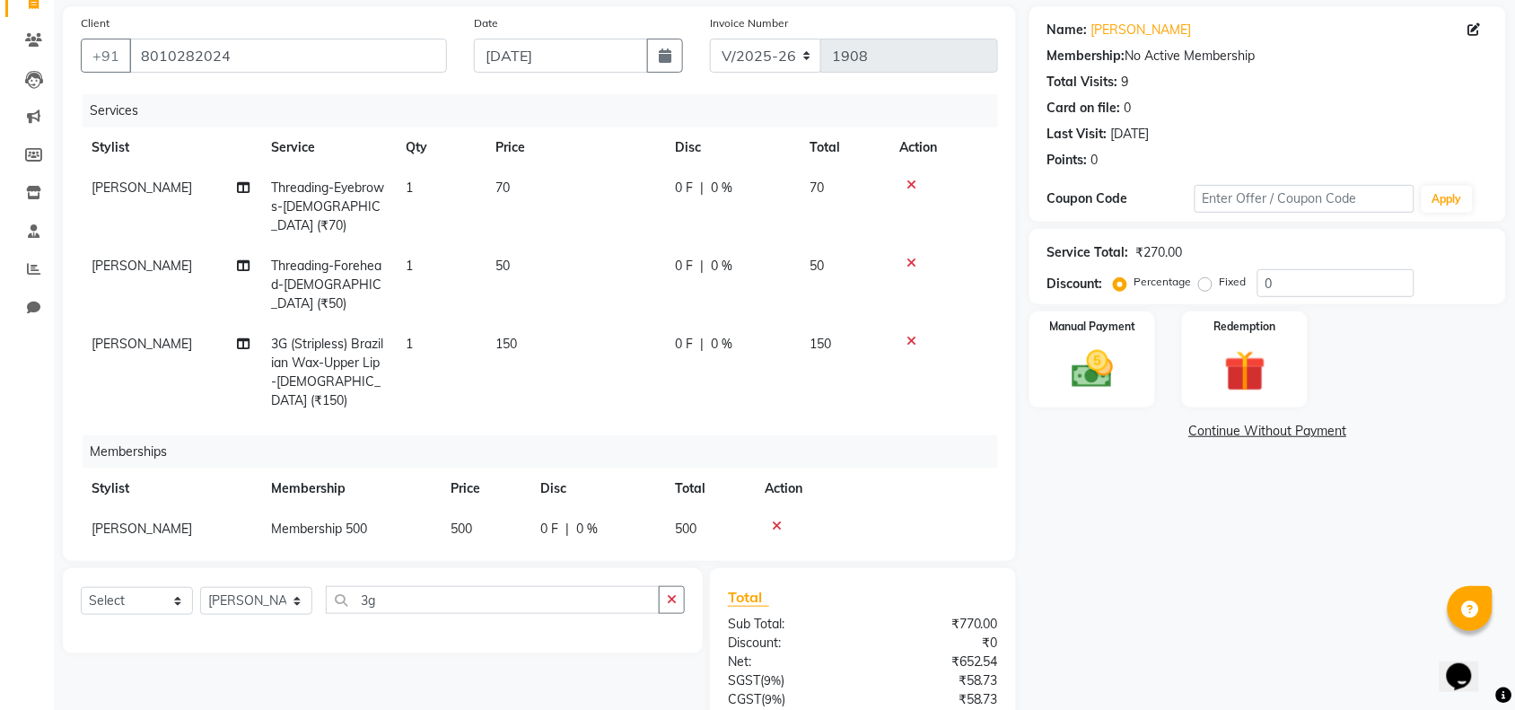
scroll to position [258, 0]
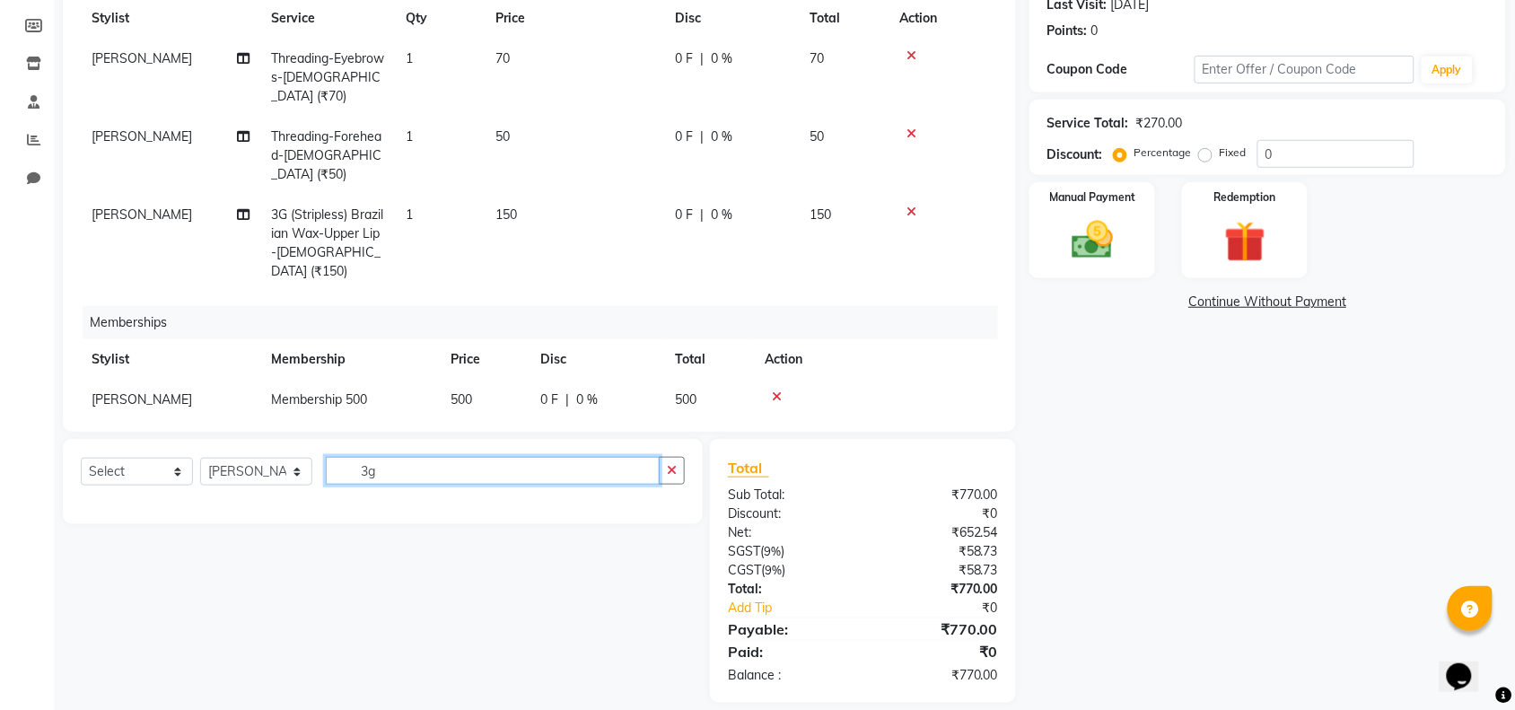
click at [454, 462] on input "3g" at bounding box center [493, 471] width 334 height 28
type input "3"
click at [464, 457] on input "text" at bounding box center [505, 471] width 359 height 28
type input "head mass"
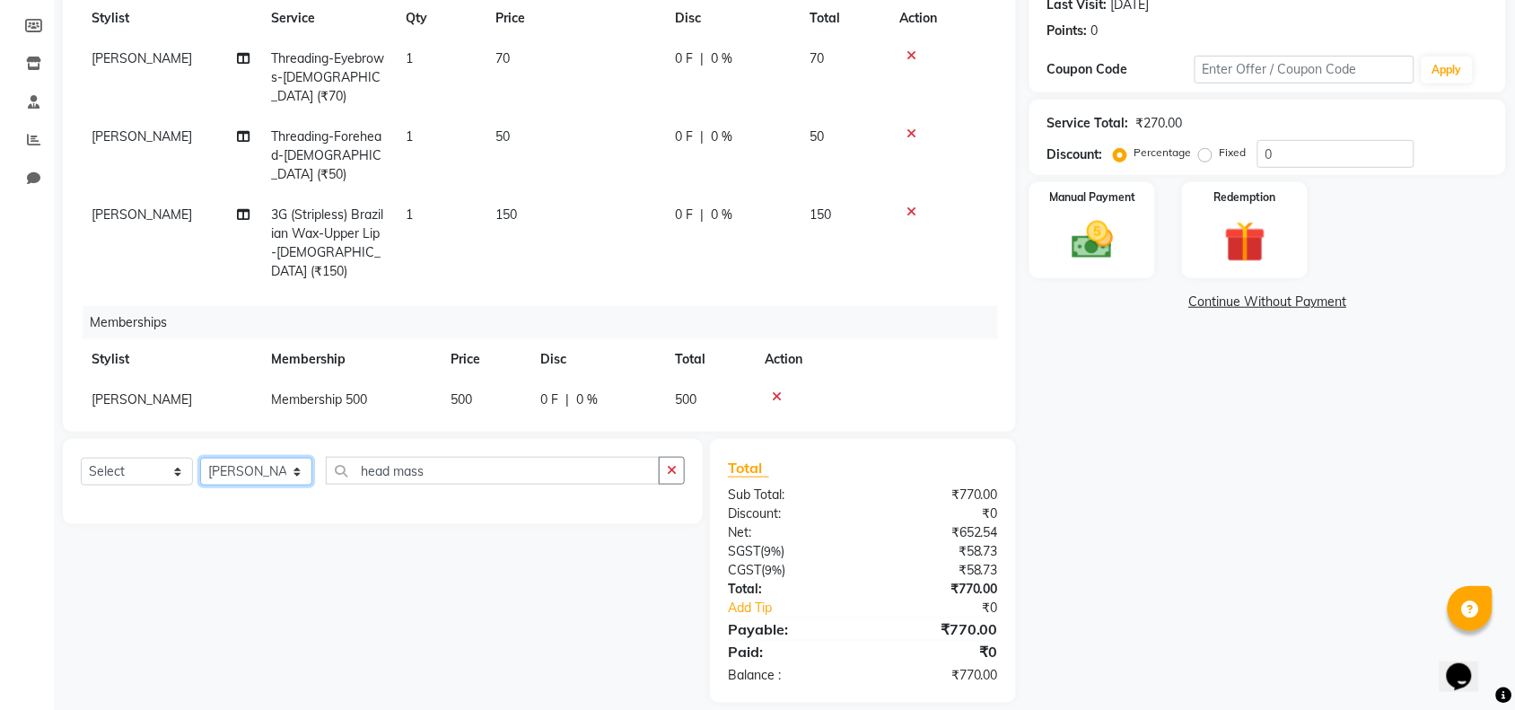
click at [284, 463] on select "Select Stylist [PERSON_NAME] Avi [PERSON_NAME] [PERSON_NAME] [PERSON_NAME] [PER…" at bounding box center [256, 472] width 112 height 28
select select "54408"
click at [200, 458] on select "Select Stylist [PERSON_NAME] Avi [PERSON_NAME] [PERSON_NAME] [PERSON_NAME] [PER…" at bounding box center [256, 472] width 112 height 28
click at [503, 457] on input "head mass" at bounding box center [493, 471] width 334 height 28
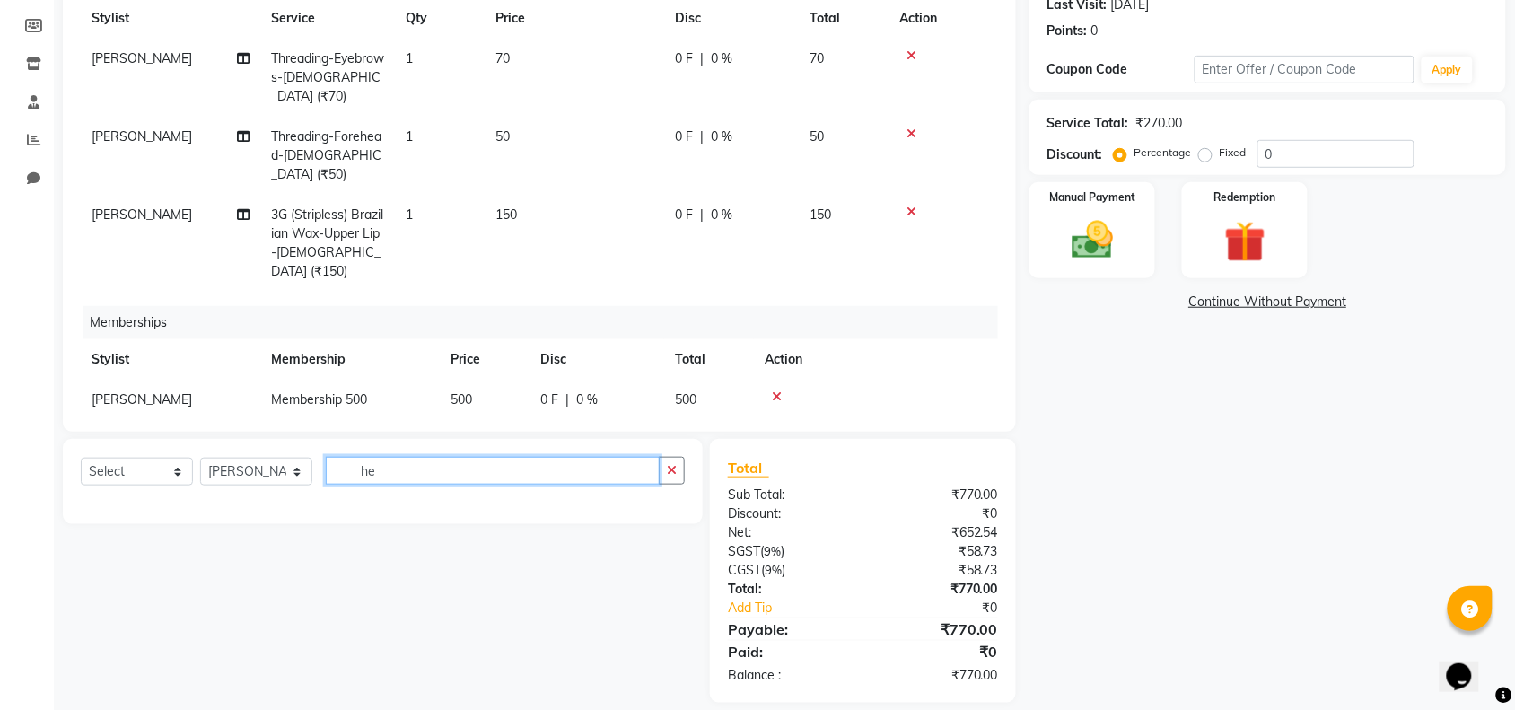
type input "h"
type input "haed m"
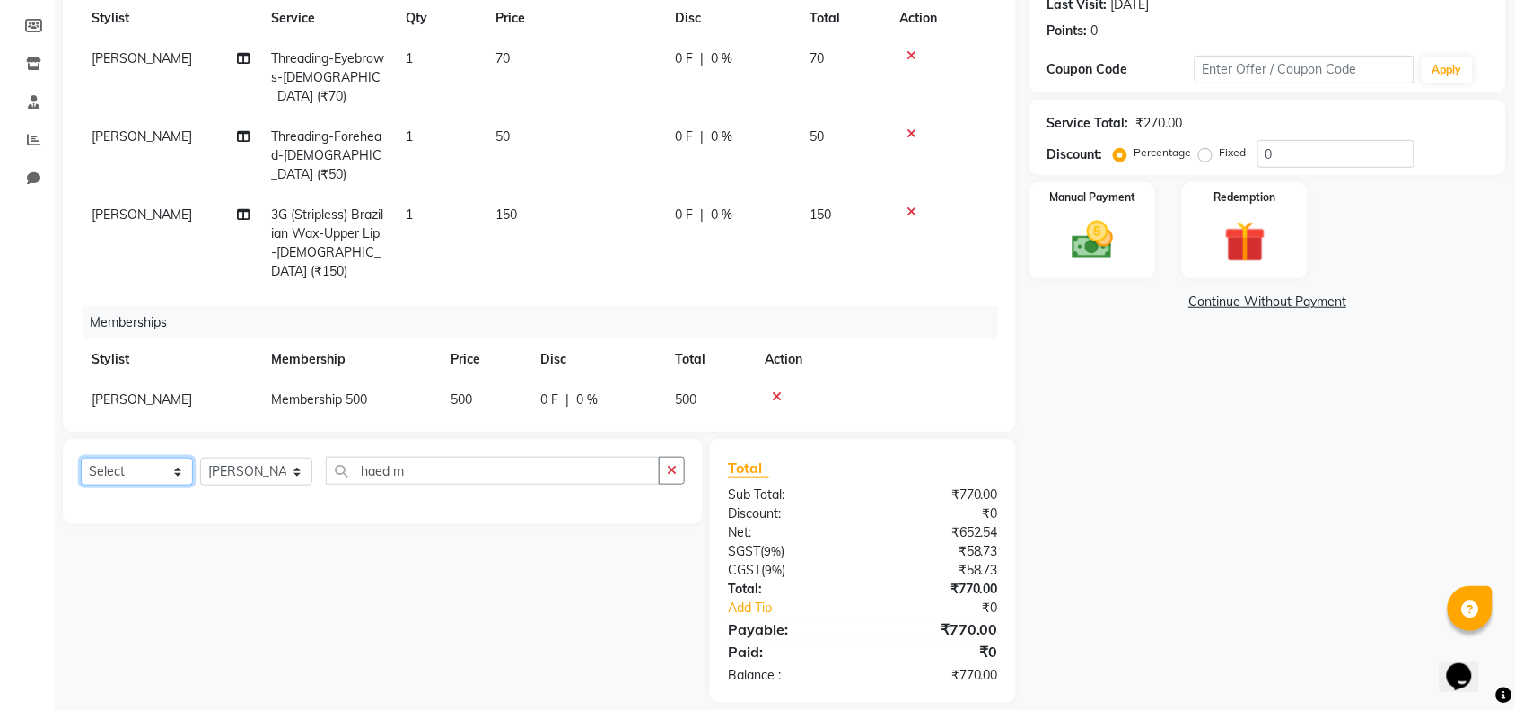
click at [149, 458] on select "Select Service Product Package Voucher Prepaid Gift Card" at bounding box center [137, 472] width 112 height 28
select select "service"
click at [81, 458] on select "Select Service Product Package Voucher Prepaid Gift Card" at bounding box center [137, 472] width 112 height 28
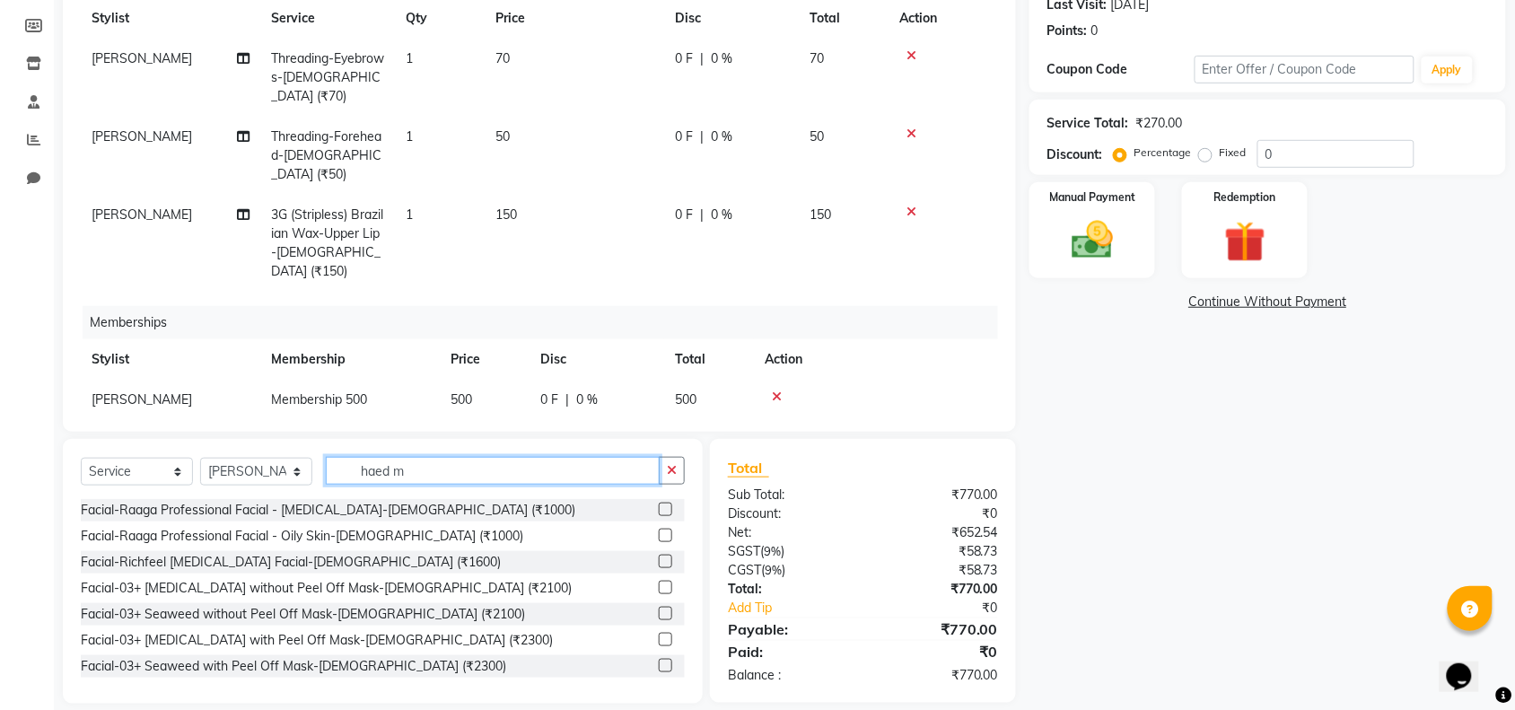
drag, startPoint x: 459, startPoint y: 437, endPoint x: 455, endPoint y: 454, distance: 17.6
click at [456, 457] on input "haed m" at bounding box center [493, 471] width 334 height 28
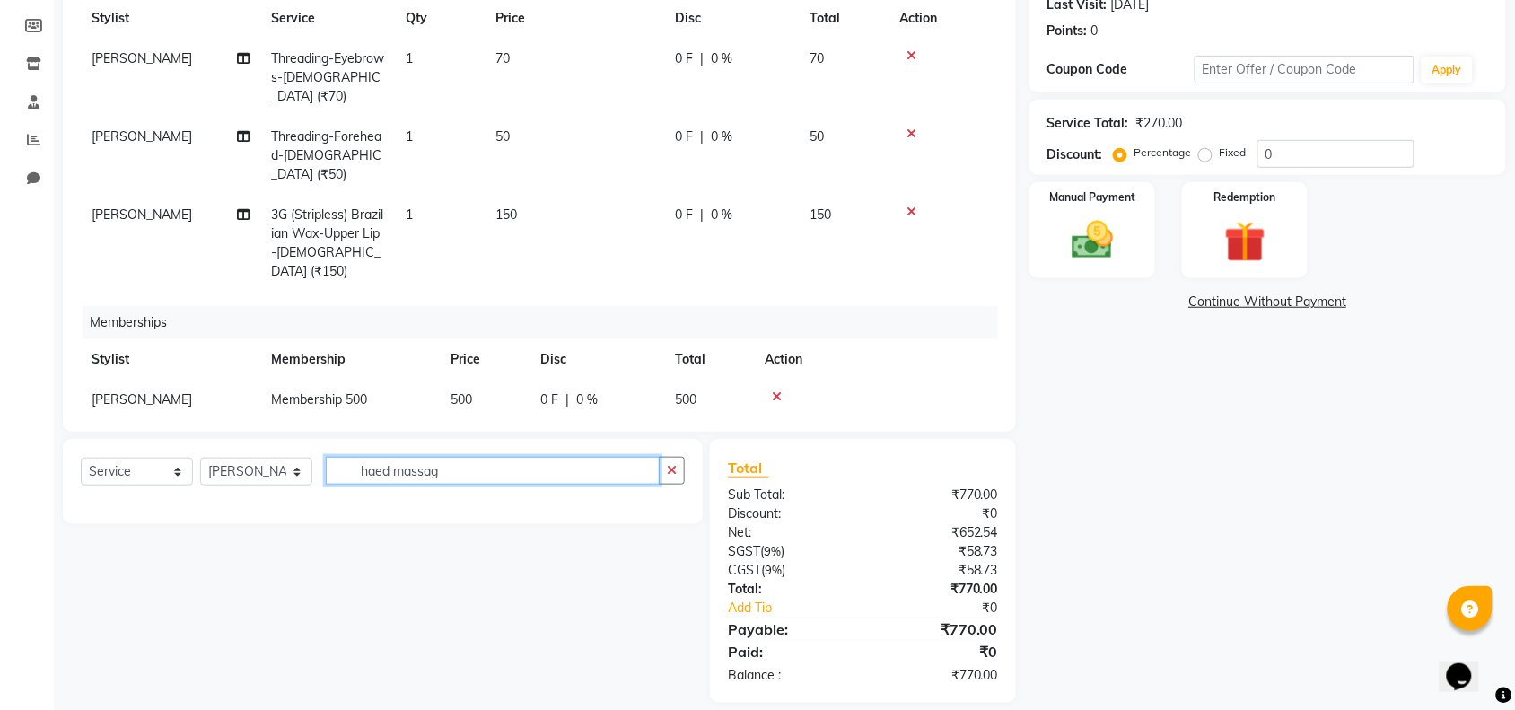
click at [597, 464] on input "haed massag" at bounding box center [493, 471] width 334 height 28
type input "h"
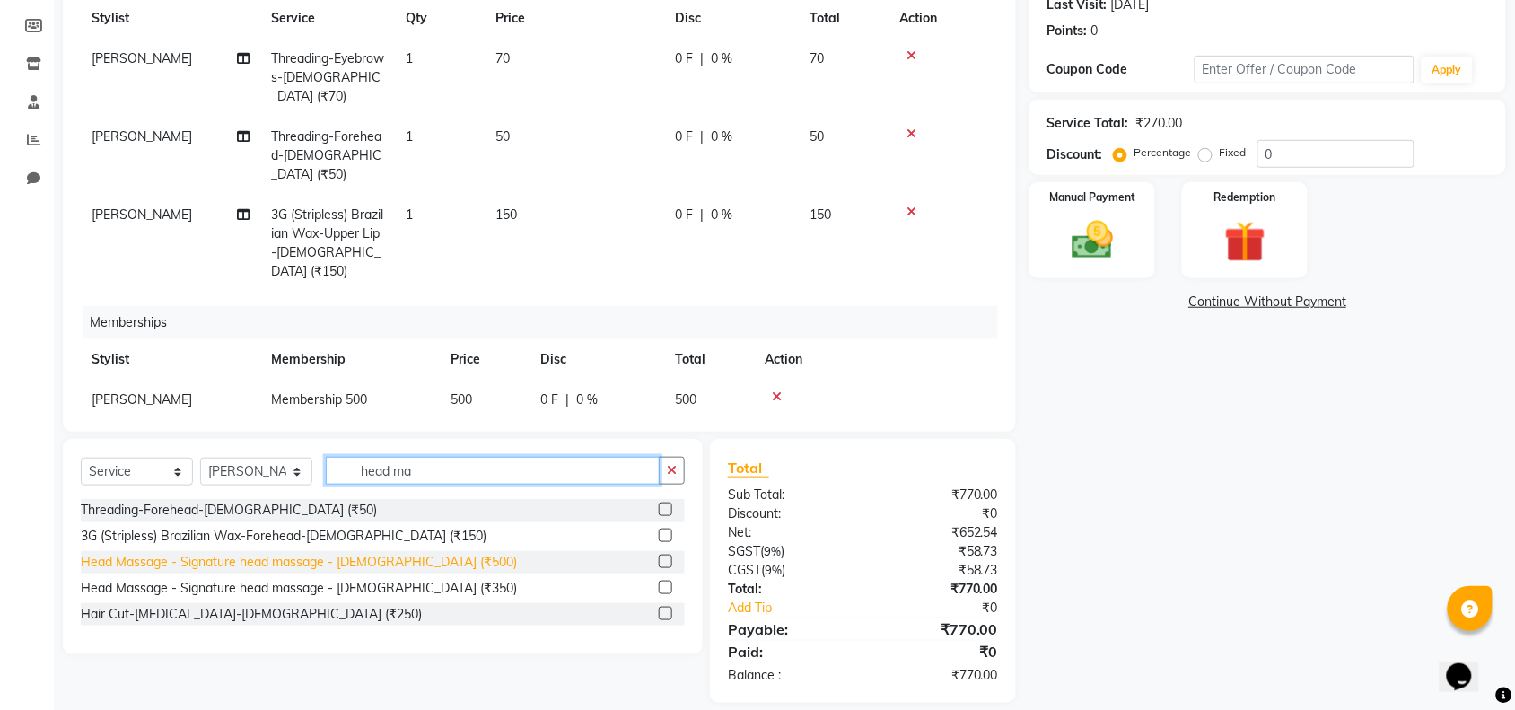
type input "head ma"
click at [305, 553] on div "Head Massage - Signature head massage - [DEMOGRAPHIC_DATA] (₹500)" at bounding box center [299, 562] width 436 height 19
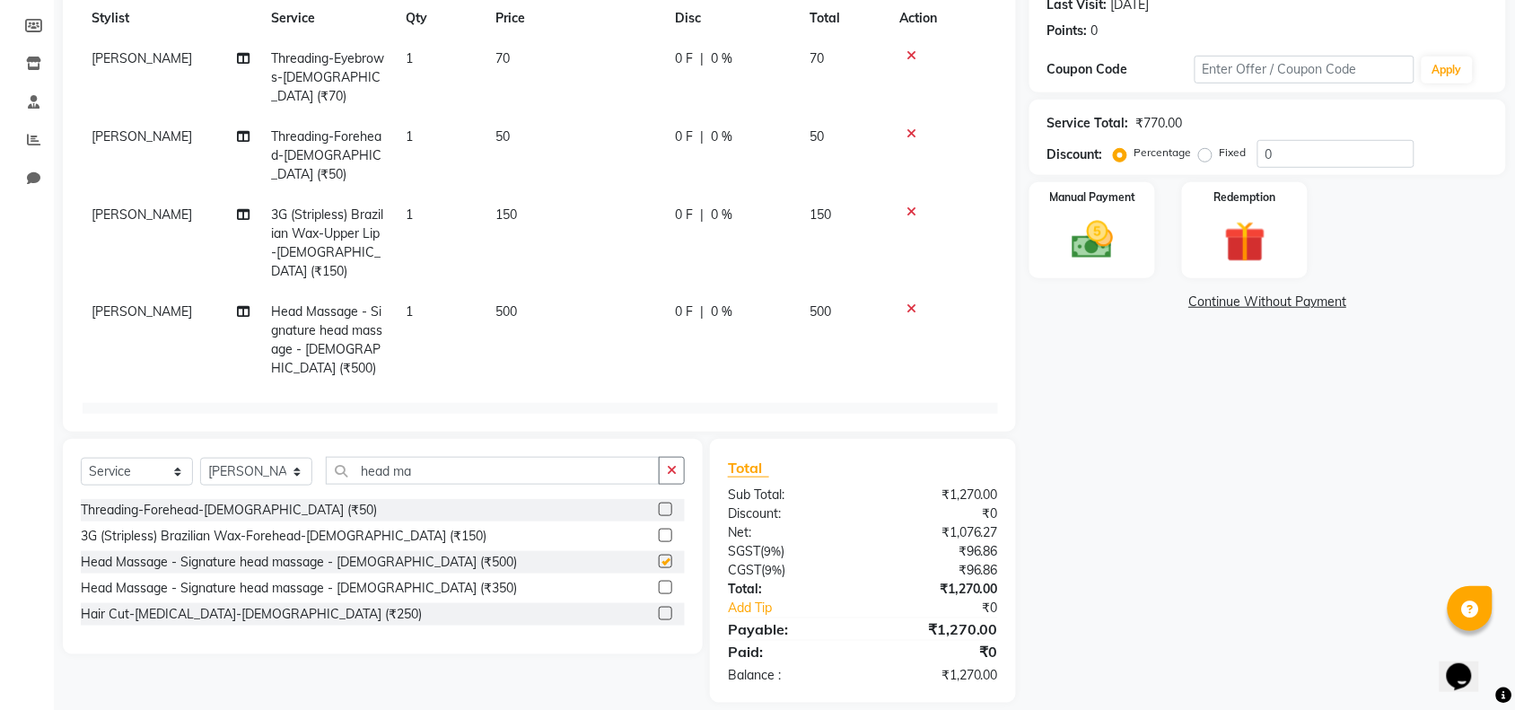
checkbox input "false"
click at [510, 469] on input "head ma" at bounding box center [493, 471] width 334 height 28
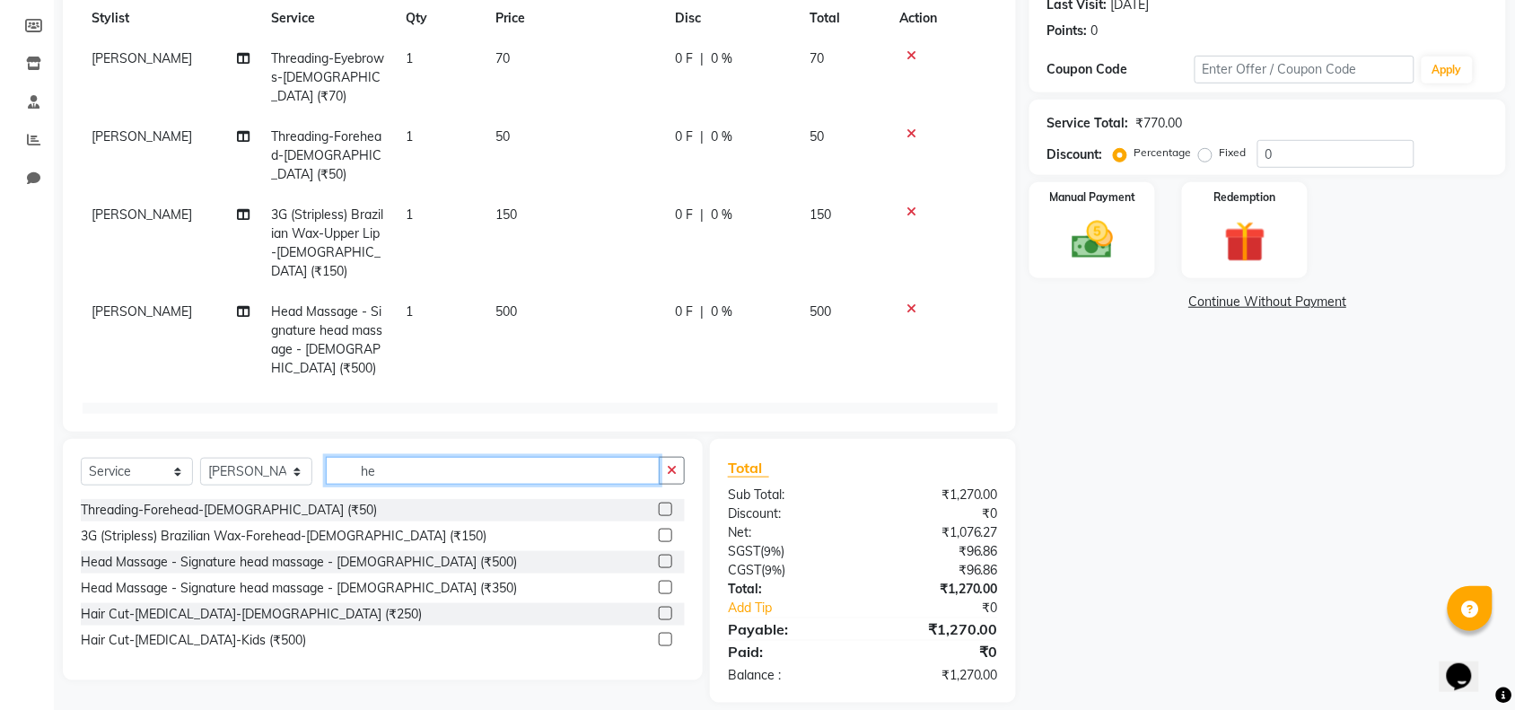
type input "h"
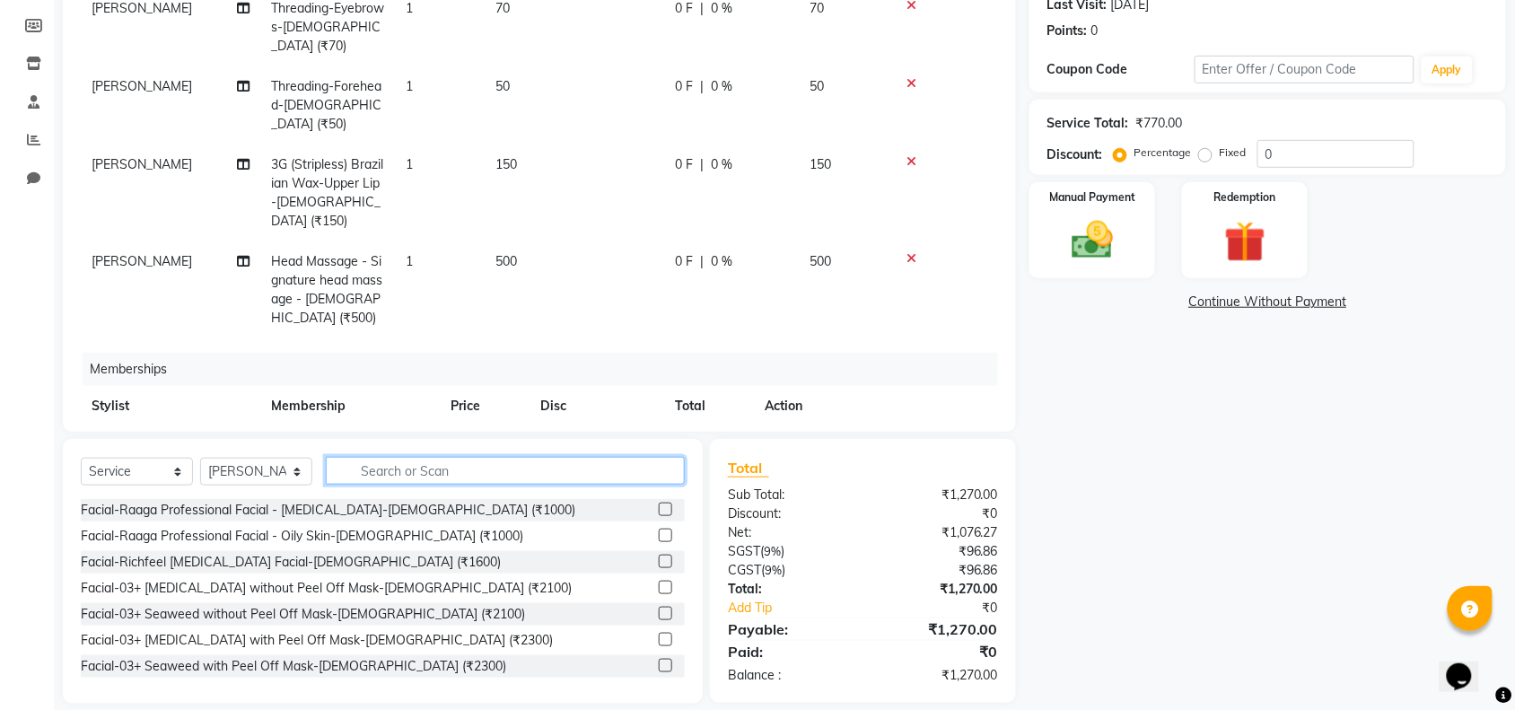
scroll to position [77, 0]
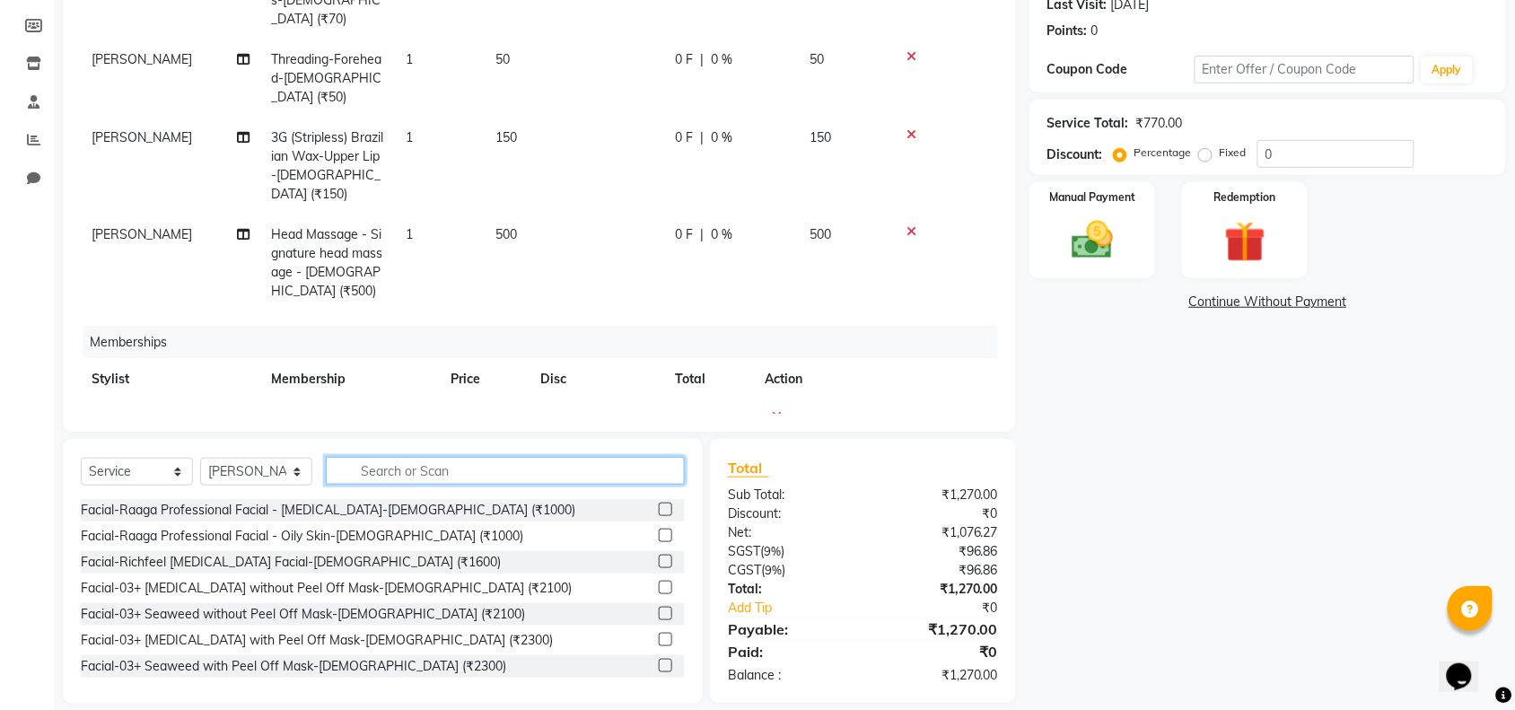
click at [532, 469] on input "text" at bounding box center [505, 471] width 359 height 28
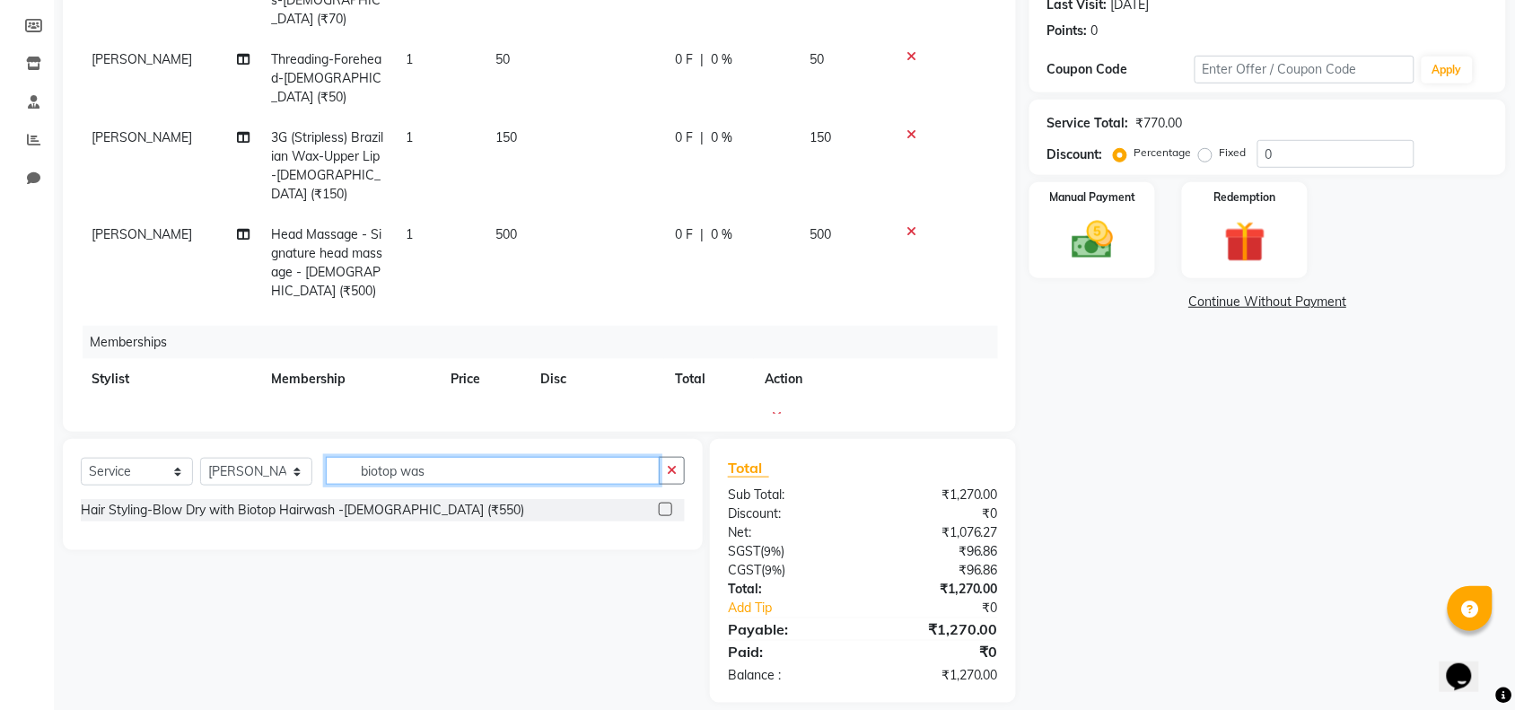
click at [490, 471] on input "biotop was" at bounding box center [493, 471] width 334 height 28
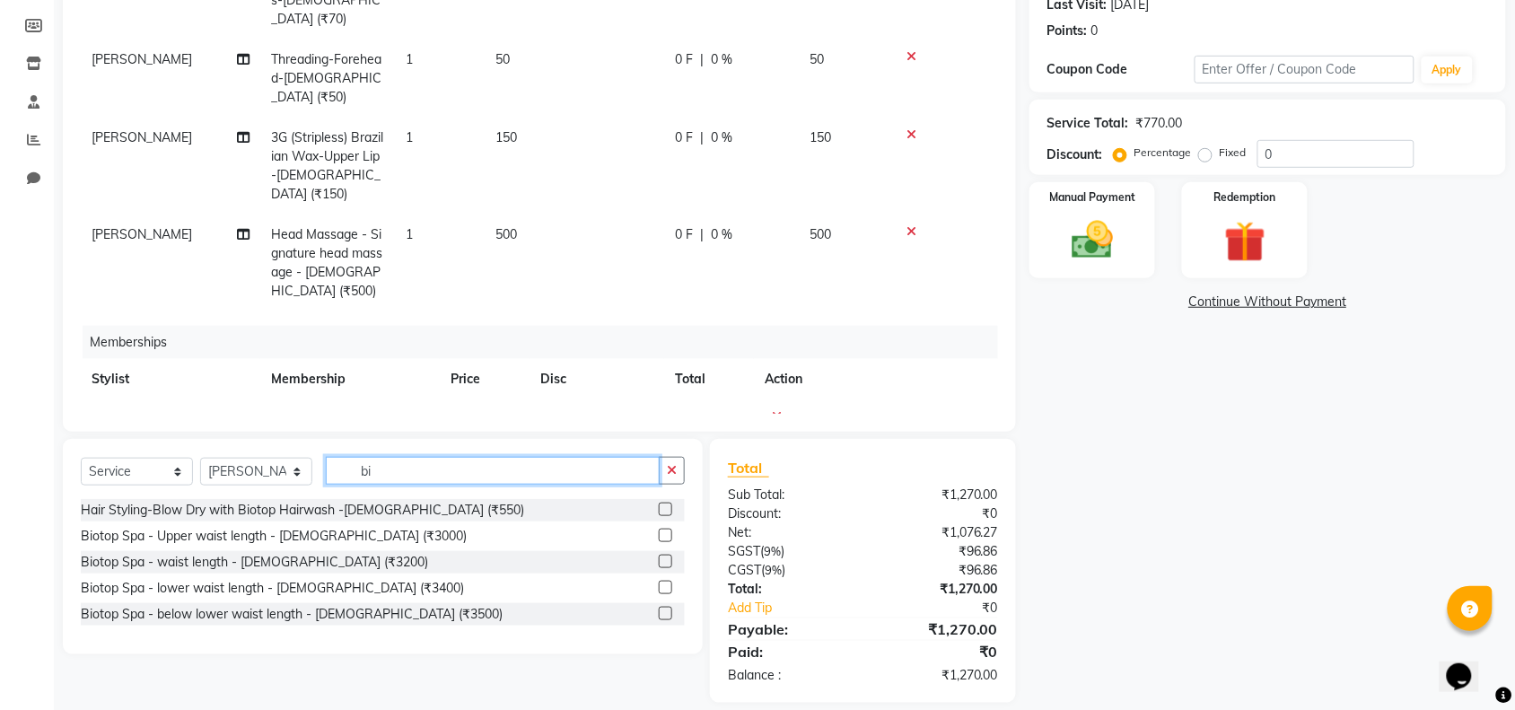
type input "b"
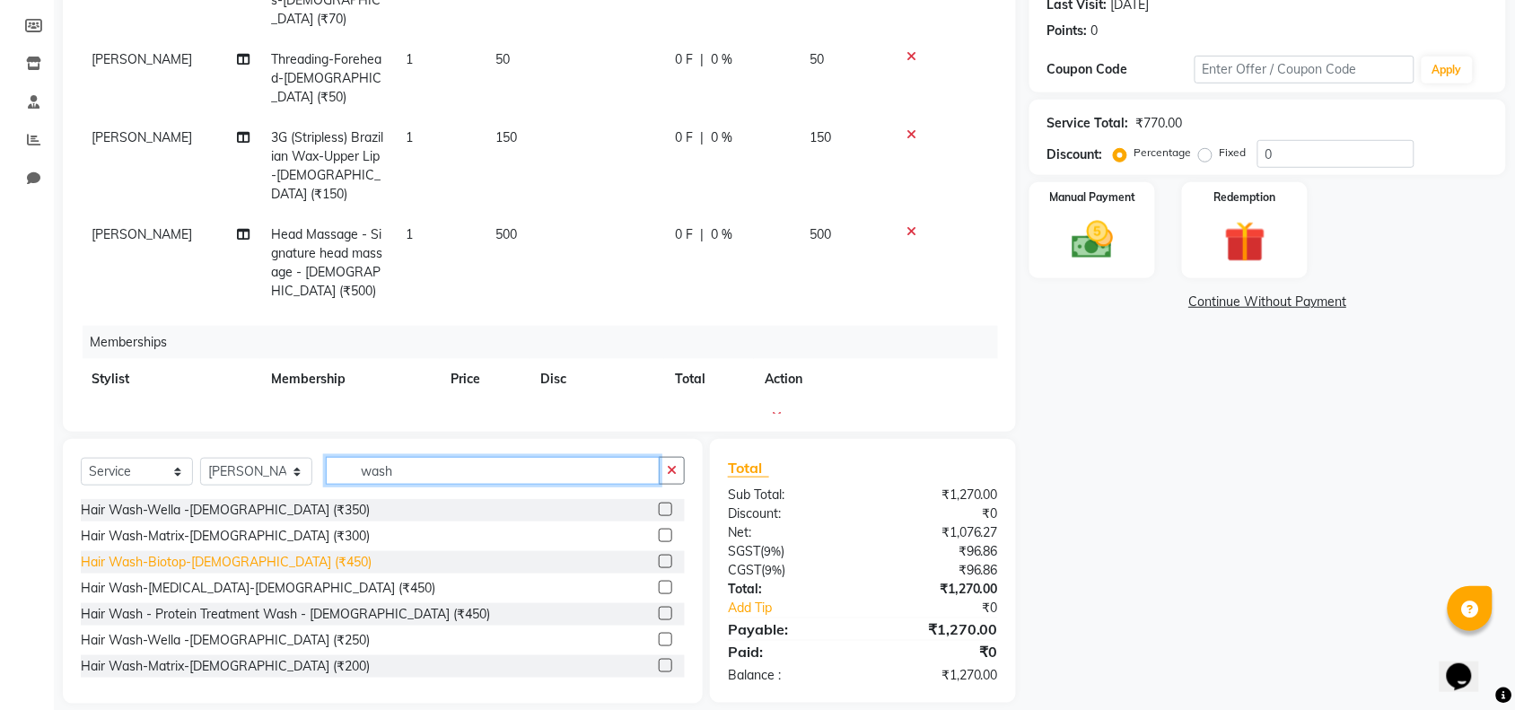
type input "wash"
click at [217, 558] on div "Hair Wash-Biotop-[DEMOGRAPHIC_DATA] (₹450)" at bounding box center [226, 562] width 291 height 19
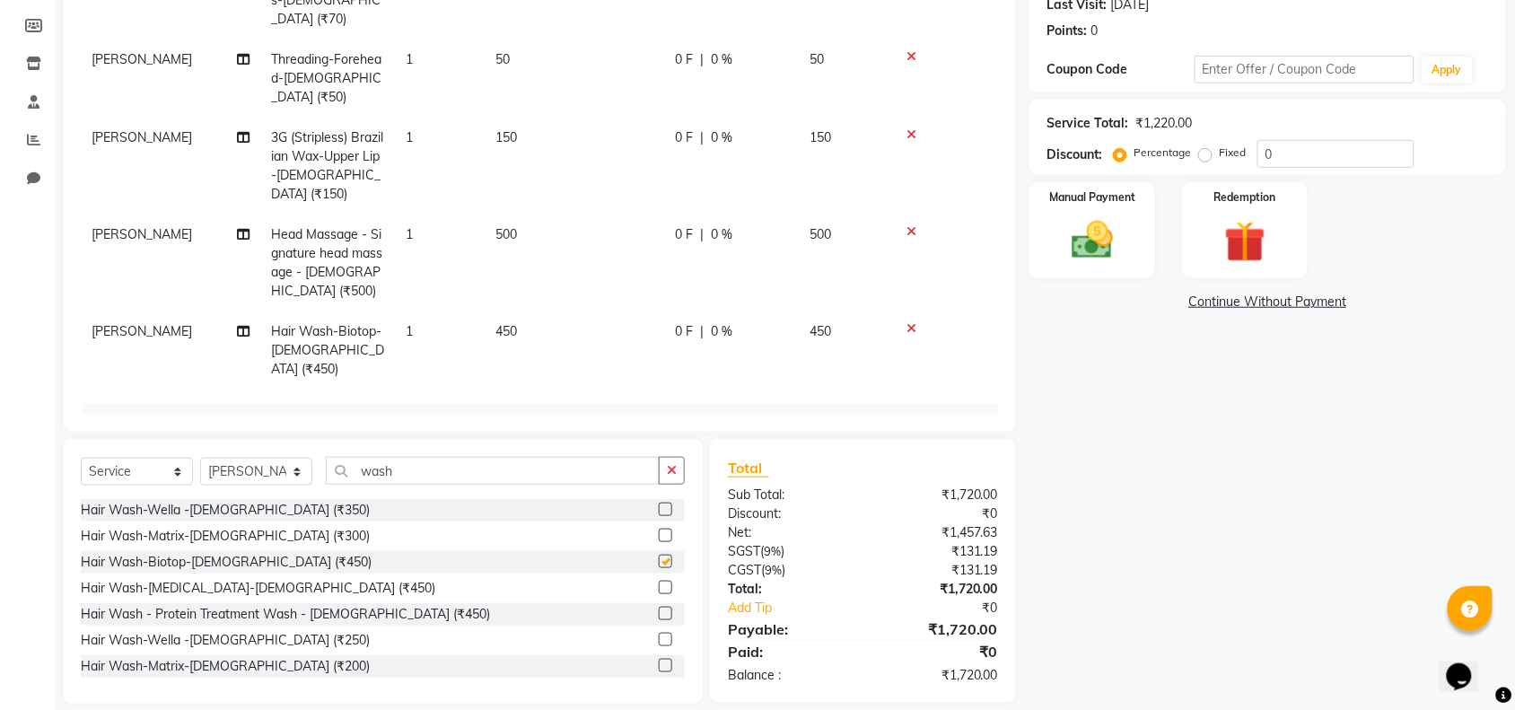
checkbox input "false"
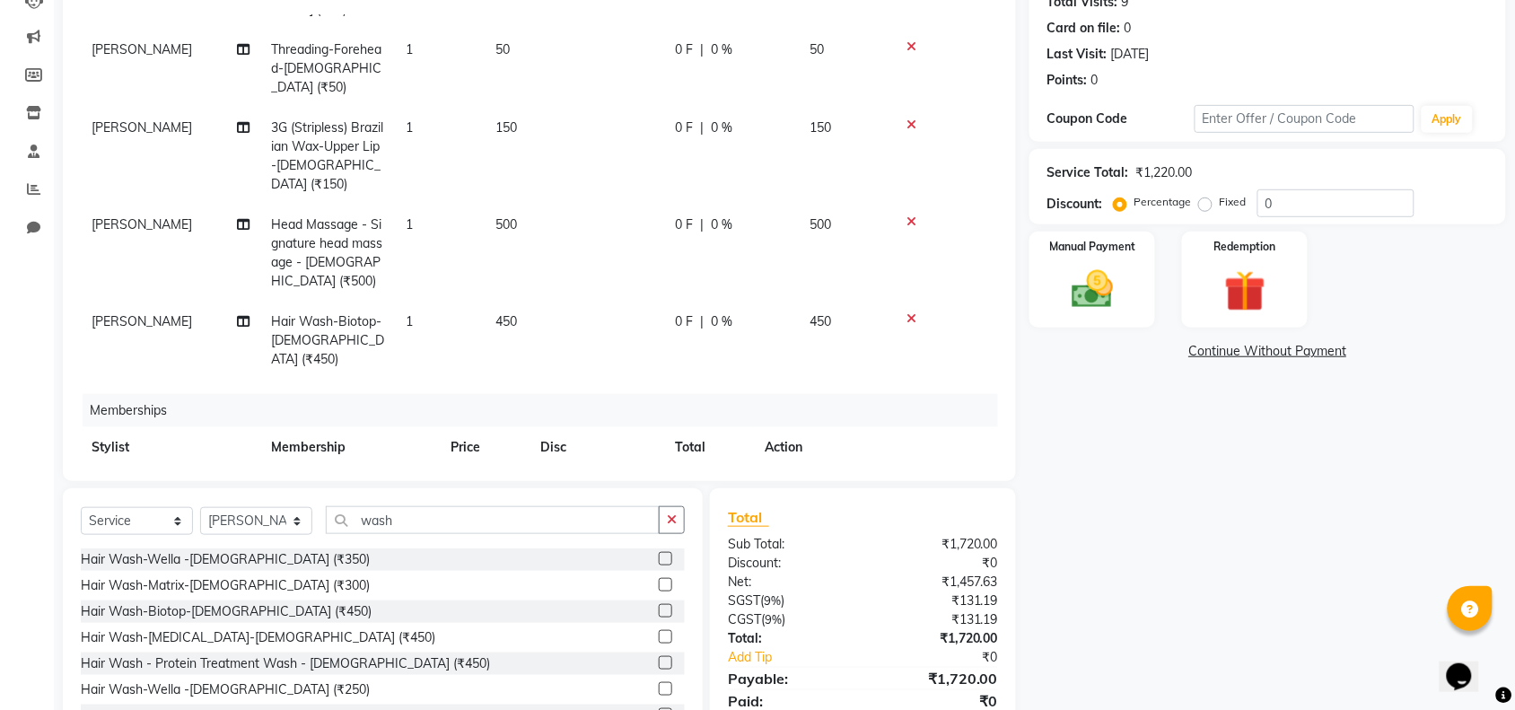
scroll to position [278, 0]
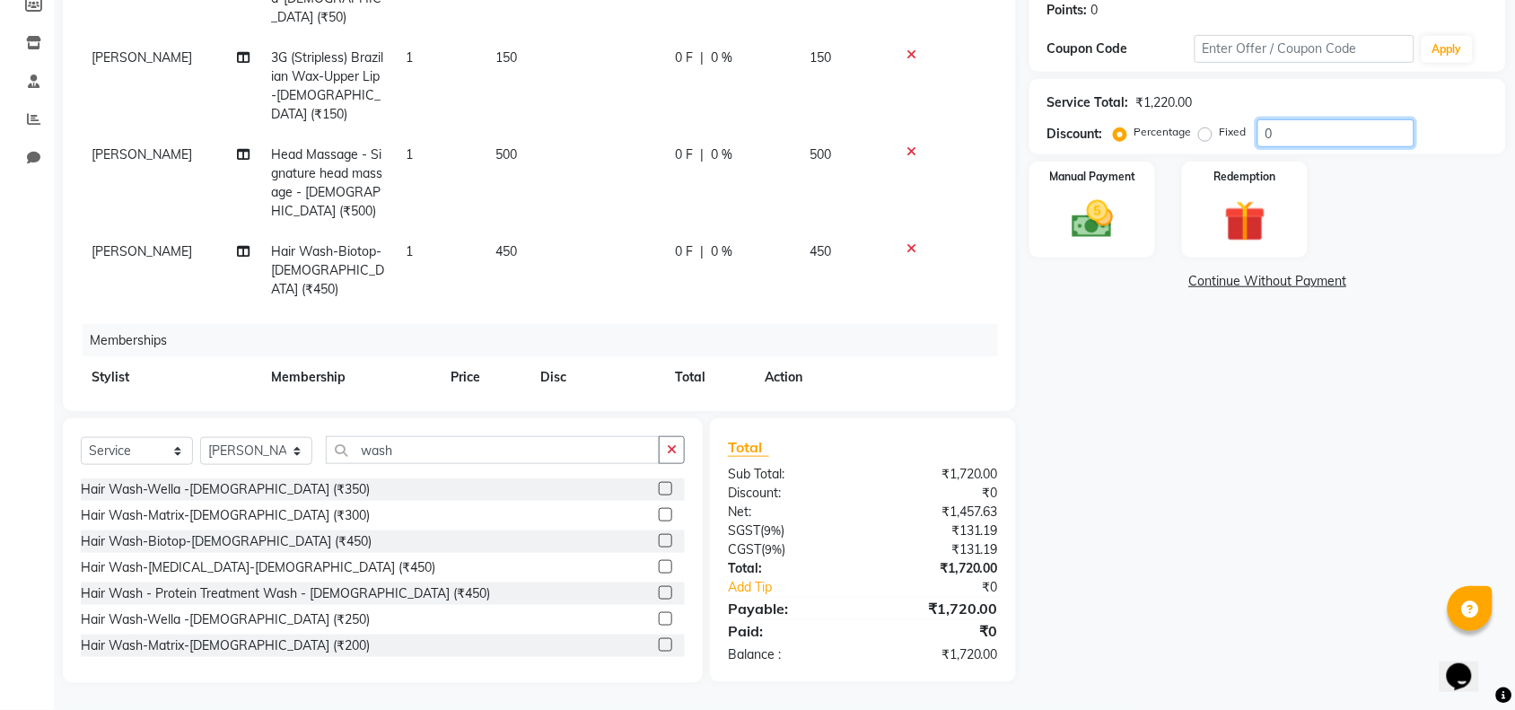
click at [1312, 140] on input "0" at bounding box center [1335, 133] width 157 height 28
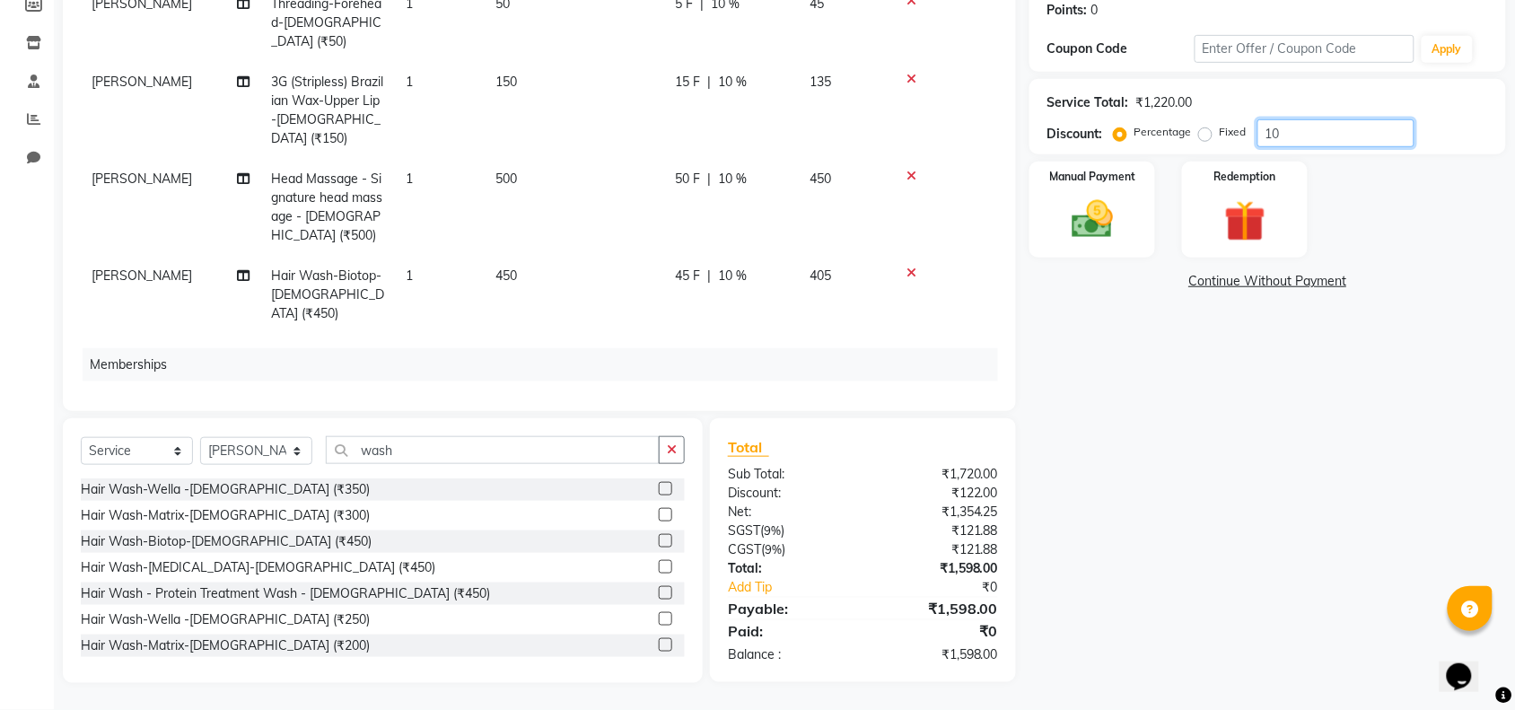
scroll to position [136, 0]
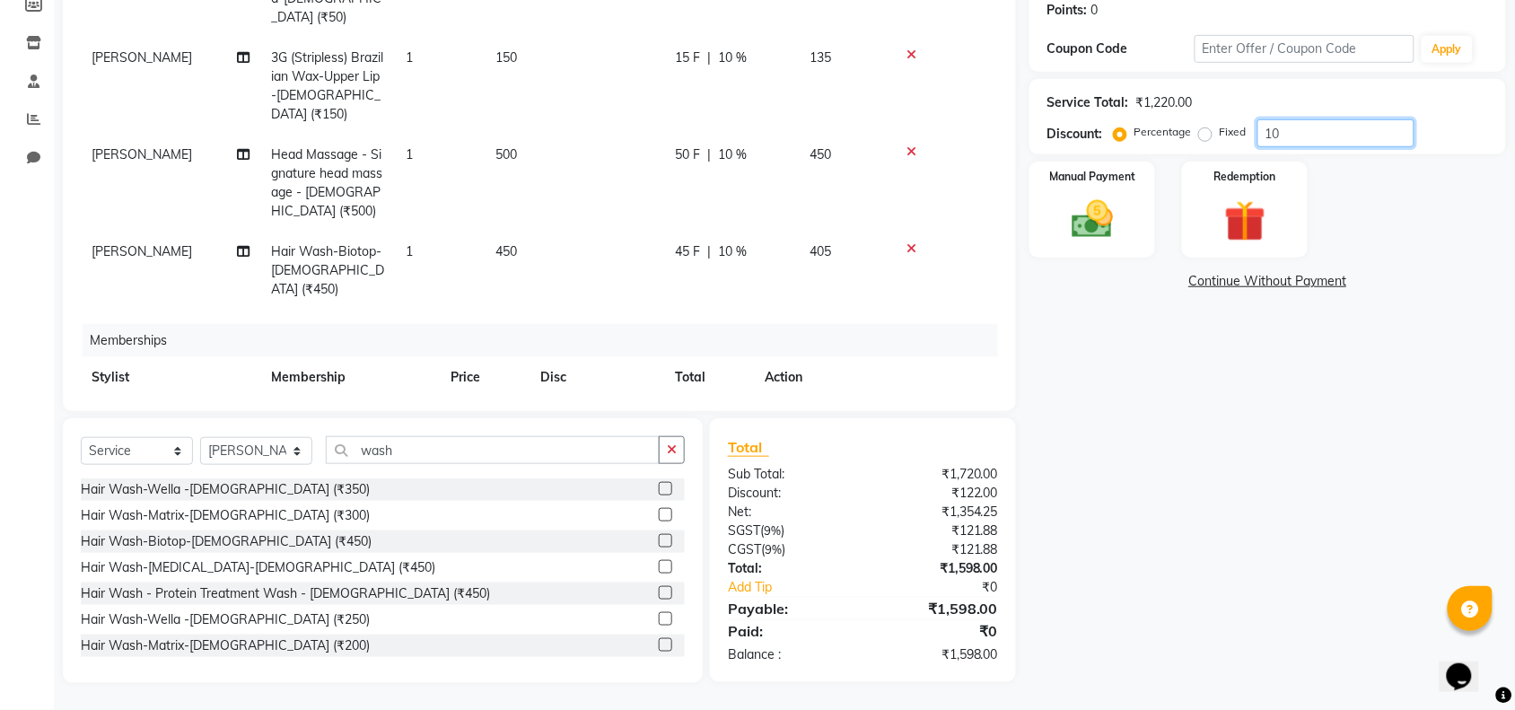
click at [1346, 135] on input "10" at bounding box center [1335, 133] width 157 height 28
type input "1"
click at [774, 408] on icon at bounding box center [777, 414] width 10 height 13
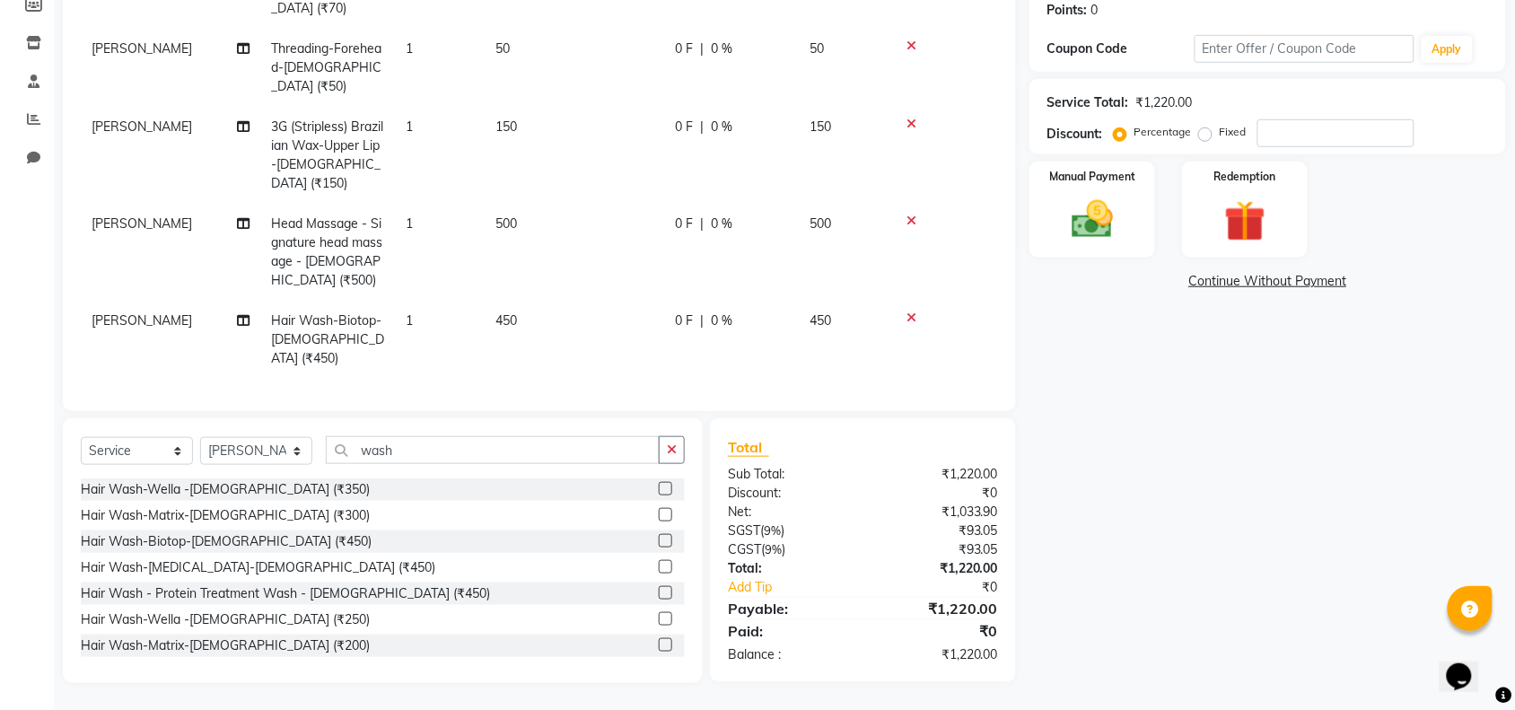
scroll to position [269, 0]
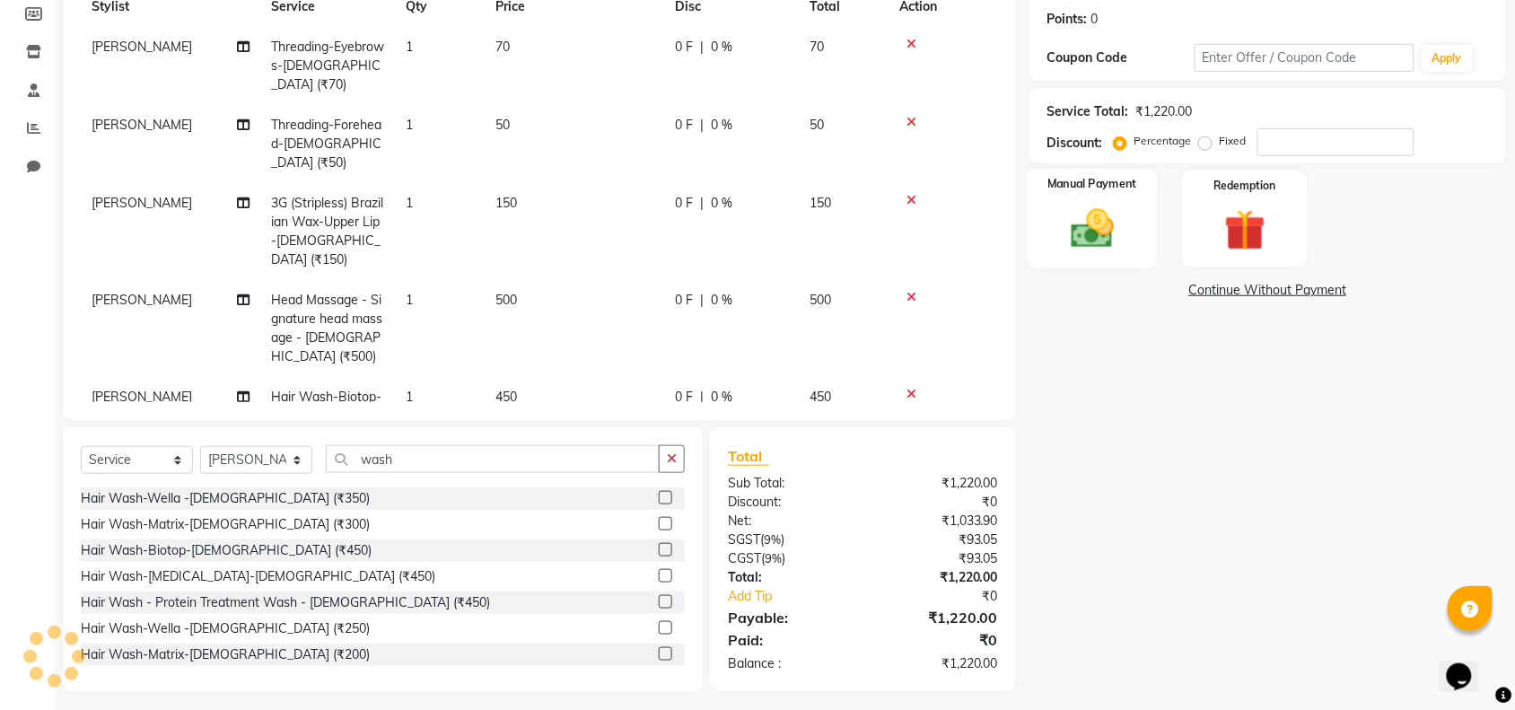
click at [1097, 230] on img at bounding box center [1092, 228] width 70 height 49
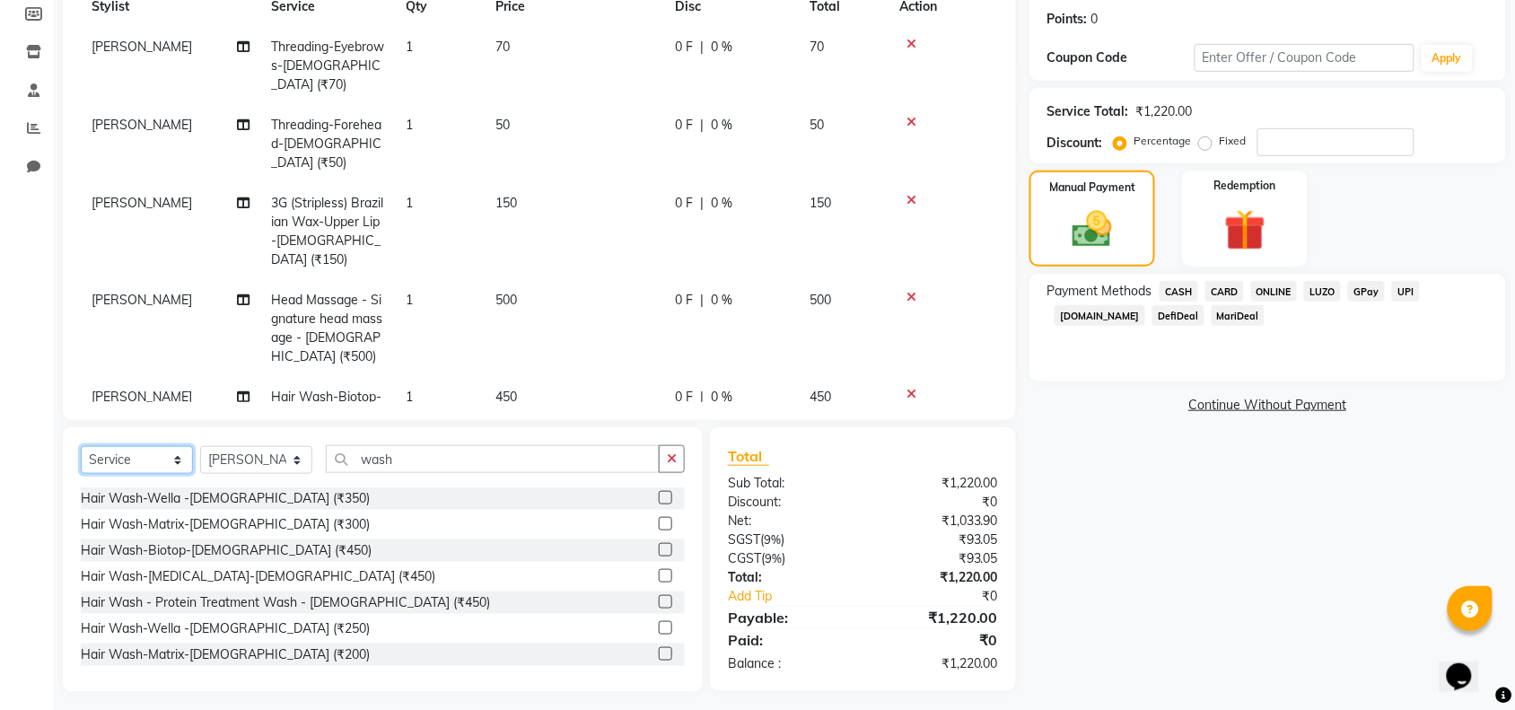
click at [162, 459] on select "Select Service Product Membership Package Voucher Prepaid Gift Card" at bounding box center [137, 460] width 112 height 28
click at [81, 446] on select "Select Service Product Membership Package Voucher Prepaid Gift Card" at bounding box center [137, 460] width 112 height 28
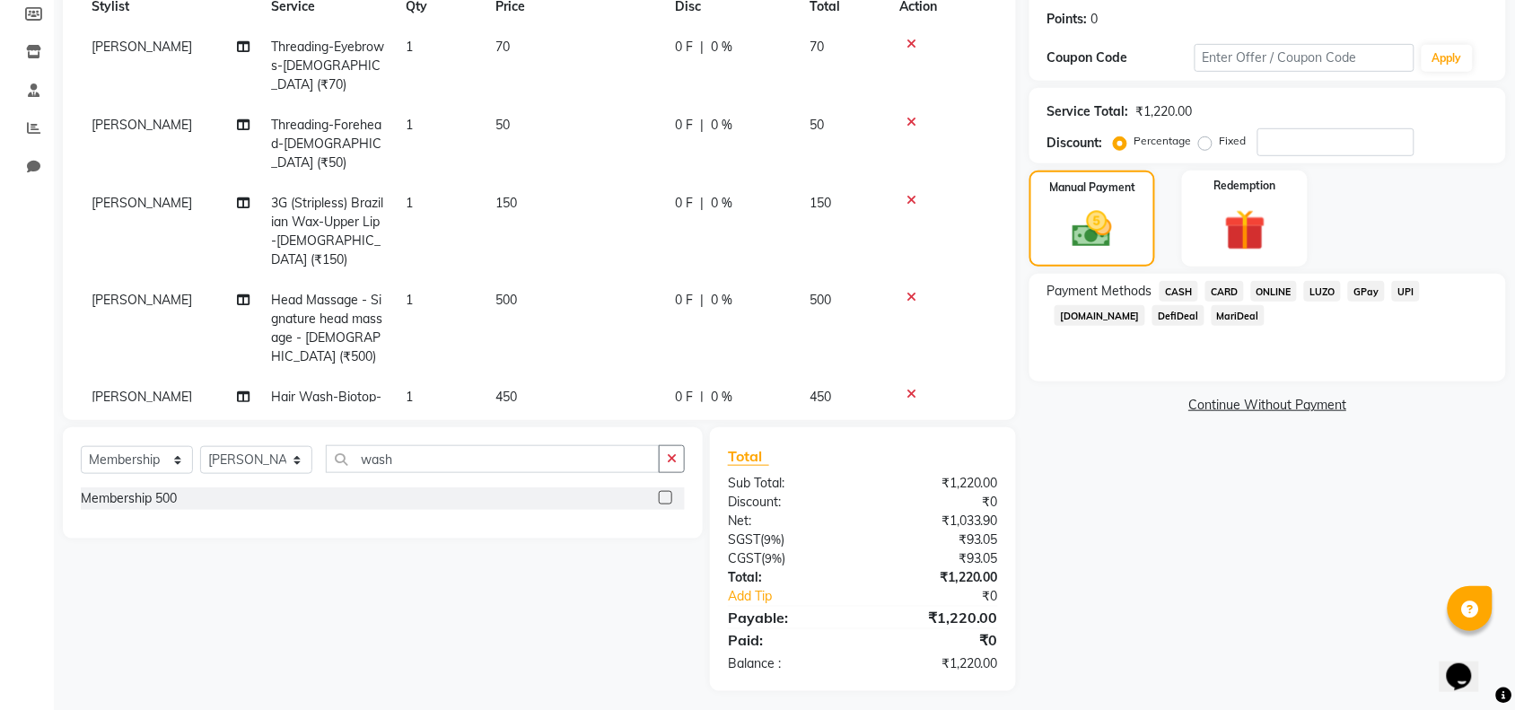
click at [661, 491] on label at bounding box center [665, 497] width 13 height 13
click at [661, 493] on input "checkbox" at bounding box center [665, 499] width 12 height 12
select select "select"
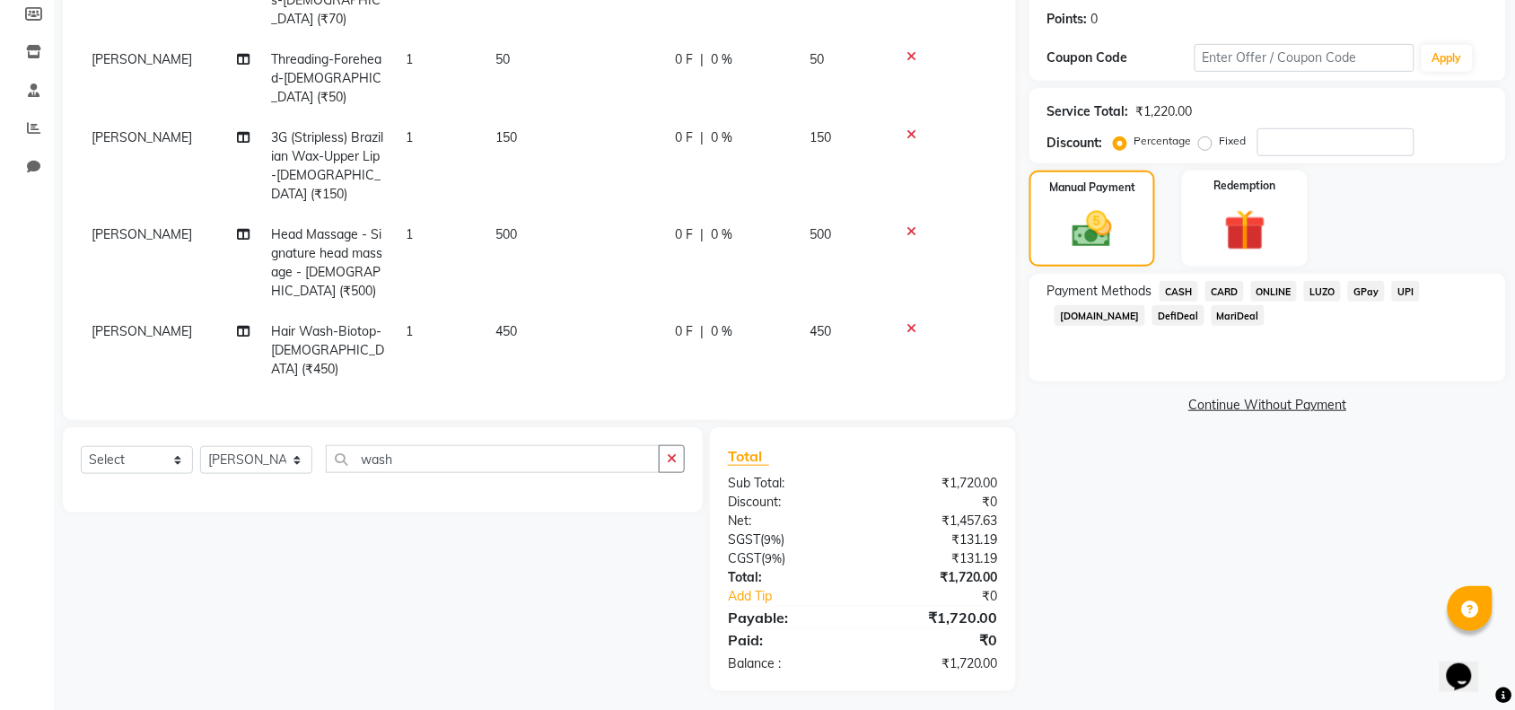
scroll to position [136, 0]
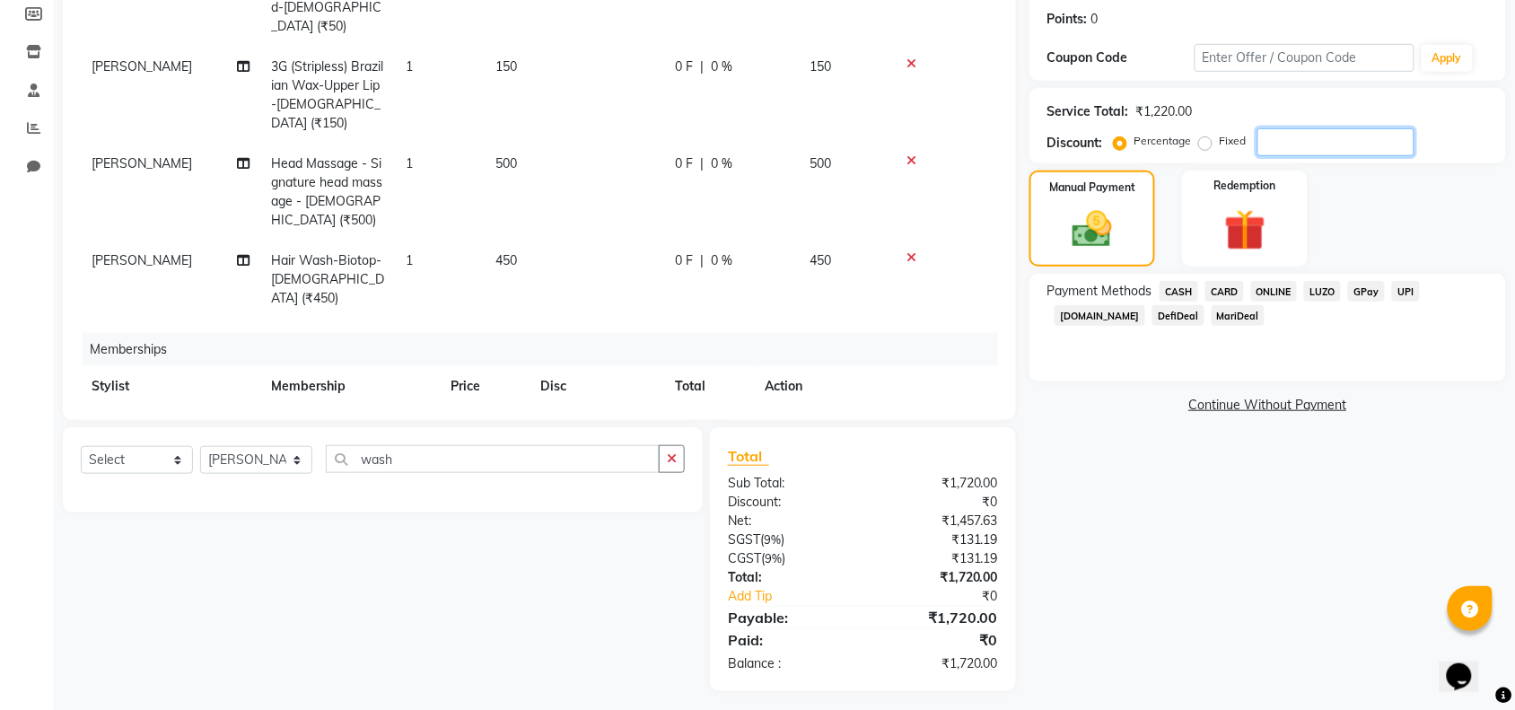
click at [1283, 131] on input "number" at bounding box center [1335, 142] width 157 height 28
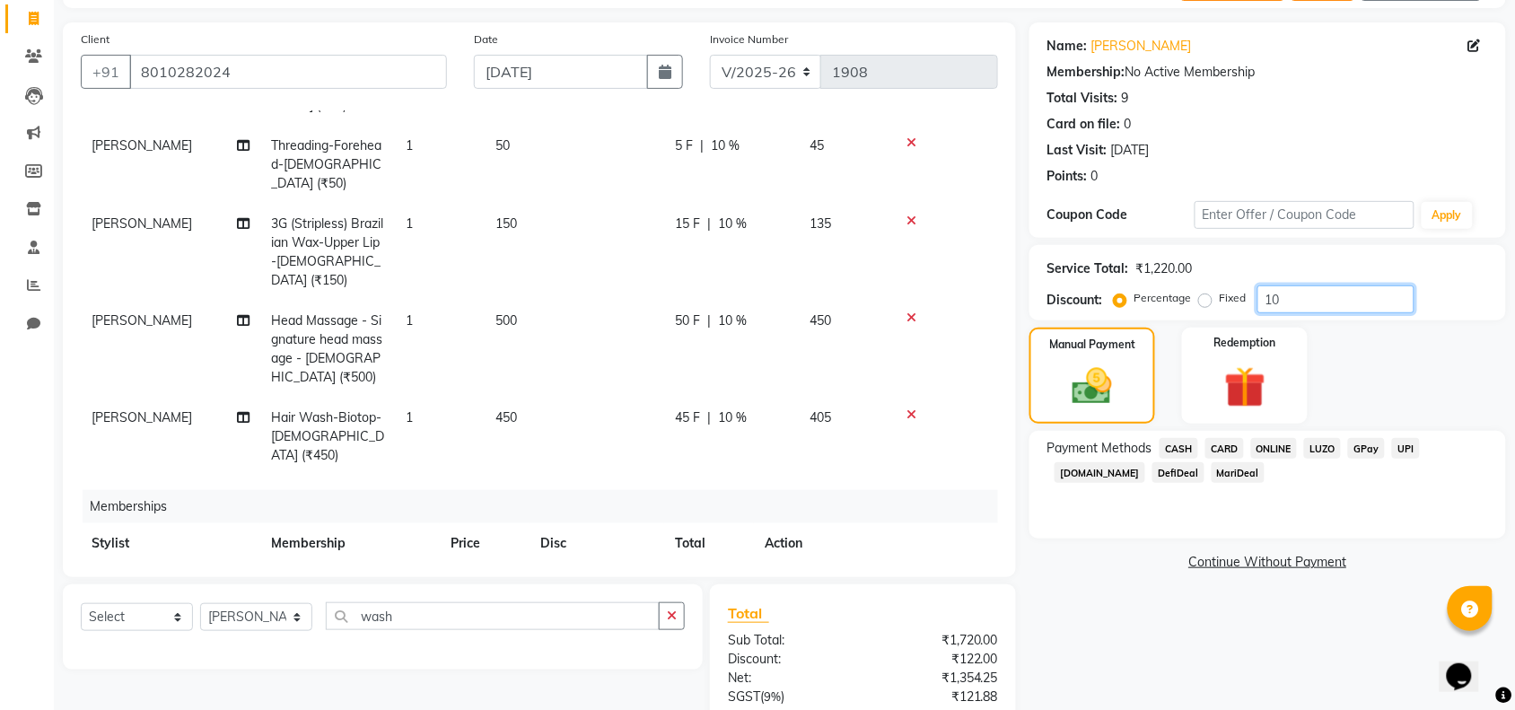
scroll to position [276, 0]
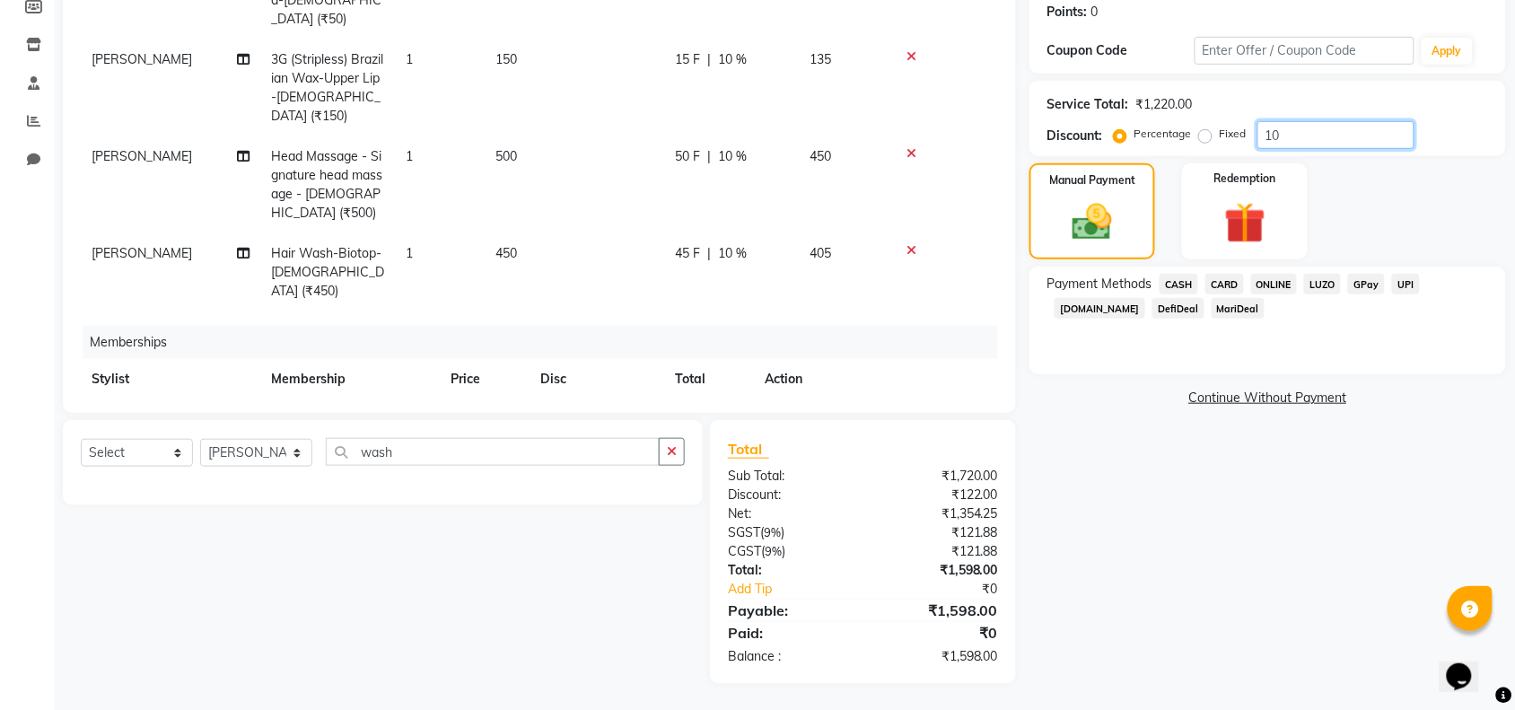
click at [1310, 133] on input "10" at bounding box center [1335, 135] width 157 height 28
type input "1"
type input "10"
click at [1277, 283] on span "ONLINE" at bounding box center [1274, 284] width 47 height 21
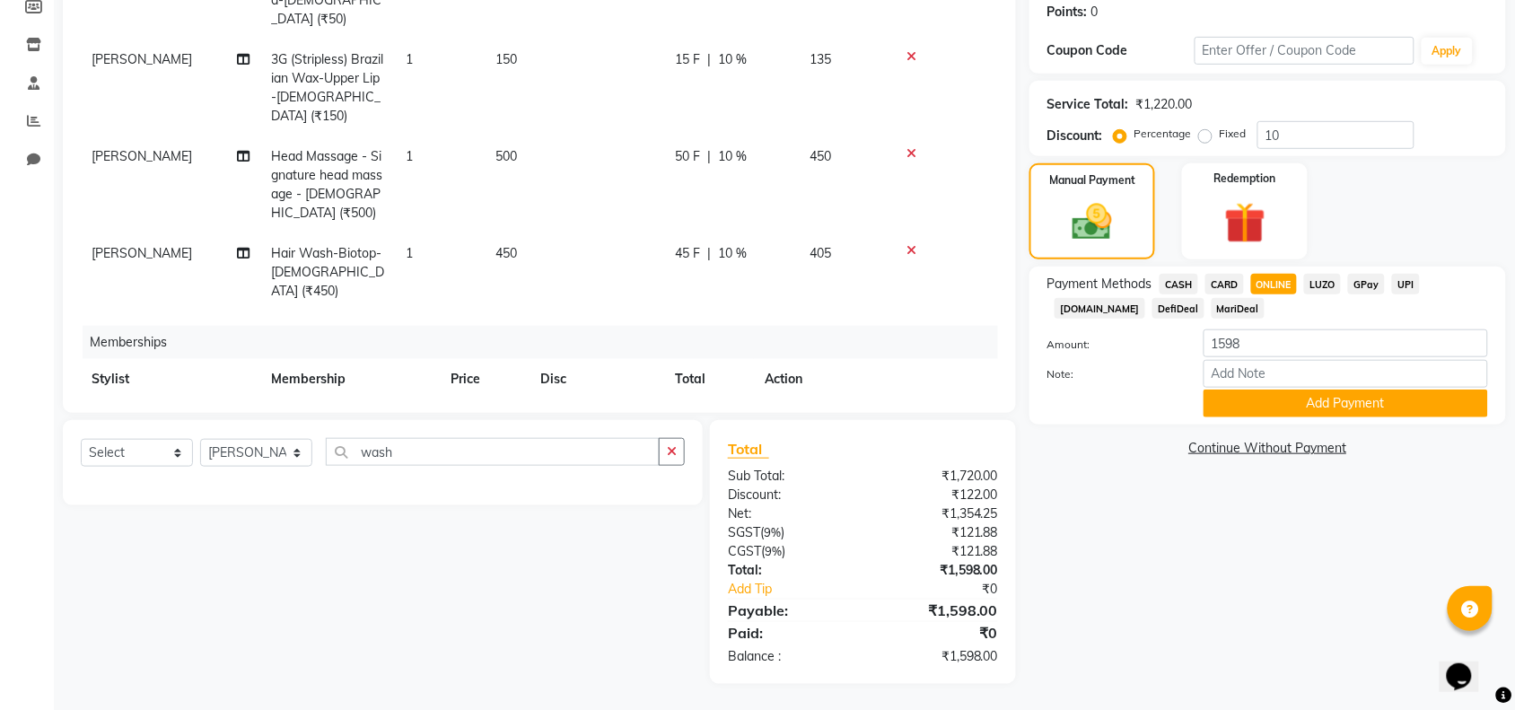
drag, startPoint x: 1409, startPoint y: 401, endPoint x: 1459, endPoint y: 480, distance: 93.6
click at [1459, 480] on div "Name: Rajshree Sirsath Membership: No Active Membership Total Visits: 9 Card on…" at bounding box center [1274, 271] width 490 height 826
click at [1359, 396] on button "Add Payment" at bounding box center [1345, 403] width 284 height 28
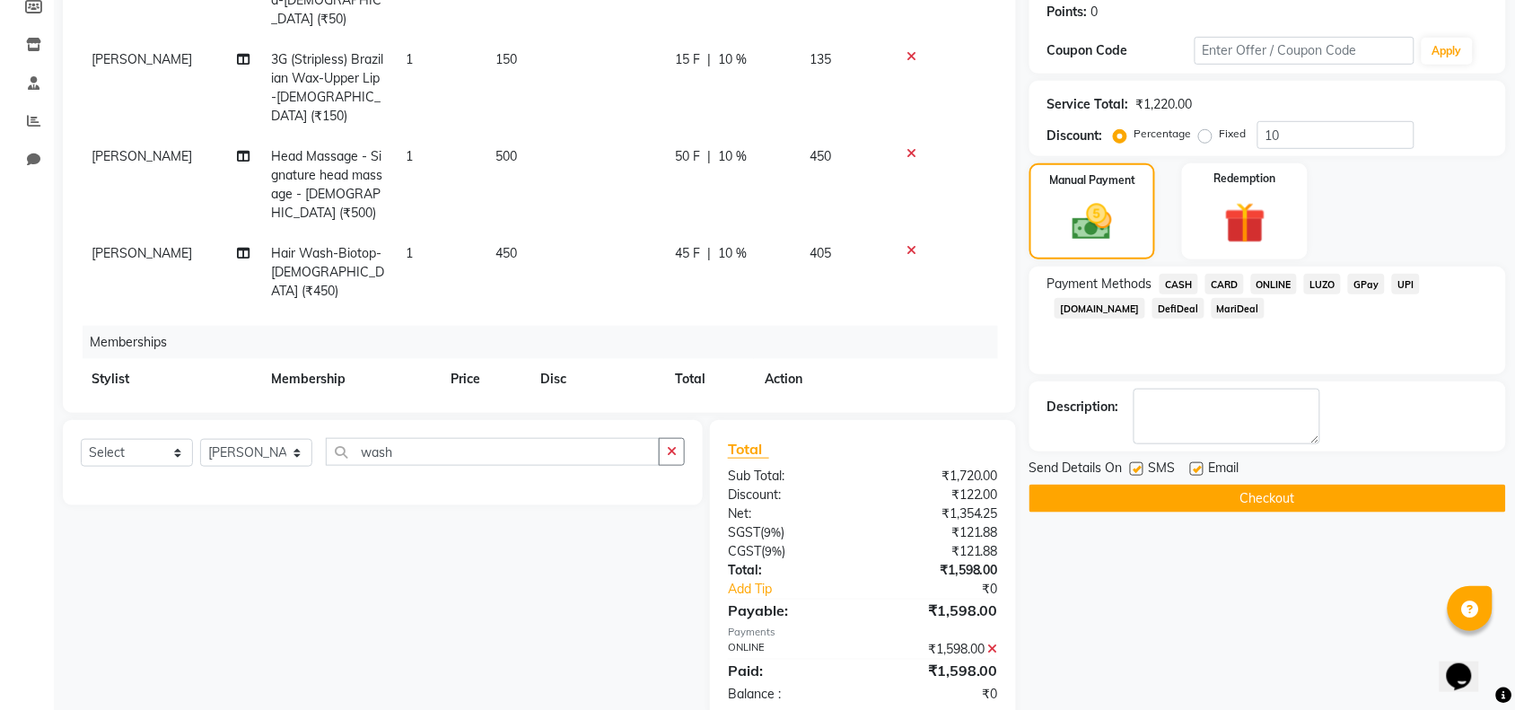
click at [1307, 503] on button "Checkout" at bounding box center [1267, 499] width 476 height 28
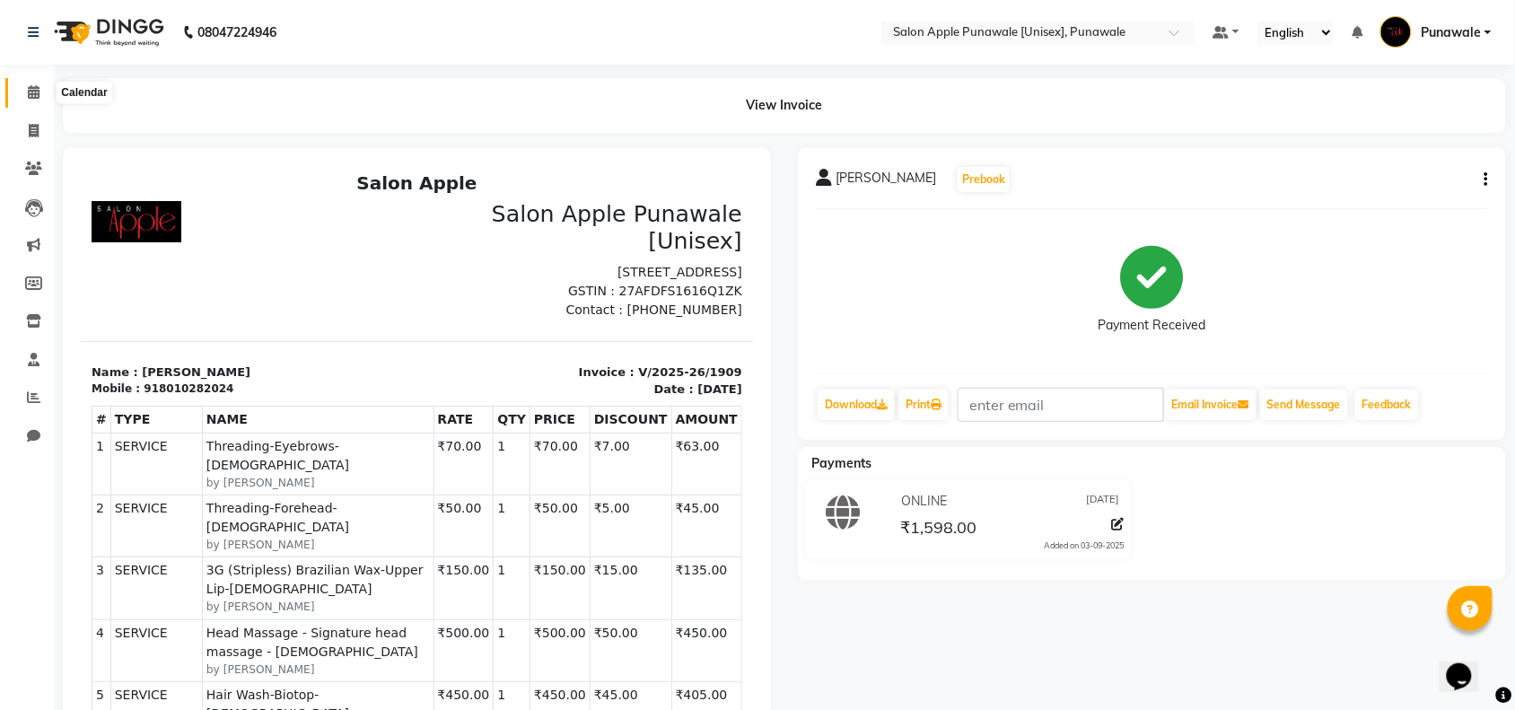
click at [30, 95] on icon at bounding box center [34, 91] width 12 height 13
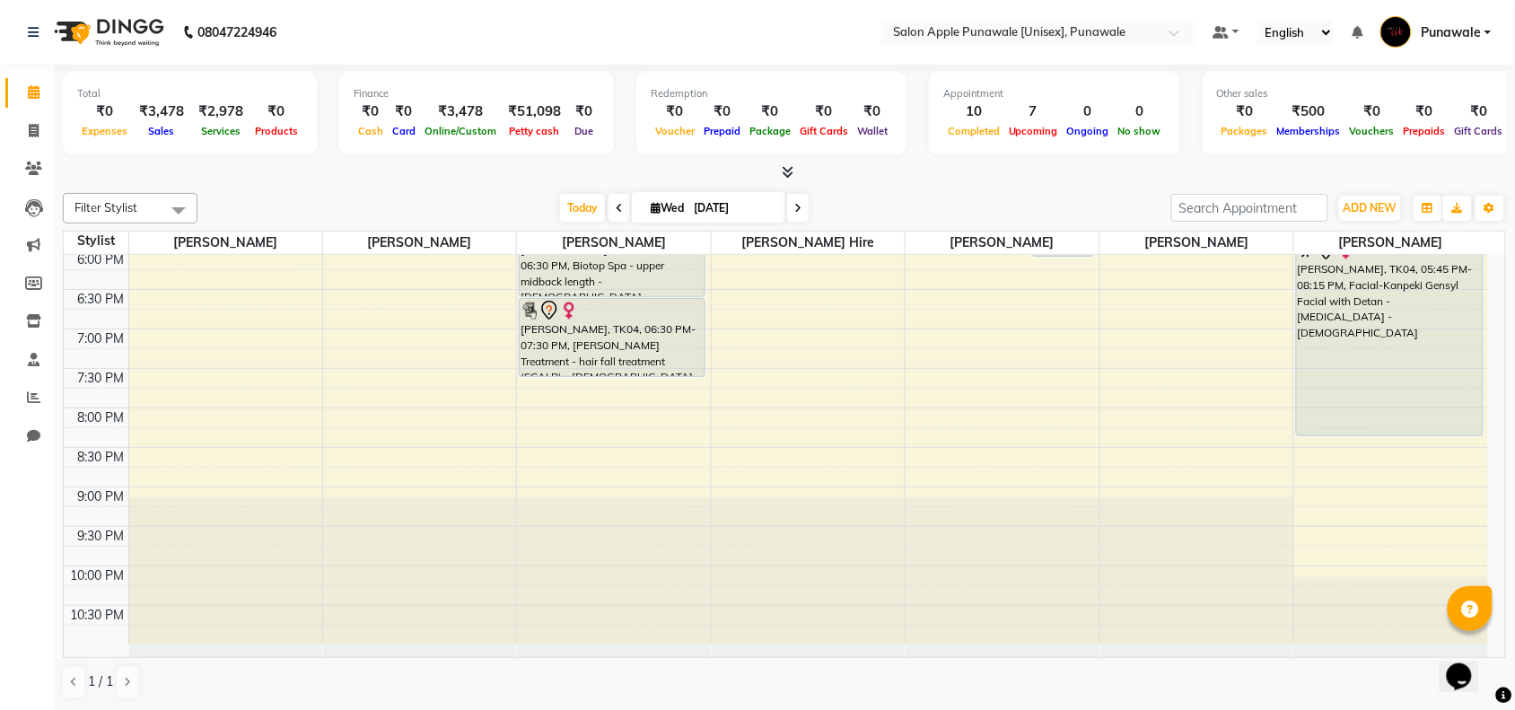
scroll to position [1, 0]
